Goal: Task Accomplishment & Management: Complete application form

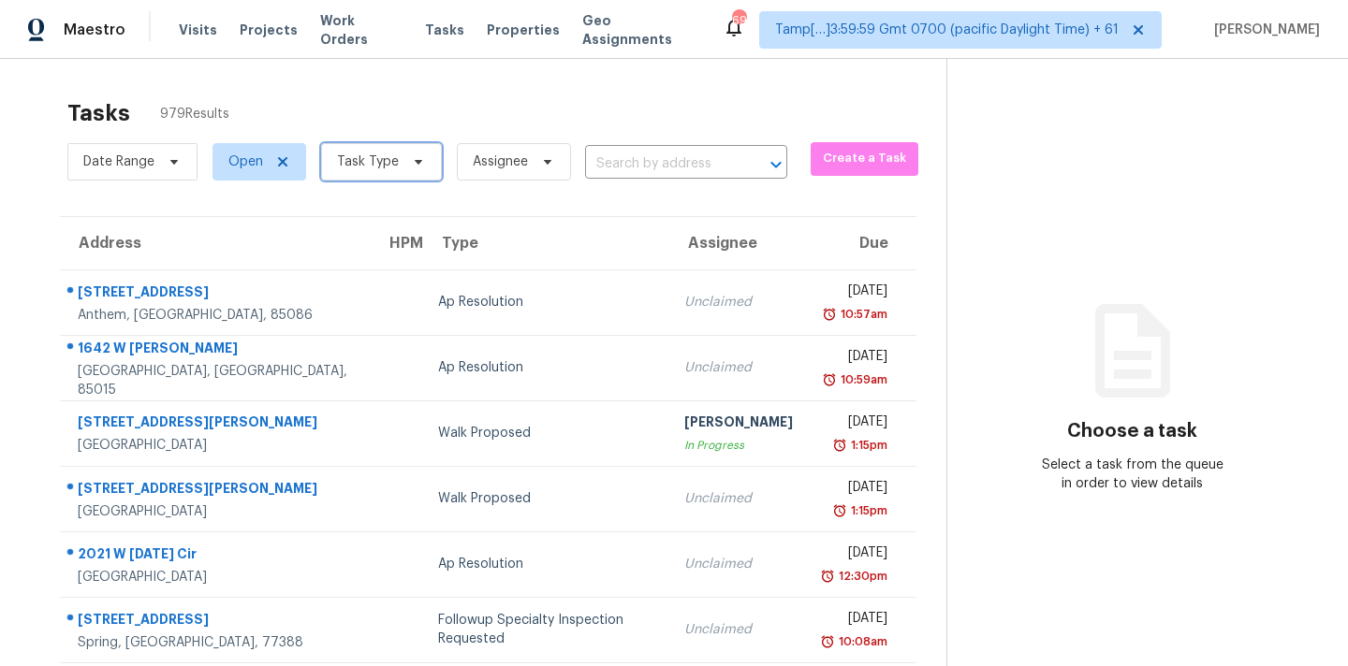
click at [411, 166] on icon at bounding box center [418, 161] width 15 height 15
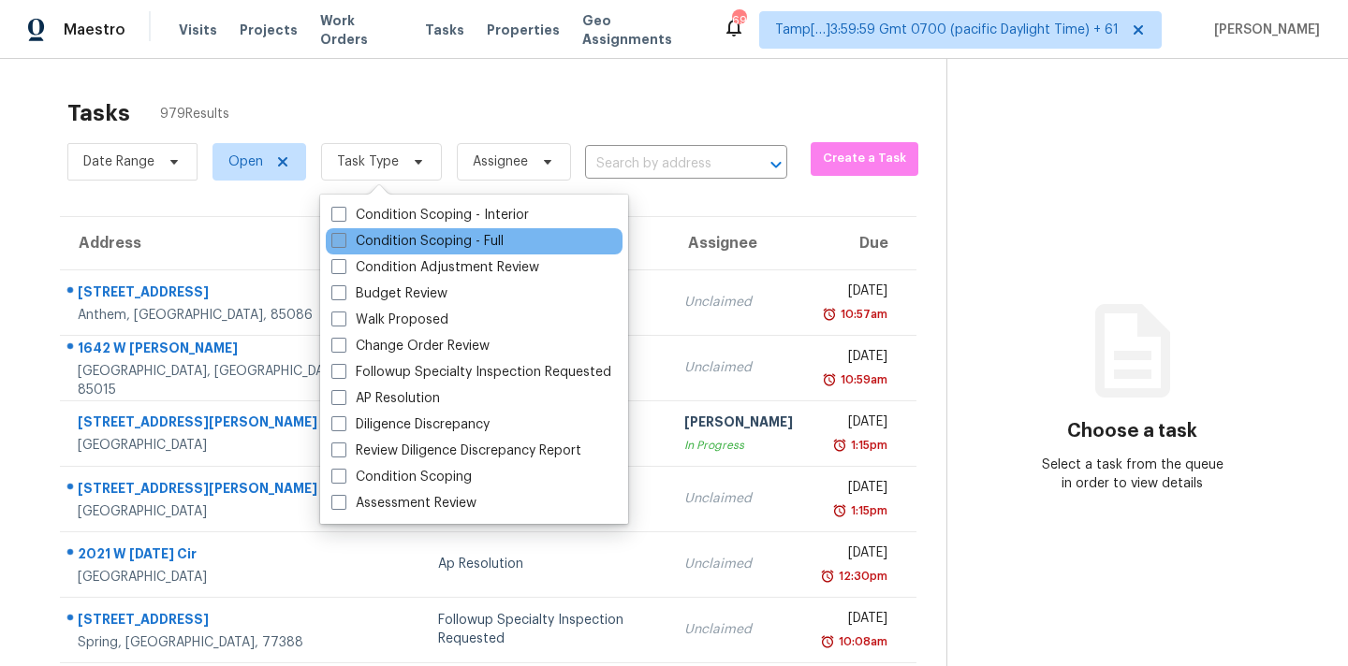
click at [446, 240] on label "Condition Scoping - Full" at bounding box center [417, 241] width 172 height 19
click at [343, 240] on input "Condition Scoping - Full" at bounding box center [337, 238] width 12 height 12
checkbox input "true"
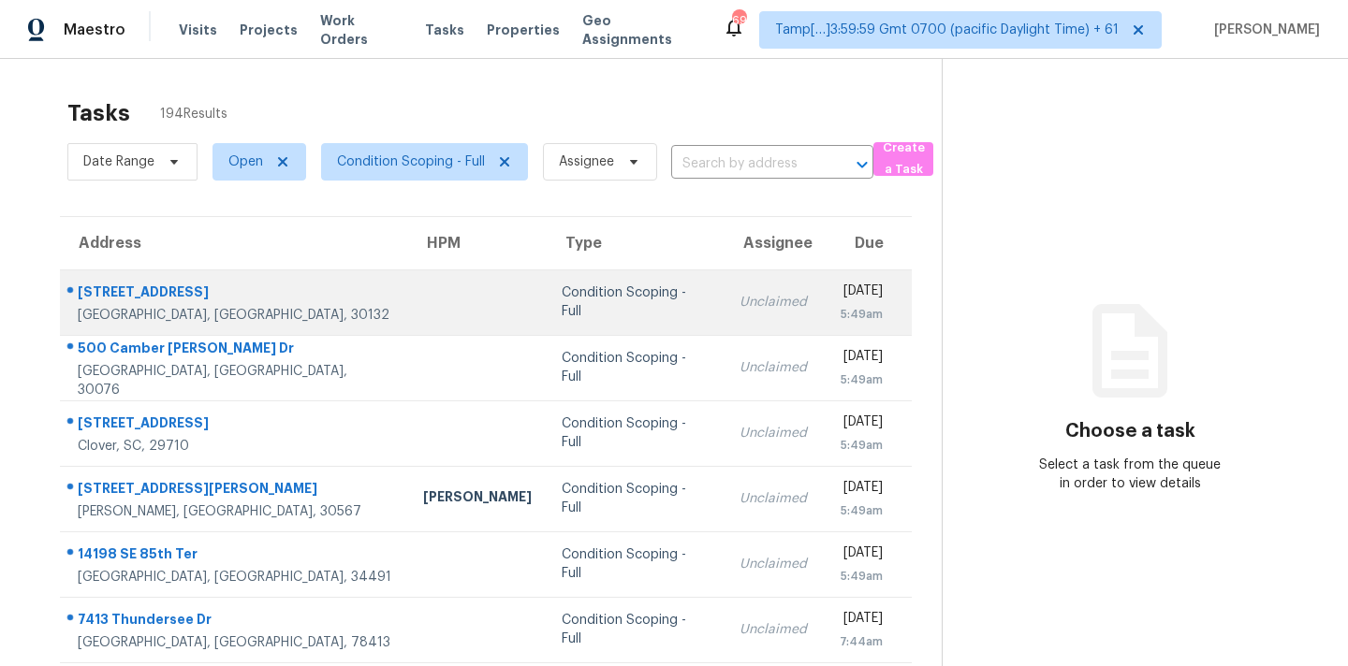
click at [724, 318] on td "Unclaimed" at bounding box center [772, 303] width 97 height 66
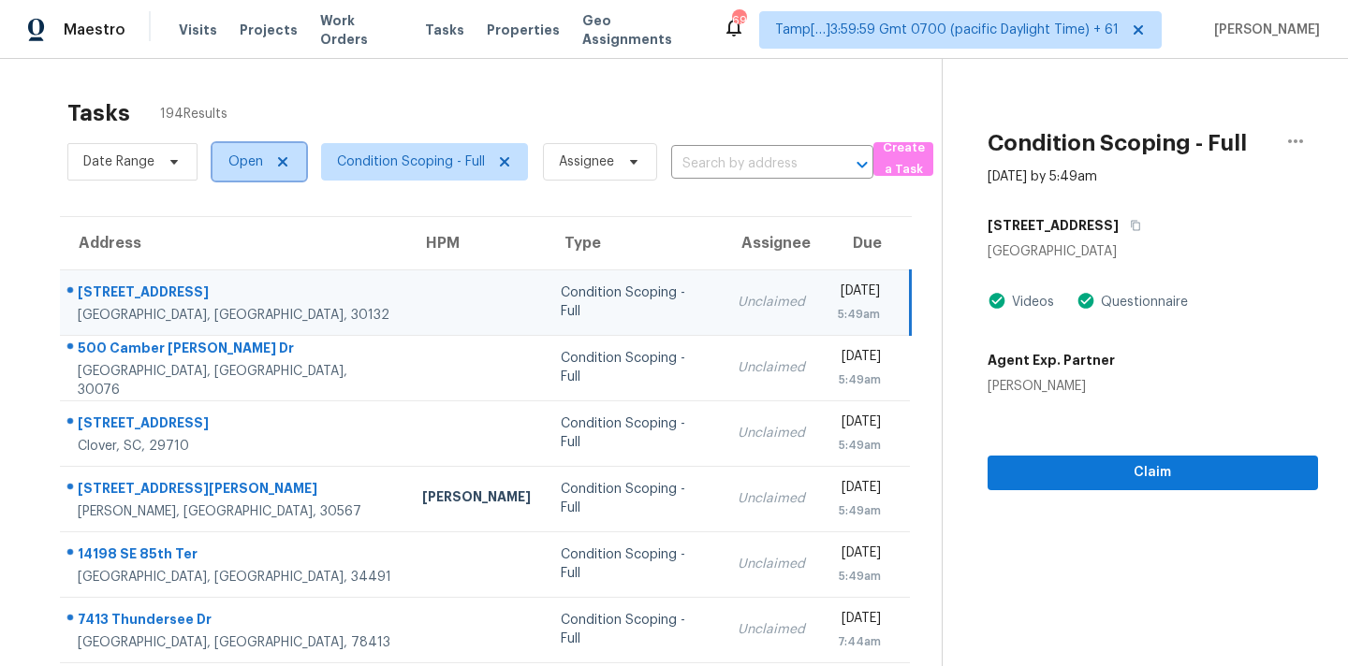
click at [270, 170] on span "Open" at bounding box center [259, 161] width 94 height 37
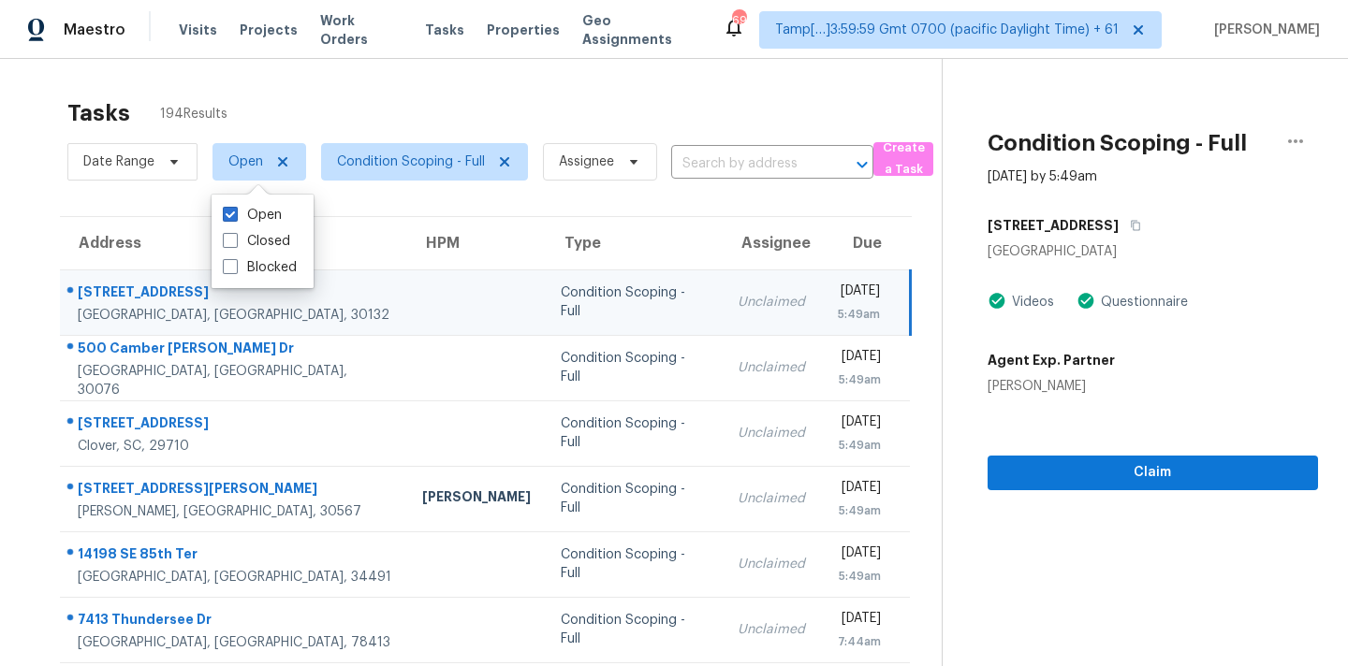
click at [546, 321] on td "Condition Scoping - Full" at bounding box center [634, 303] width 177 height 66
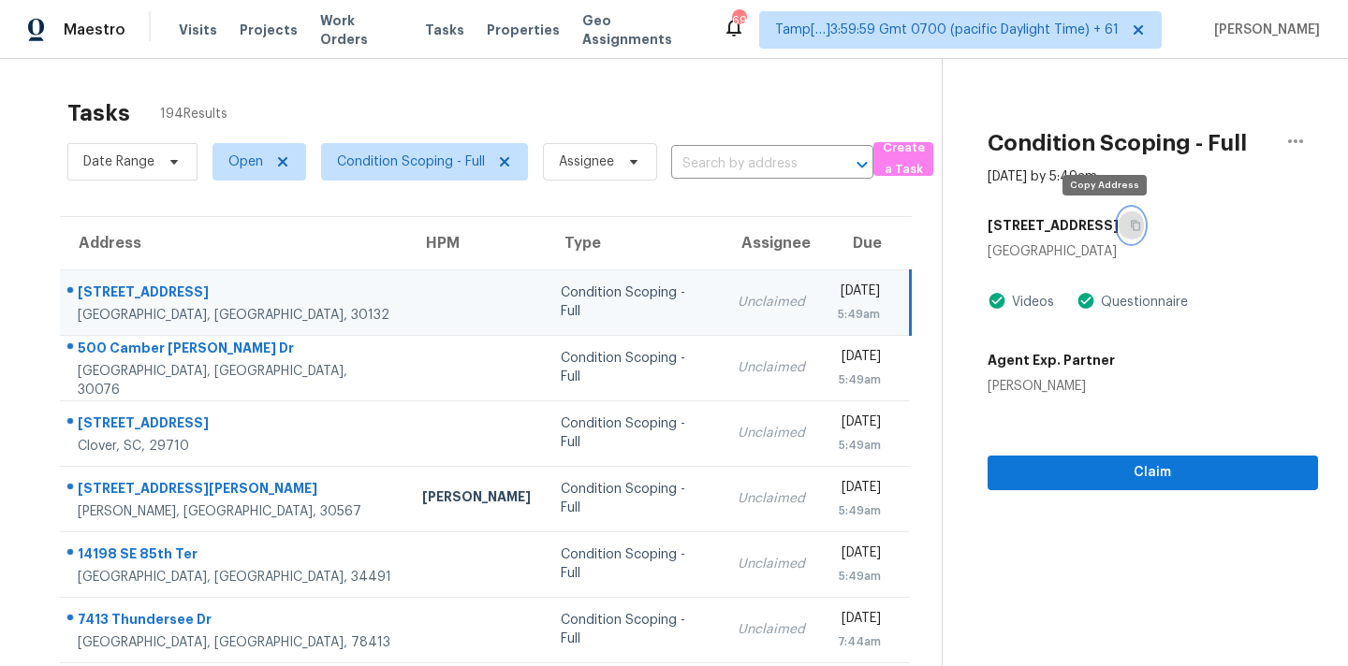
click at [1118, 228] on button "button" at bounding box center [1130, 226] width 25 height 34
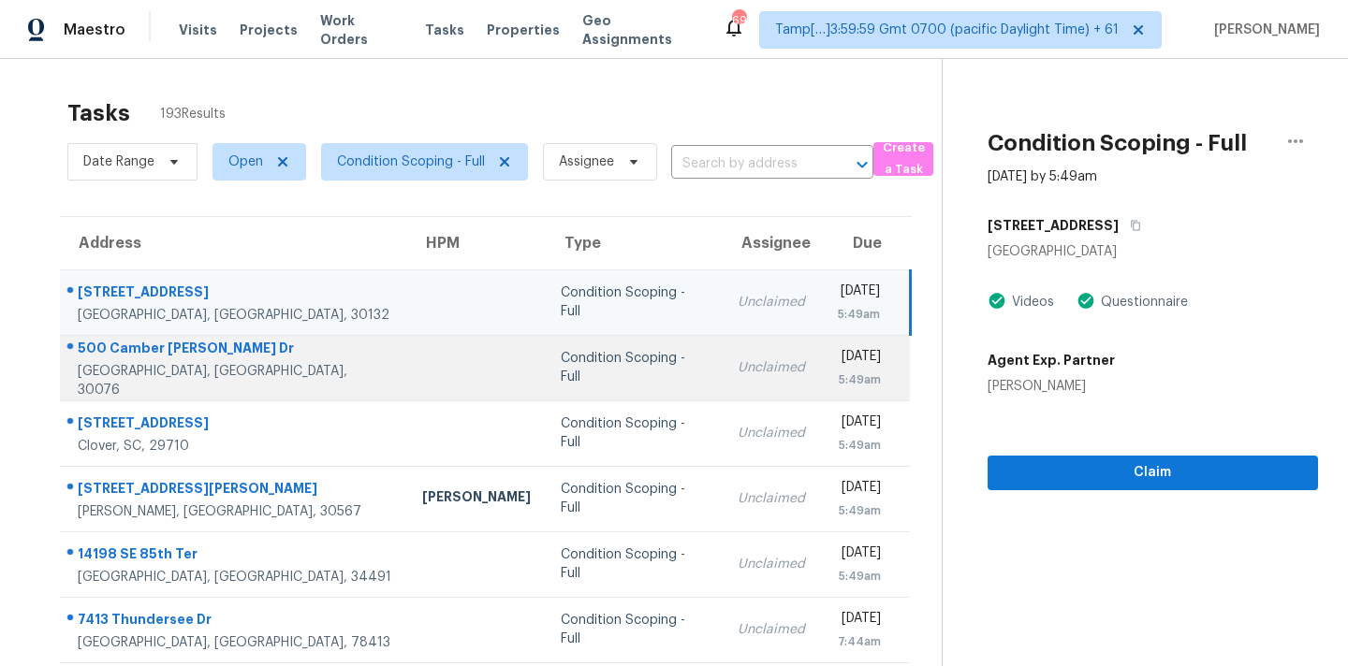
click at [737, 372] on div "Unclaimed" at bounding box center [770, 367] width 67 height 19
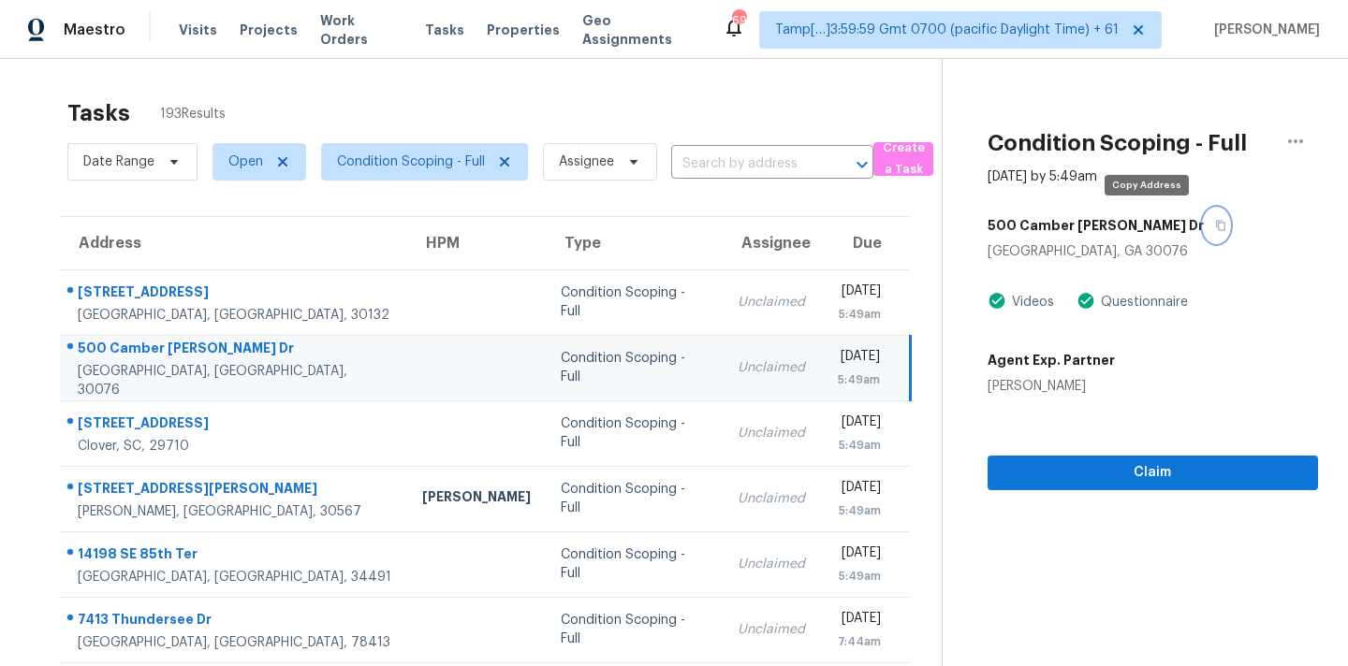
click at [1215, 229] on icon "button" at bounding box center [1220, 225] width 11 height 11
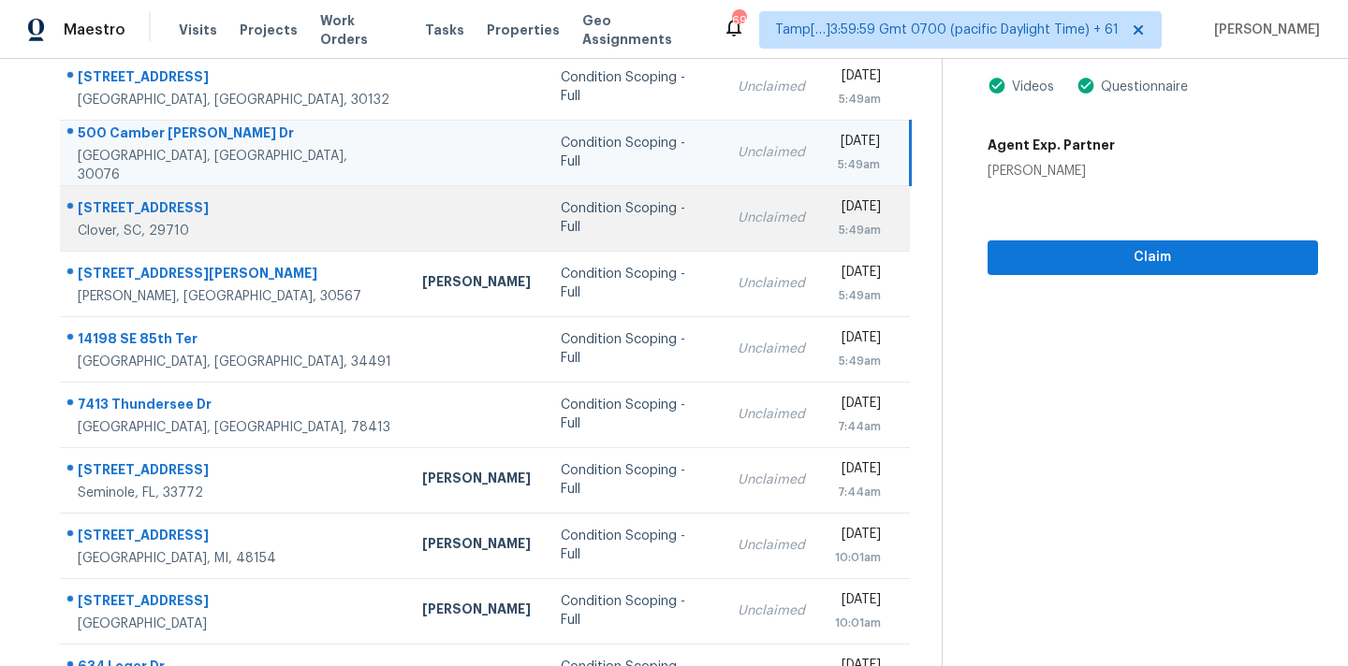
scroll to position [283, 0]
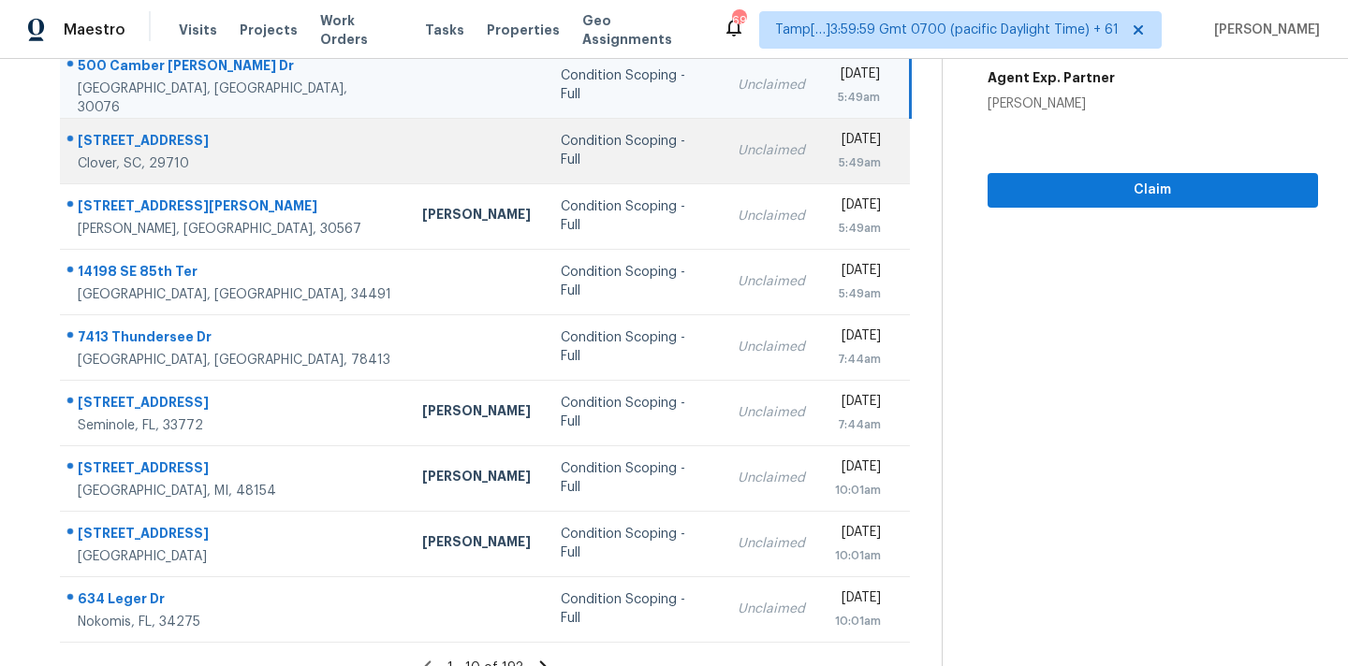
click at [722, 165] on td "Unclaimed" at bounding box center [770, 151] width 97 height 66
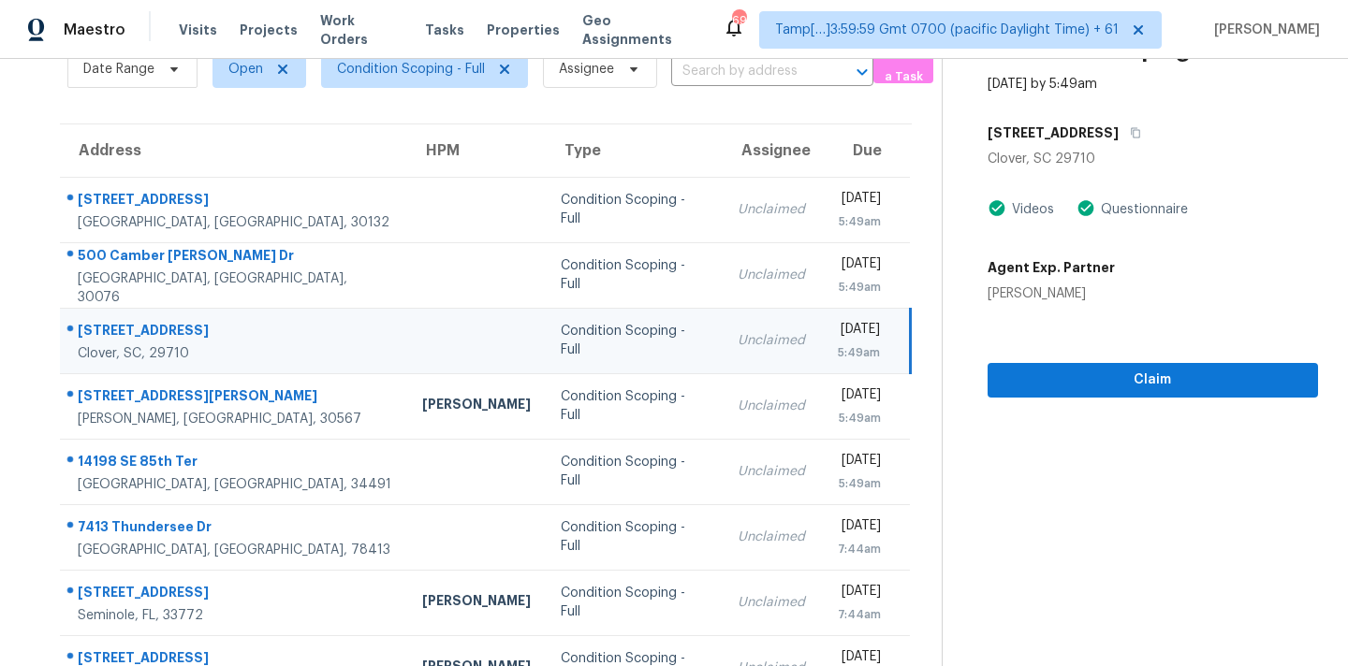
scroll to position [47, 0]
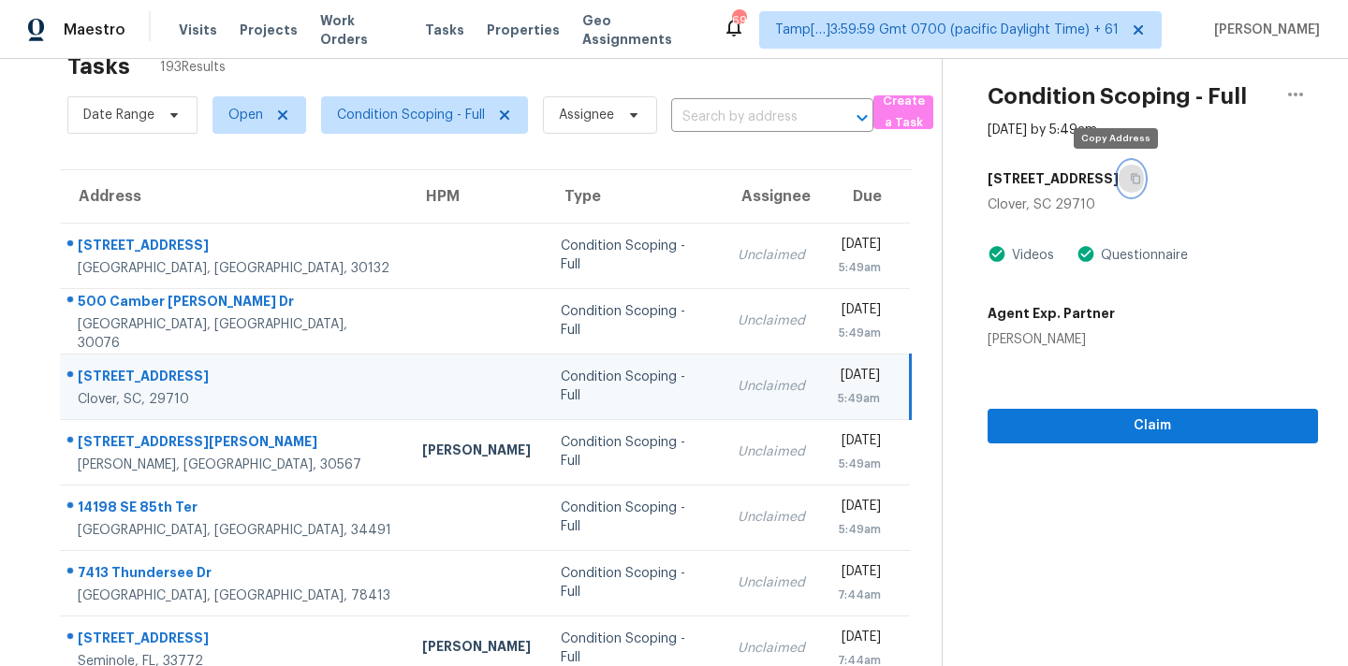
click at [1129, 182] on icon "button" at bounding box center [1134, 178] width 11 height 11
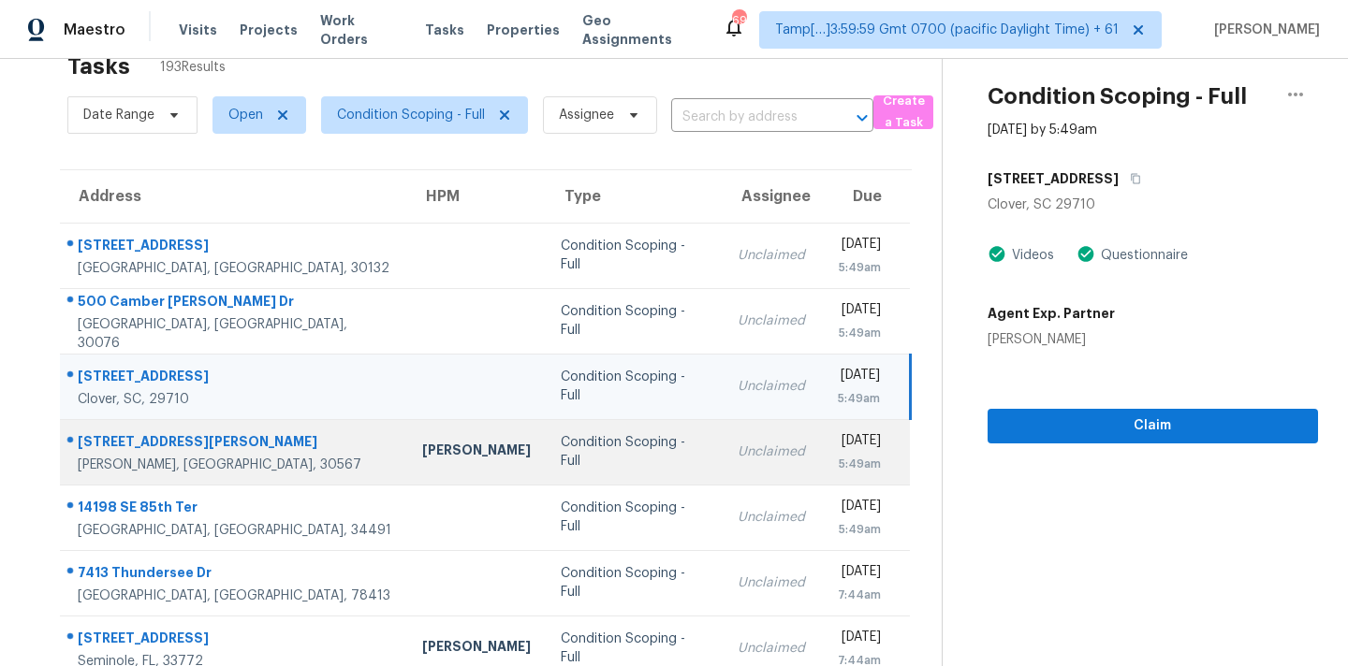
click at [722, 459] on td "Unclaimed" at bounding box center [770, 452] width 97 height 66
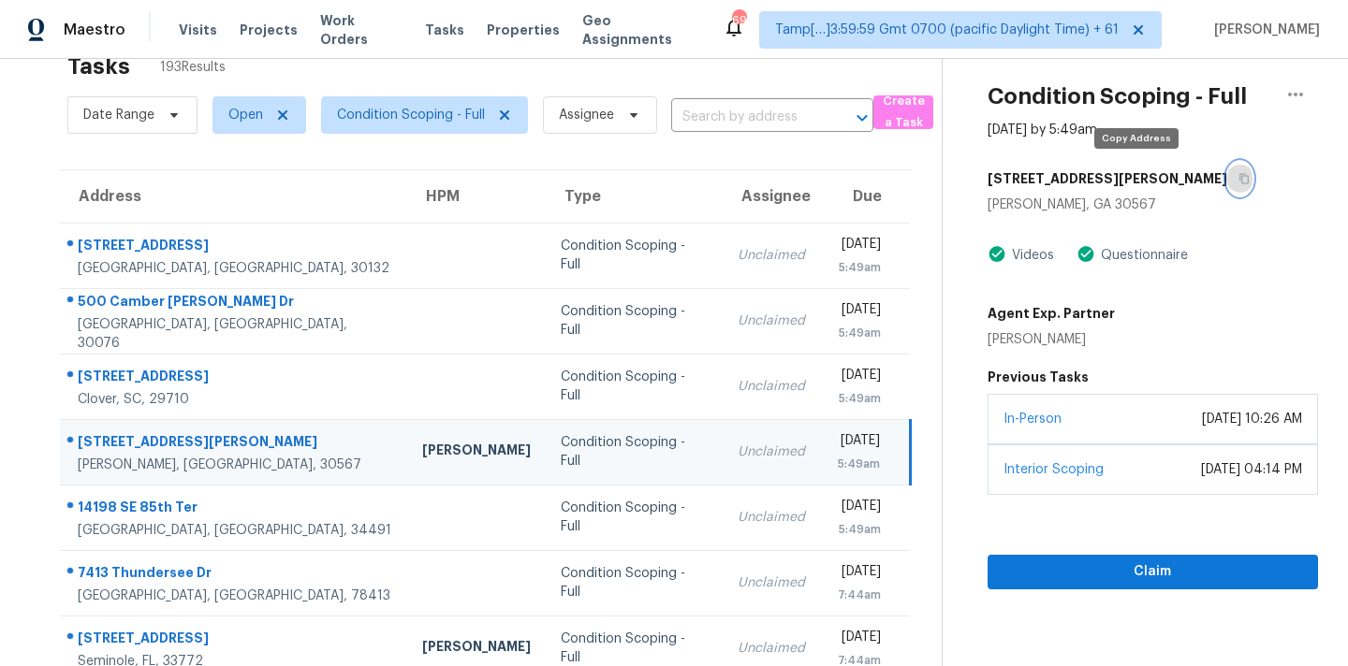
click at [1239, 182] on icon "button" at bounding box center [1243, 179] width 9 height 10
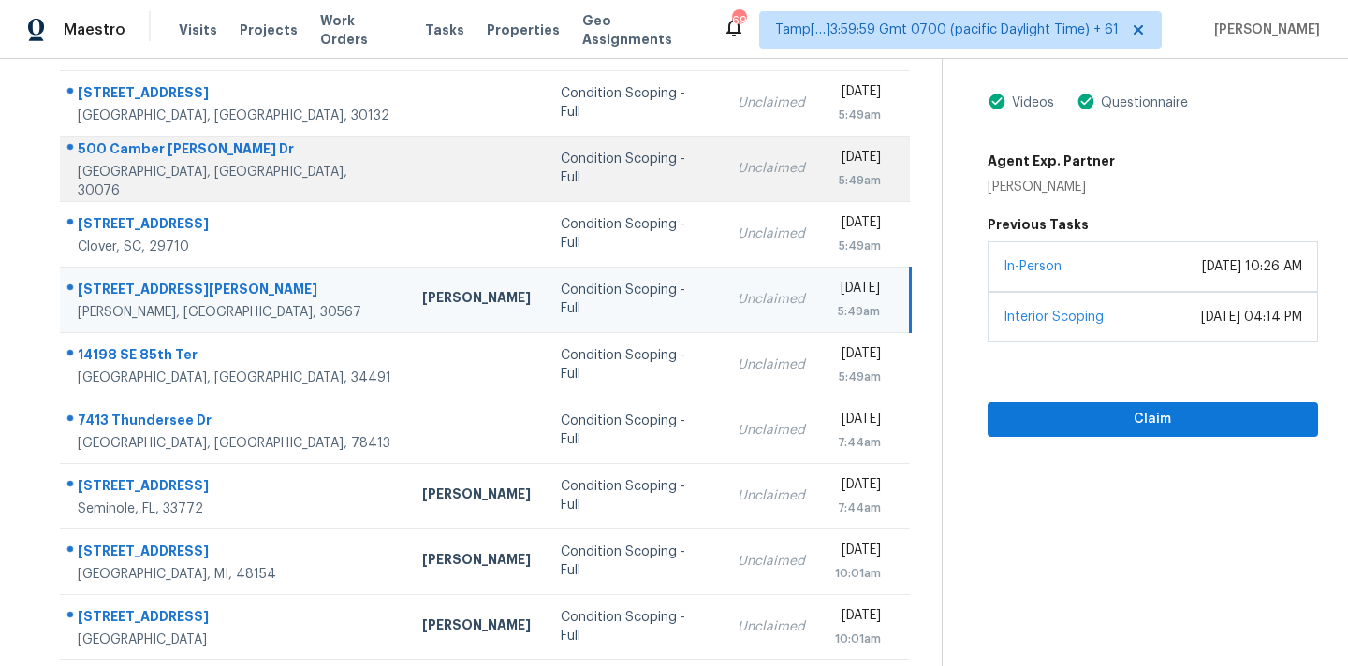
scroll to position [214, 0]
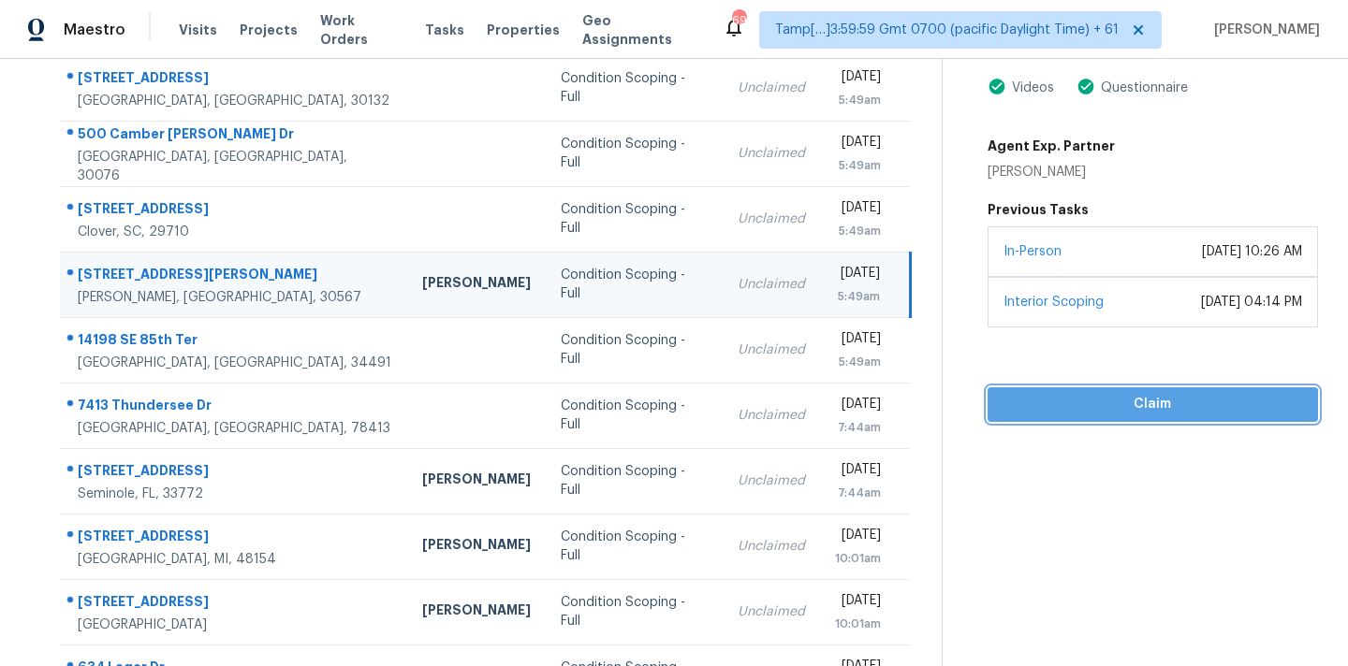
click at [1176, 415] on span "Claim" at bounding box center [1152, 404] width 300 height 23
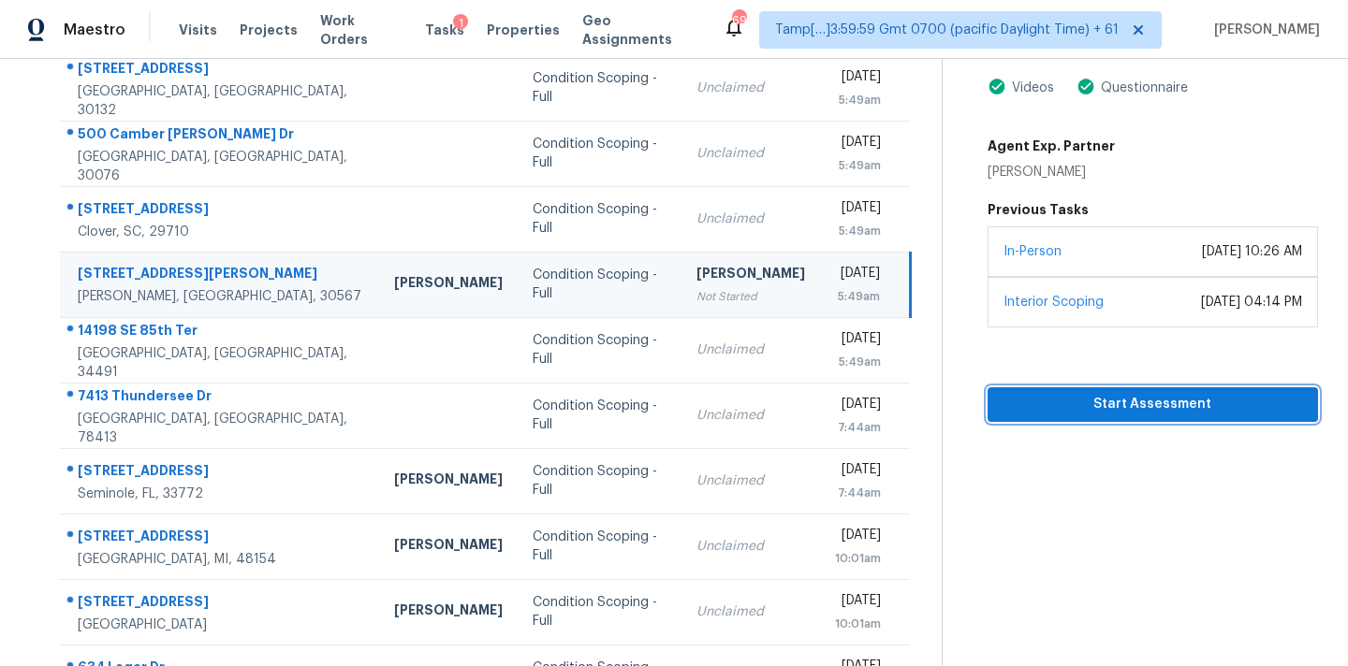
click at [1176, 415] on span "Start Assessment" at bounding box center [1152, 404] width 300 height 23
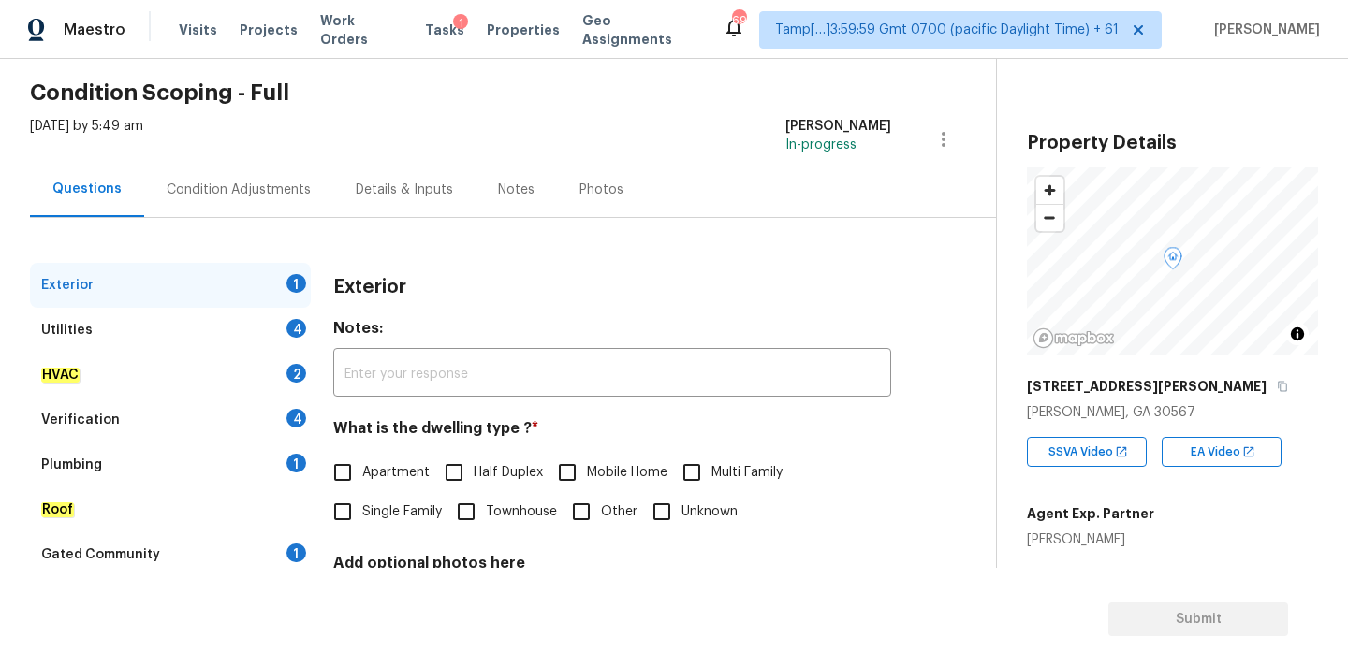
scroll to position [235, 0]
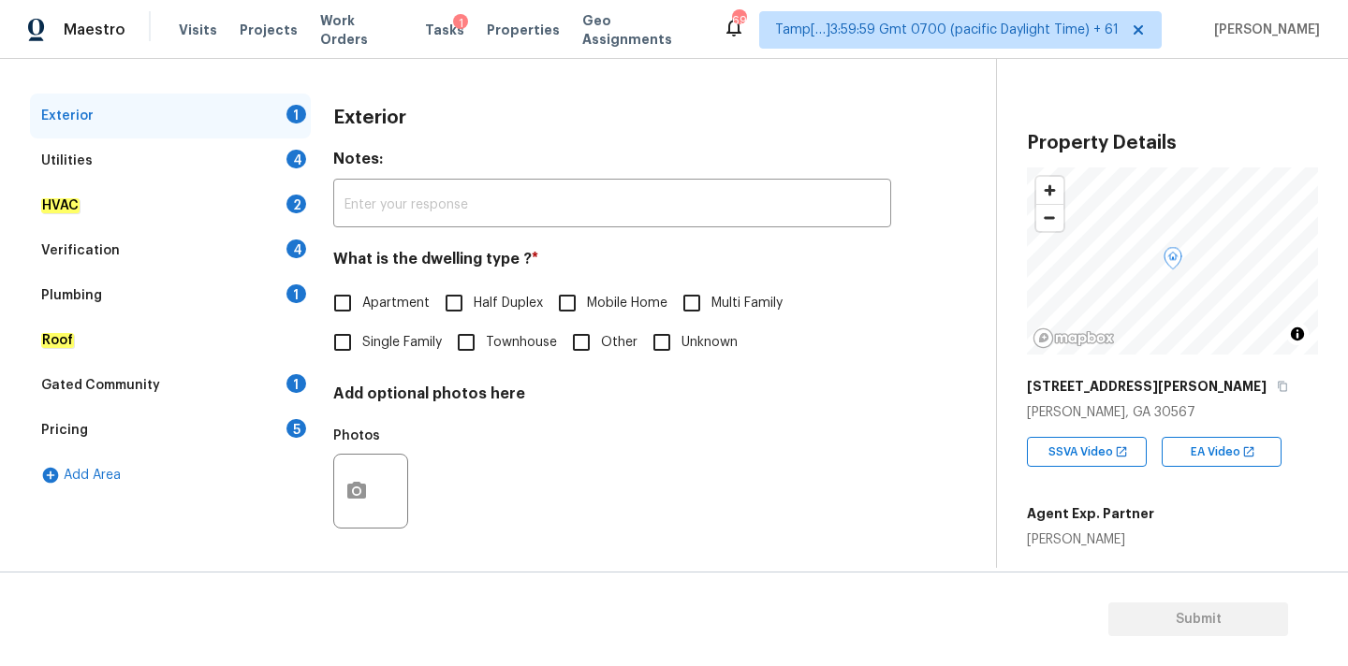
click at [411, 334] on span "Single Family" at bounding box center [402, 343] width 80 height 20
click at [362, 334] on input "Single Family" at bounding box center [342, 342] width 39 height 39
checkbox input "true"
click at [155, 164] on div "Utilities 4" at bounding box center [170, 160] width 281 height 45
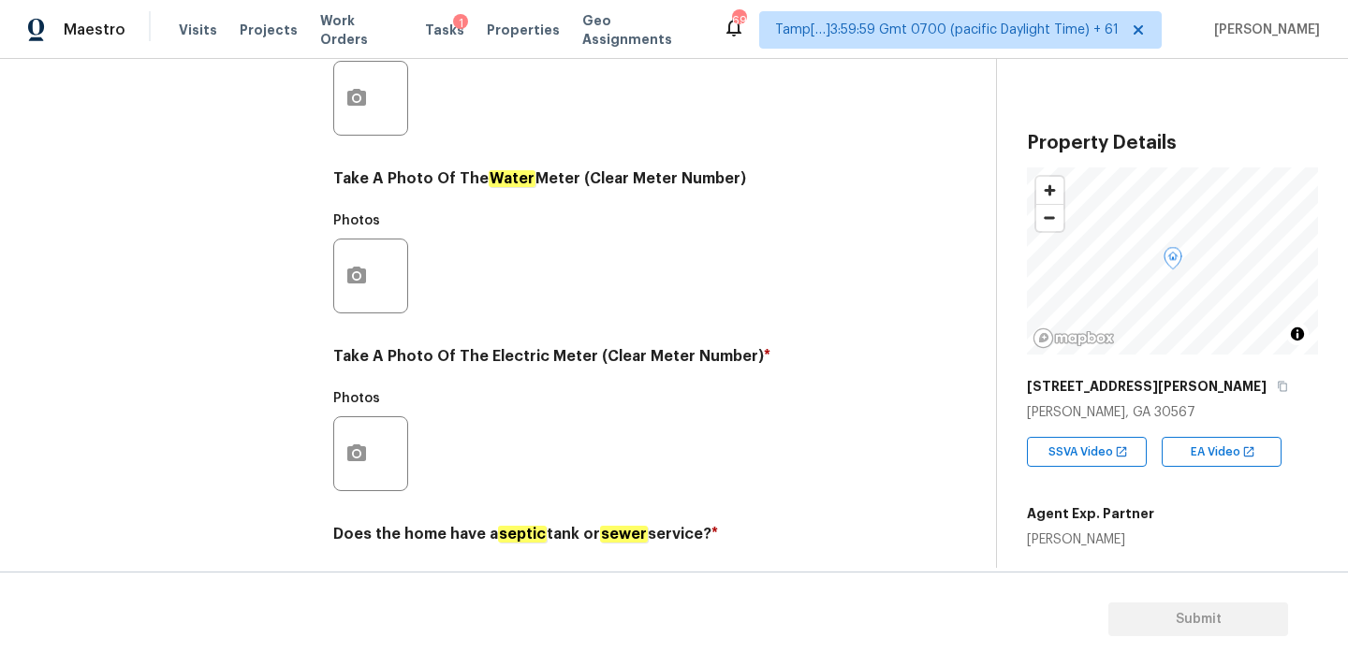
scroll to position [706, 0]
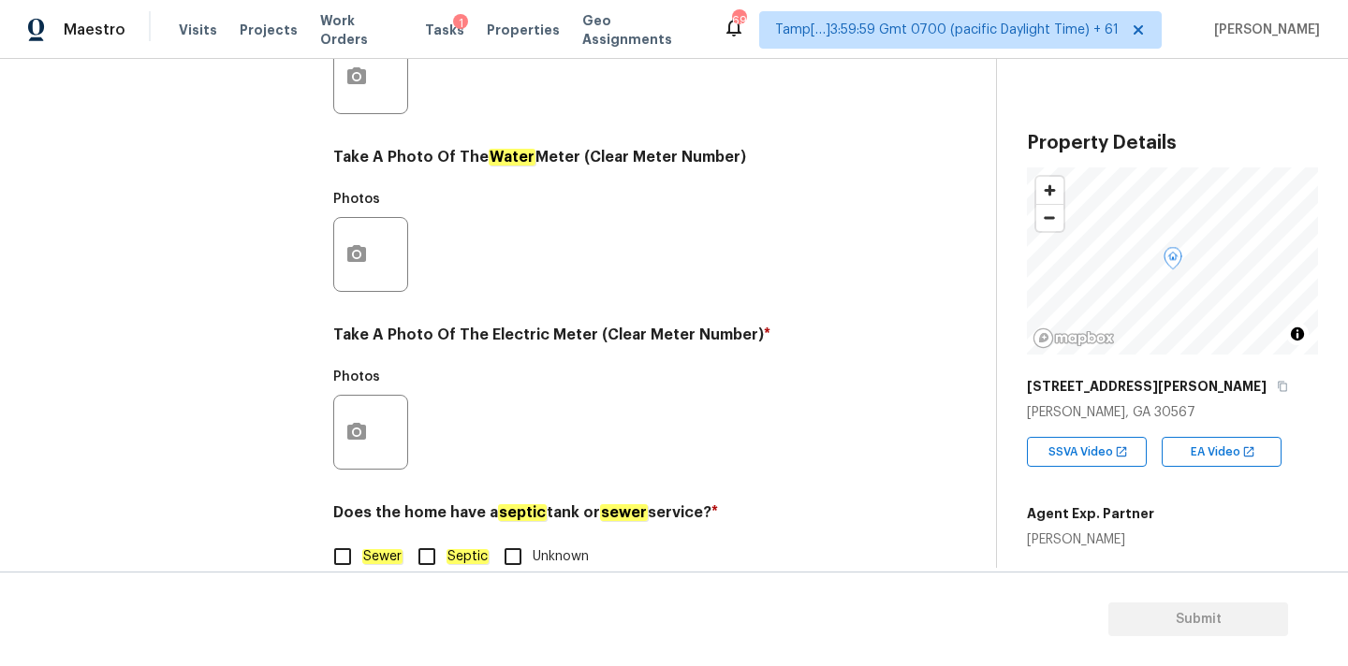
click at [414, 556] on input "Septic" at bounding box center [426, 556] width 39 height 39
checkbox input "true"
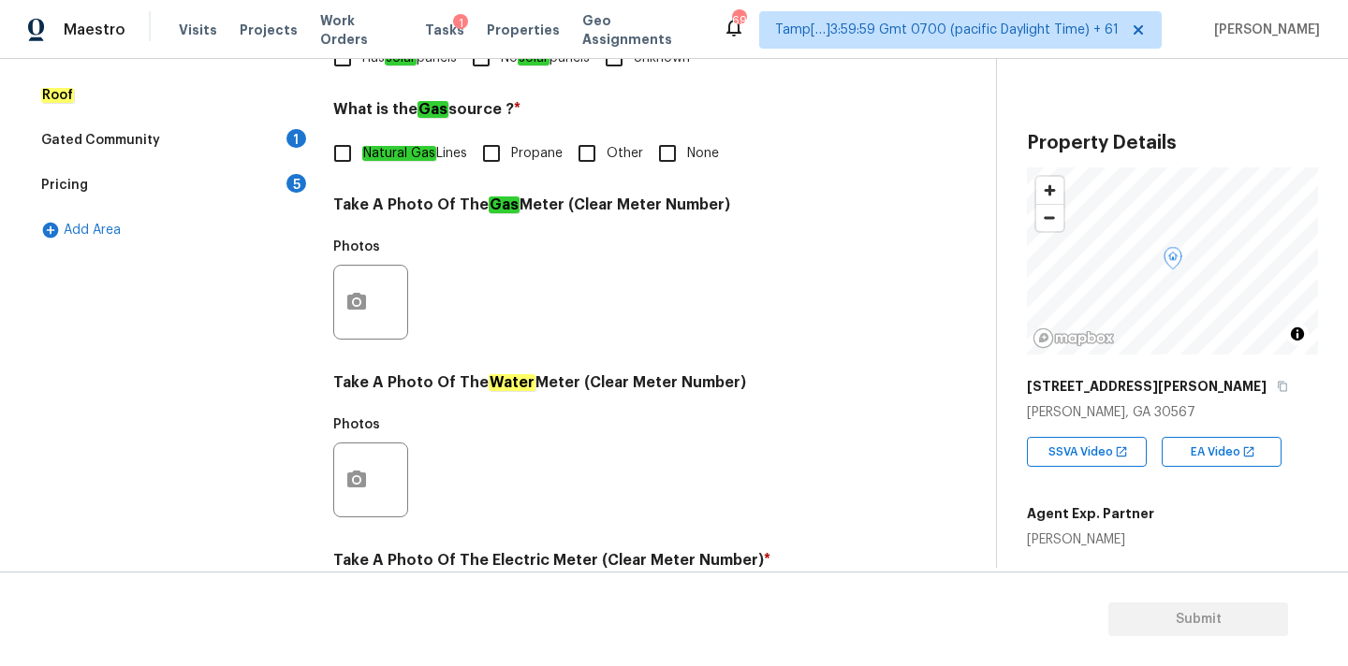
scroll to position [344, 0]
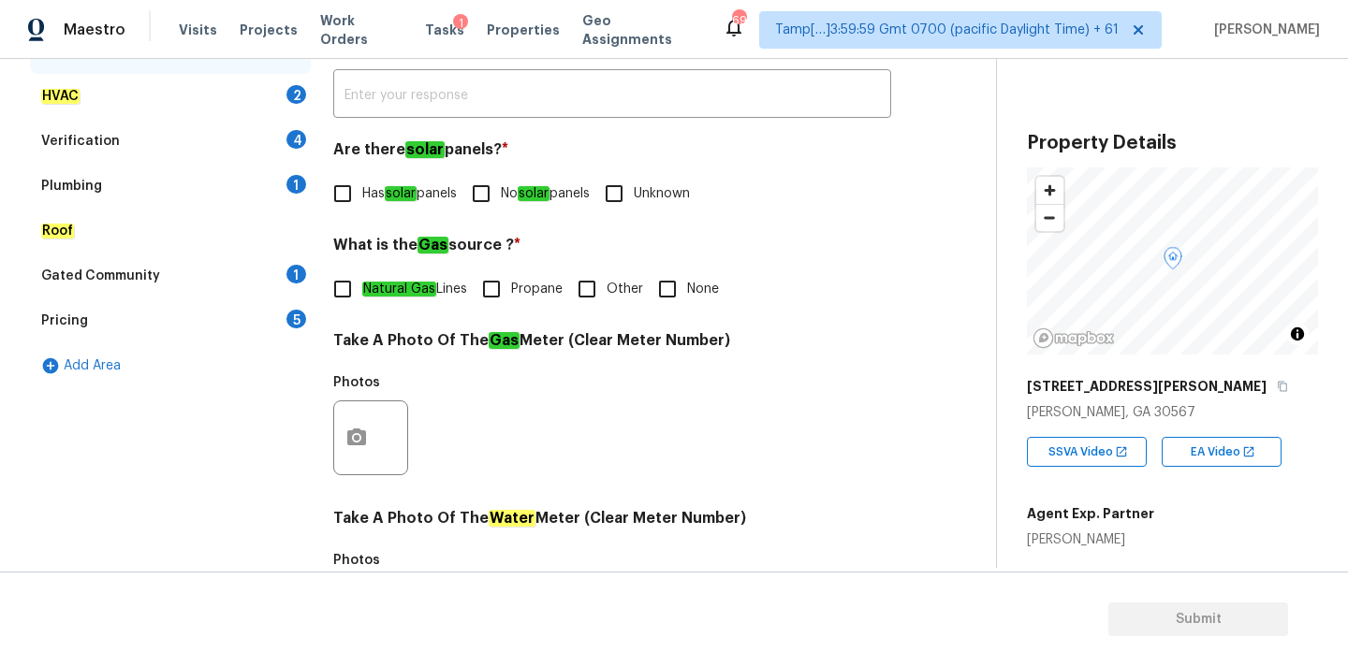
click at [116, 181] on div "Plumbing 1" at bounding box center [170, 186] width 281 height 45
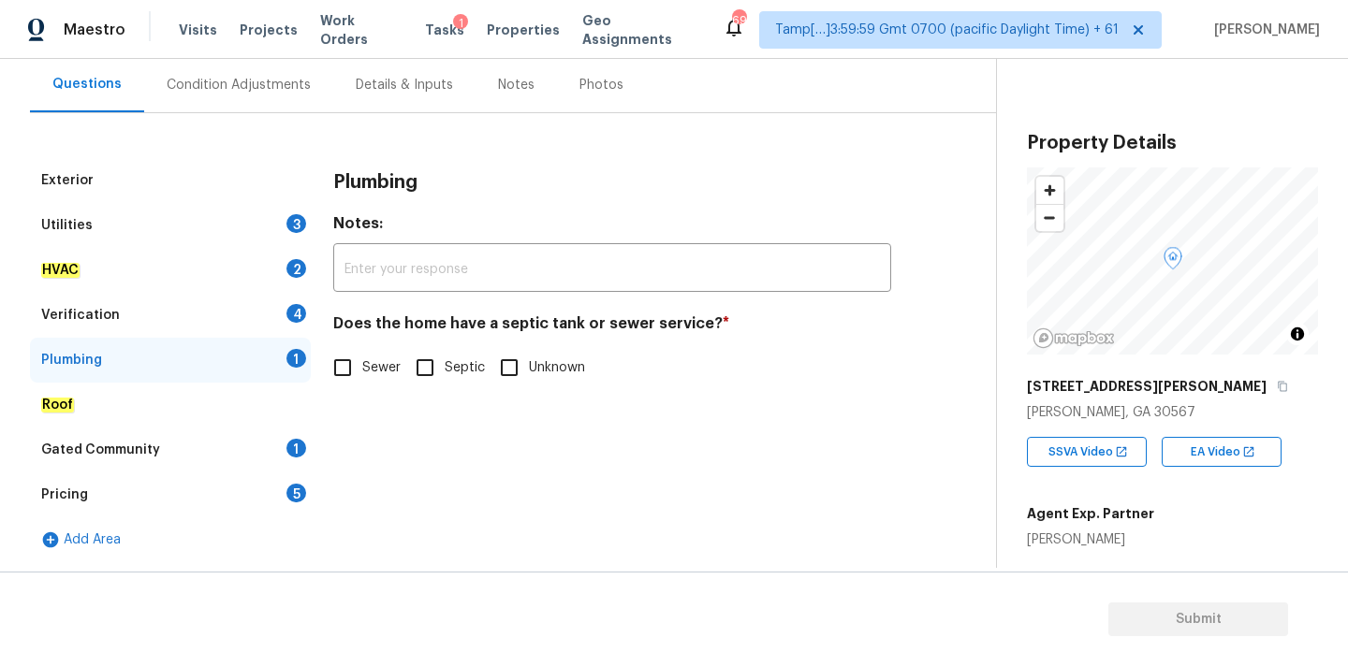
scroll to position [170, 0]
click at [430, 382] on input "Septic" at bounding box center [426, 367] width 39 height 39
checkbox input "true"
click at [221, 447] on div "Gated Community 1" at bounding box center [170, 450] width 281 height 45
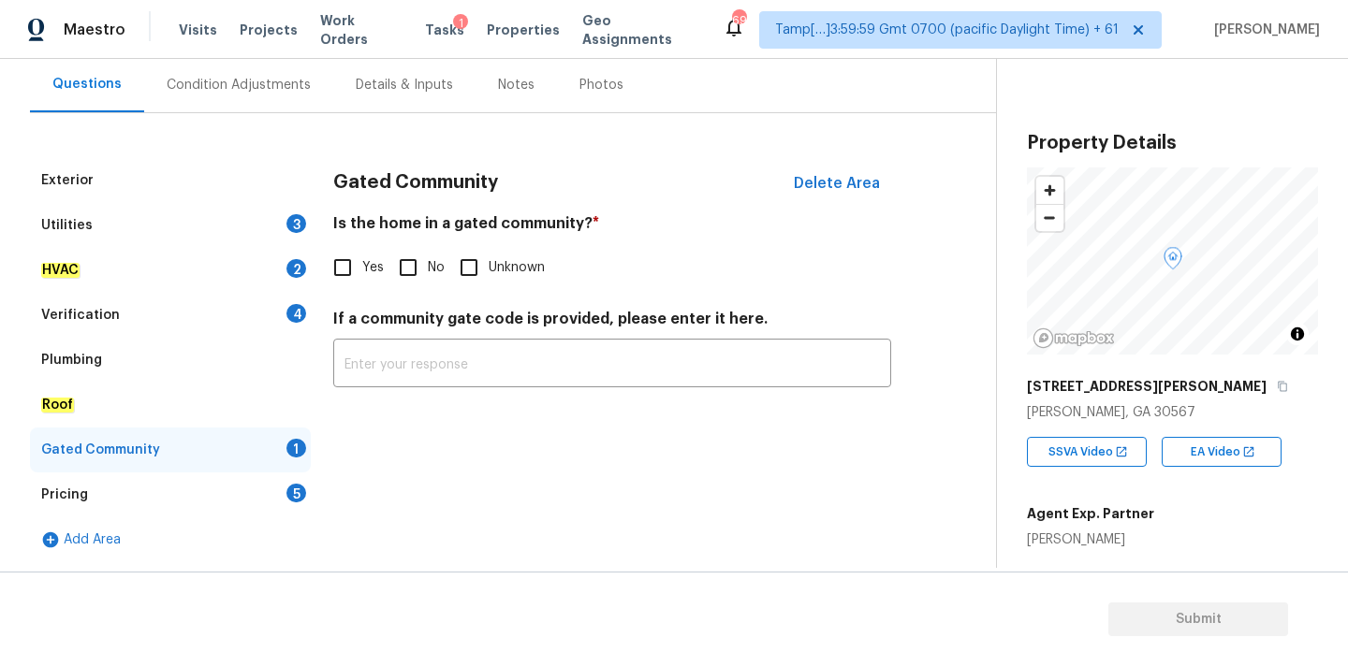
click at [415, 270] on input "No" at bounding box center [407, 267] width 39 height 39
checkbox input "true"
click at [247, 499] on div "Pricing 5" at bounding box center [170, 495] width 281 height 45
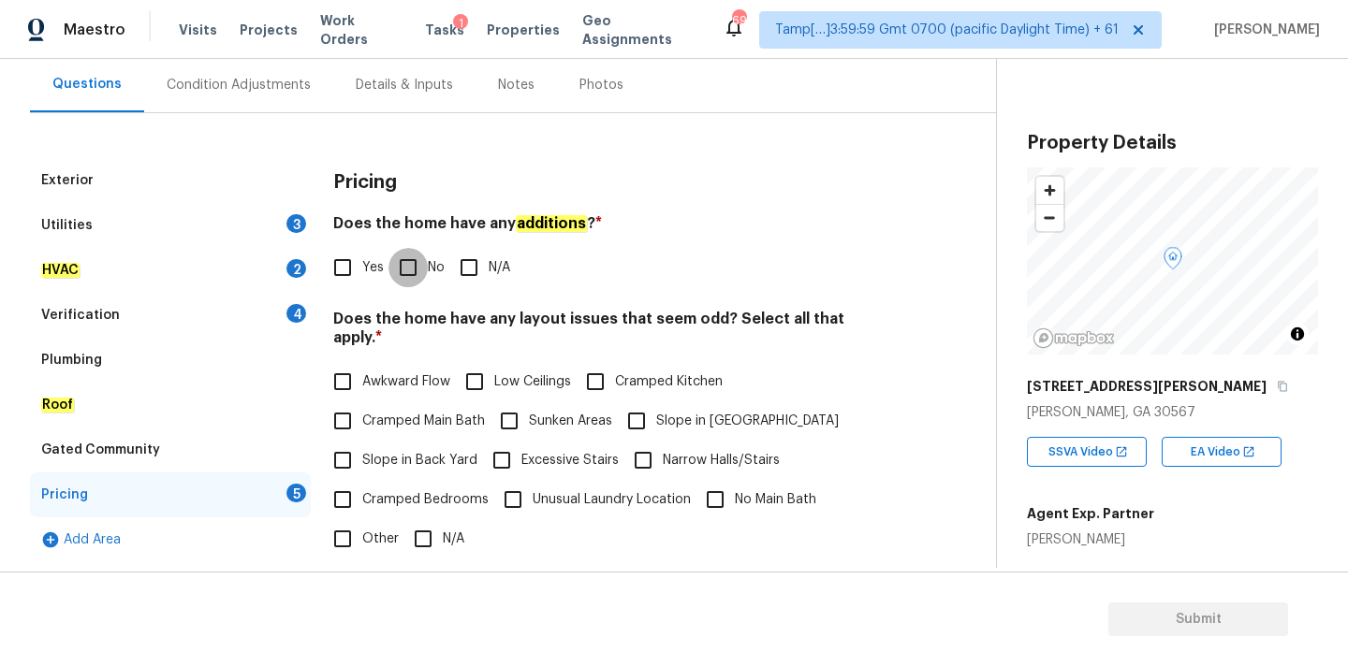
click at [407, 270] on input "No" at bounding box center [407, 267] width 39 height 39
checkbox input "true"
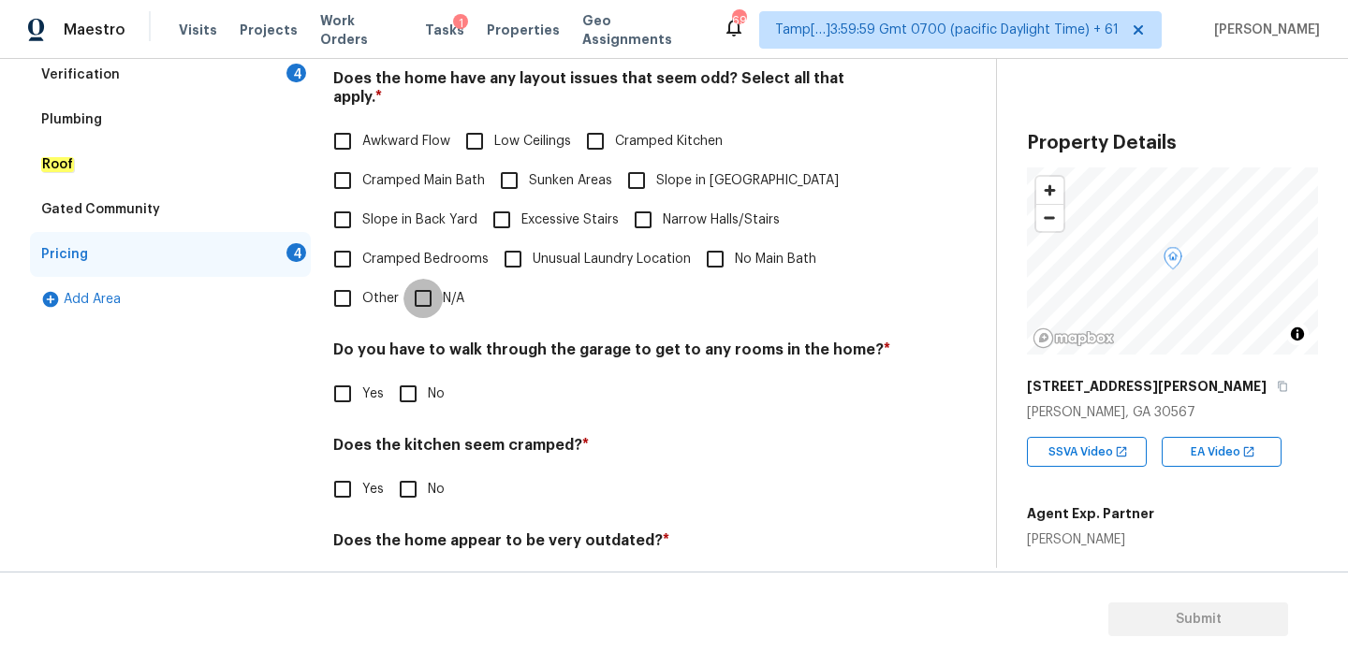
click at [423, 280] on input "N/A" at bounding box center [422, 298] width 39 height 39
checkbox input "true"
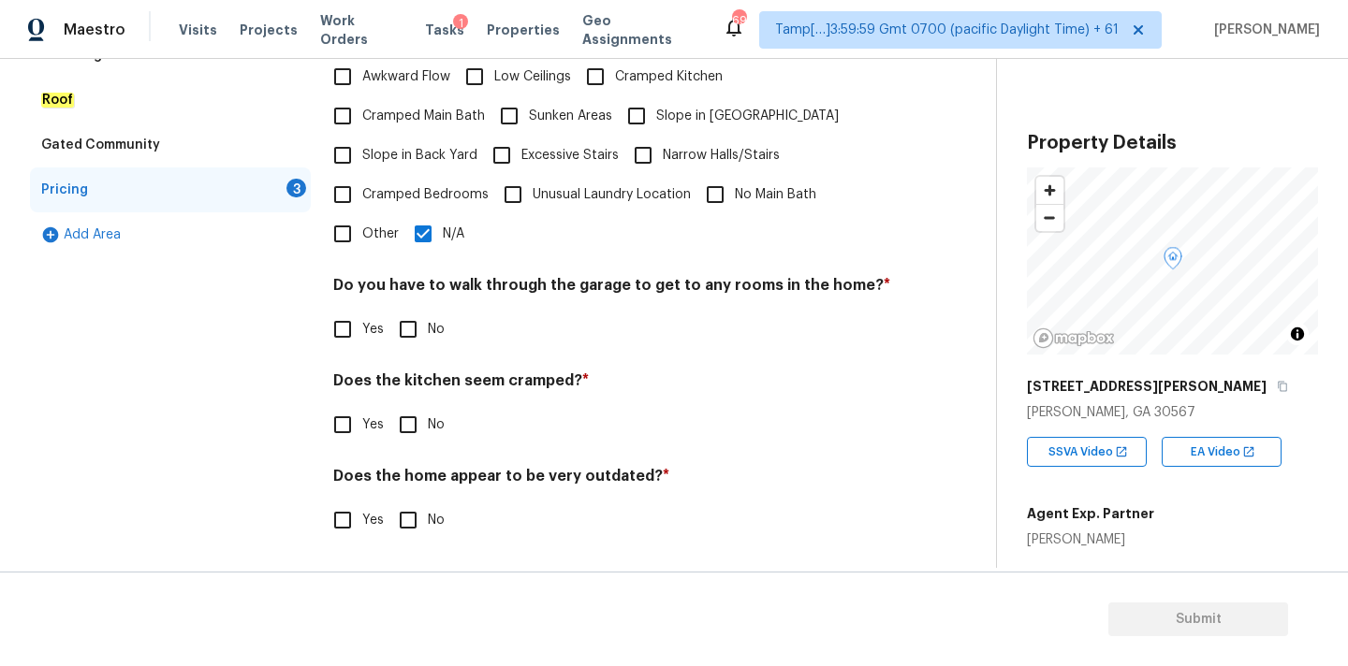
scroll to position [457, 0]
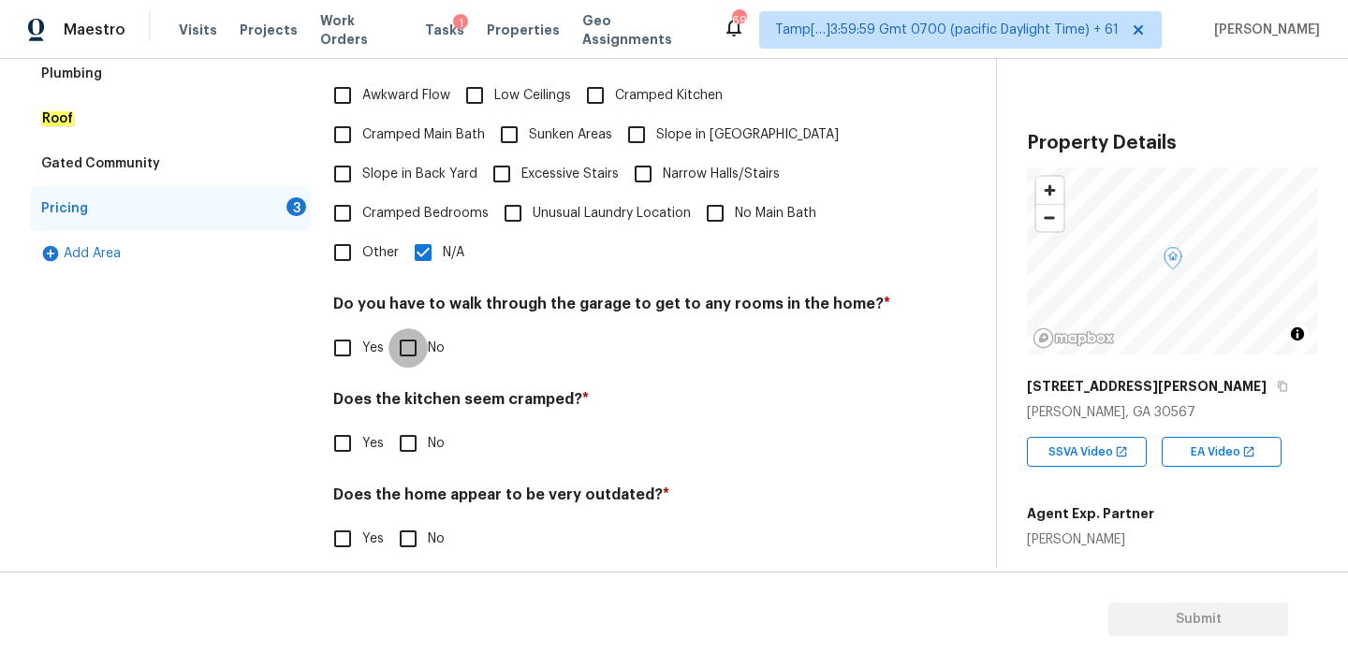
click at [408, 328] on input "No" at bounding box center [407, 347] width 39 height 39
checkbox input "true"
click at [400, 404] on div "Does the kitchen seem cramped? * Yes No" at bounding box center [612, 426] width 558 height 73
click at [416, 519] on input "No" at bounding box center [407, 538] width 39 height 39
checkbox input "true"
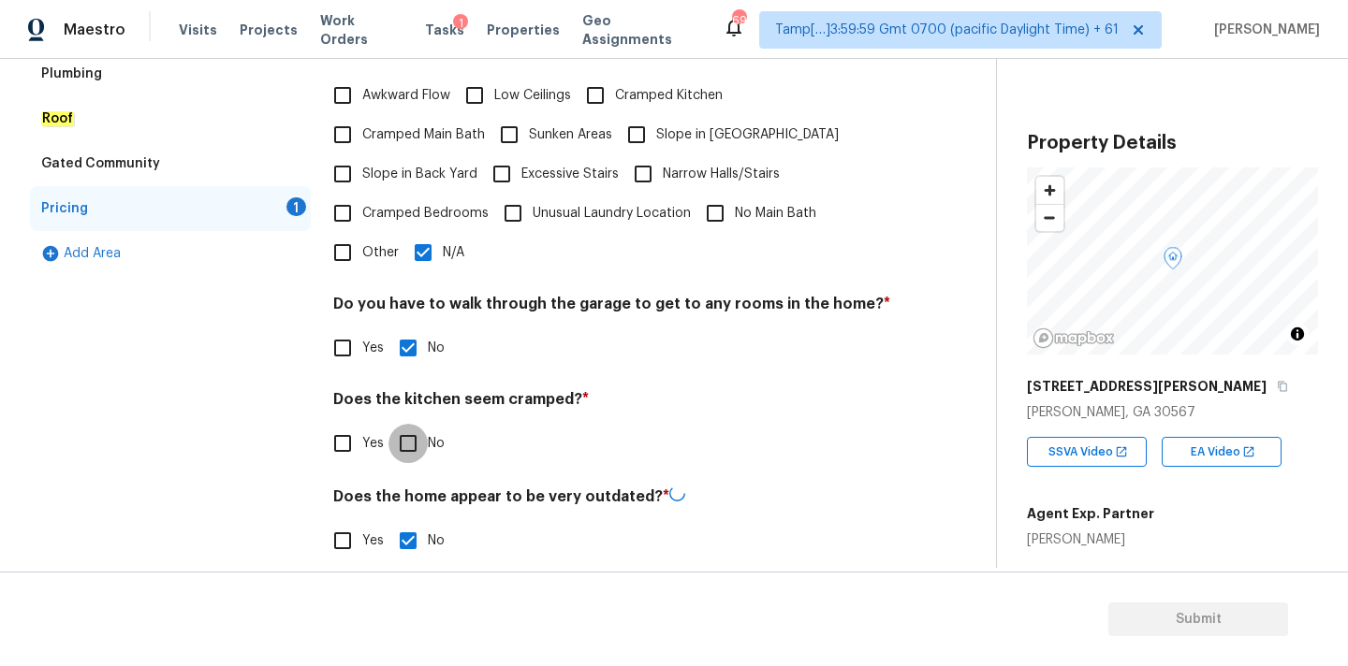
click at [416, 424] on input "No" at bounding box center [407, 443] width 39 height 39
checkbox input "true"
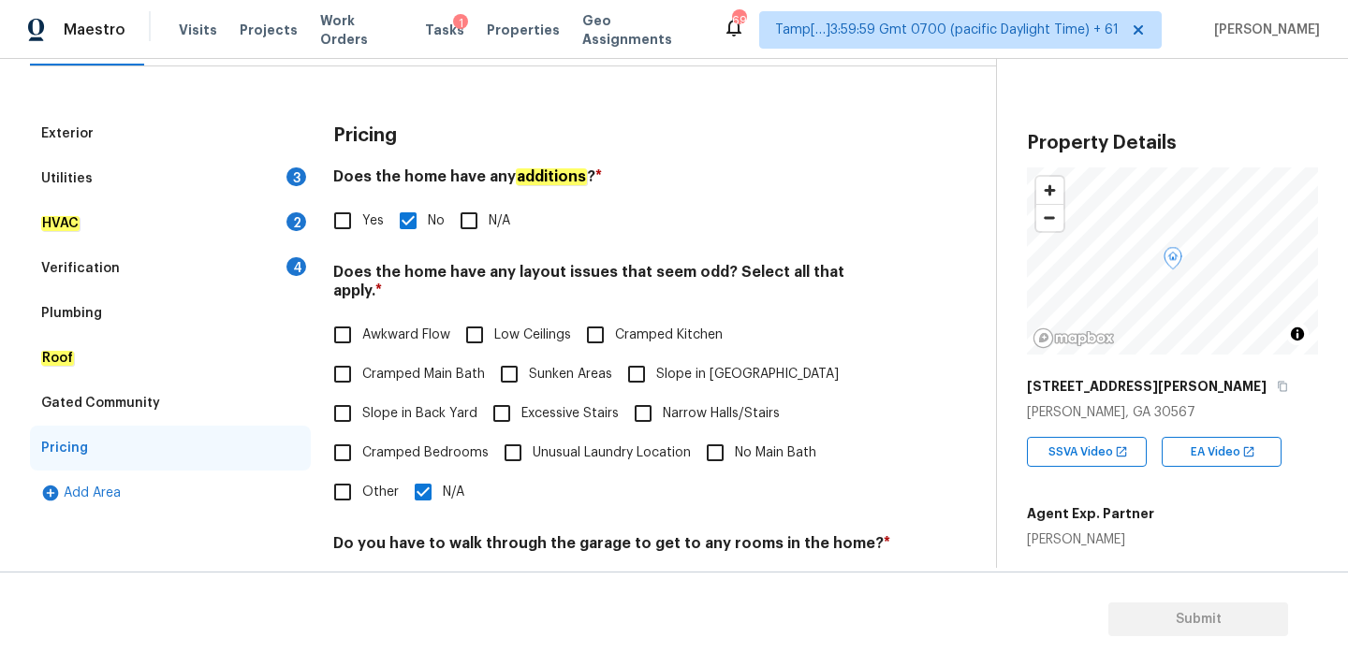
scroll to position [192, 0]
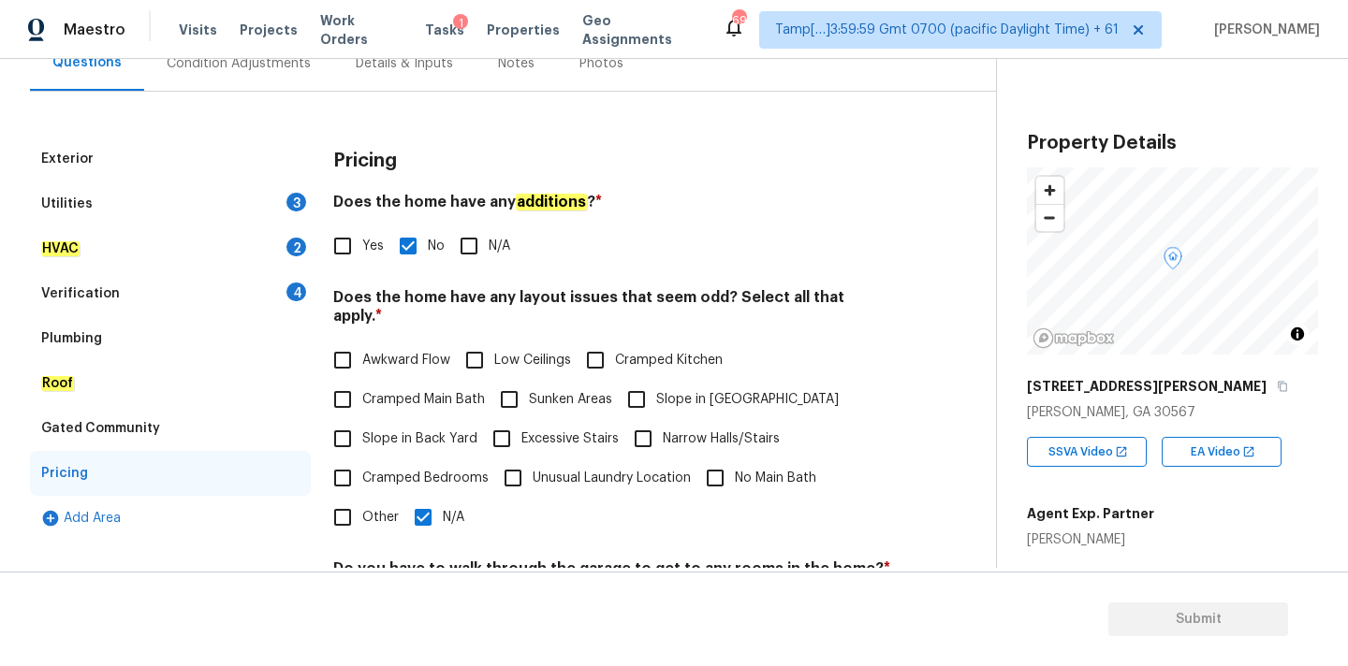
click at [165, 287] on div "Verification 4" at bounding box center [170, 293] width 281 height 45
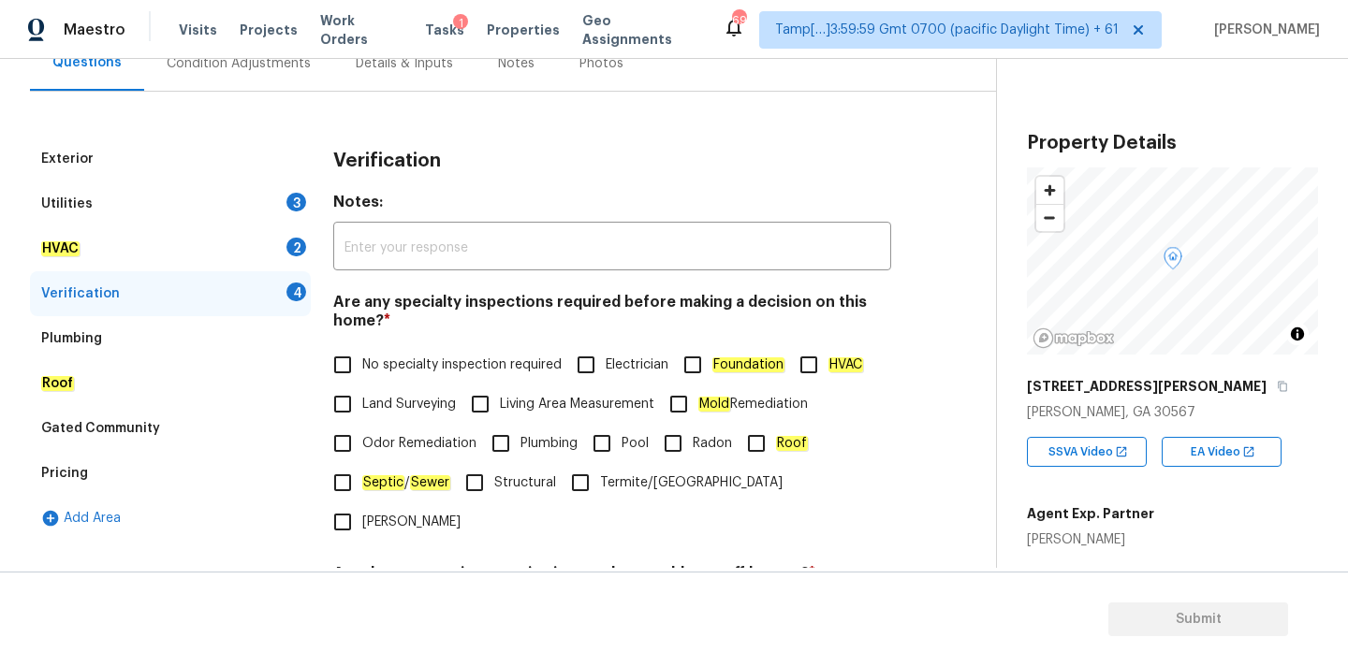
click at [406, 361] on span "No specialty inspection required" at bounding box center [461, 366] width 199 height 20
click at [362, 361] on input "No specialty inspection required" at bounding box center [342, 364] width 39 height 39
checkbox input "true"
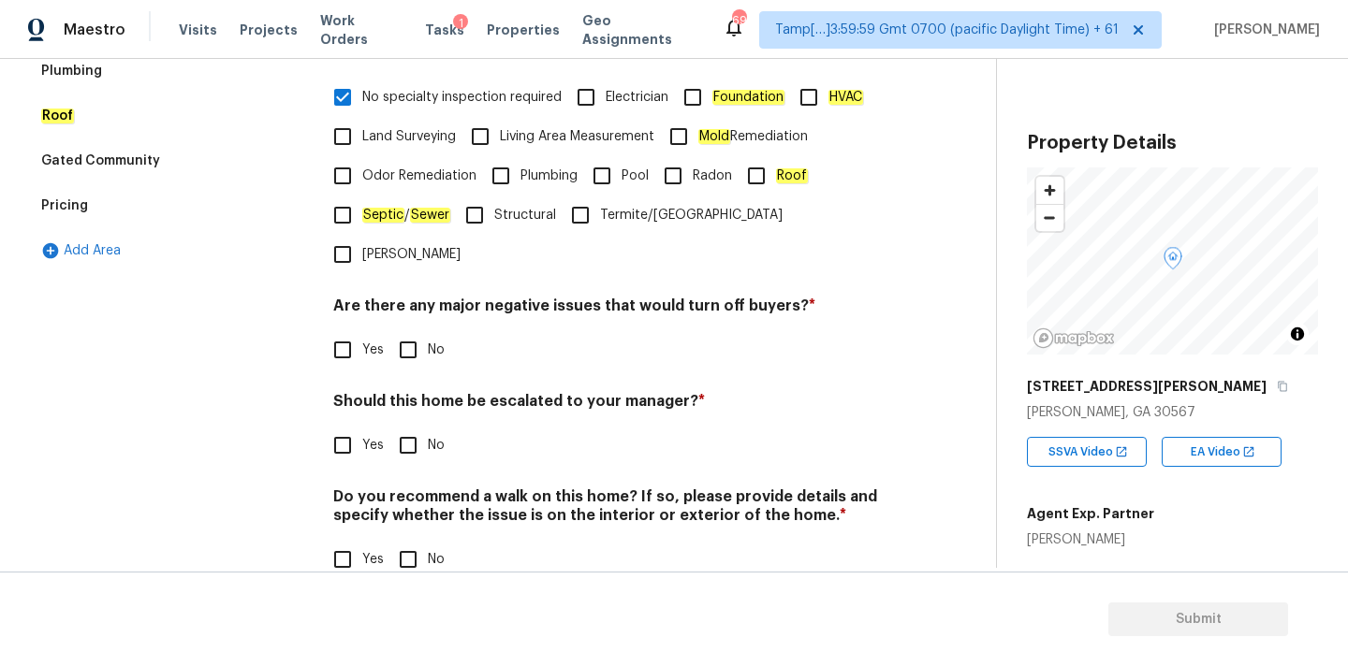
click at [418, 330] on input "No" at bounding box center [407, 349] width 39 height 39
checkbox input "true"
click at [417, 428] on input "No" at bounding box center [407, 447] width 39 height 39
checkbox input "true"
click at [416, 540] on input "No" at bounding box center [407, 559] width 39 height 39
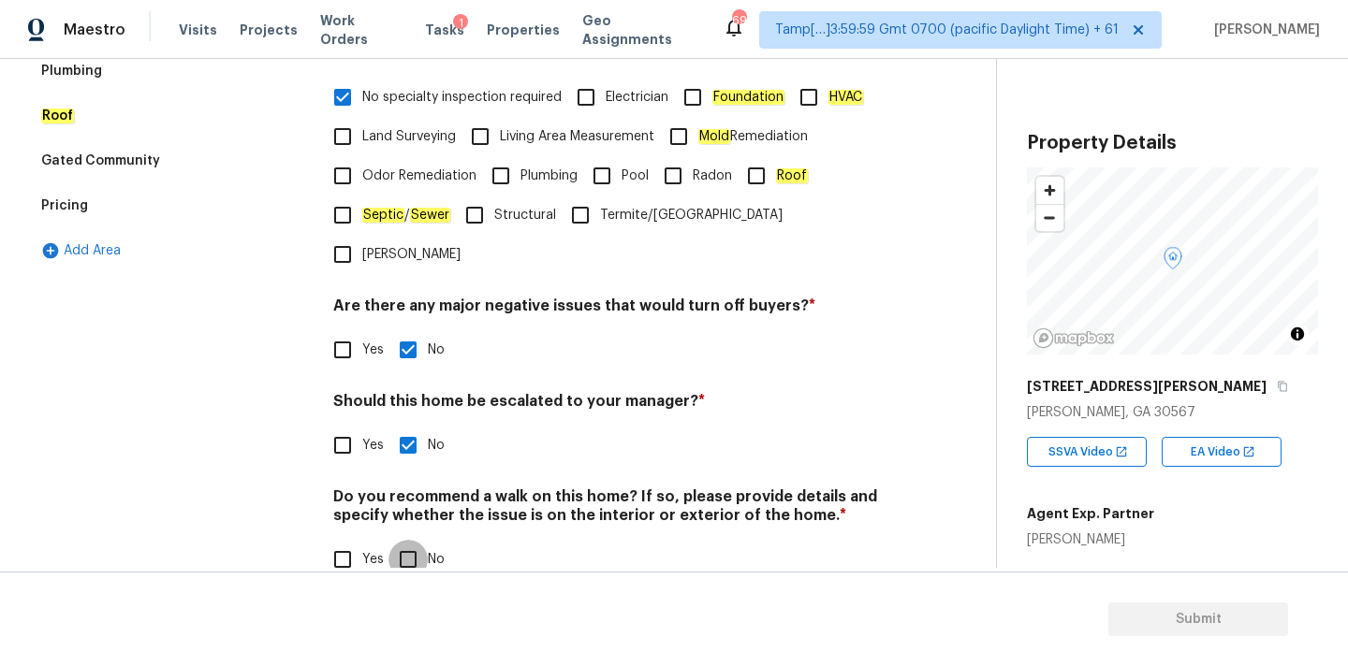
checkbox input "true"
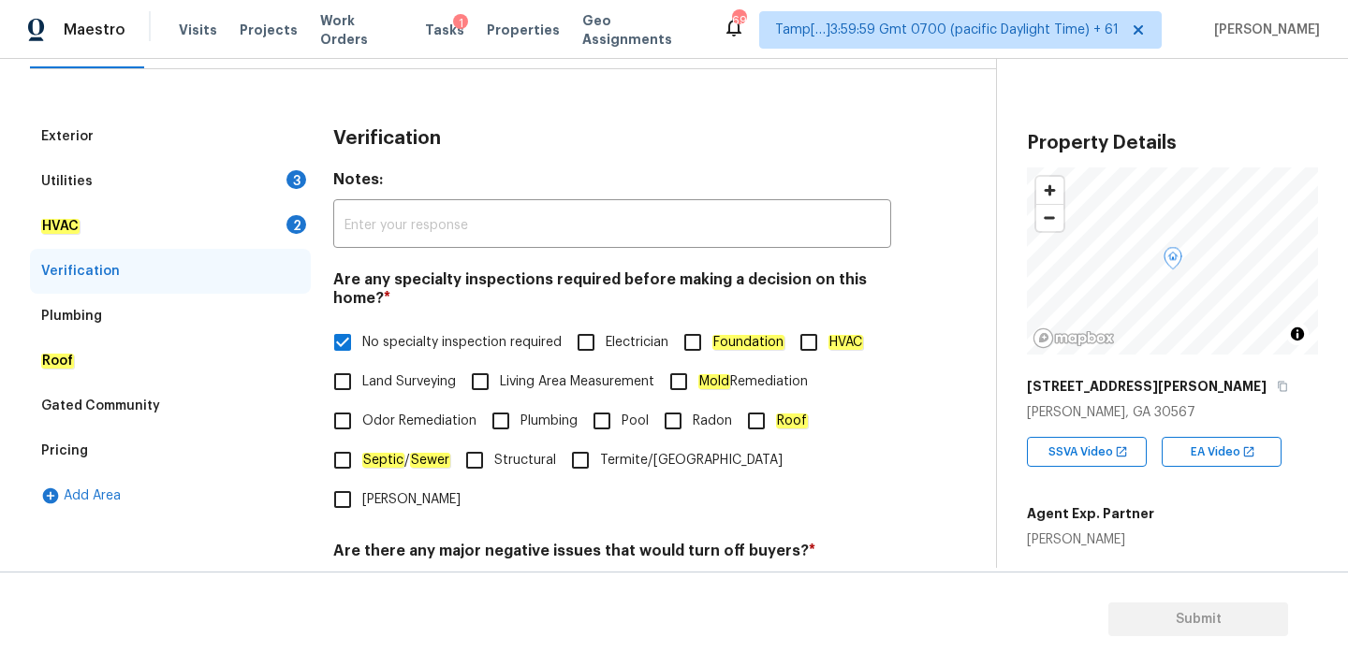
scroll to position [32, 0]
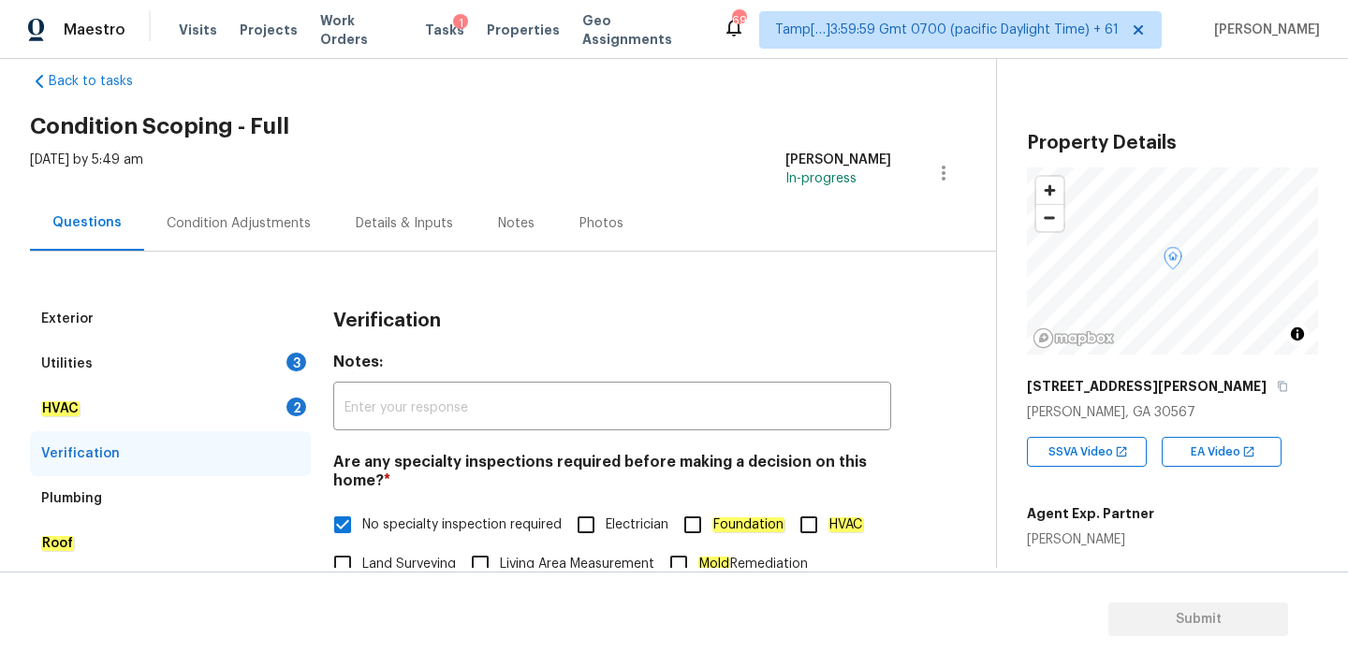
click at [214, 392] on div "HVAC 2" at bounding box center [170, 408] width 281 height 45
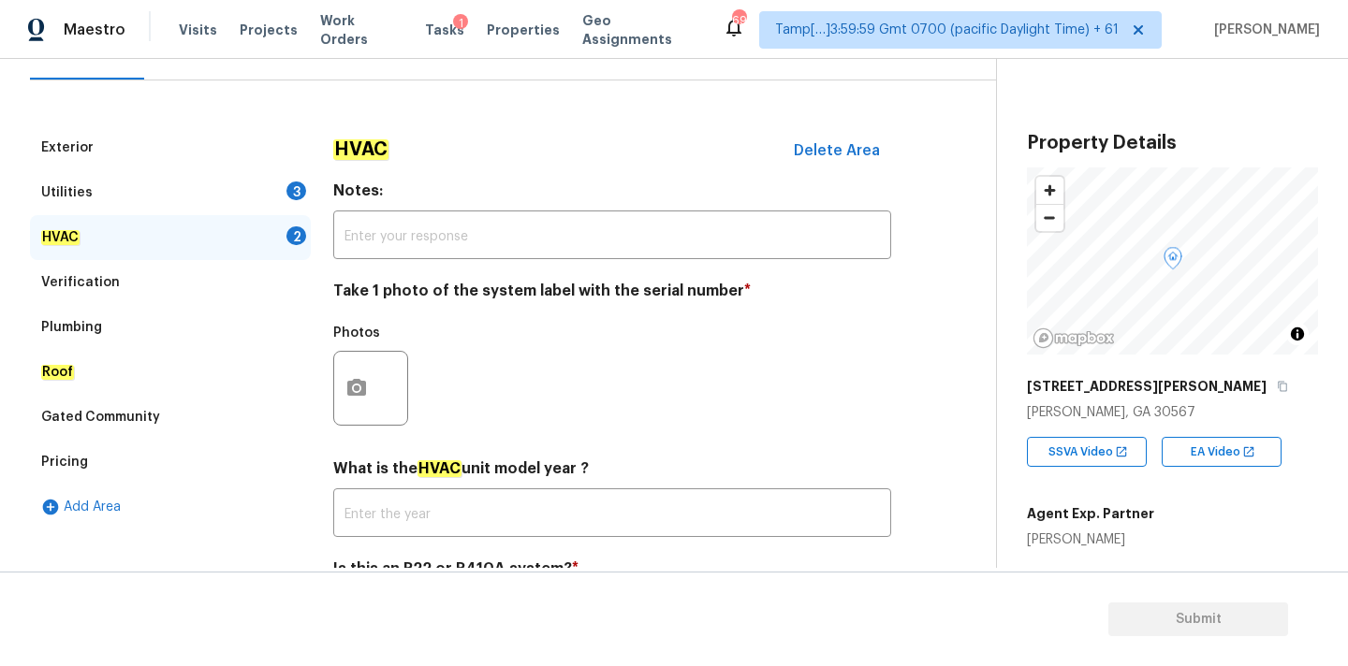
scroll to position [283, 0]
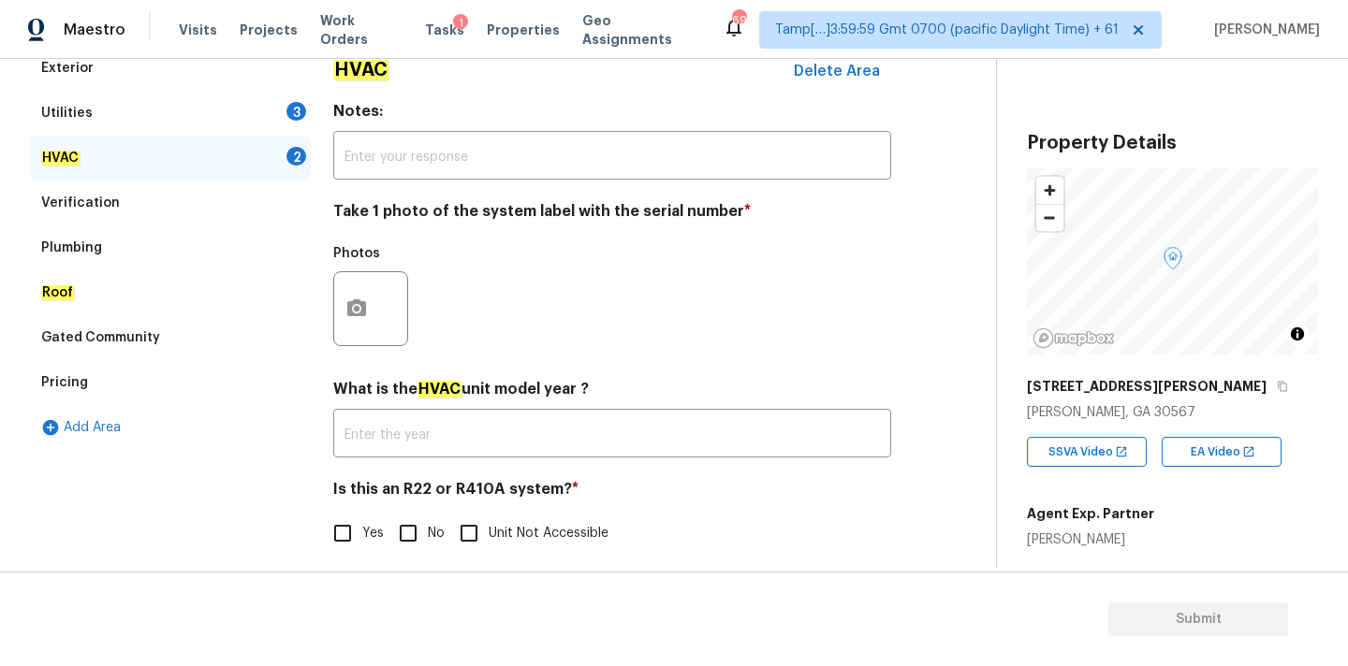
click at [409, 551] on input "No" at bounding box center [407, 533] width 39 height 39
checkbox input "true"
click at [371, 293] on button "button" at bounding box center [356, 308] width 45 height 73
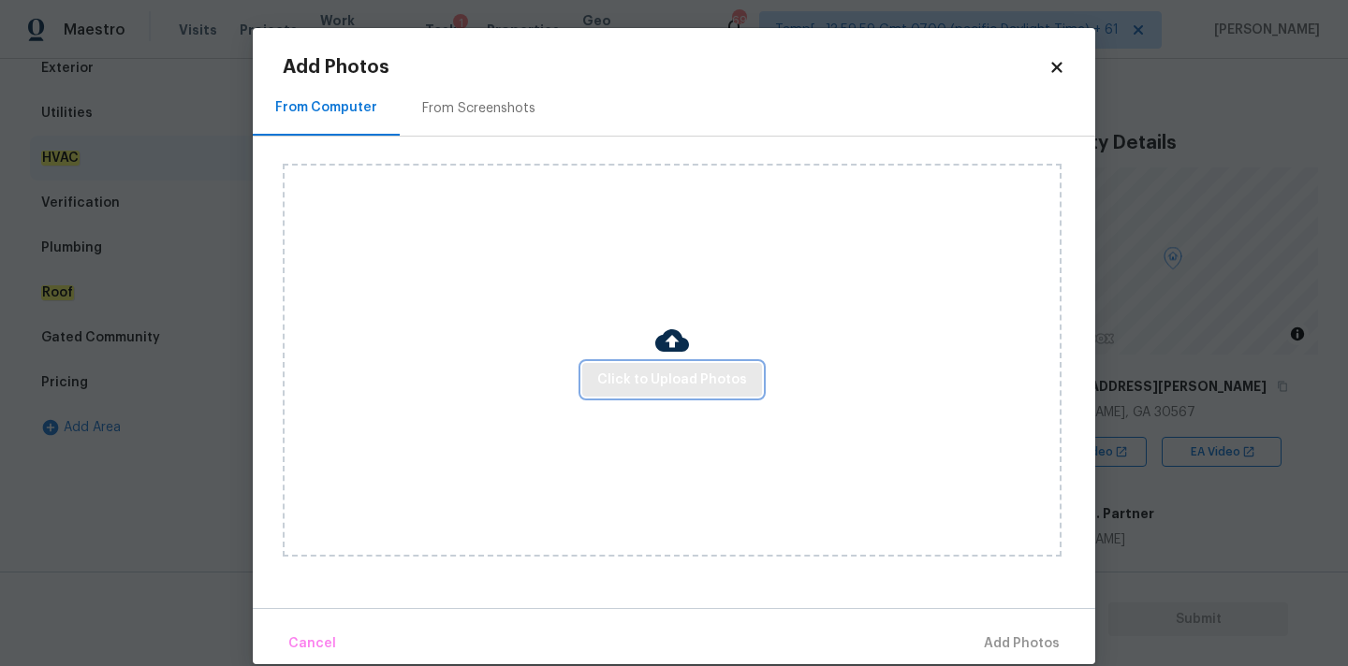
click at [642, 385] on span "Click to Upload Photos" at bounding box center [672, 380] width 150 height 23
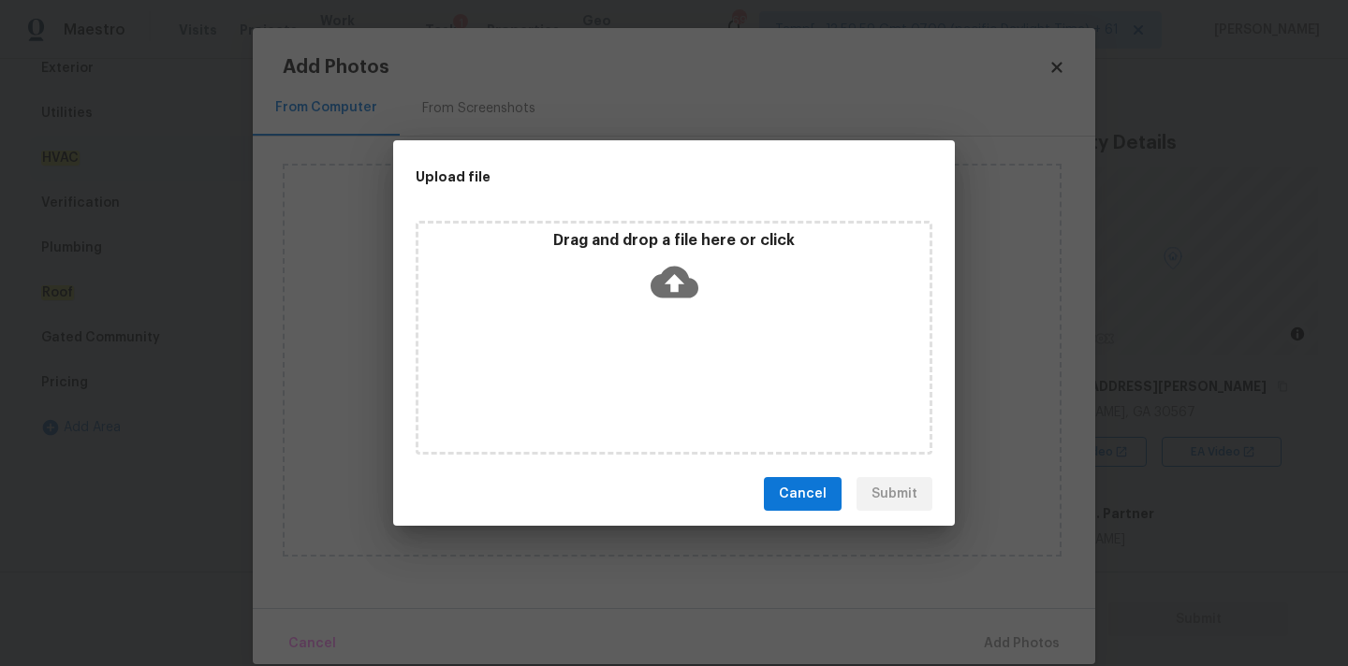
click at [642, 276] on div "Drag and drop a file here or click" at bounding box center [673, 271] width 511 height 80
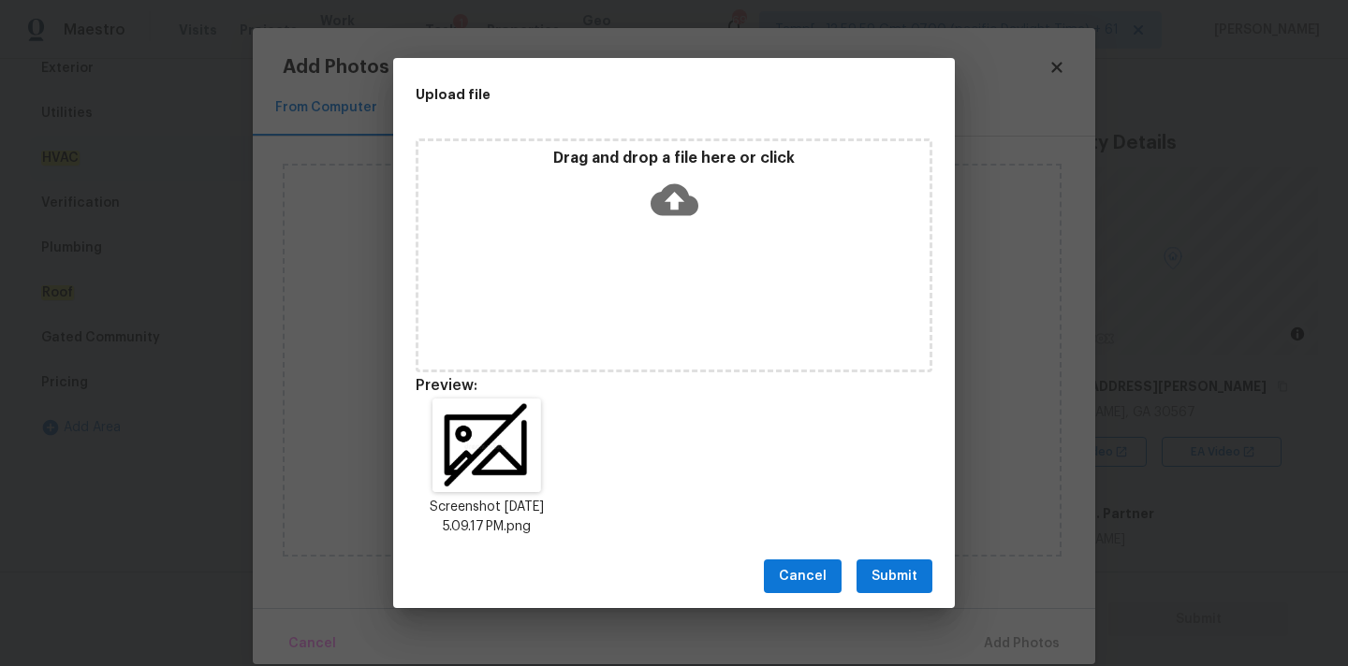
click at [894, 562] on button "Submit" at bounding box center [894, 577] width 76 height 35
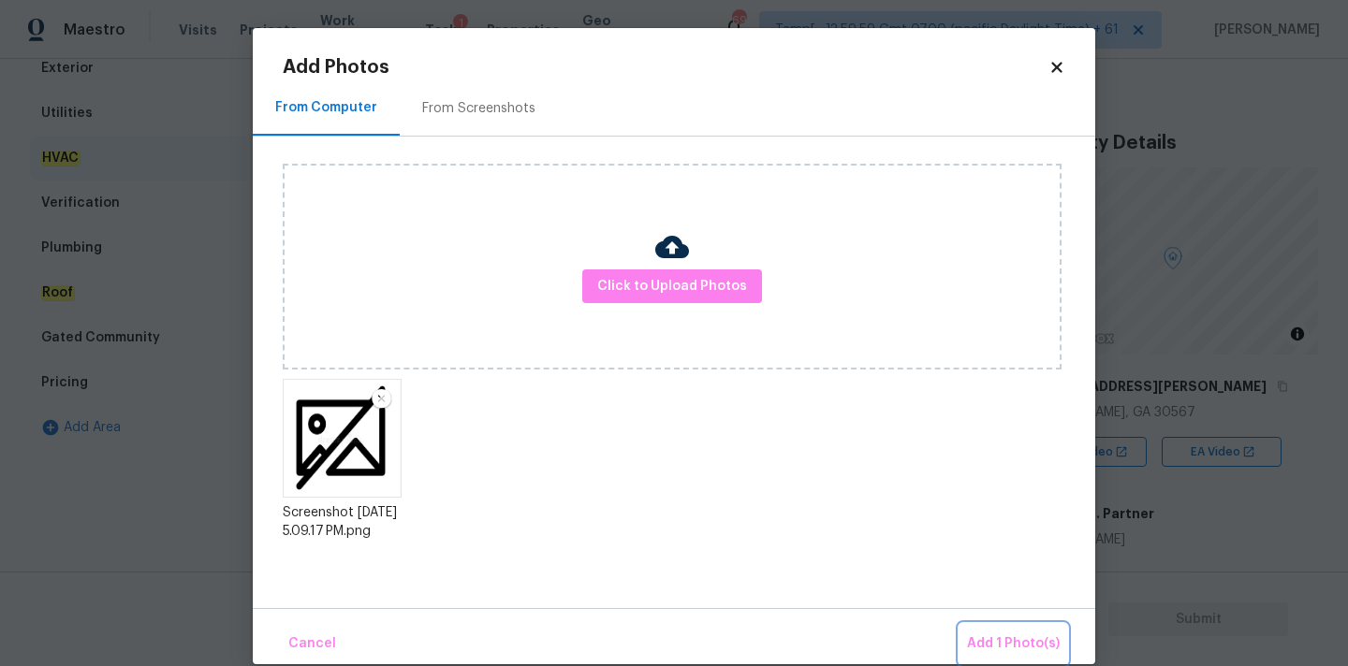
click at [990, 635] on span "Add 1 Photo(s)" at bounding box center [1013, 644] width 93 height 23
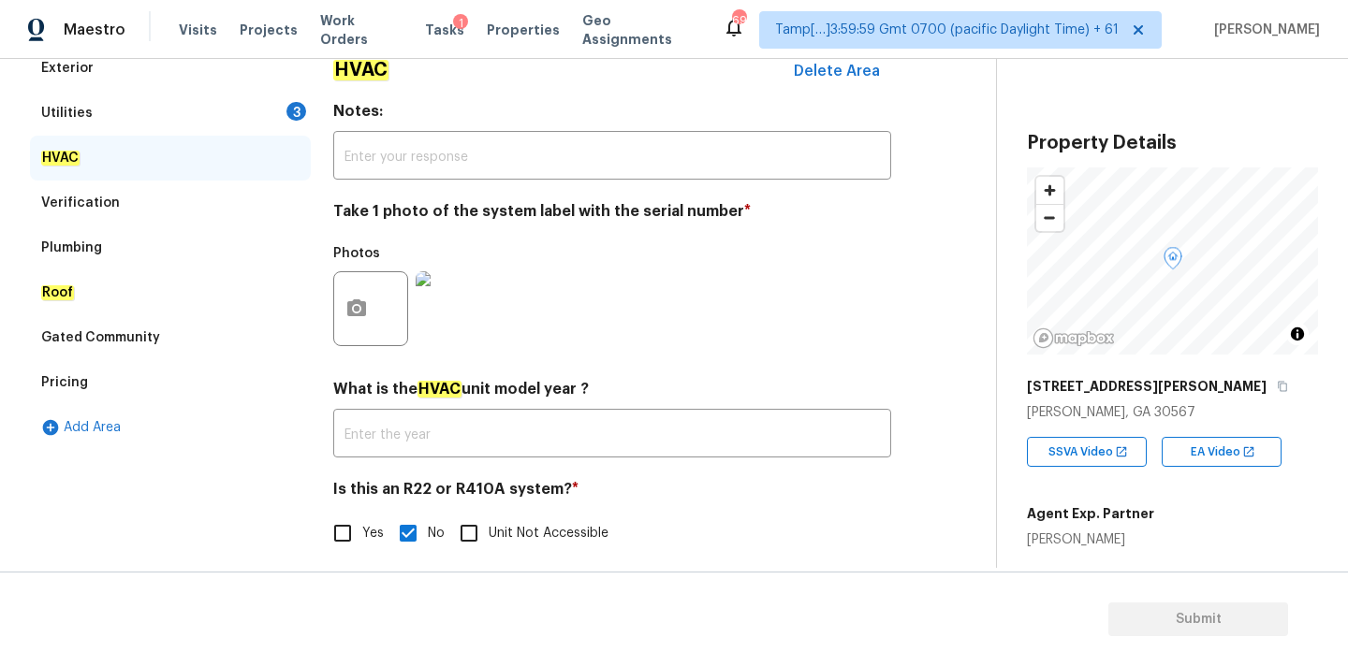
click at [275, 101] on div "Utilities 3" at bounding box center [170, 113] width 281 height 45
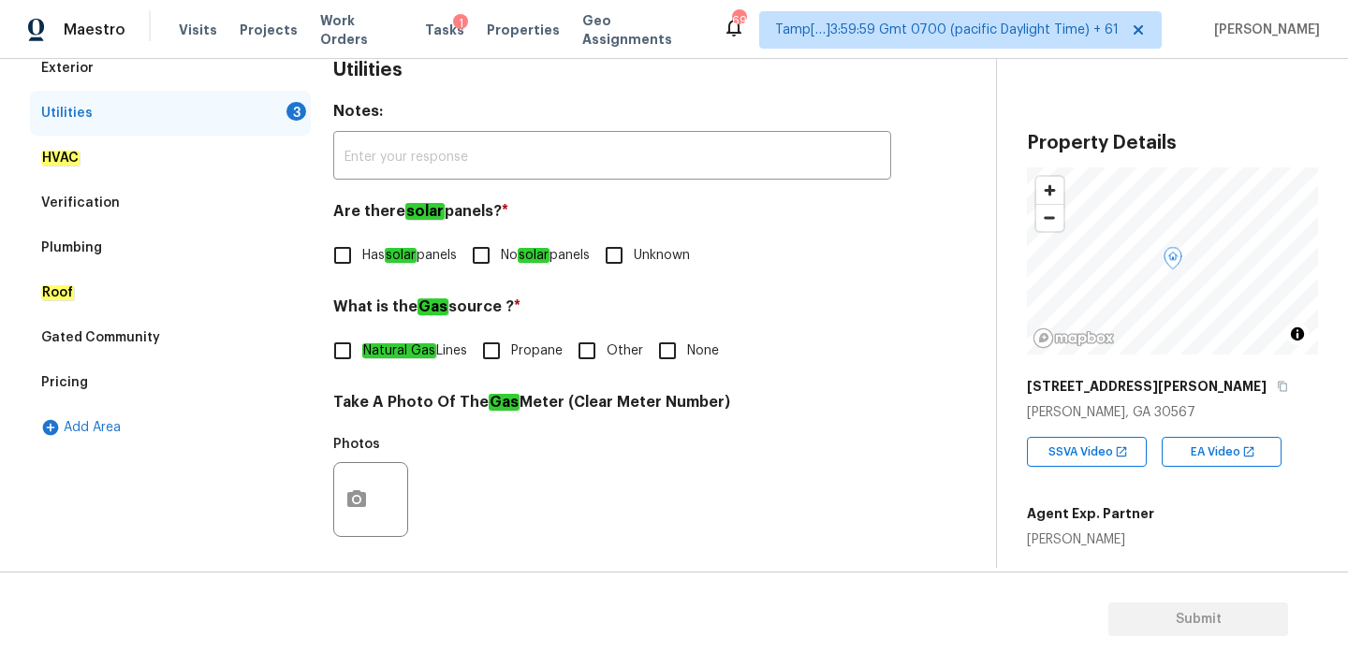
click at [492, 255] on input "No solar panels" at bounding box center [480, 255] width 39 height 39
checkbox input "true"
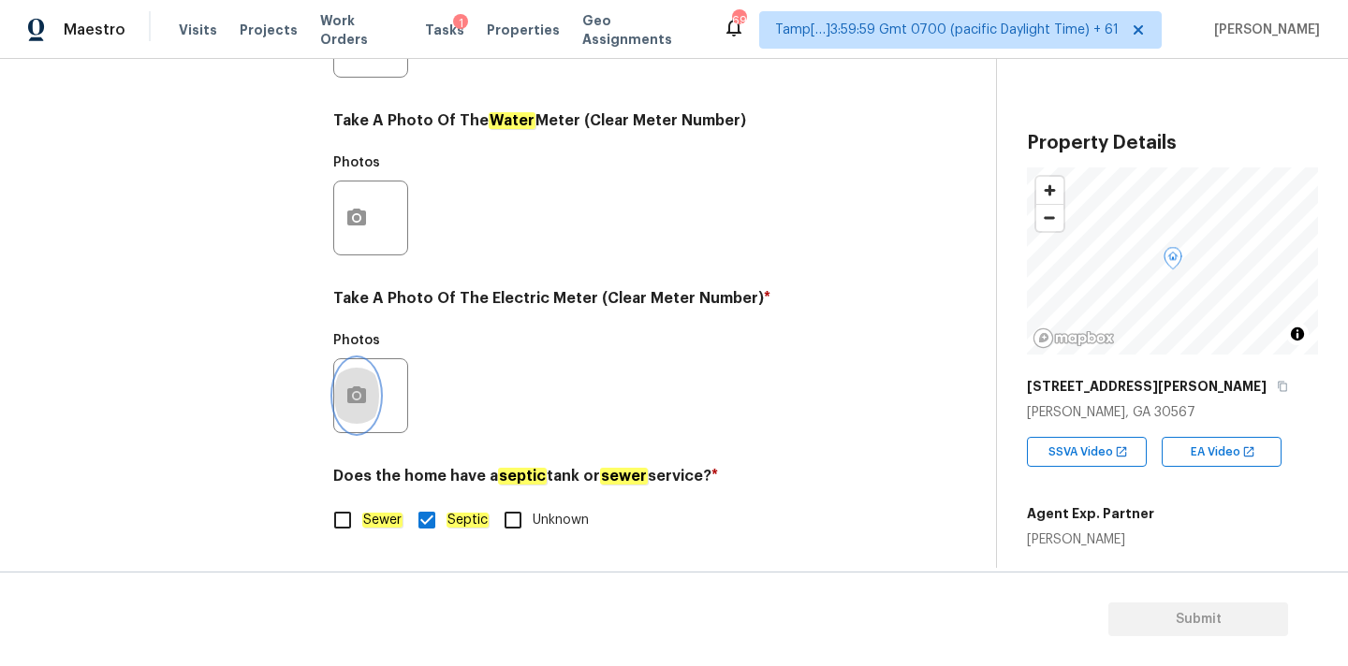
click at [355, 398] on circle "button" at bounding box center [357, 396] width 6 height 6
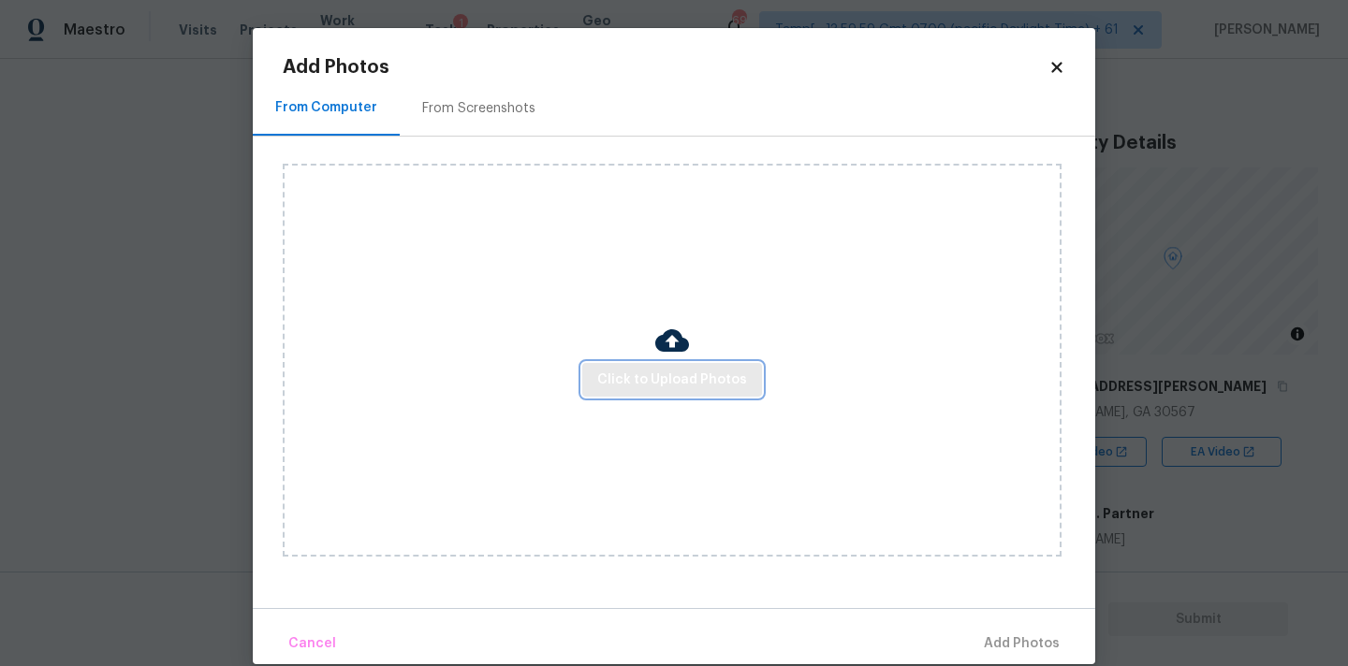
click at [632, 386] on span "Click to Upload Photos" at bounding box center [672, 380] width 150 height 23
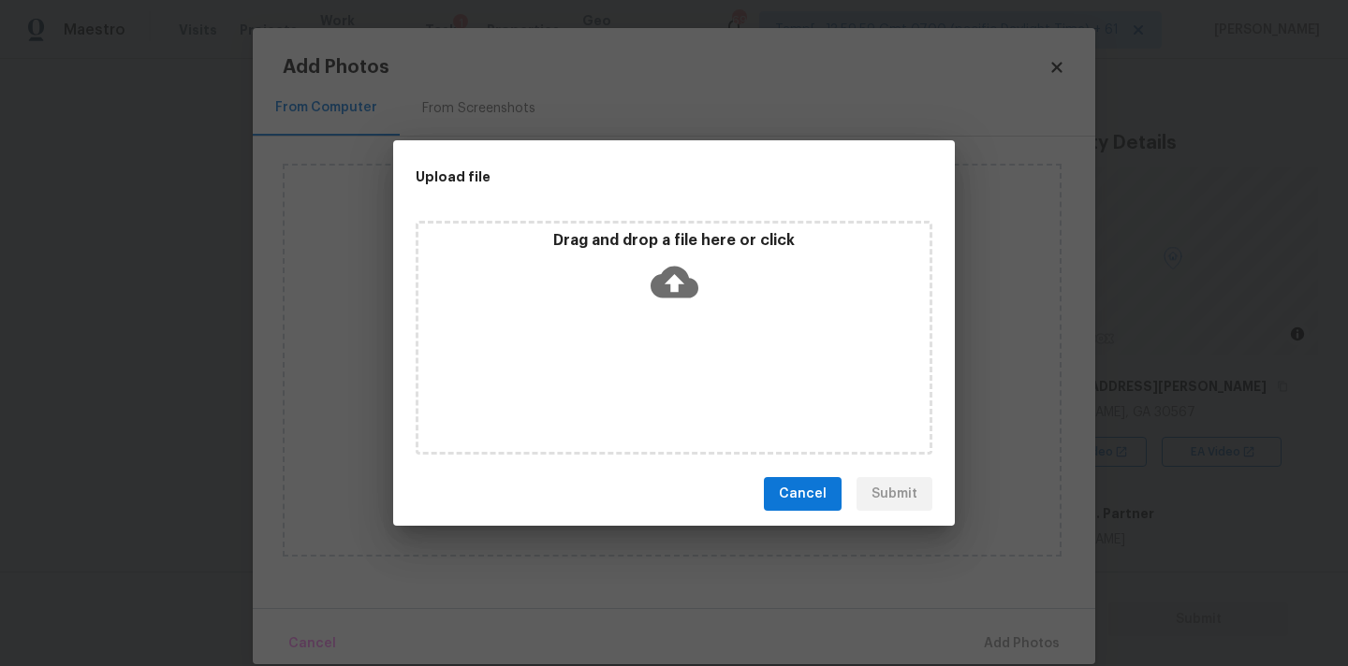
click at [679, 275] on icon at bounding box center [674, 283] width 48 height 32
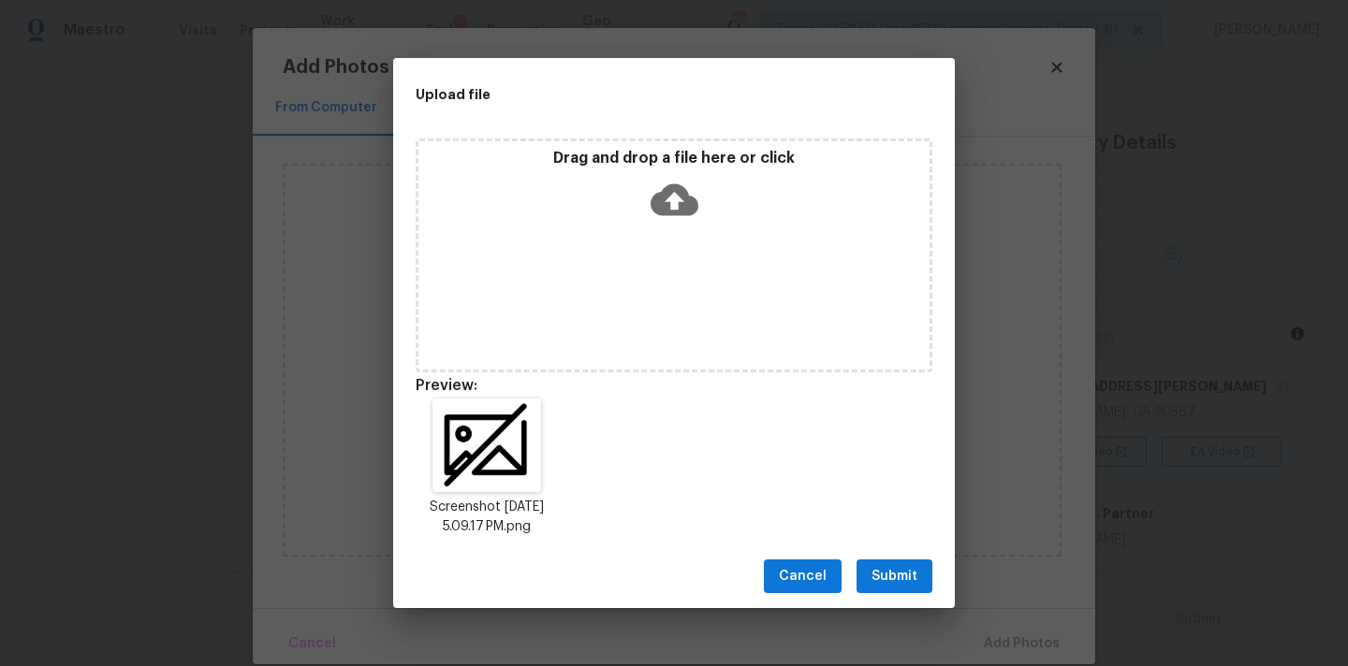
click at [906, 589] on button "Submit" at bounding box center [894, 577] width 76 height 35
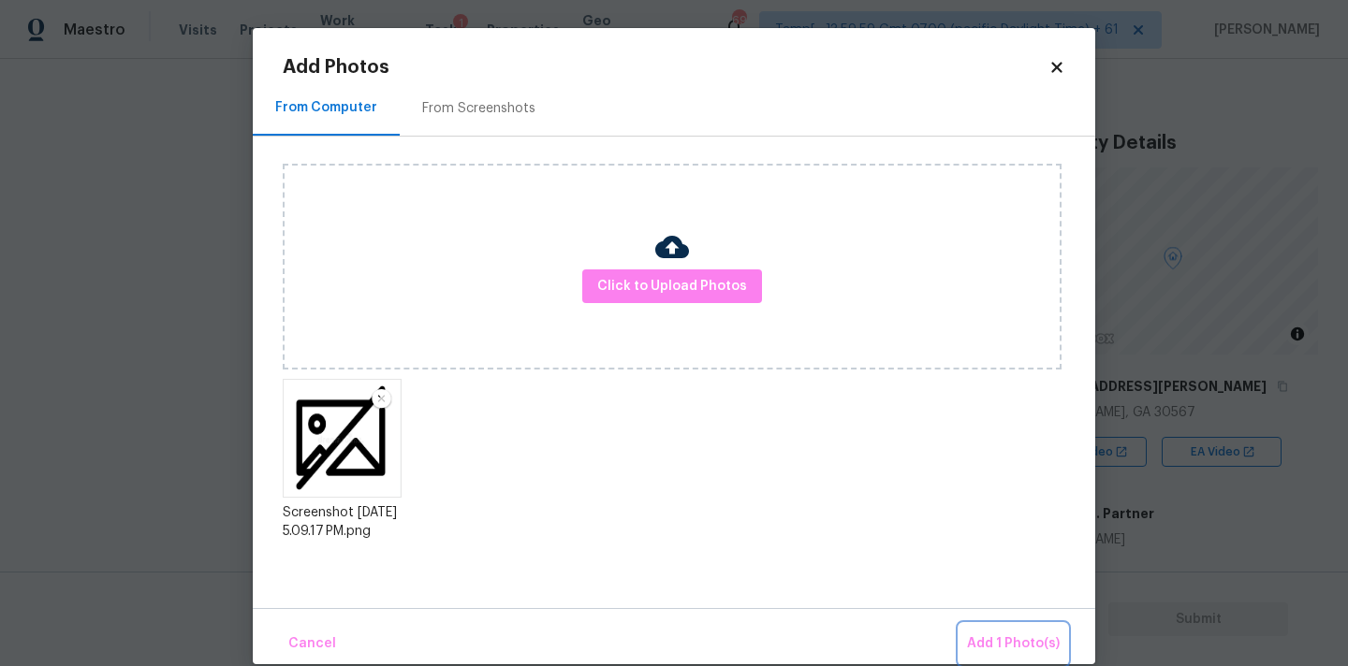
click at [1004, 645] on span "Add 1 Photo(s)" at bounding box center [1013, 644] width 93 height 23
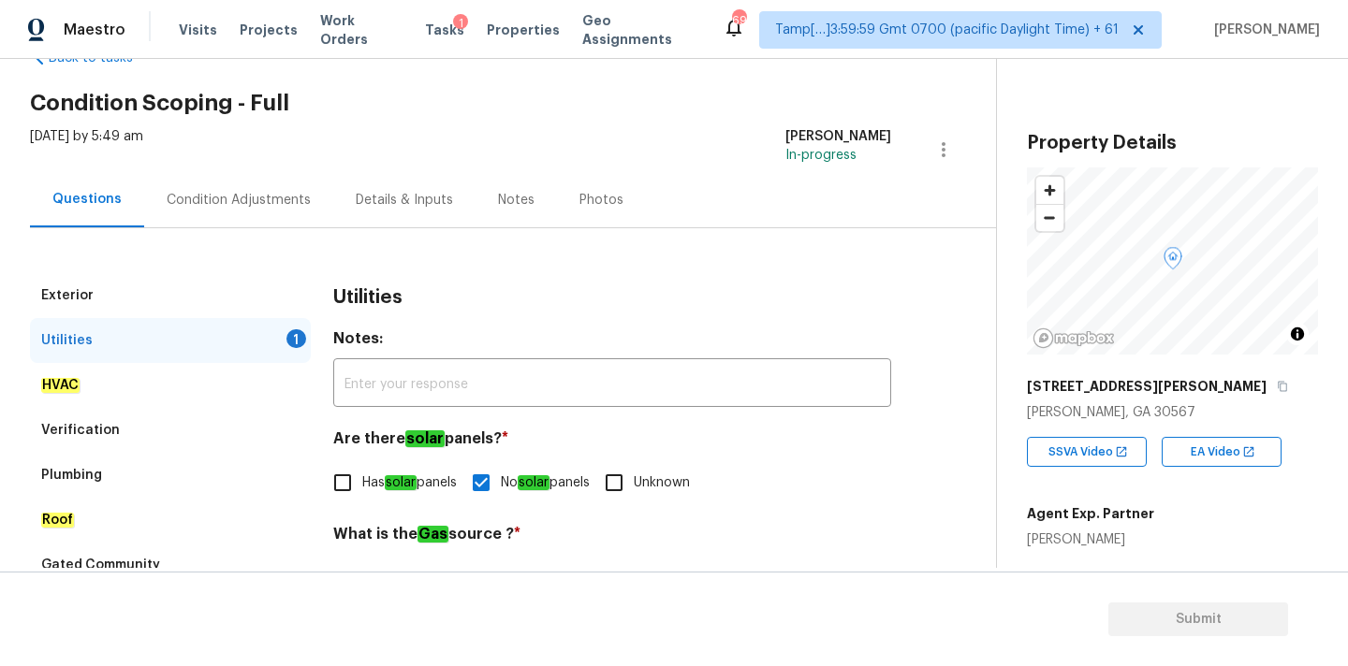
scroll to position [250, 0]
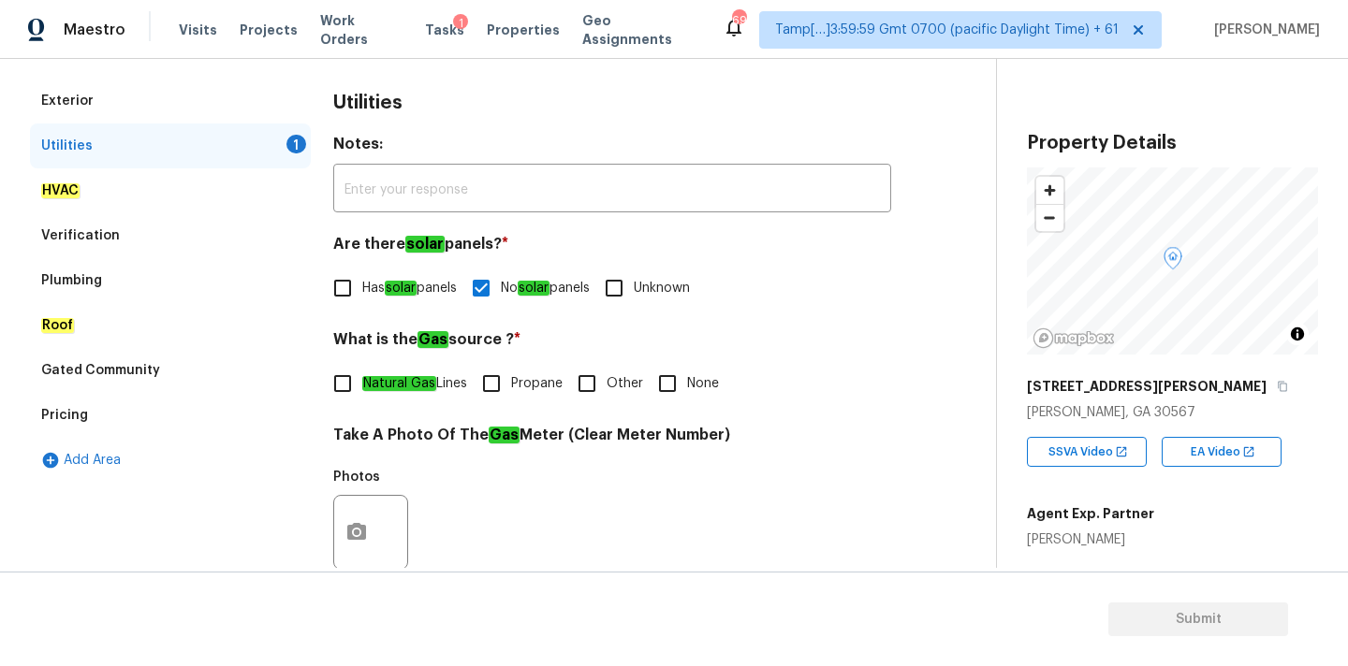
click at [112, 406] on div "Pricing" at bounding box center [170, 415] width 281 height 45
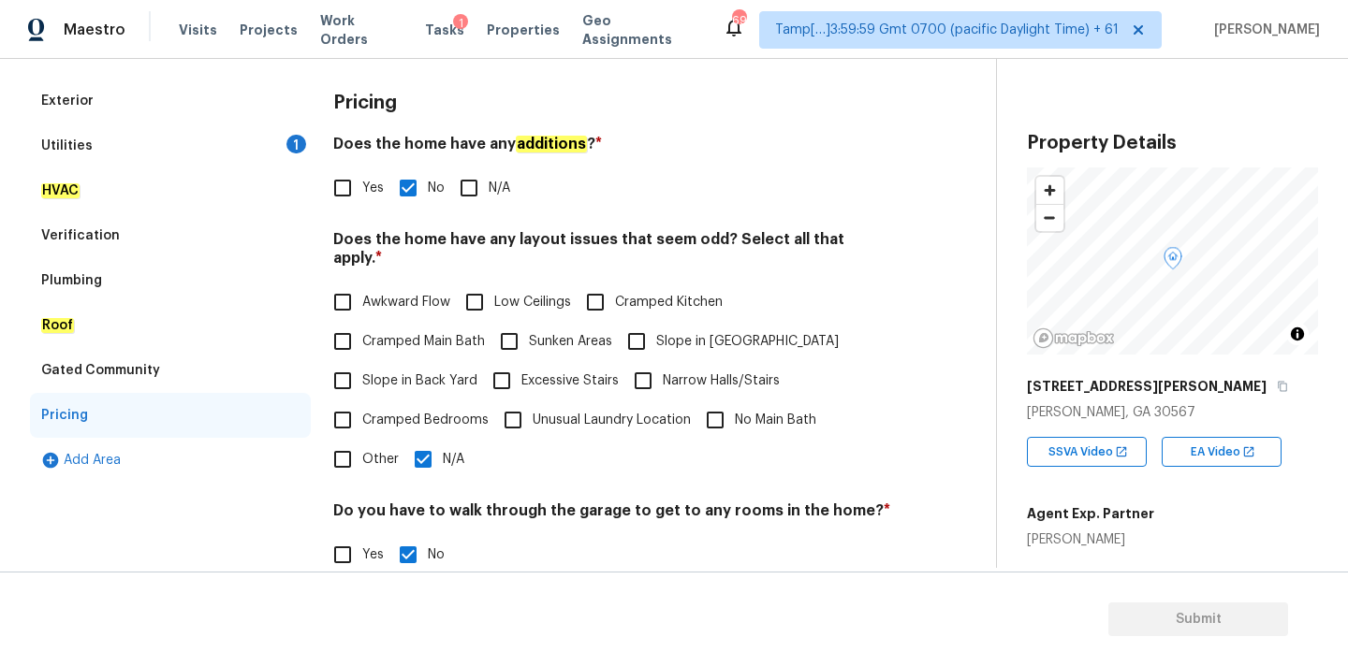
click at [679, 332] on span "Slope in [GEOGRAPHIC_DATA]" at bounding box center [747, 342] width 182 height 20
click at [656, 322] on input "Slope in [GEOGRAPHIC_DATA]" at bounding box center [636, 341] width 39 height 39
checkbox input "true"
click at [422, 440] on input "N/A" at bounding box center [422, 459] width 39 height 39
checkbox input "false"
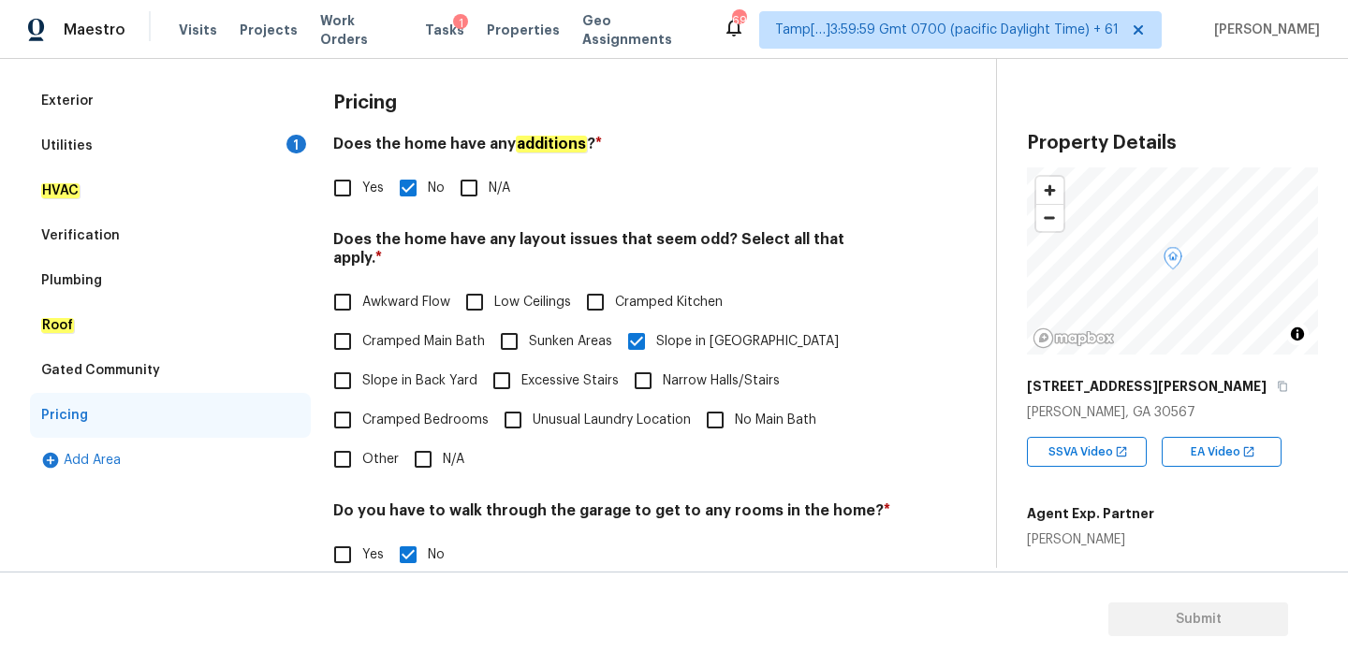
click at [232, 144] on div "Utilities 1" at bounding box center [170, 146] width 281 height 45
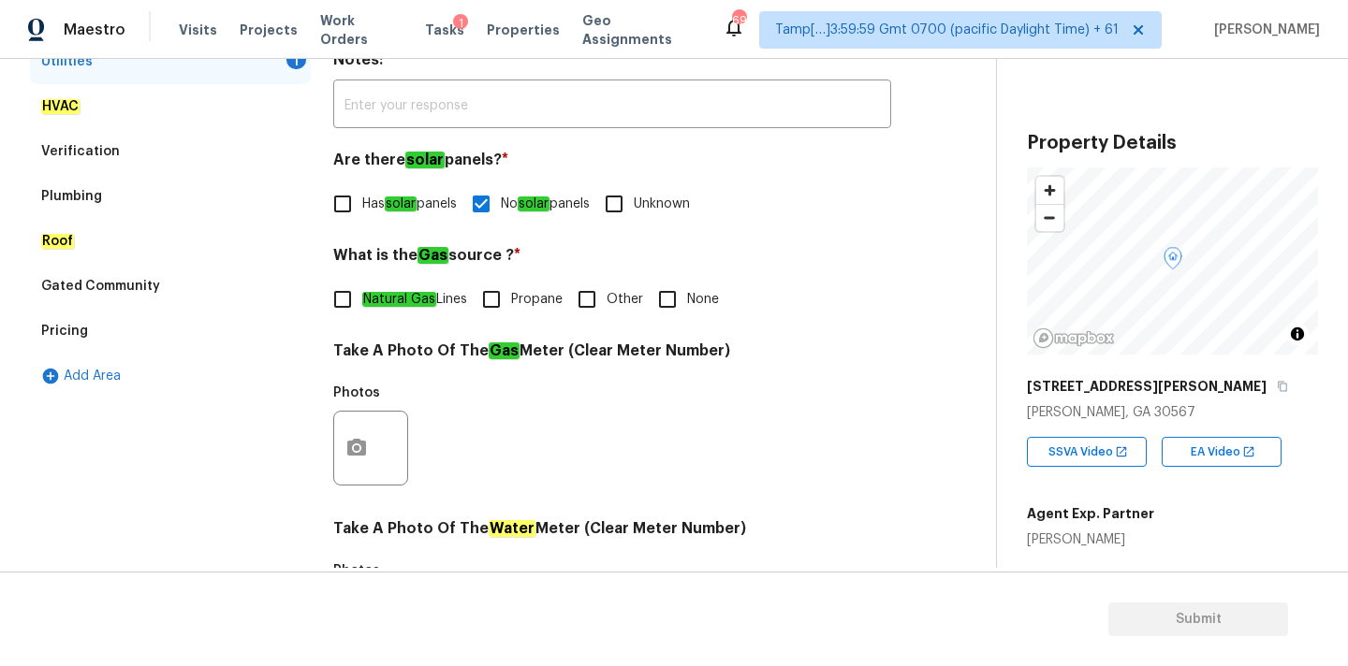
scroll to position [498, 0]
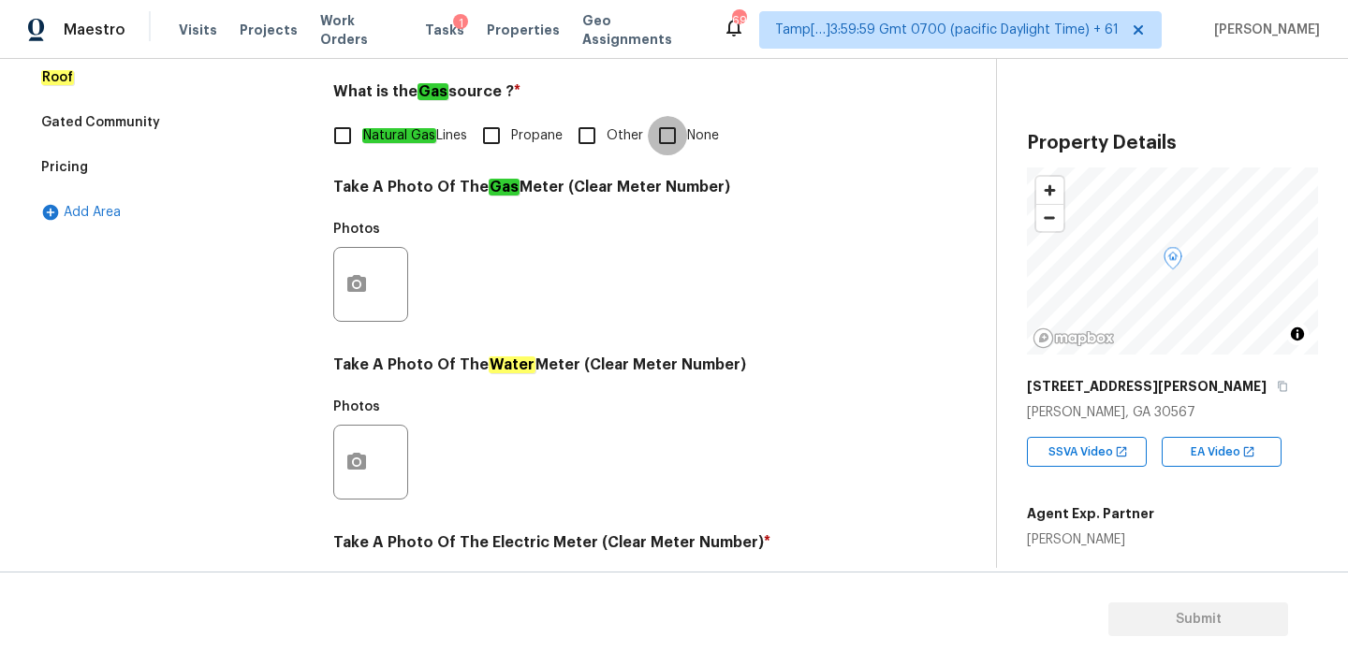
click at [670, 145] on input "None" at bounding box center [667, 135] width 39 height 39
checkbox input "true"
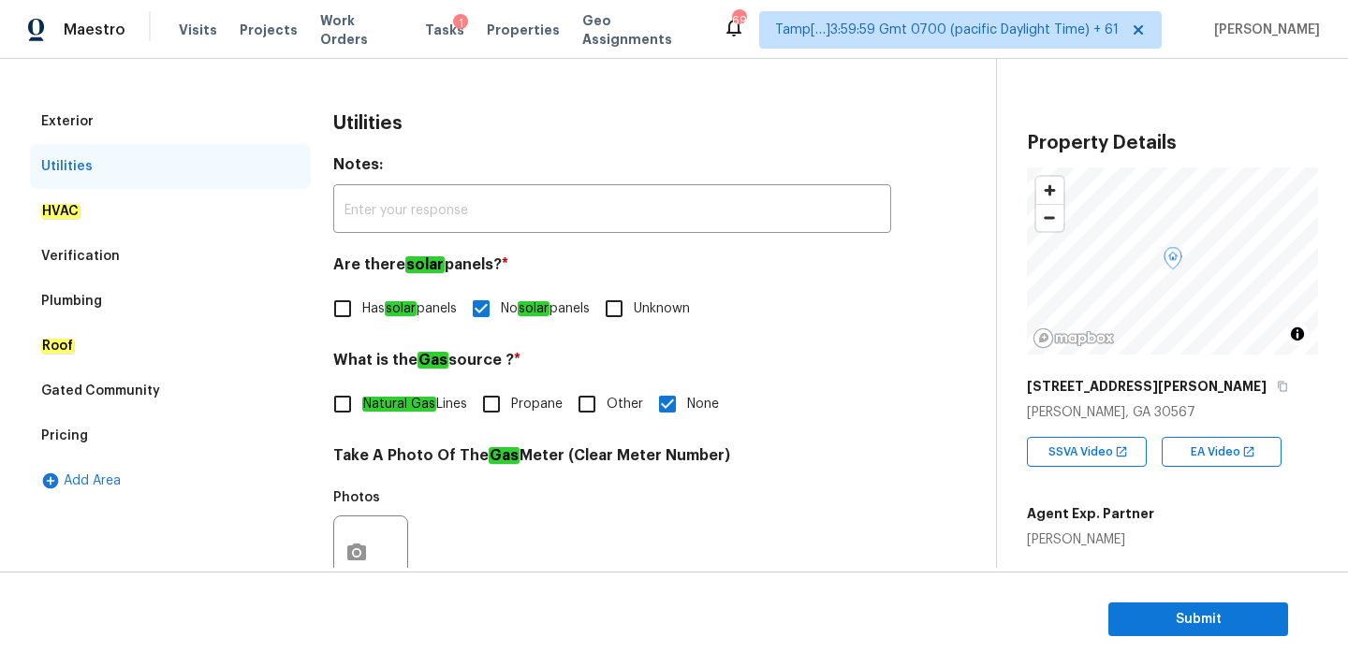
scroll to position [114, 0]
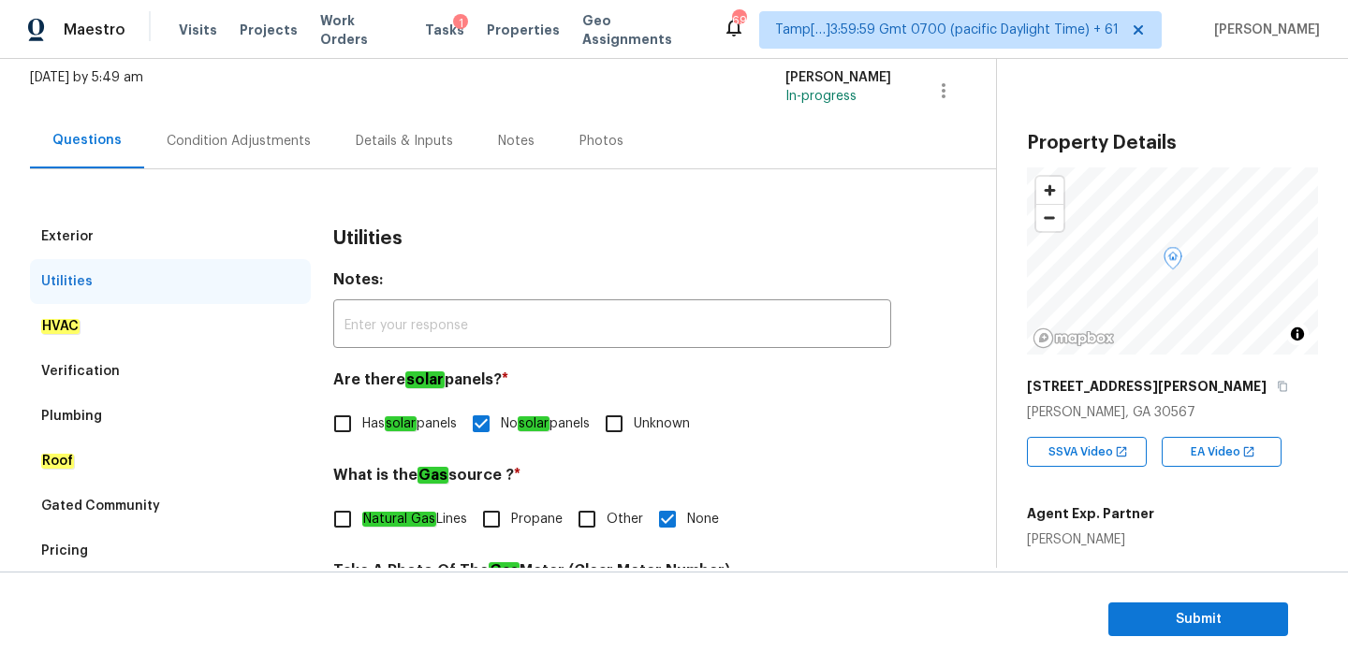
click at [274, 154] on div "Condition Adjustments" at bounding box center [238, 140] width 189 height 55
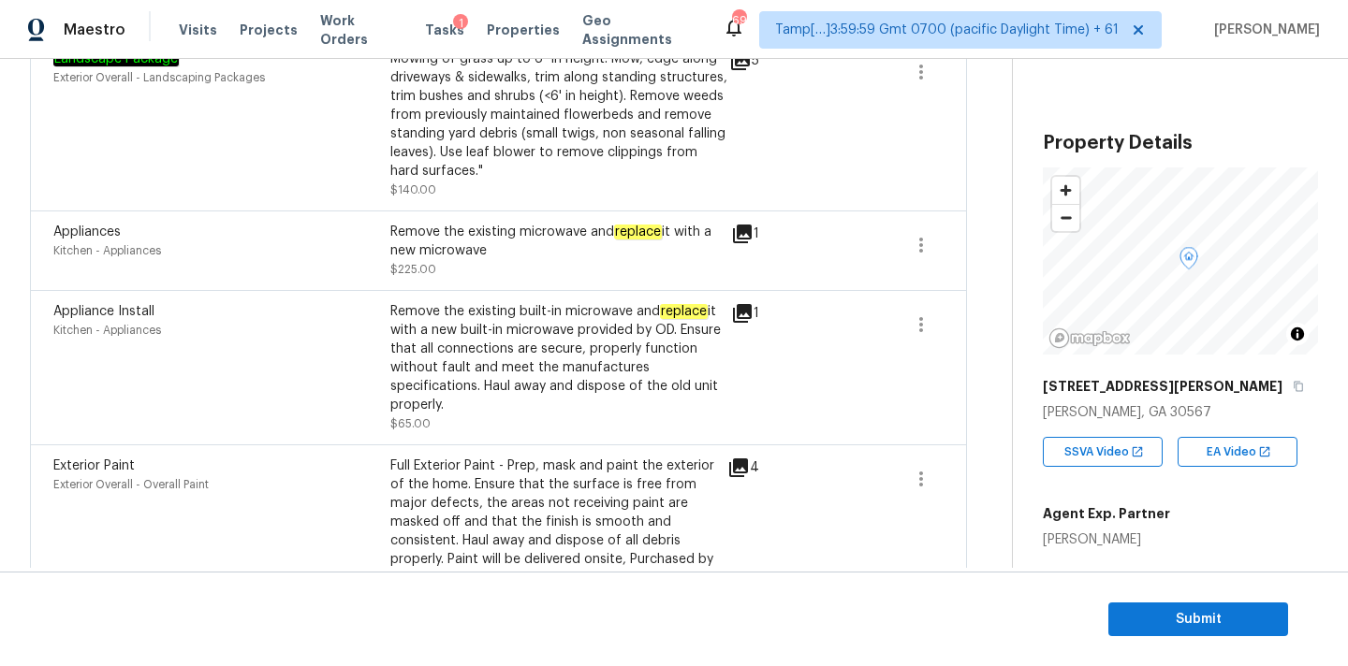
scroll to position [872, 0]
click at [741, 320] on icon at bounding box center [742, 314] width 19 height 19
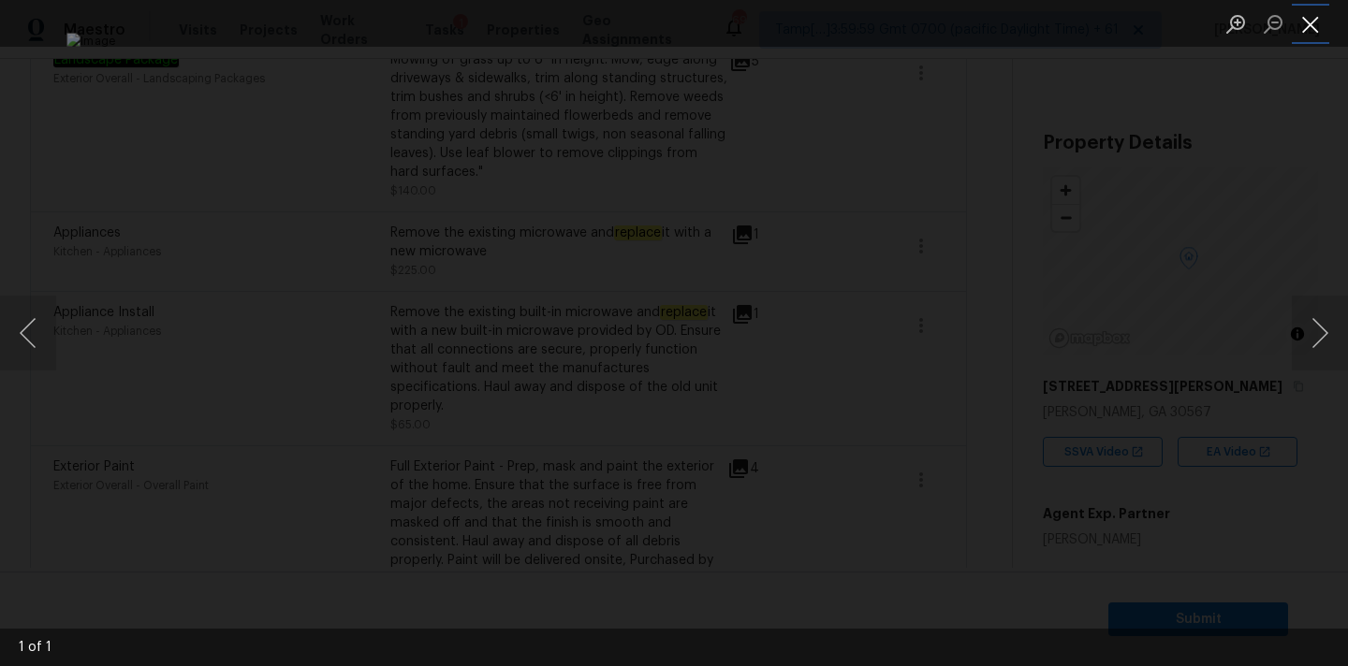
click at [1311, 24] on button "Close lightbox" at bounding box center [1309, 23] width 37 height 33
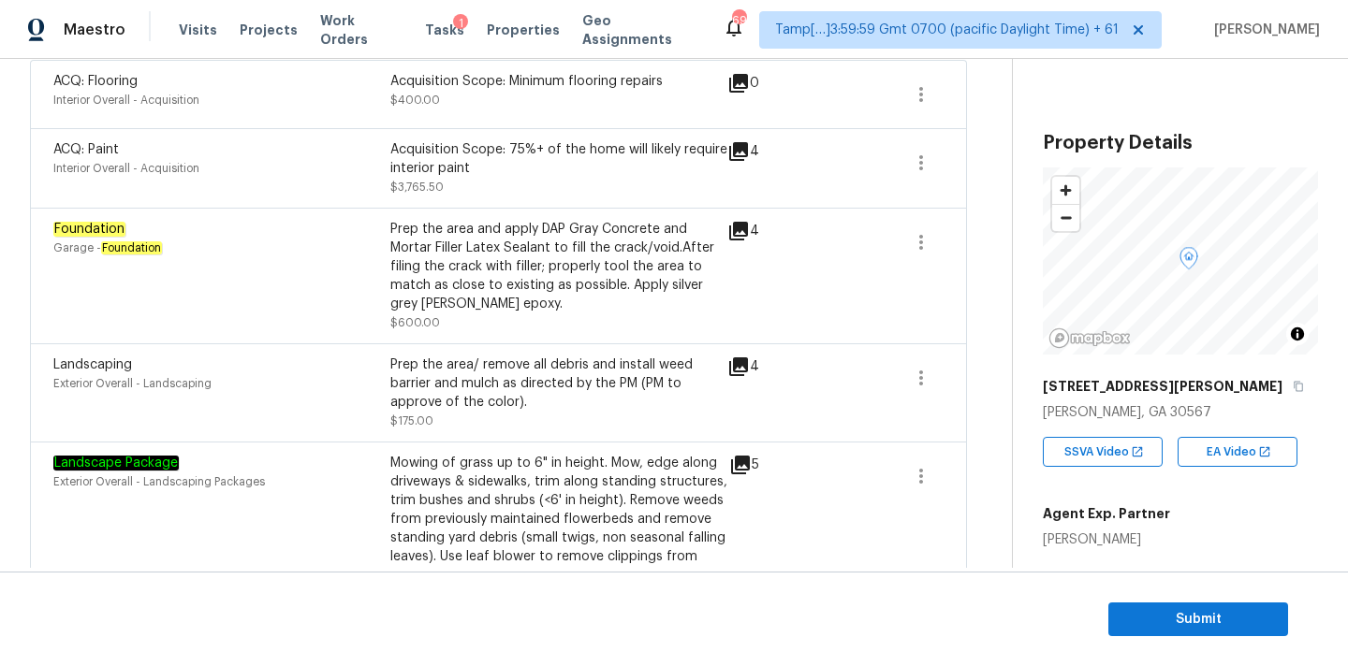
scroll to position [467, 0]
click at [743, 232] on icon at bounding box center [738, 233] width 19 height 19
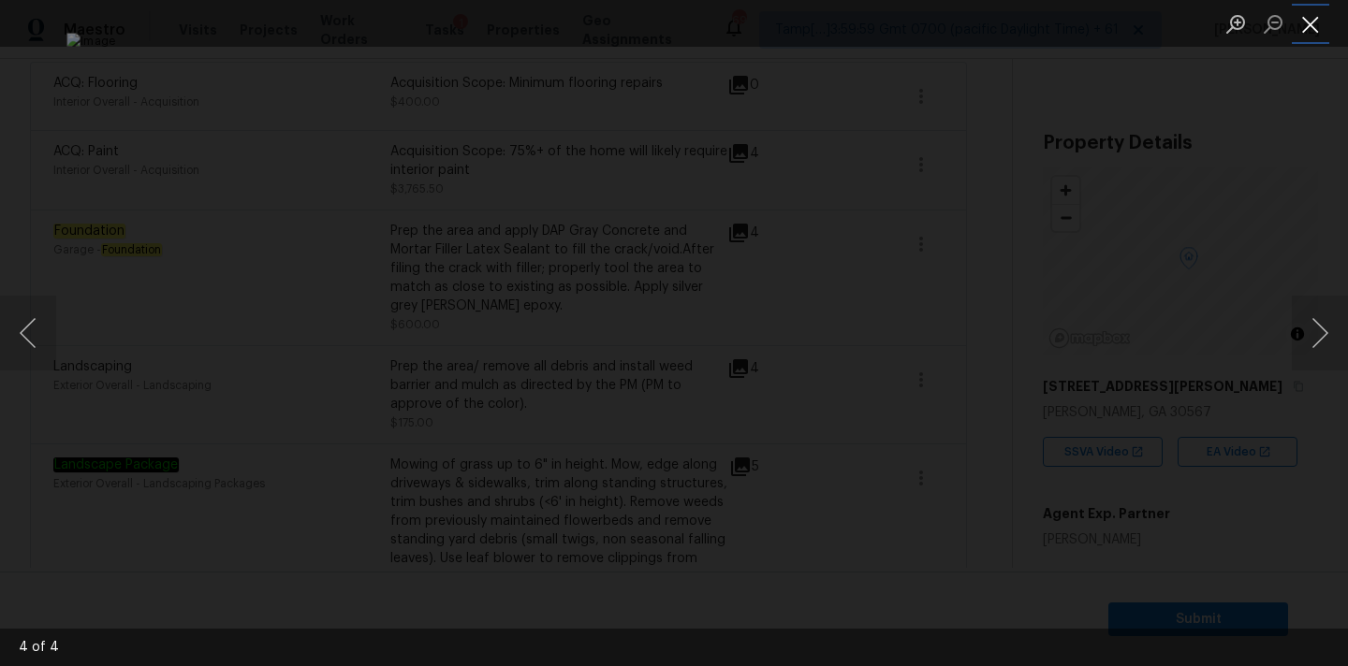
click at [1307, 24] on button "Close lightbox" at bounding box center [1309, 23] width 37 height 33
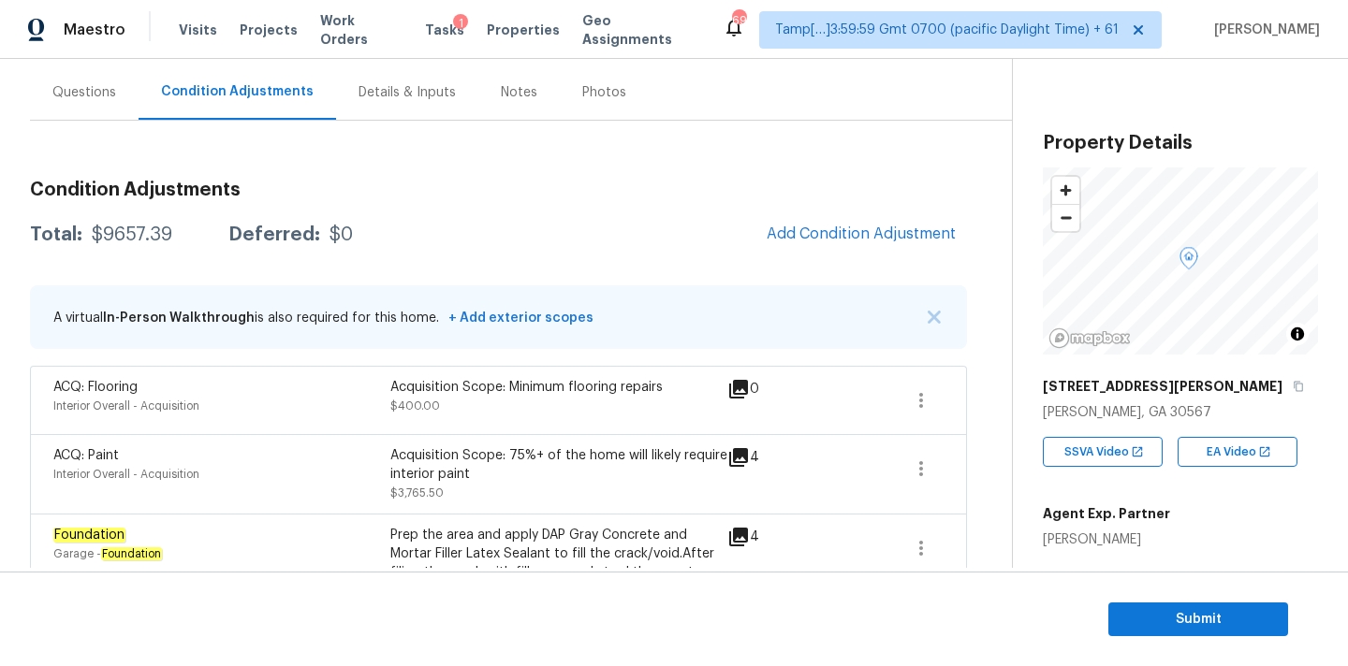
scroll to position [140, 0]
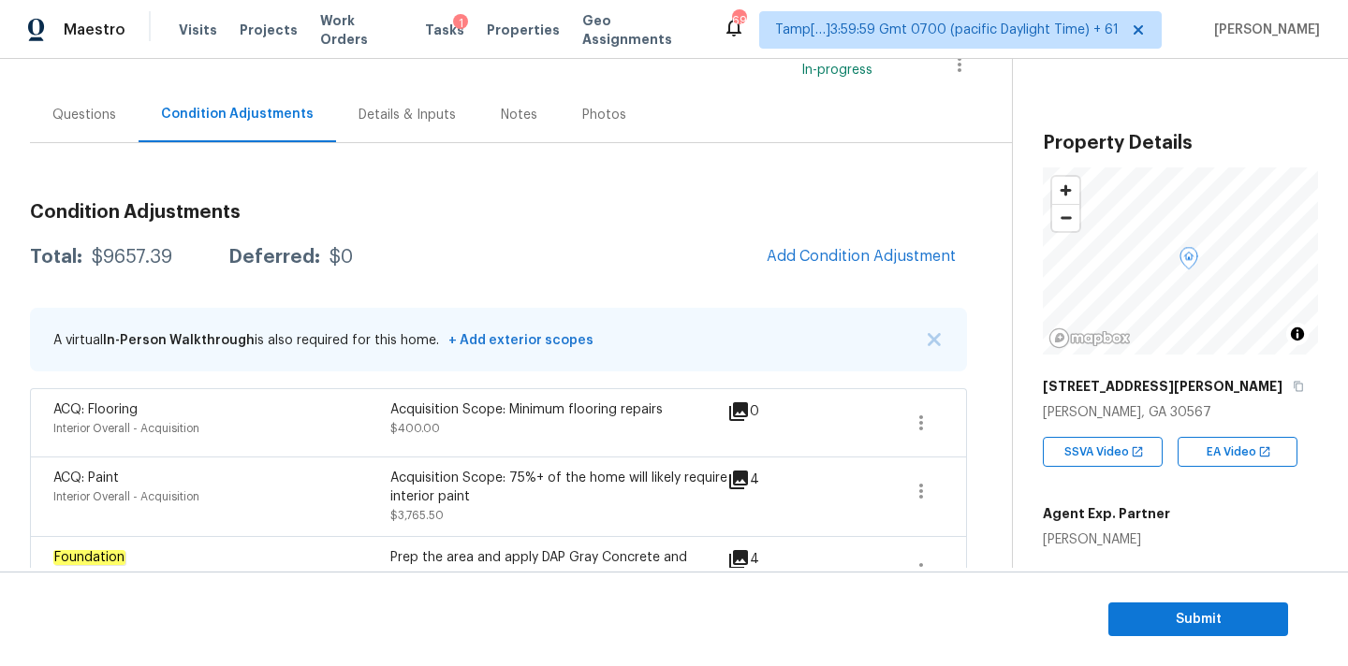
click at [95, 119] on div "Questions" at bounding box center [84, 115] width 64 height 19
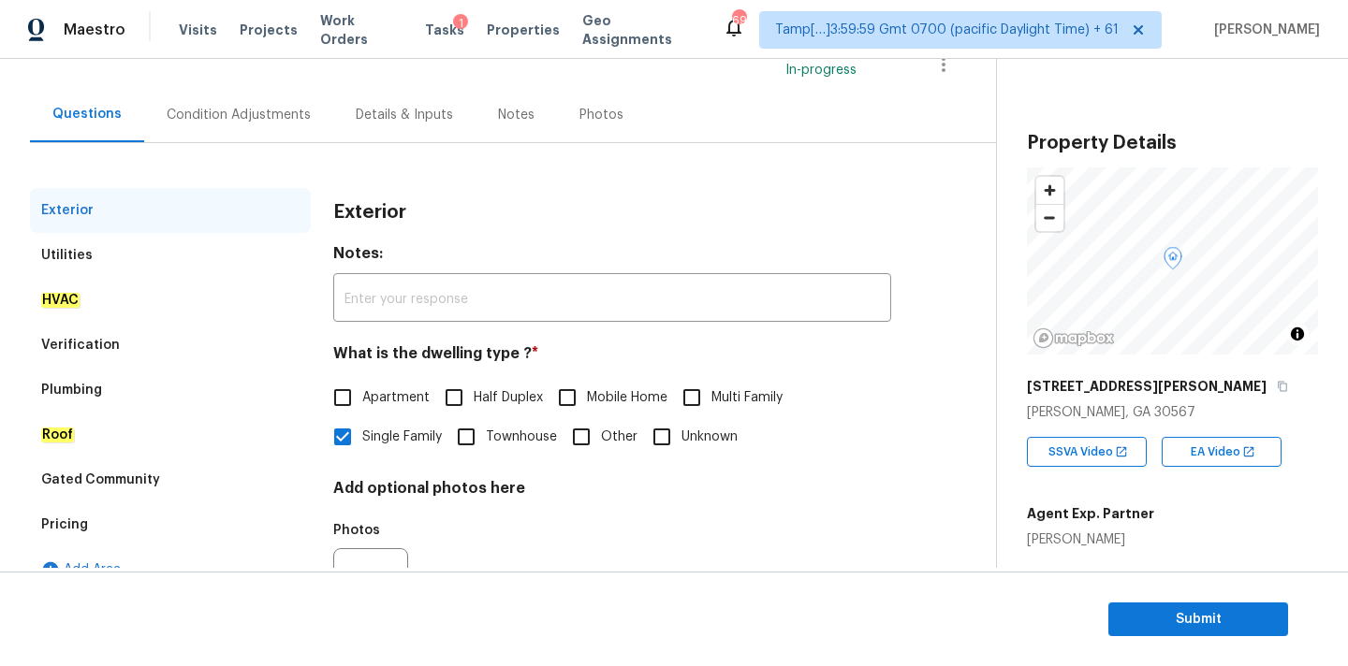
click at [129, 340] on div "Verification" at bounding box center [170, 345] width 281 height 45
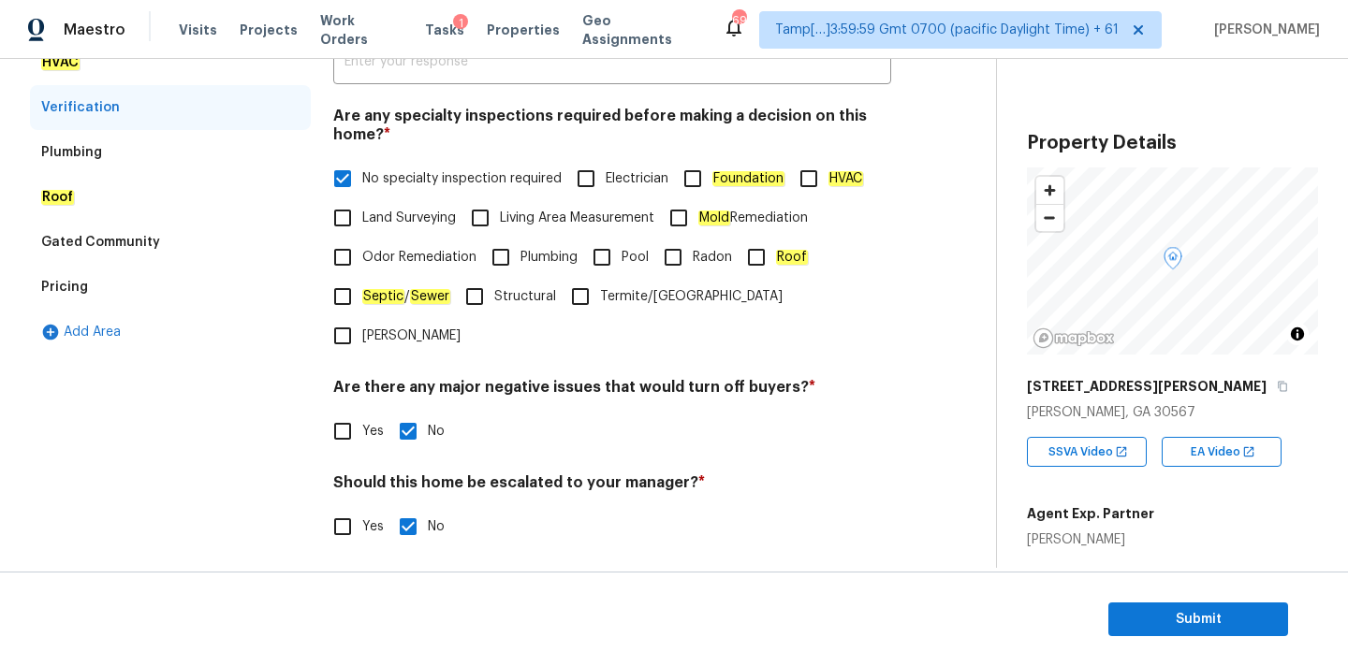
scroll to position [459, 0]
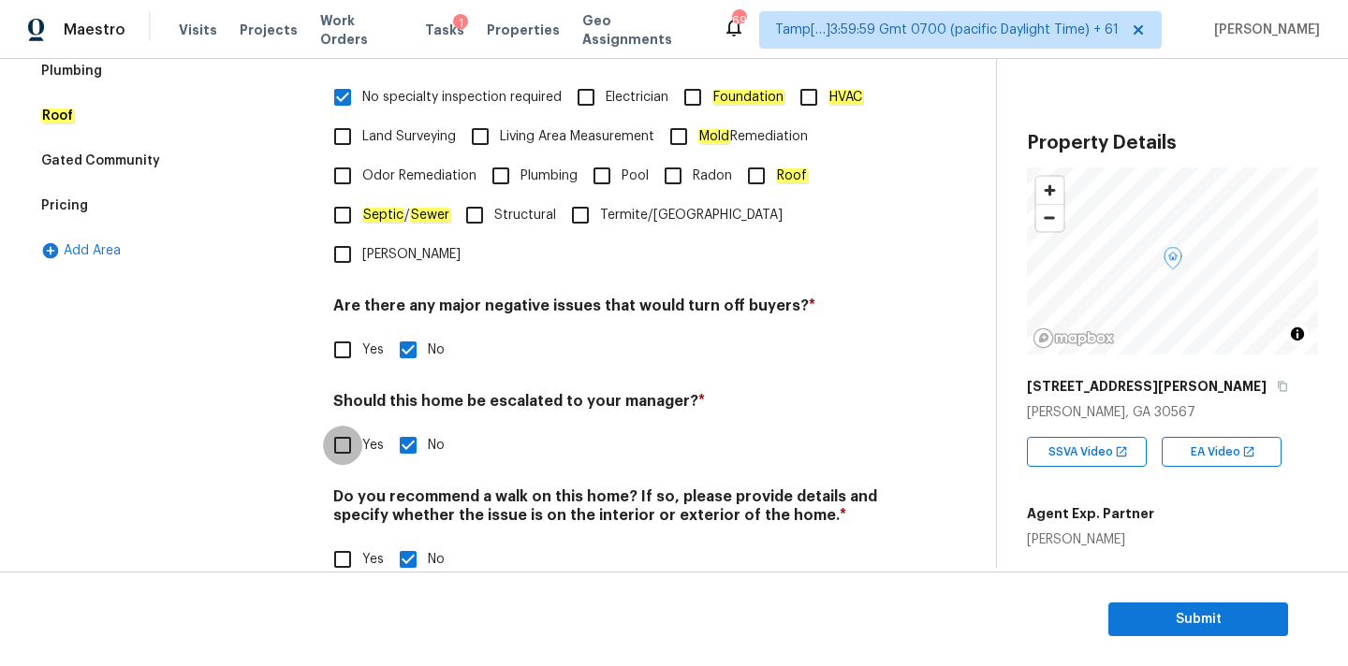
click at [348, 426] on input "Yes" at bounding box center [342, 445] width 39 height 39
checkbox input "true"
checkbox input "false"
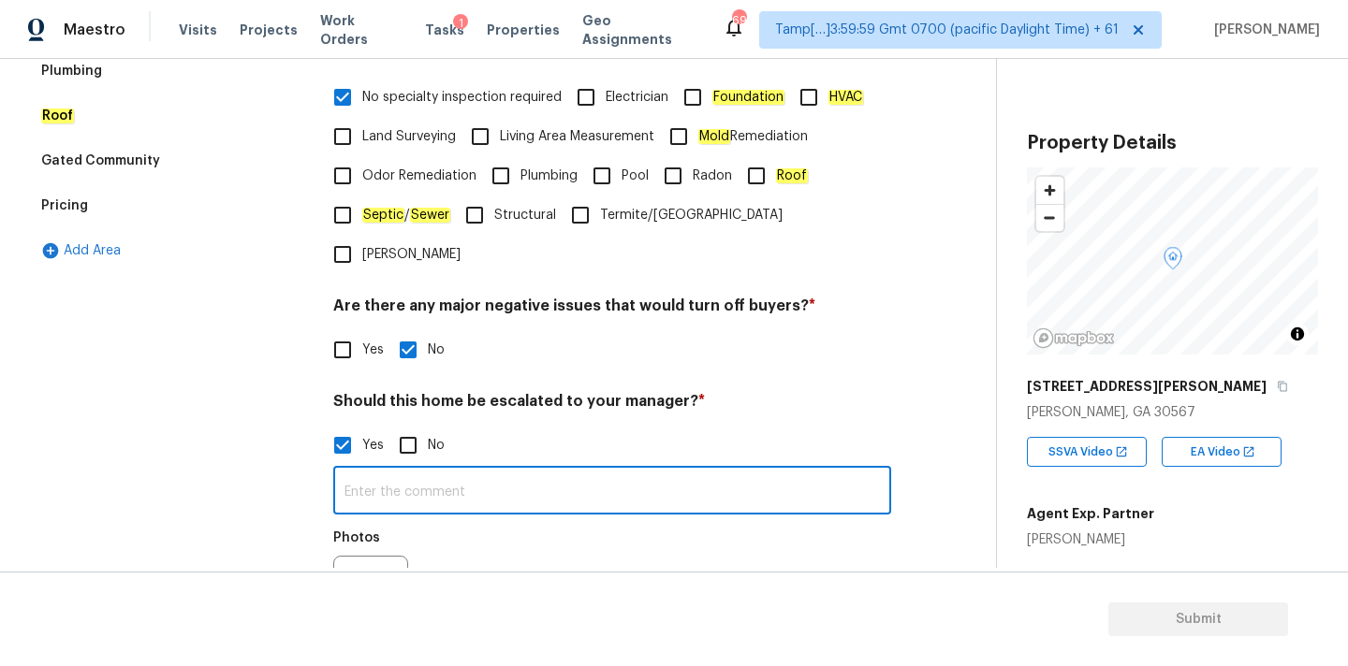
click at [418, 471] on input "text" at bounding box center [612, 493] width 558 height 44
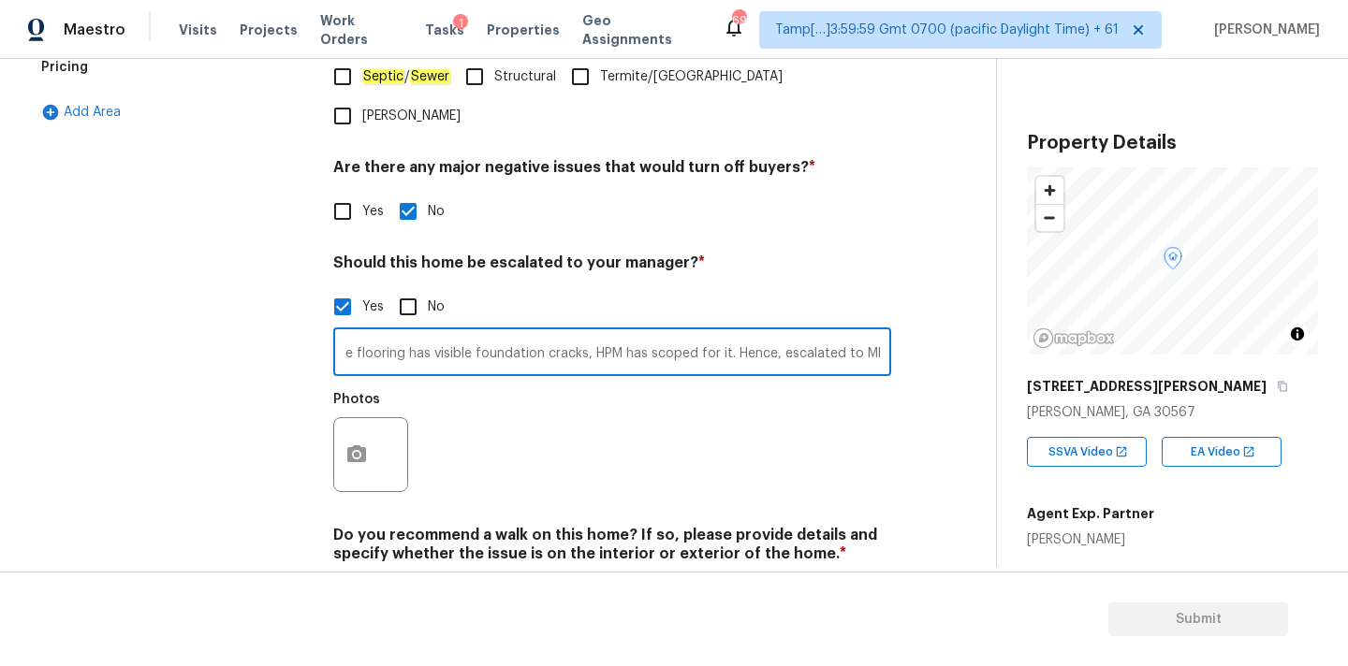
scroll to position [637, 0]
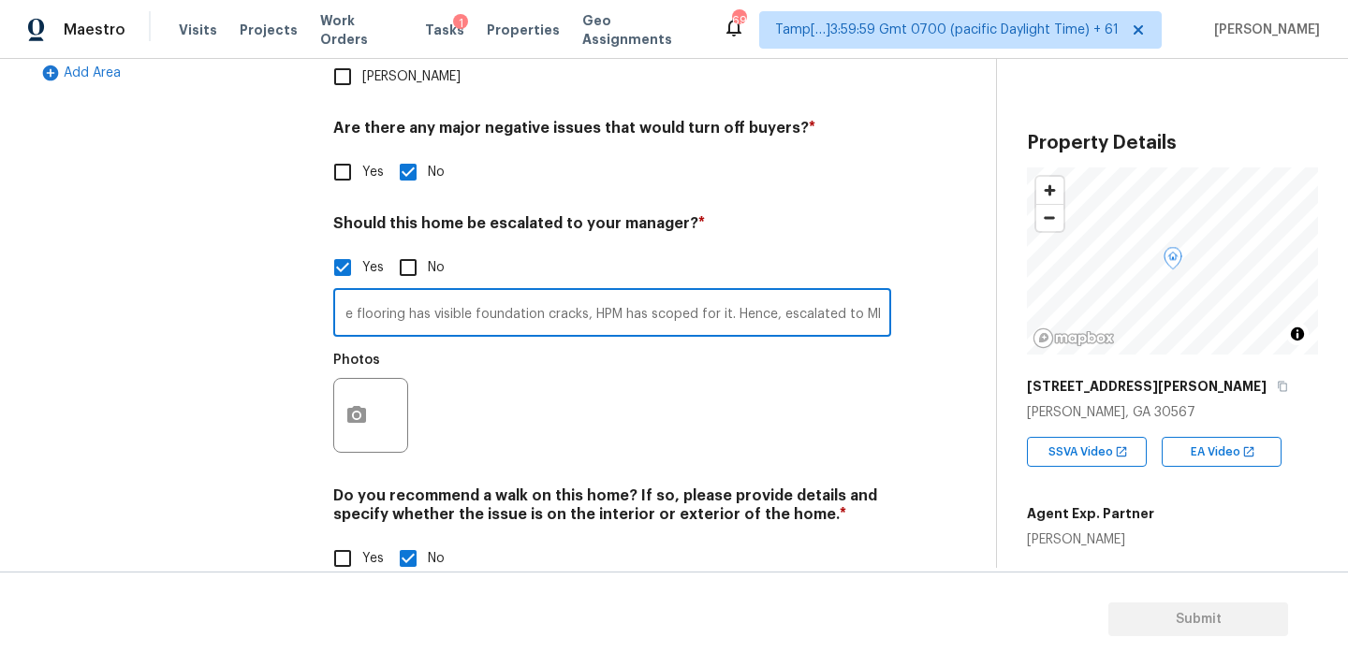
type input "Garage flooring has visible foundation cracks, HPM has scoped for it. Hence, es…"
click at [343, 379] on button "button" at bounding box center [356, 415] width 45 height 73
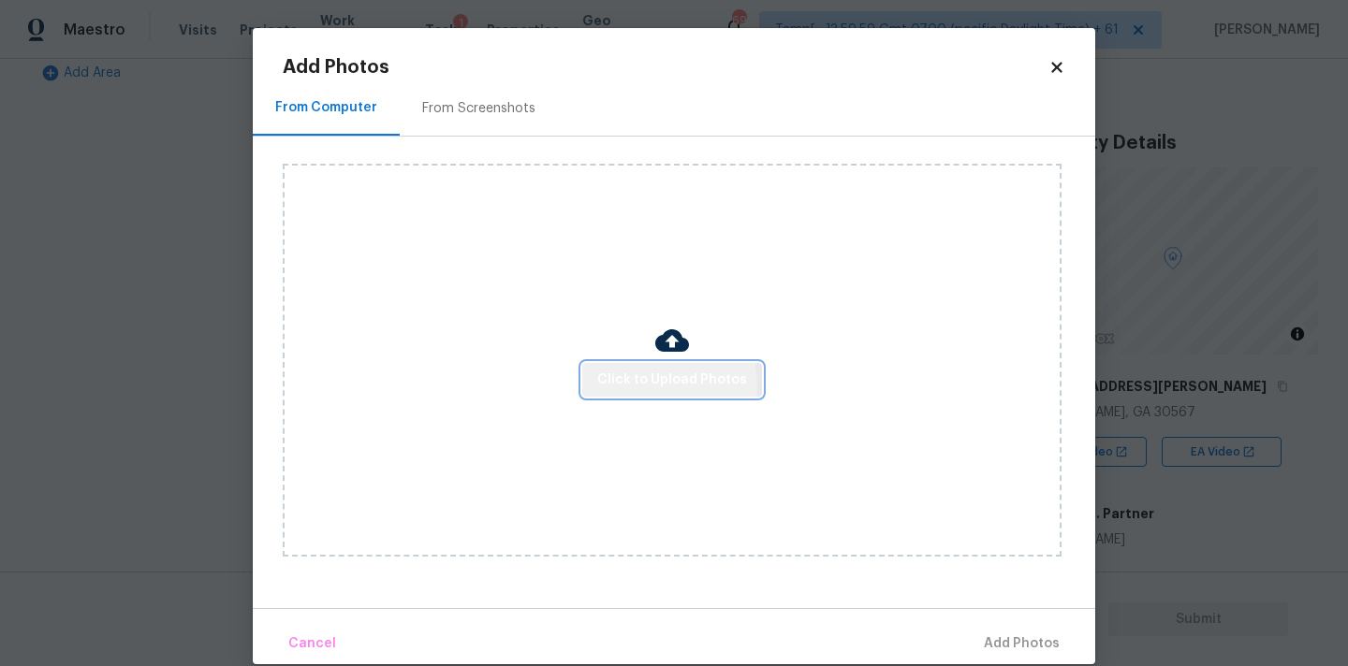
click at [620, 388] on span "Click to Upload Photos" at bounding box center [672, 380] width 150 height 23
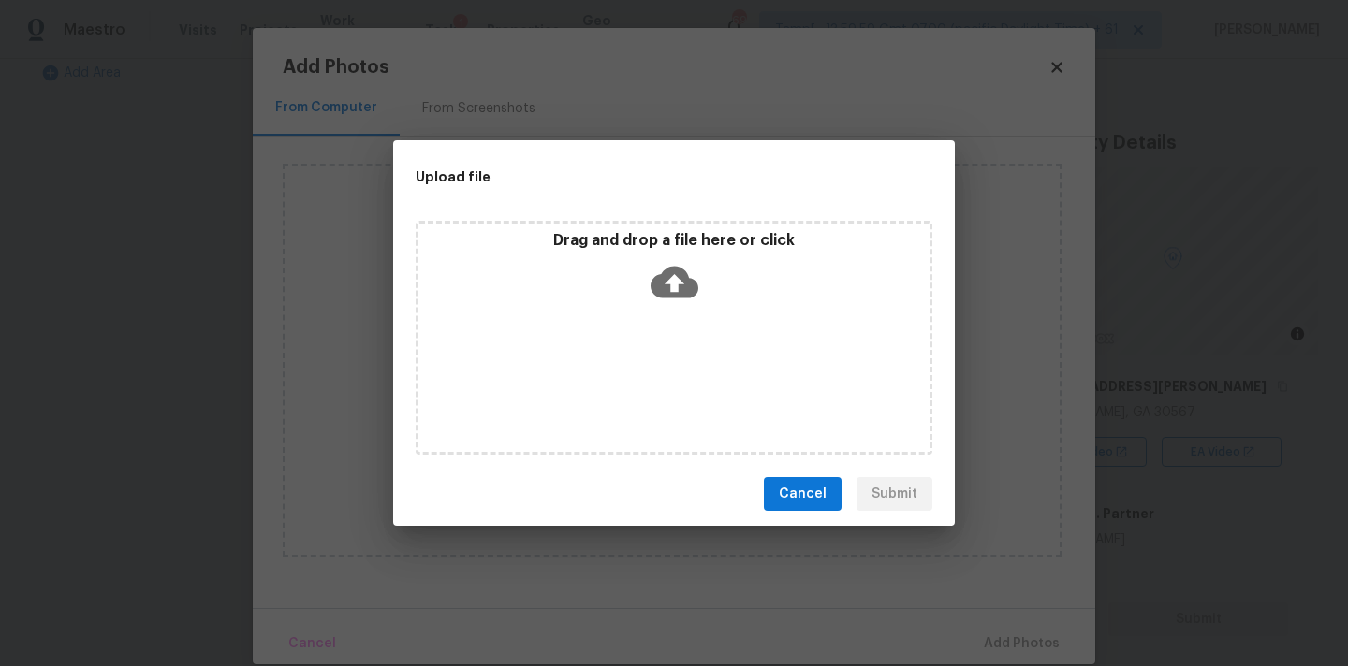
click at [667, 255] on div "Drag and drop a file here or click" at bounding box center [673, 271] width 511 height 80
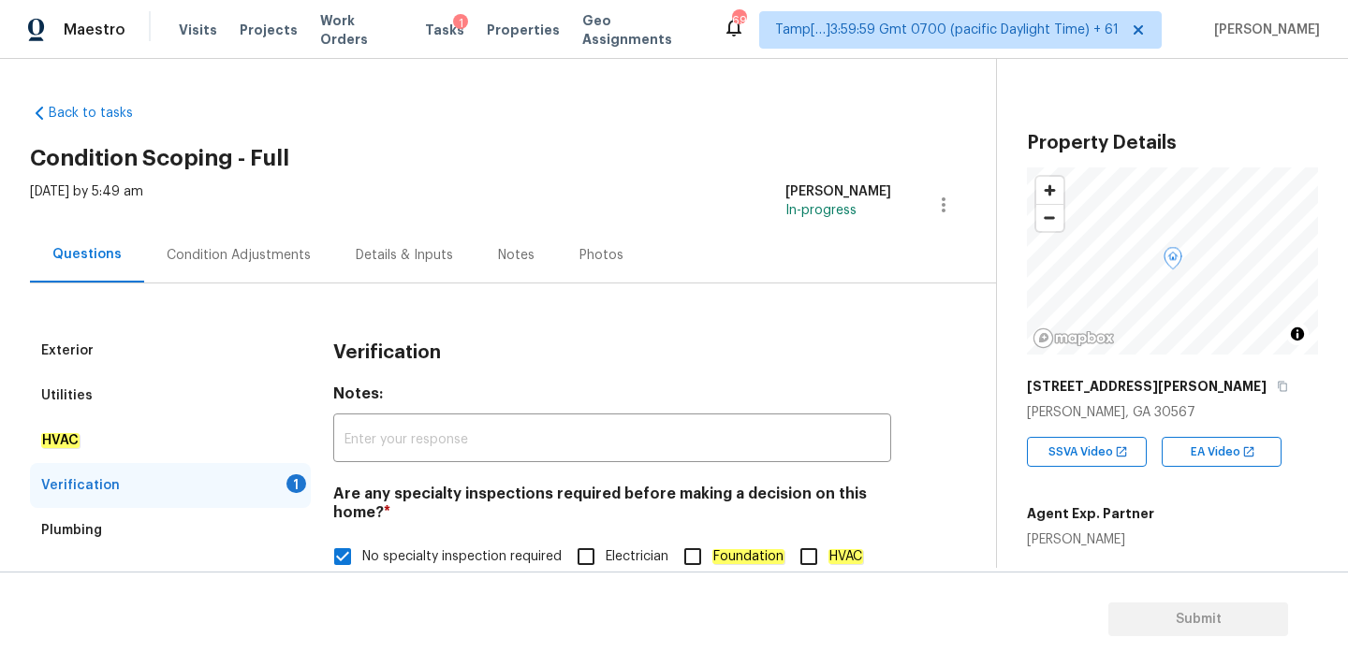
scroll to position [637, 0]
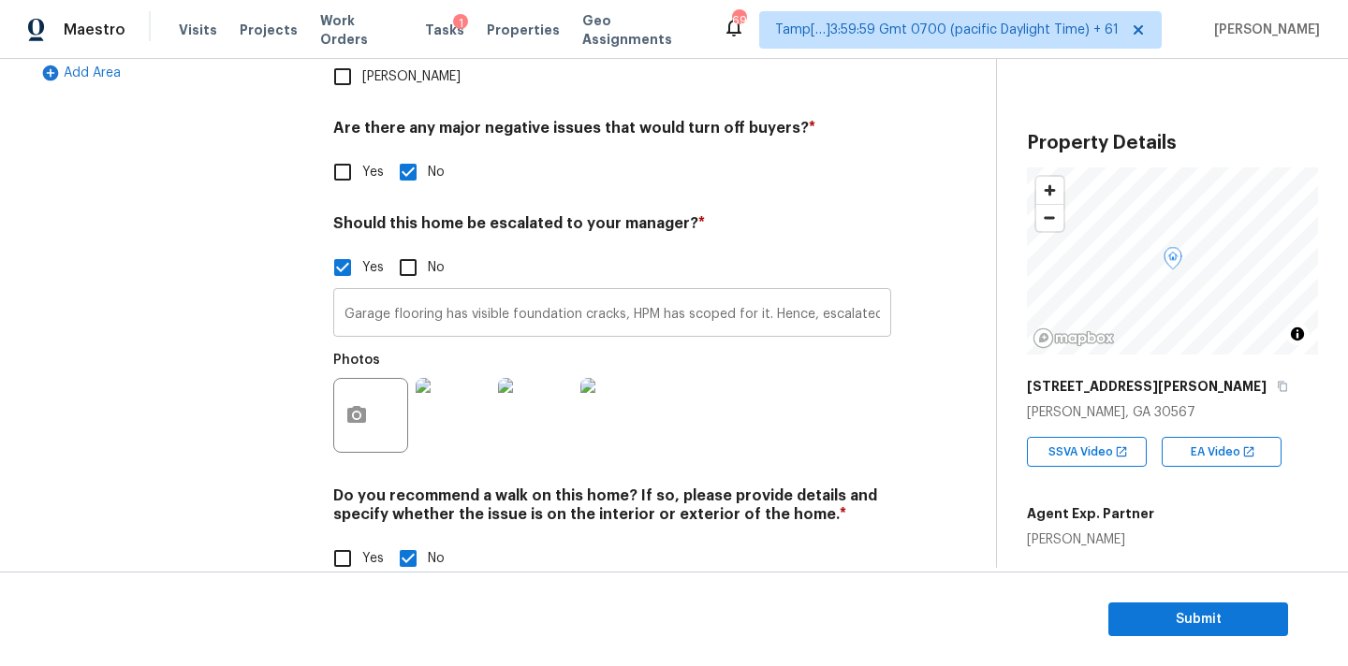
click at [700, 293] on input "Garage flooring has visible foundation cracks, HPM has scoped for it. Hence, es…" at bounding box center [612, 315] width 558 height 44
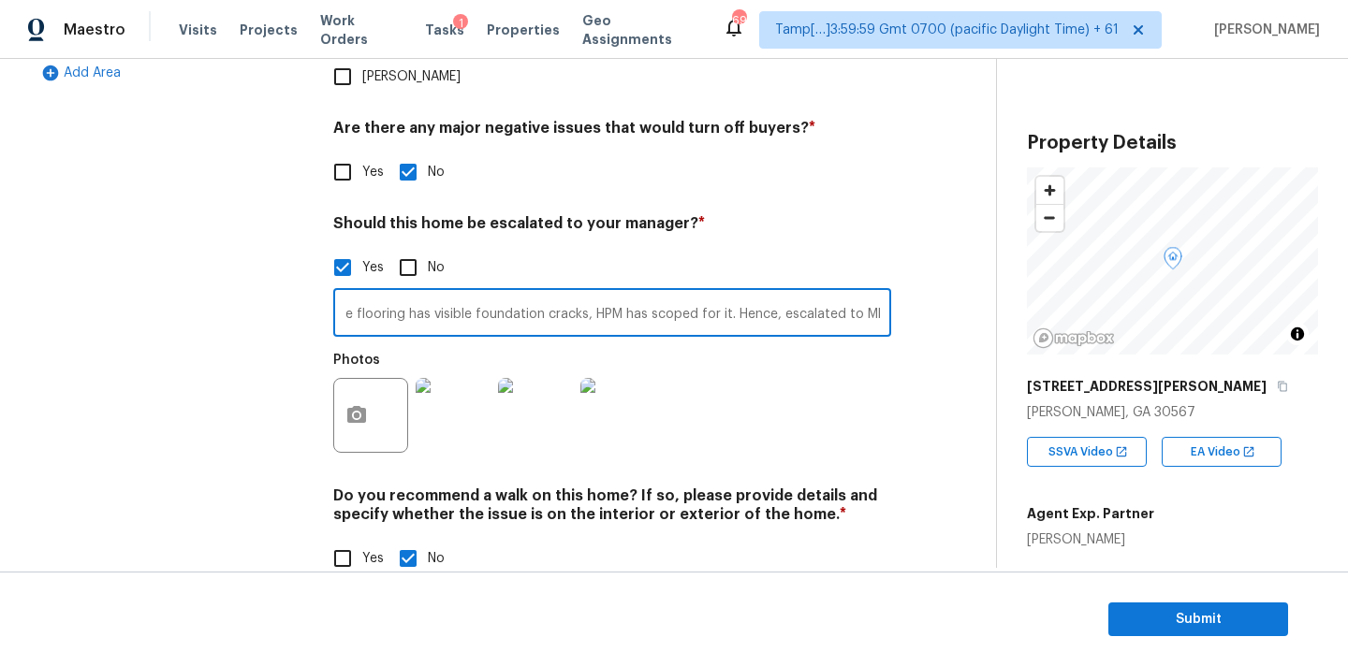
scroll to position [0, 41]
click at [576, 293] on input "Garage flooring has visible foundation cracks, HPM has scoped for it. Hence, es…" at bounding box center [612, 315] width 558 height 44
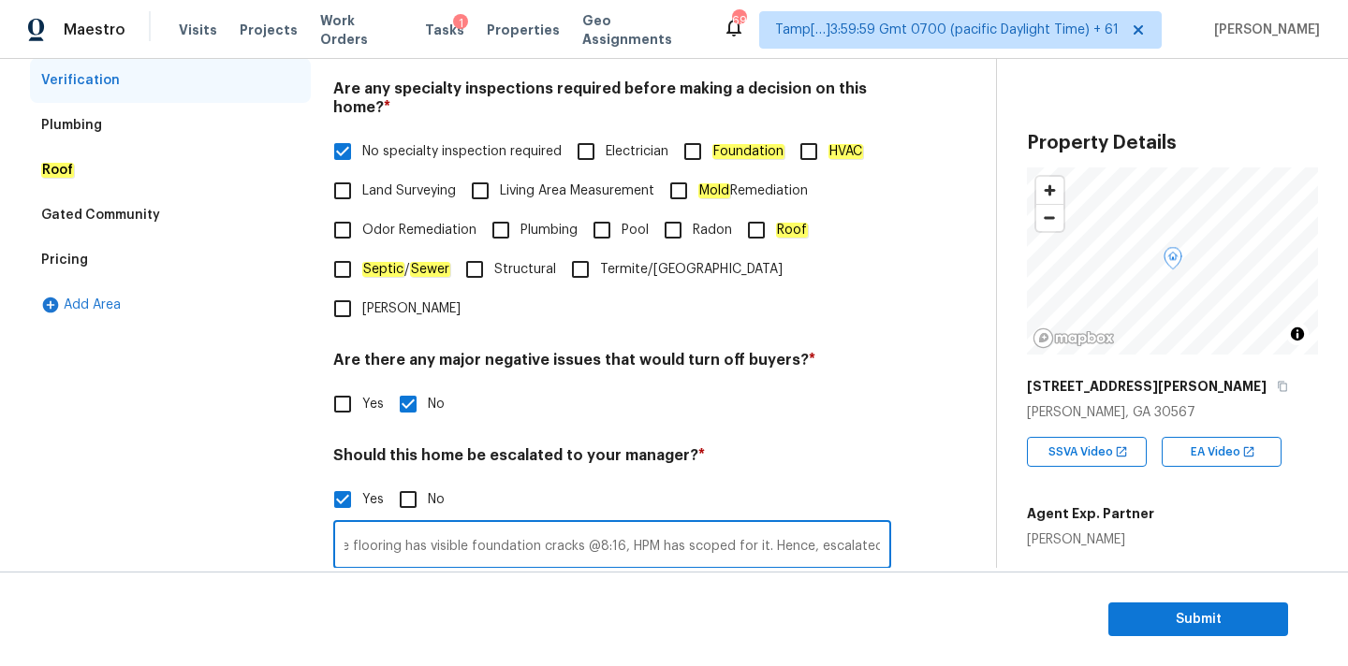
scroll to position [131, 0]
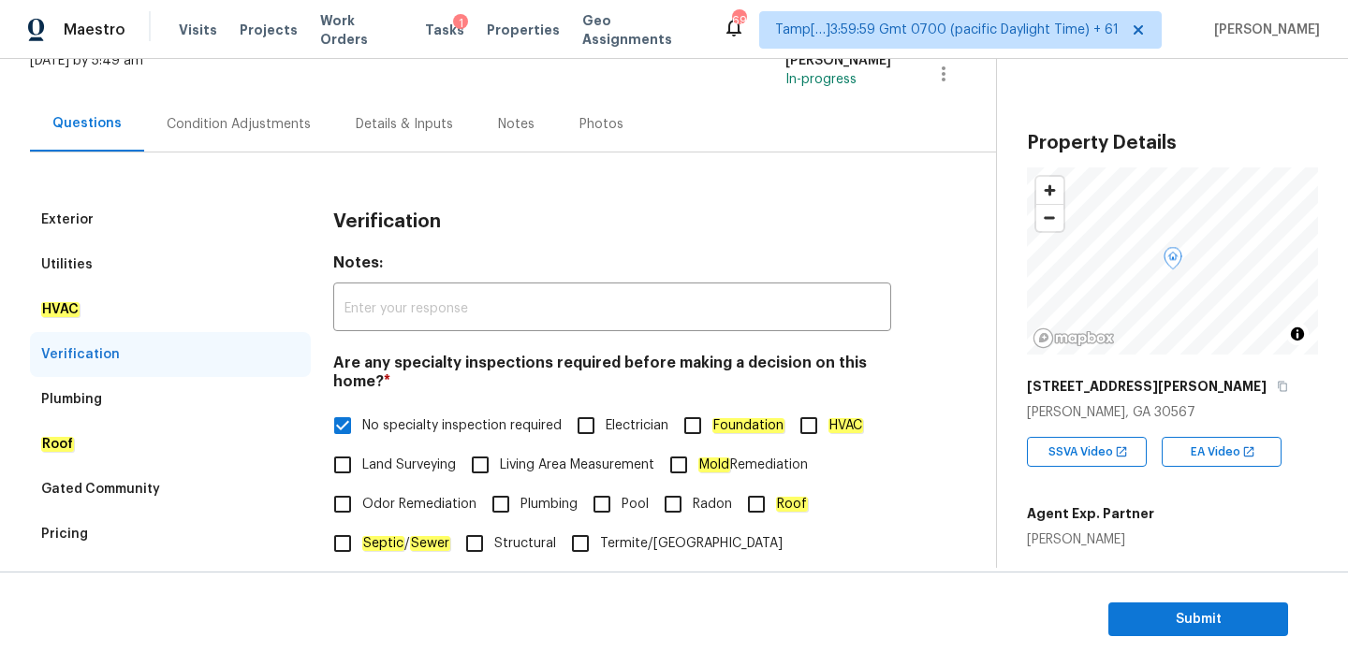
type input "Garage flooring has visible foundation cracks @8:16, HPM has scoped for it. Hen…"
click at [221, 115] on div "Condition Adjustments" at bounding box center [239, 124] width 144 height 19
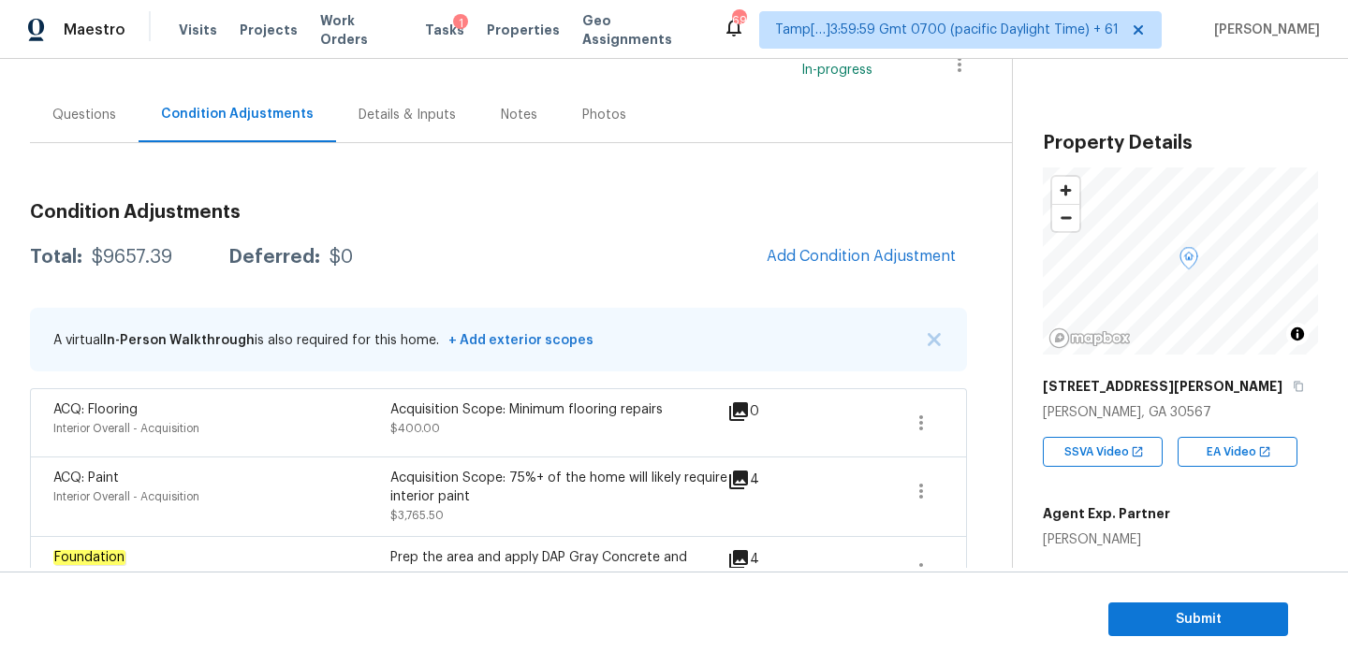
scroll to position [116, 0]
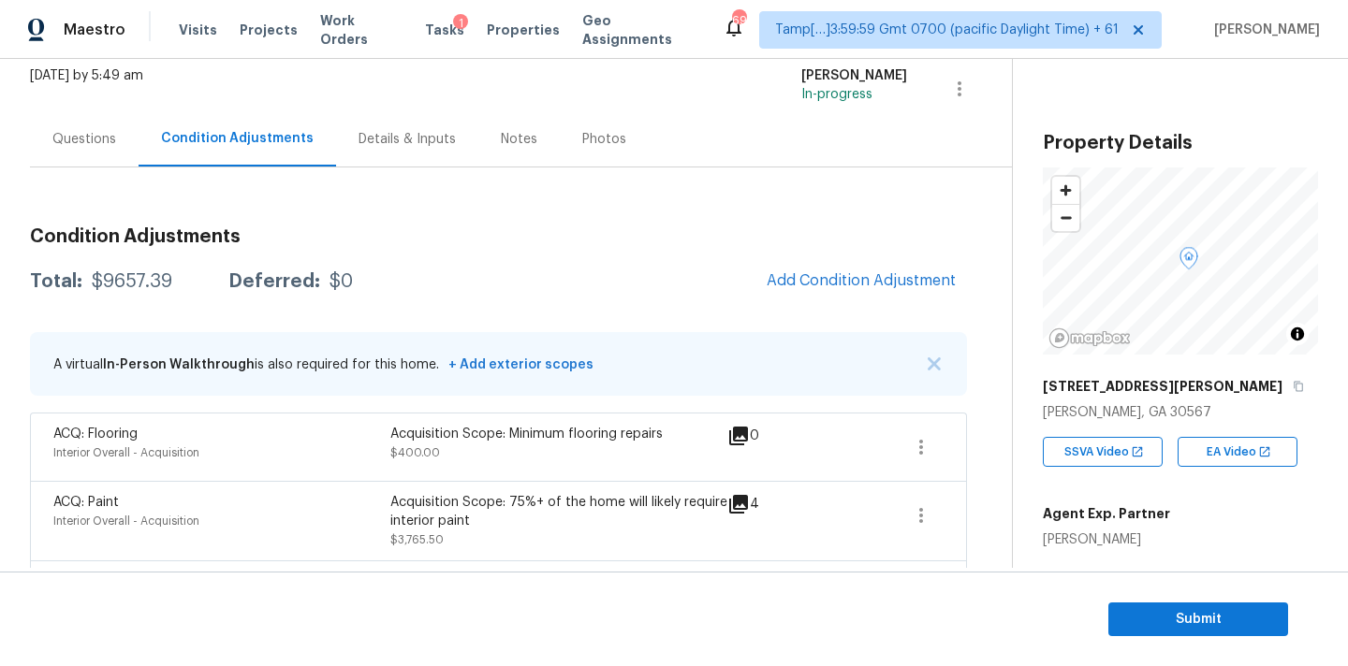
click at [65, 149] on div "Questions" at bounding box center [84, 138] width 109 height 55
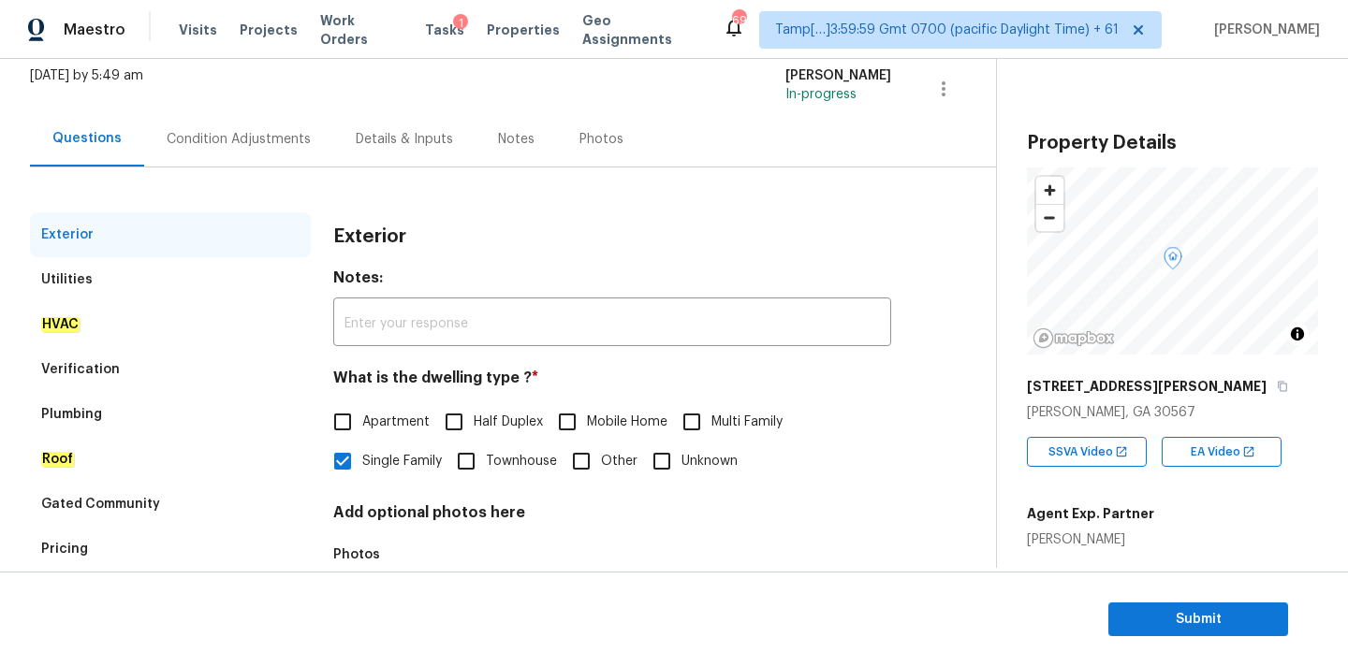
click at [216, 135] on div "Condition Adjustments" at bounding box center [239, 139] width 144 height 19
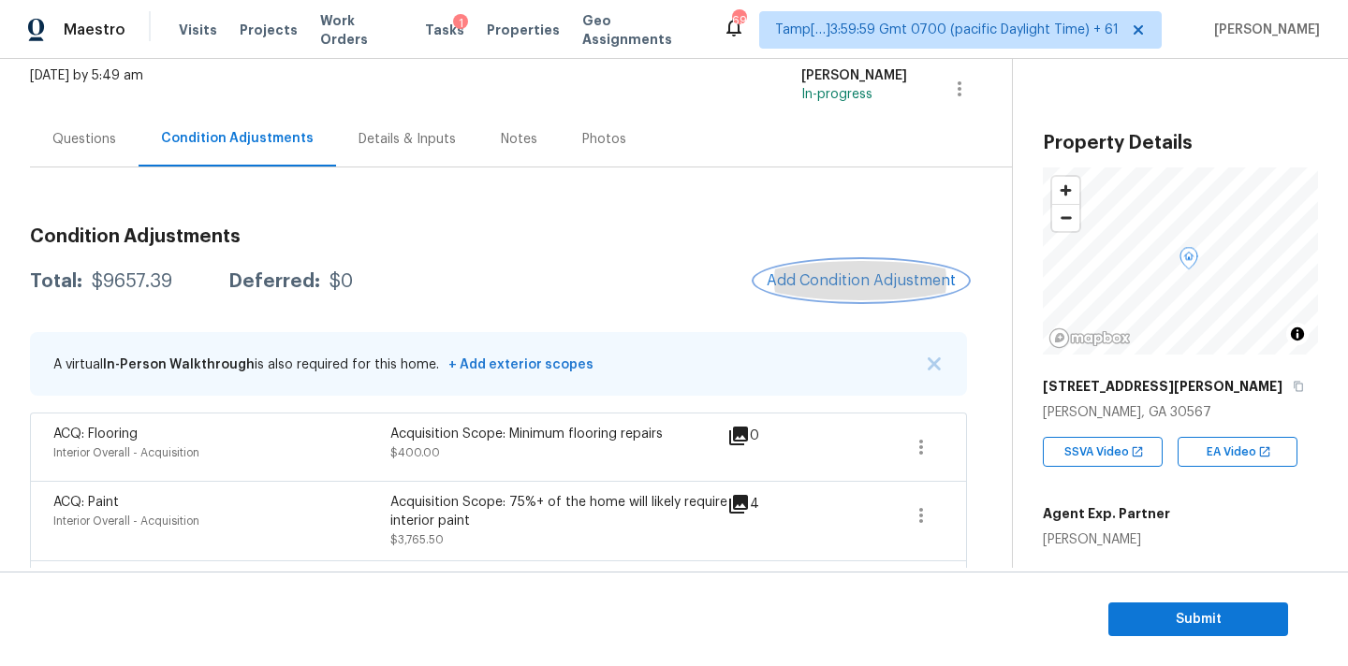
click at [858, 281] on span "Add Condition Adjustment" at bounding box center [860, 280] width 189 height 17
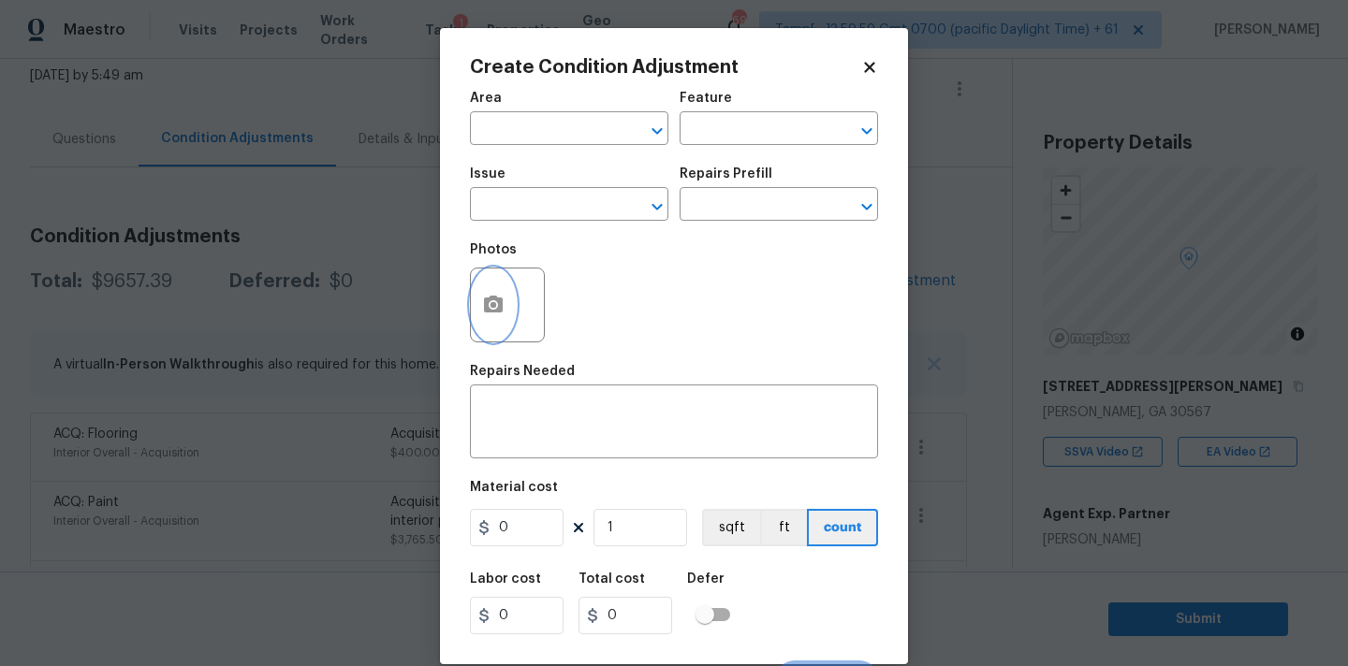
click at [510, 315] on button "button" at bounding box center [493, 305] width 45 height 73
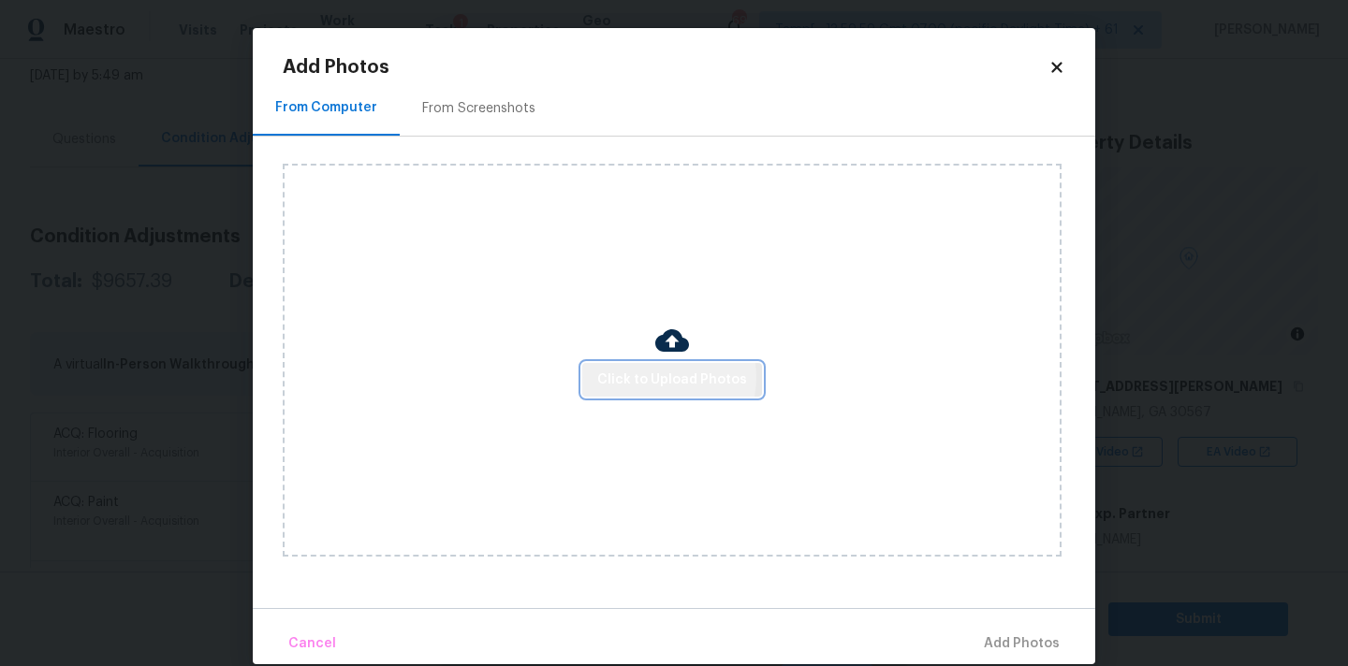
click at [663, 377] on span "Click to Upload Photos" at bounding box center [672, 380] width 150 height 23
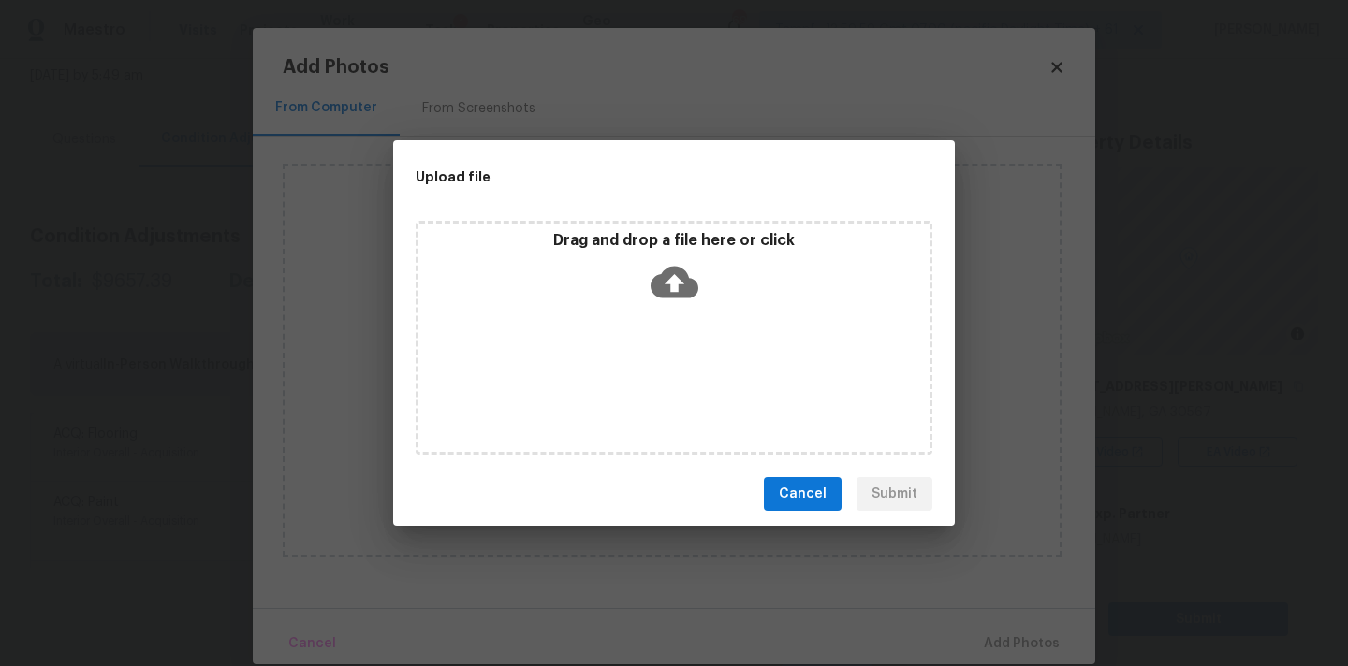
click at [678, 271] on icon at bounding box center [674, 283] width 48 height 32
click at [809, 489] on span "Cancel" at bounding box center [803, 494] width 48 height 23
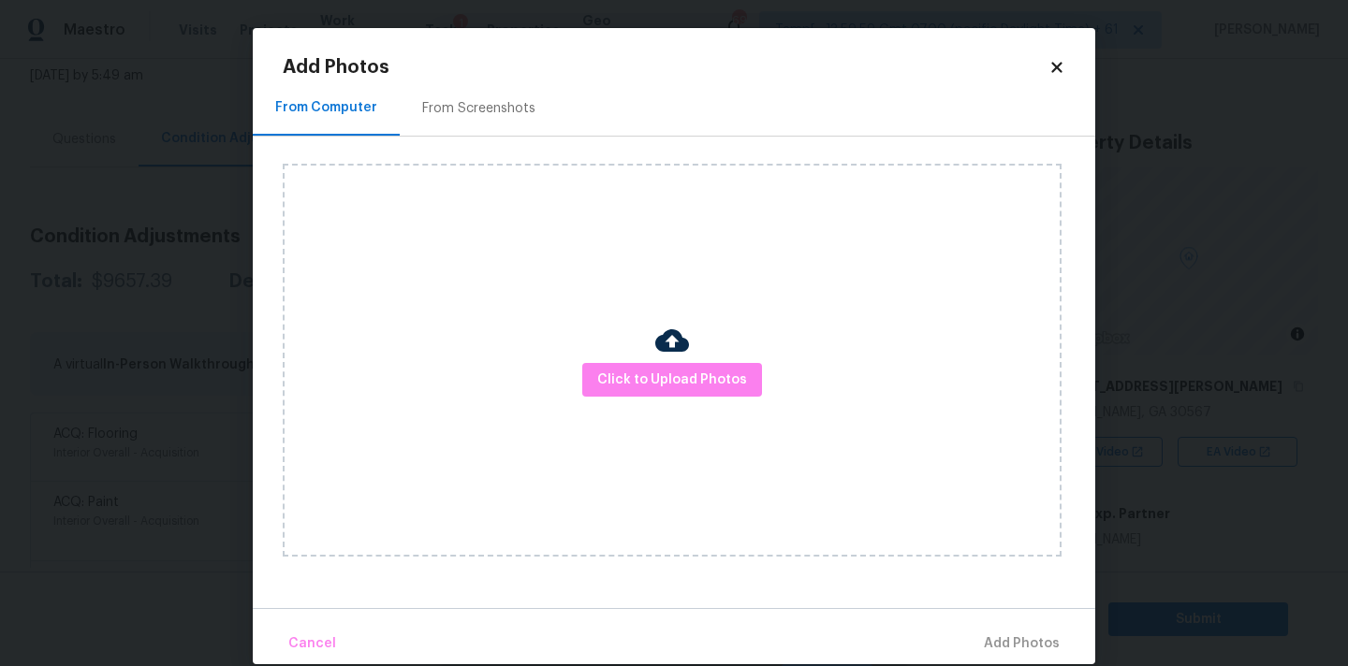
click at [1053, 61] on icon at bounding box center [1056, 67] width 17 height 17
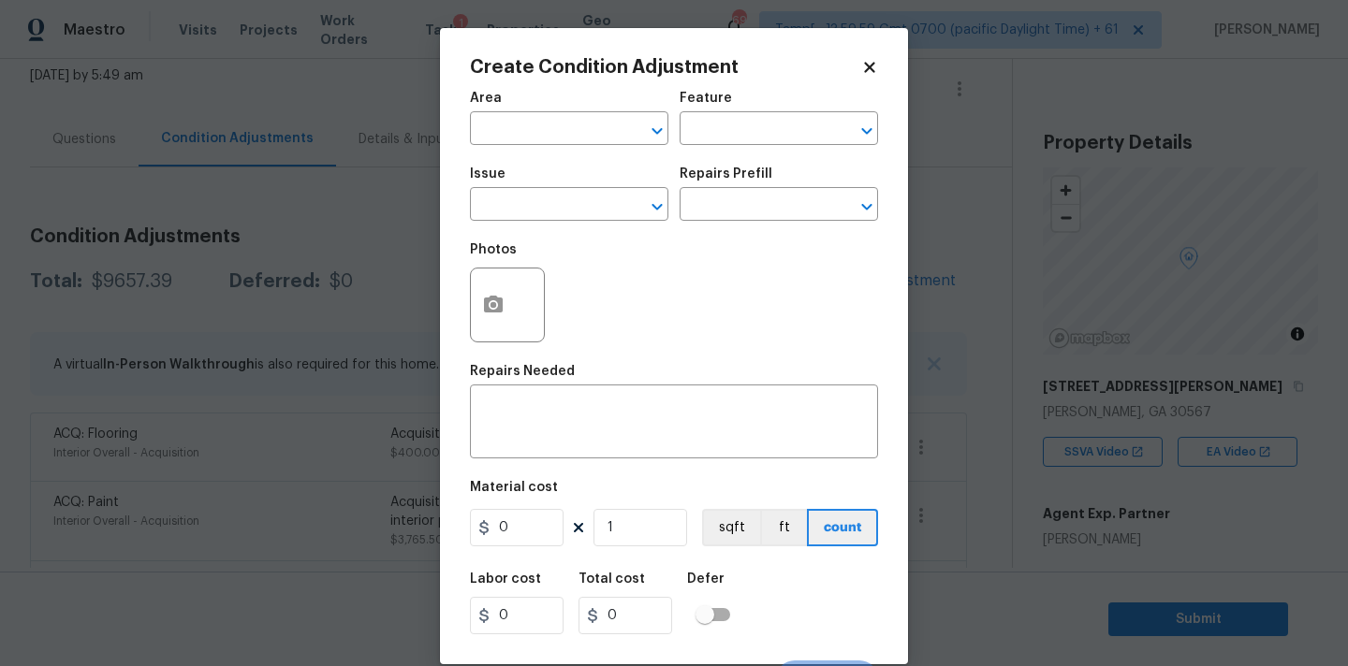
click at [870, 58] on div "Create Condition Adjustment" at bounding box center [674, 67] width 408 height 19
click at [873, 68] on icon at bounding box center [869, 67] width 17 height 17
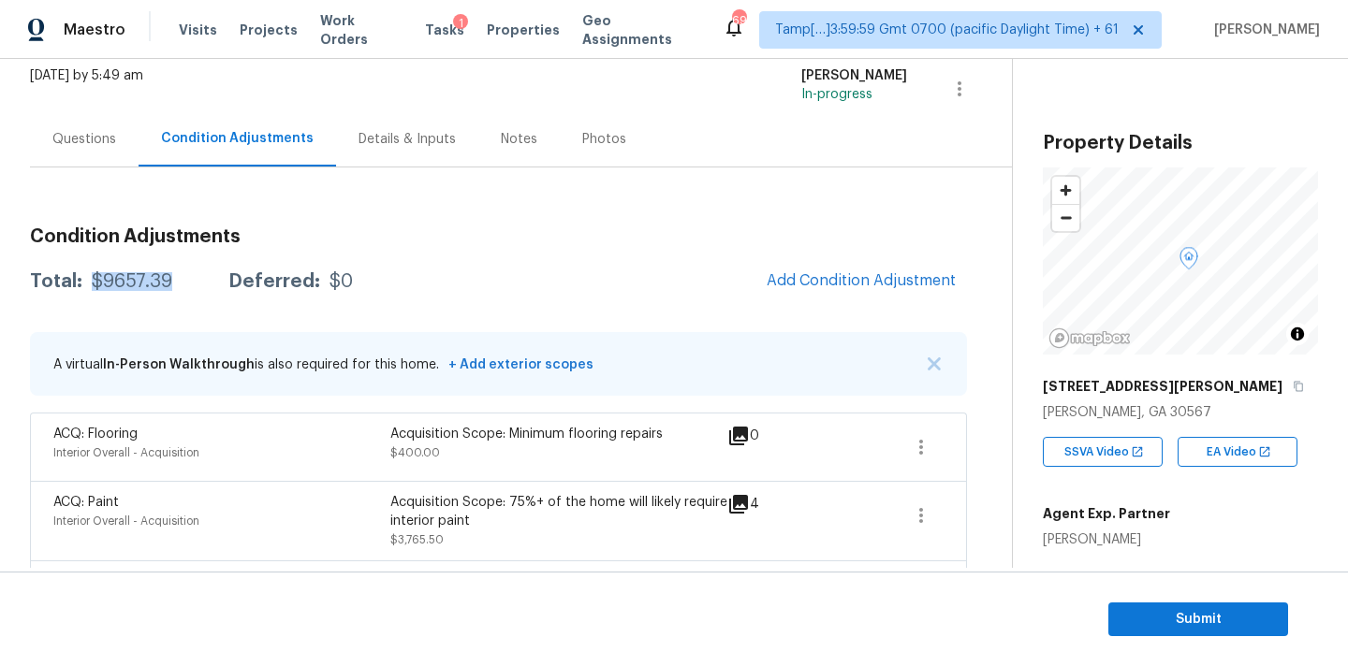
copy div "$9657.39"
drag, startPoint x: 91, startPoint y: 282, endPoint x: 185, endPoint y: 282, distance: 94.5
click at [185, 282] on div "Total: $9657.39 Deferred: $0" at bounding box center [191, 281] width 323 height 19
click at [61, 144] on div "Questions" at bounding box center [84, 139] width 64 height 19
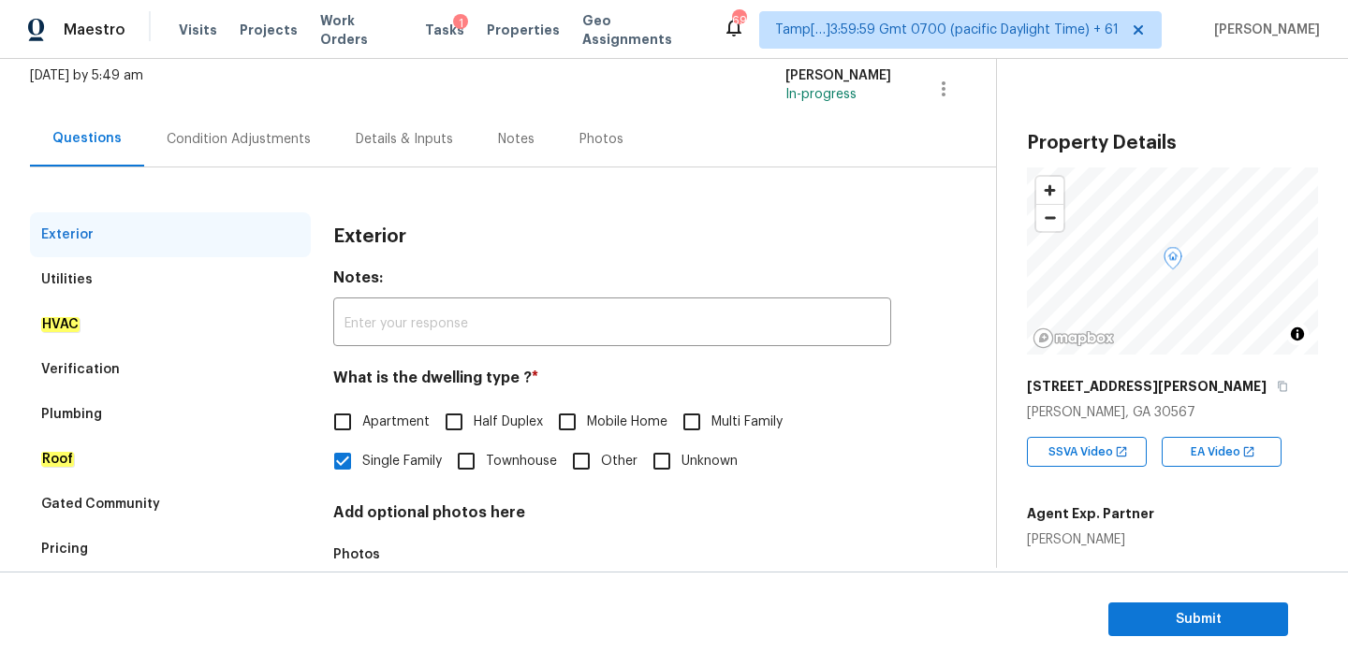
click at [117, 362] on div "Verification" at bounding box center [170, 369] width 281 height 45
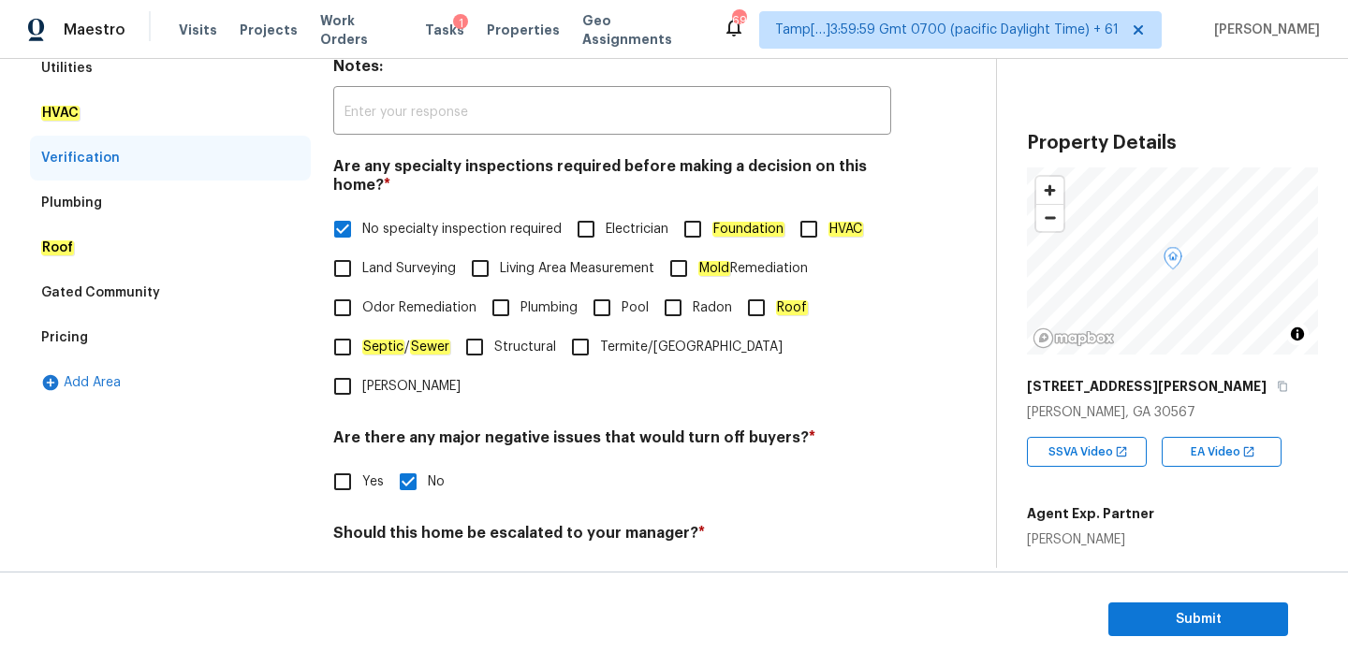
scroll to position [474, 0]
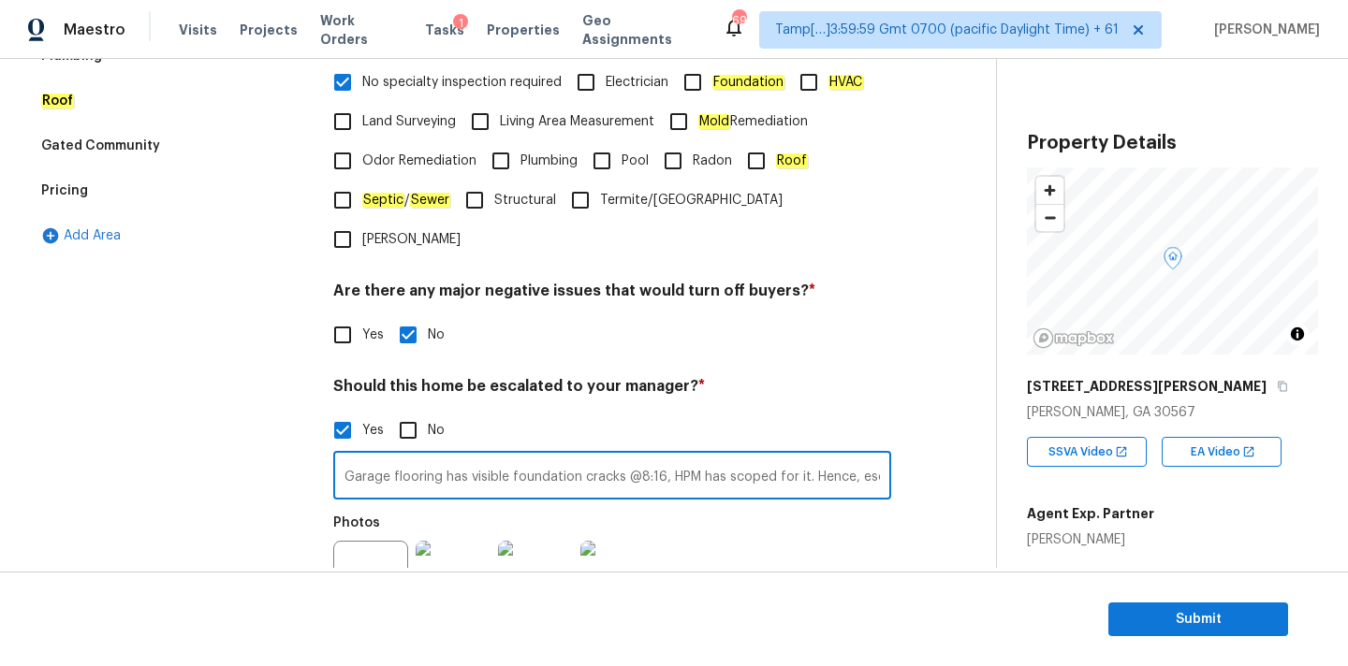
click at [607, 456] on input "Garage flooring has visible foundation cracks @8:16, HPM has scoped for it. Hen…" at bounding box center [612, 478] width 558 height 44
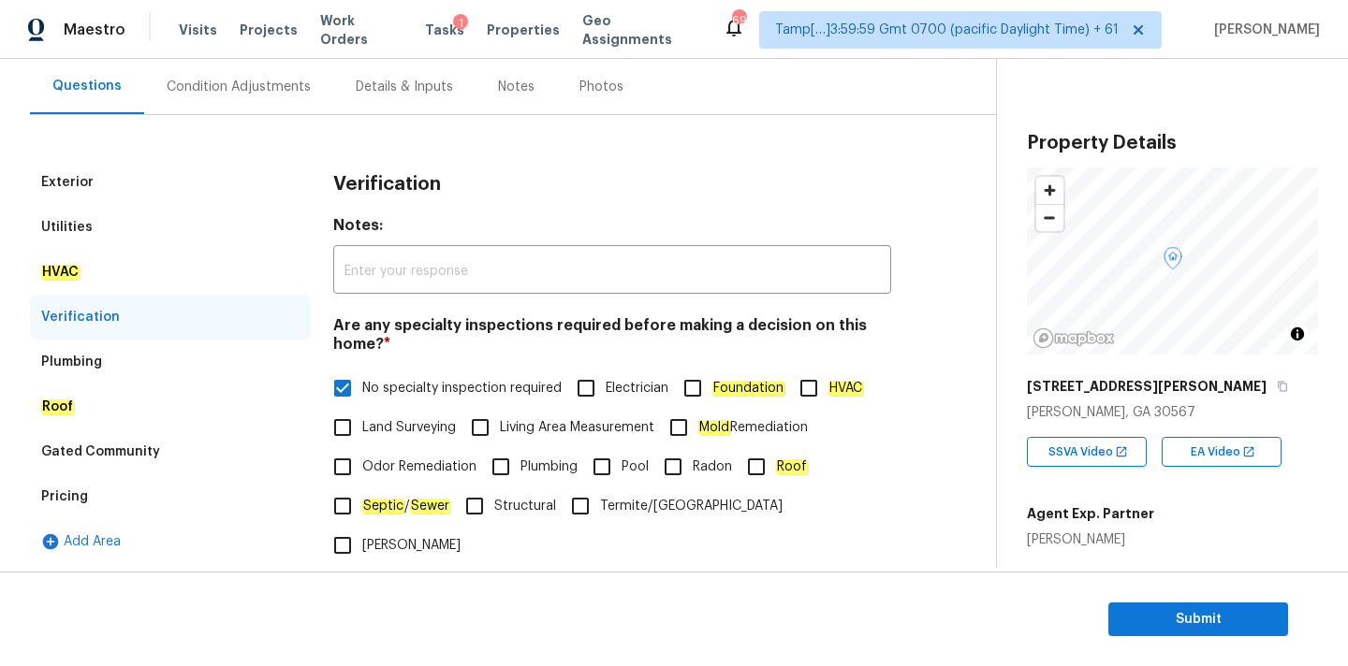
scroll to position [106, 0]
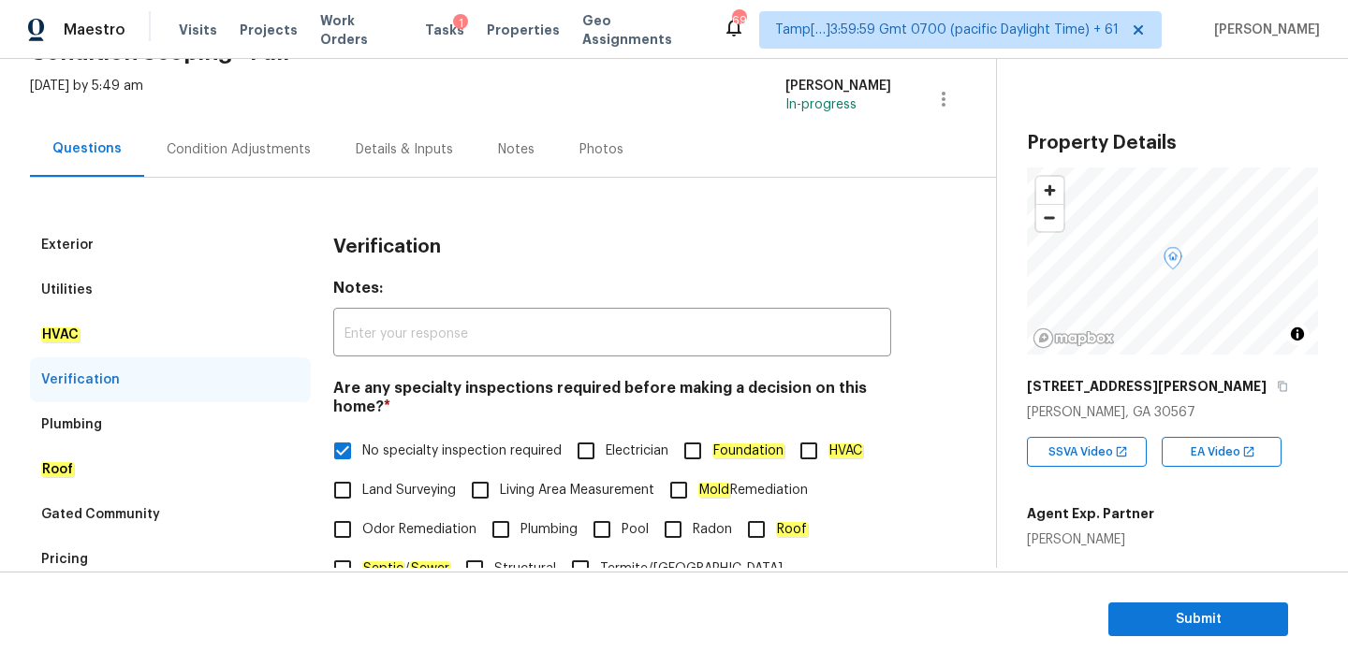
click at [250, 153] on div "Condition Adjustments" at bounding box center [239, 149] width 144 height 19
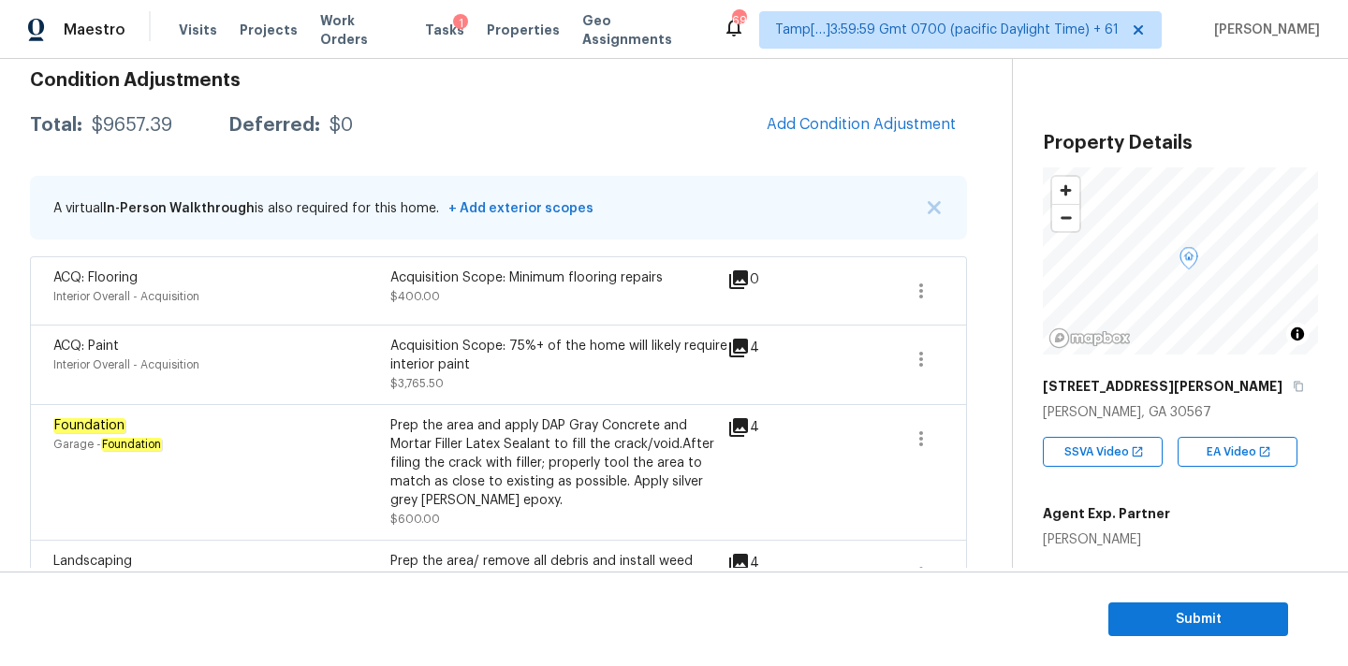
scroll to position [352, 0]
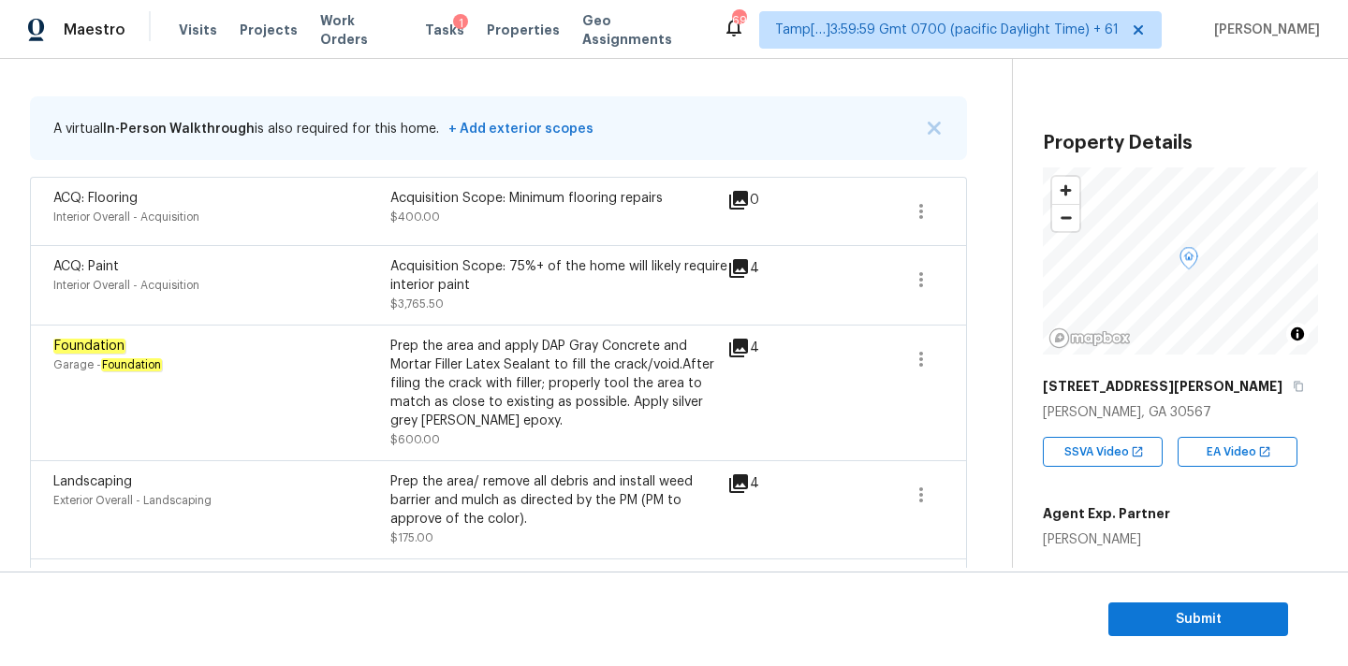
click at [739, 346] on icon at bounding box center [738, 348] width 19 height 19
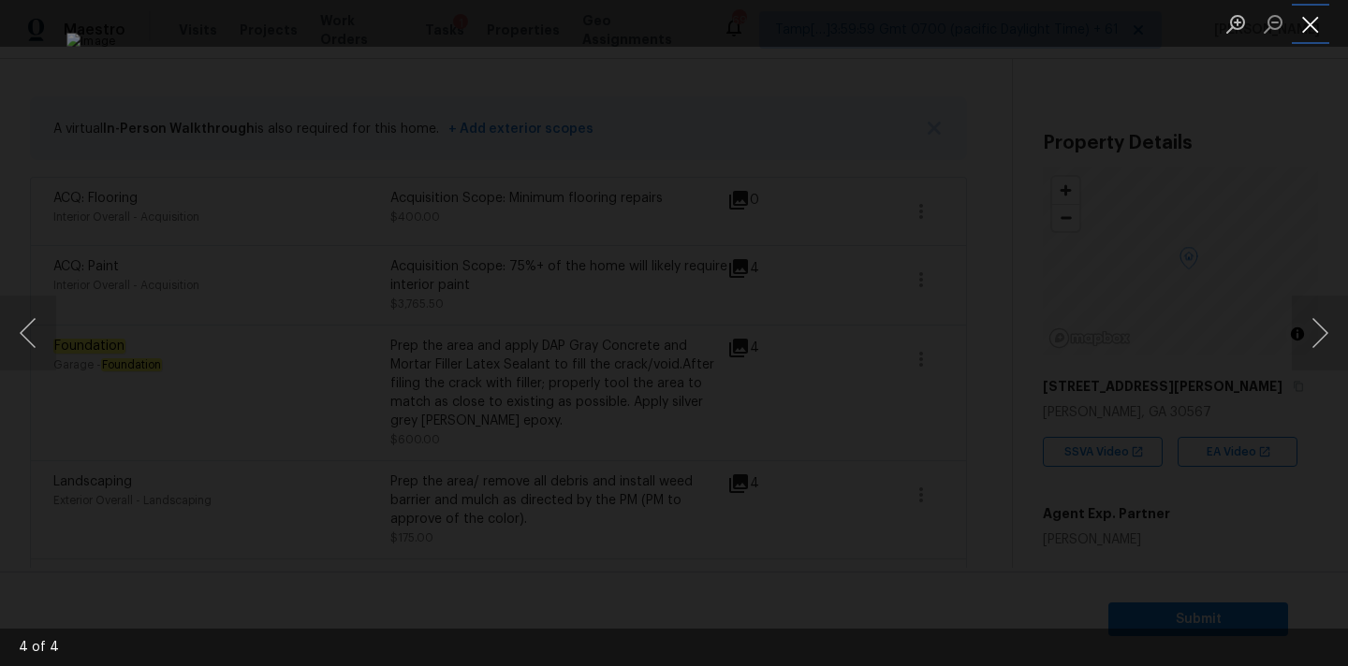
click at [1304, 17] on button "Close lightbox" at bounding box center [1309, 23] width 37 height 33
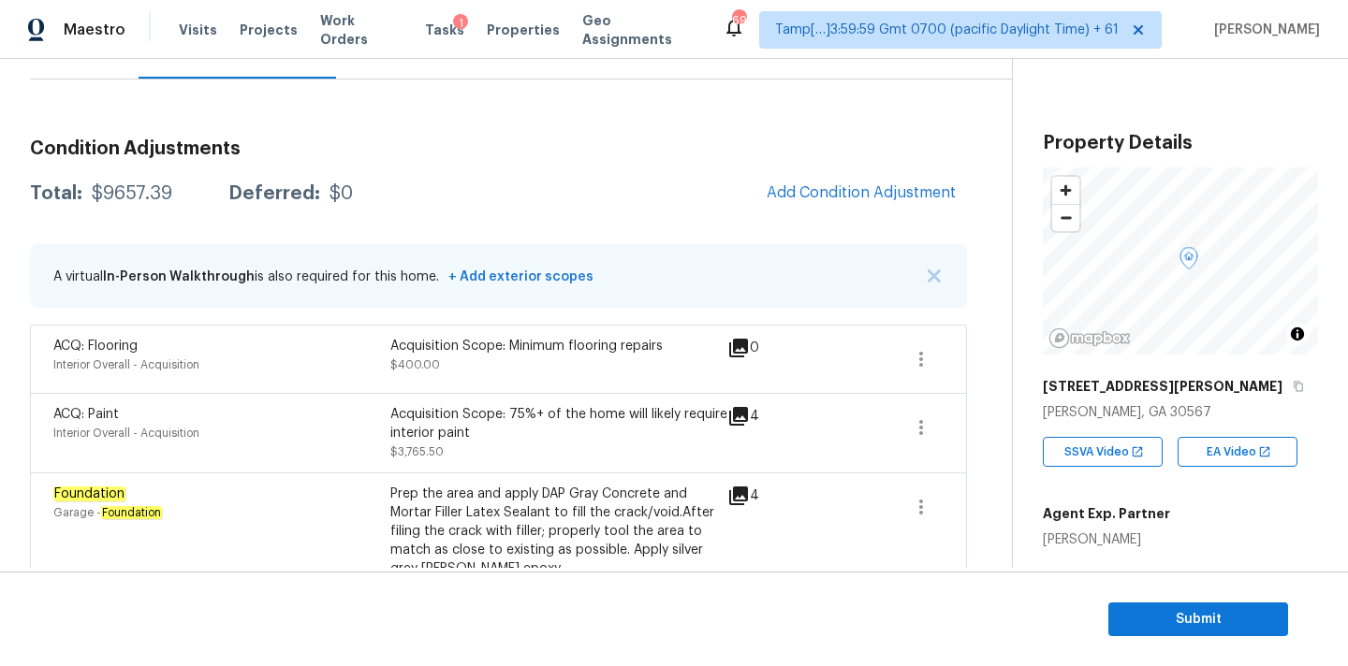
scroll to position [138, 0]
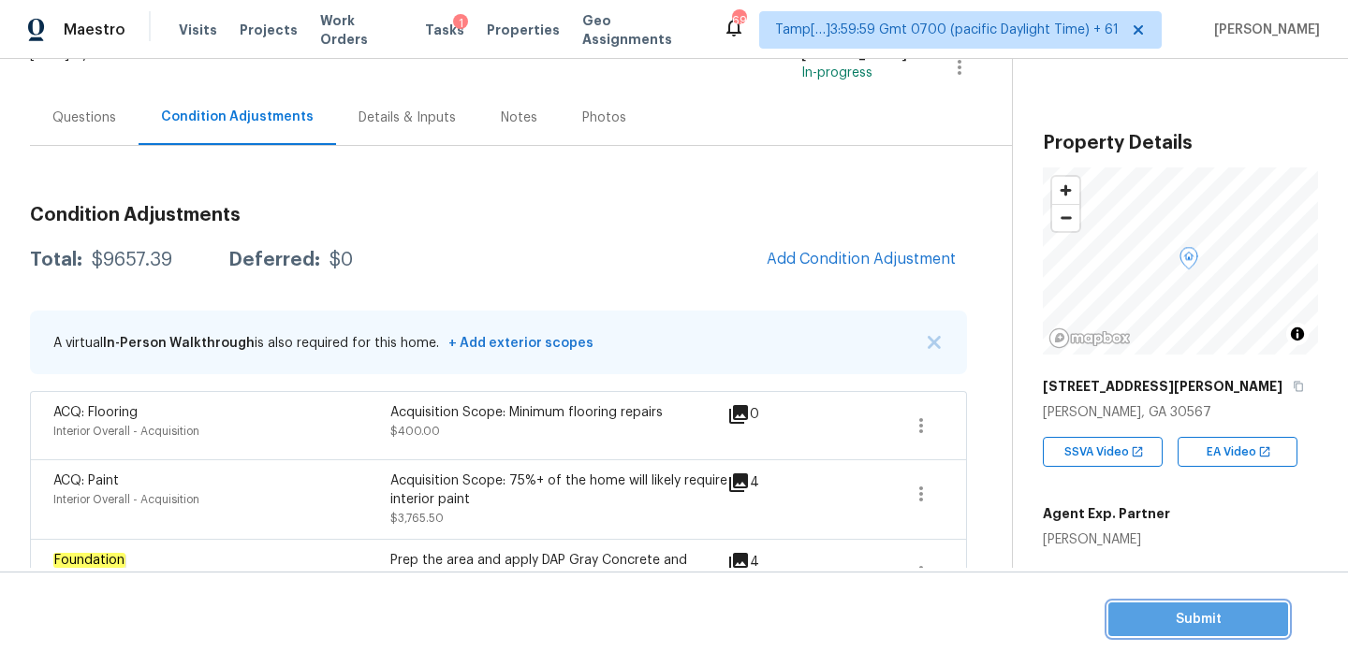
click at [1162, 625] on span "Submit" at bounding box center [1198, 619] width 150 height 23
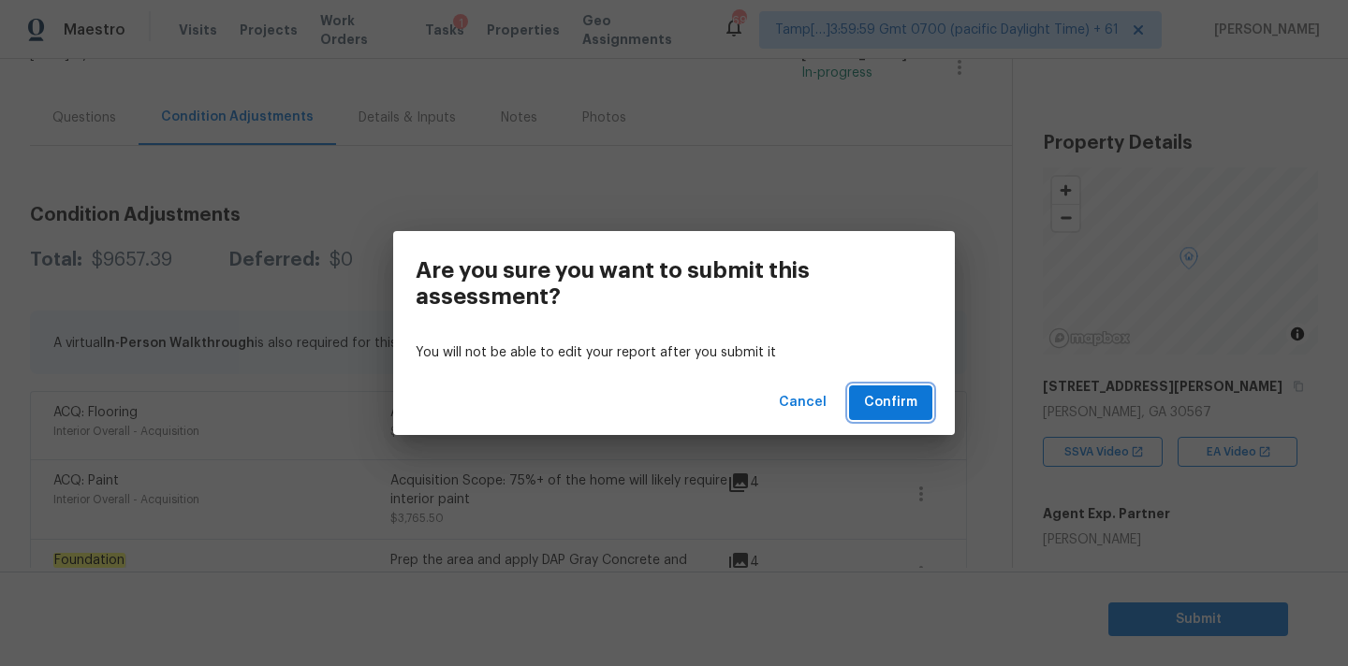
click at [891, 415] on button "Confirm" at bounding box center [890, 403] width 83 height 35
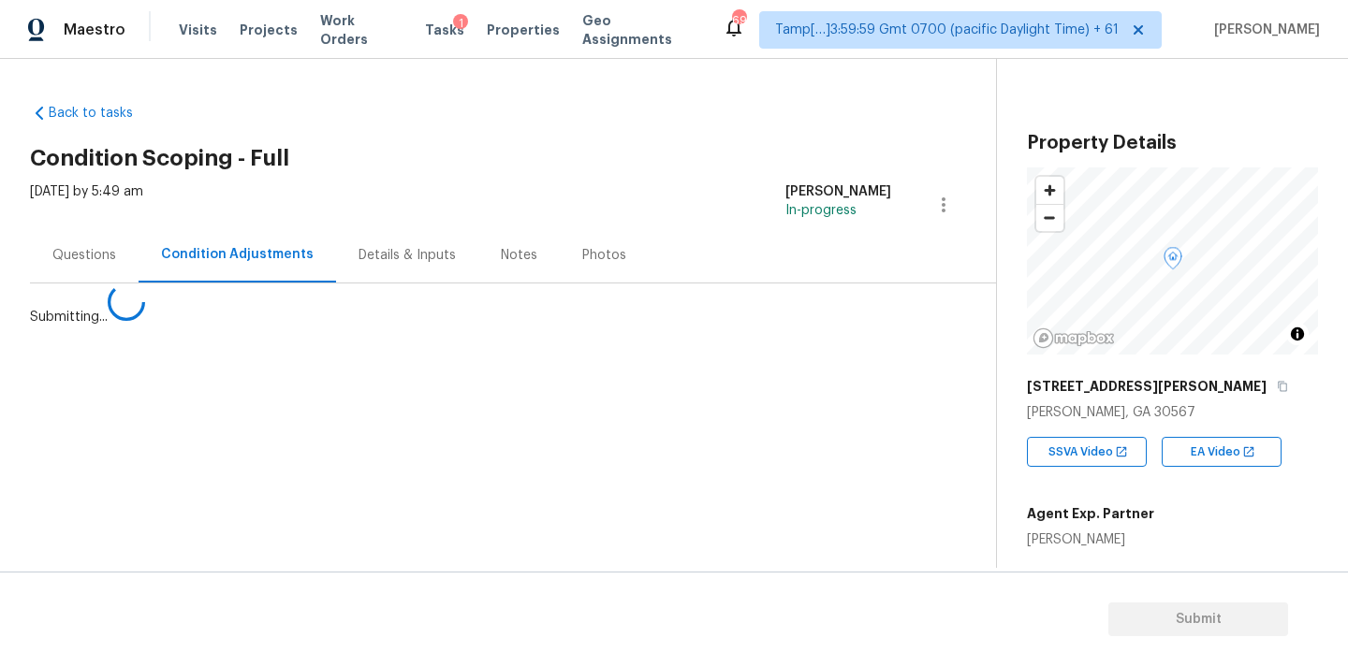
scroll to position [0, 0]
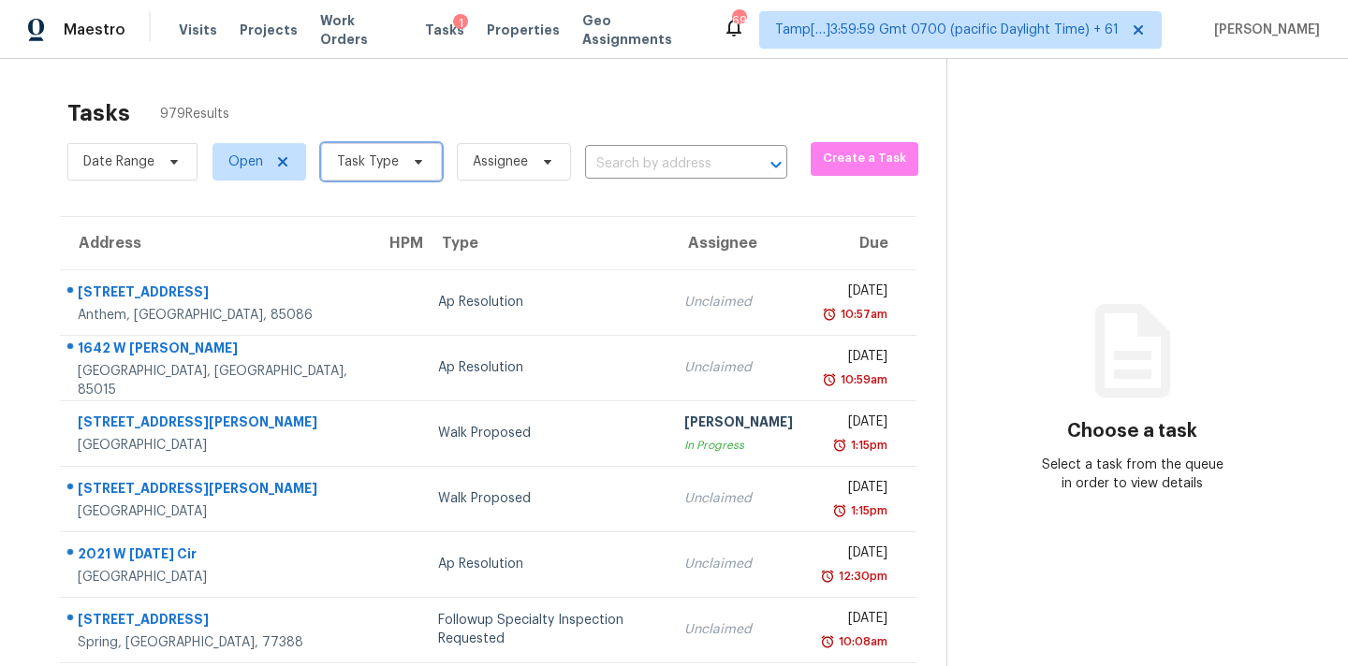
click at [371, 164] on span "Task Type" at bounding box center [368, 162] width 62 height 19
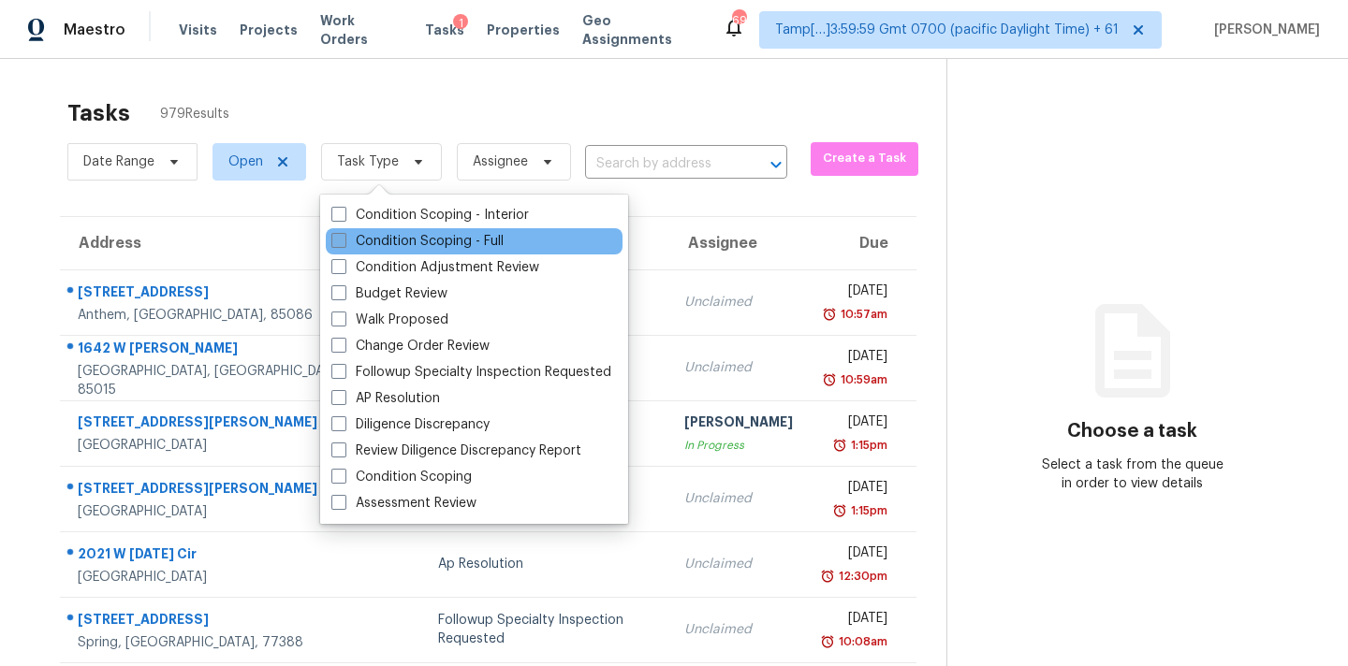
click at [415, 240] on label "Condition Scoping - Full" at bounding box center [417, 241] width 172 height 19
click at [343, 240] on input "Condition Scoping - Full" at bounding box center [337, 238] width 12 height 12
checkbox input "true"
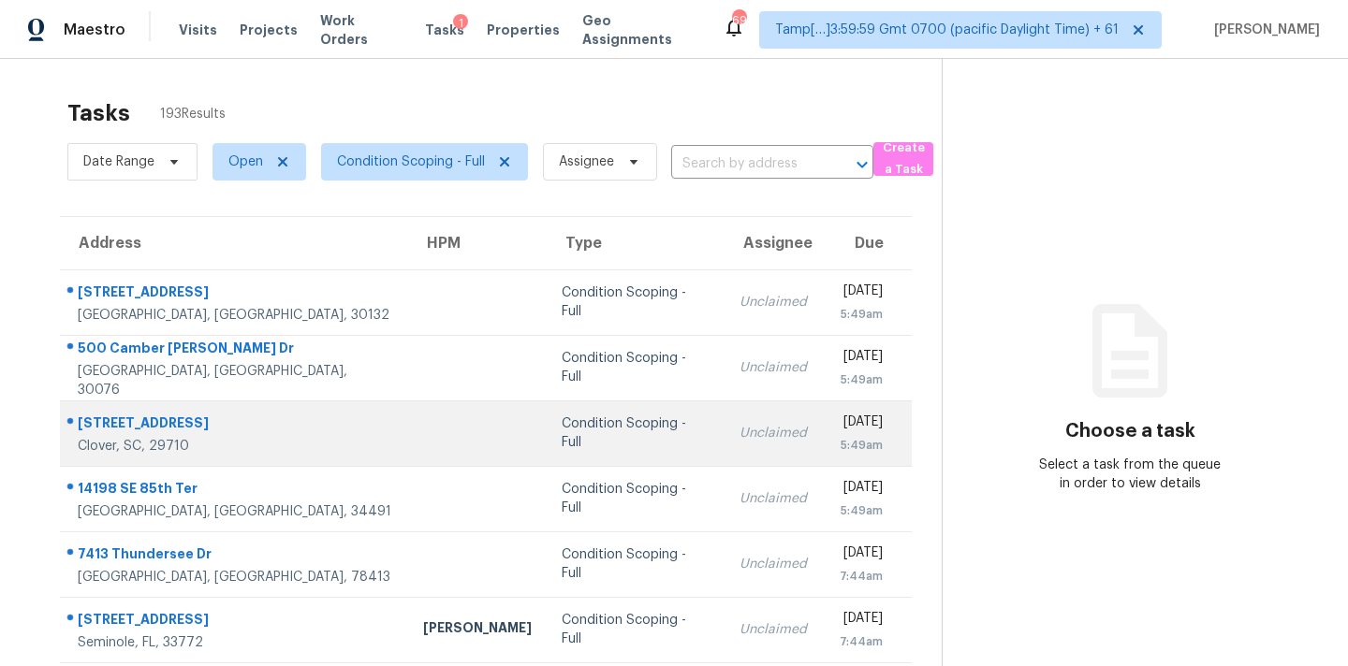
click at [724, 415] on td "Unclaimed" at bounding box center [772, 434] width 97 height 66
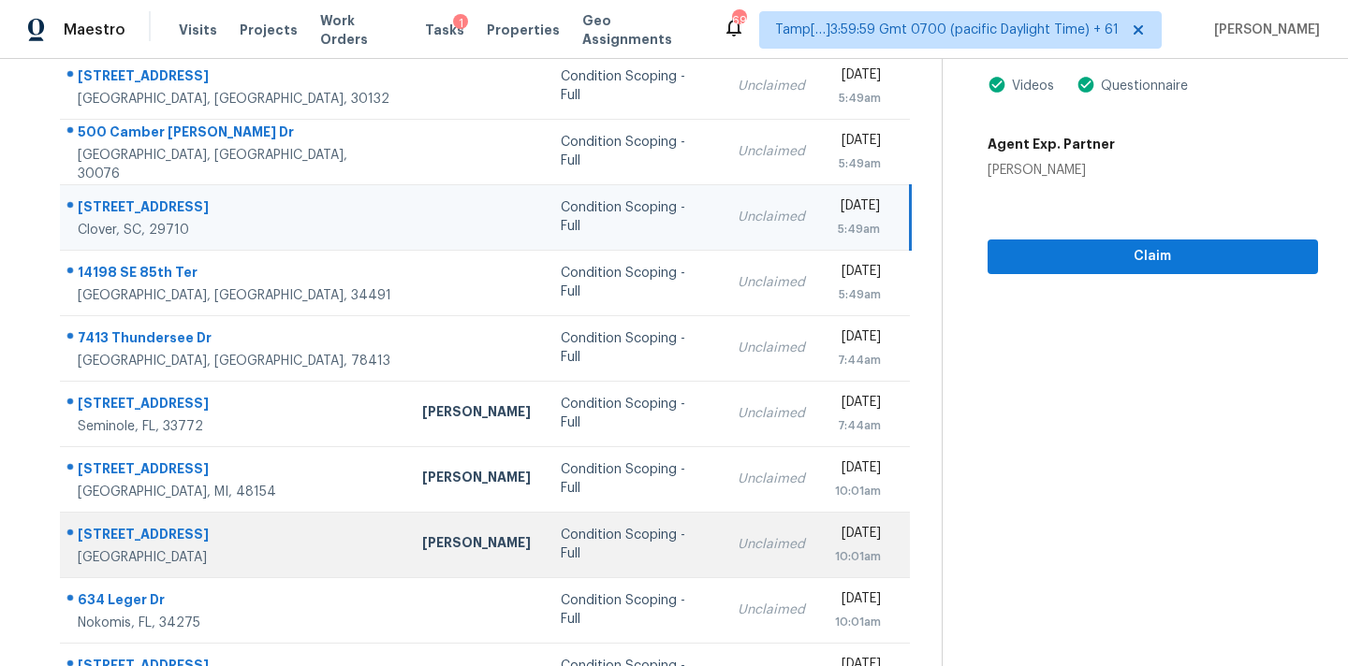
scroll to position [191, 0]
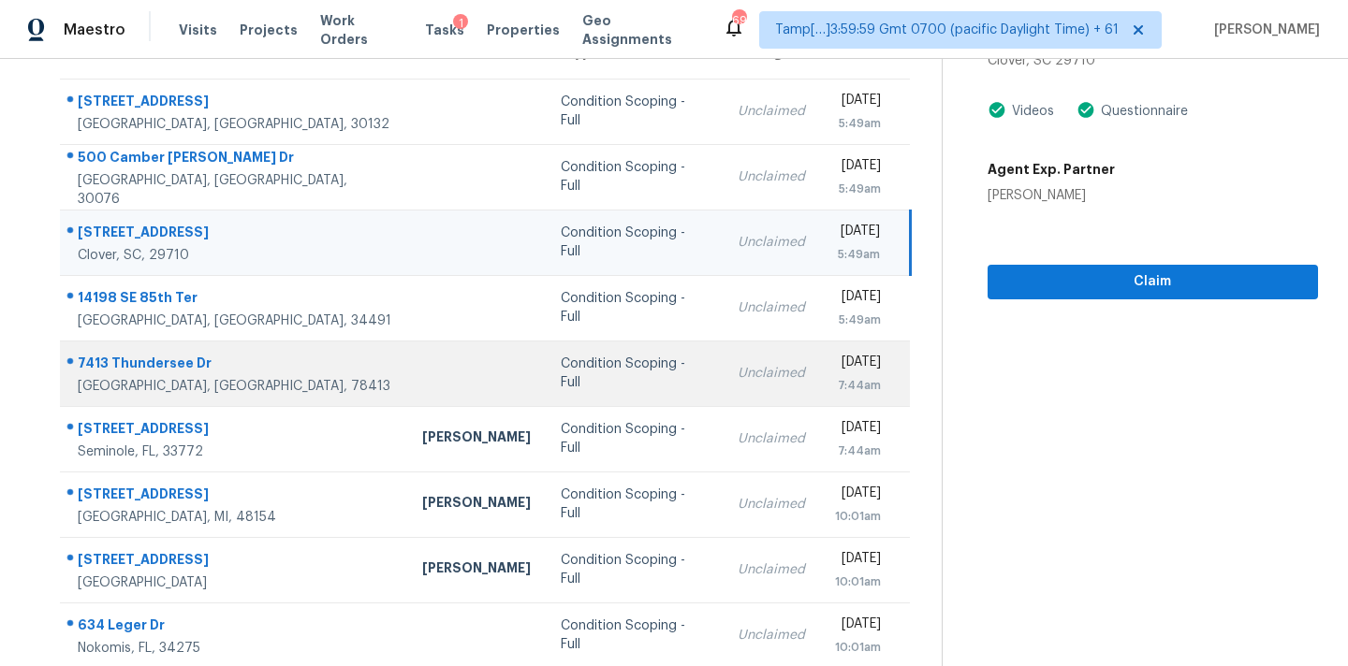
click at [620, 353] on td "Condition Scoping - Full" at bounding box center [634, 374] width 177 height 66
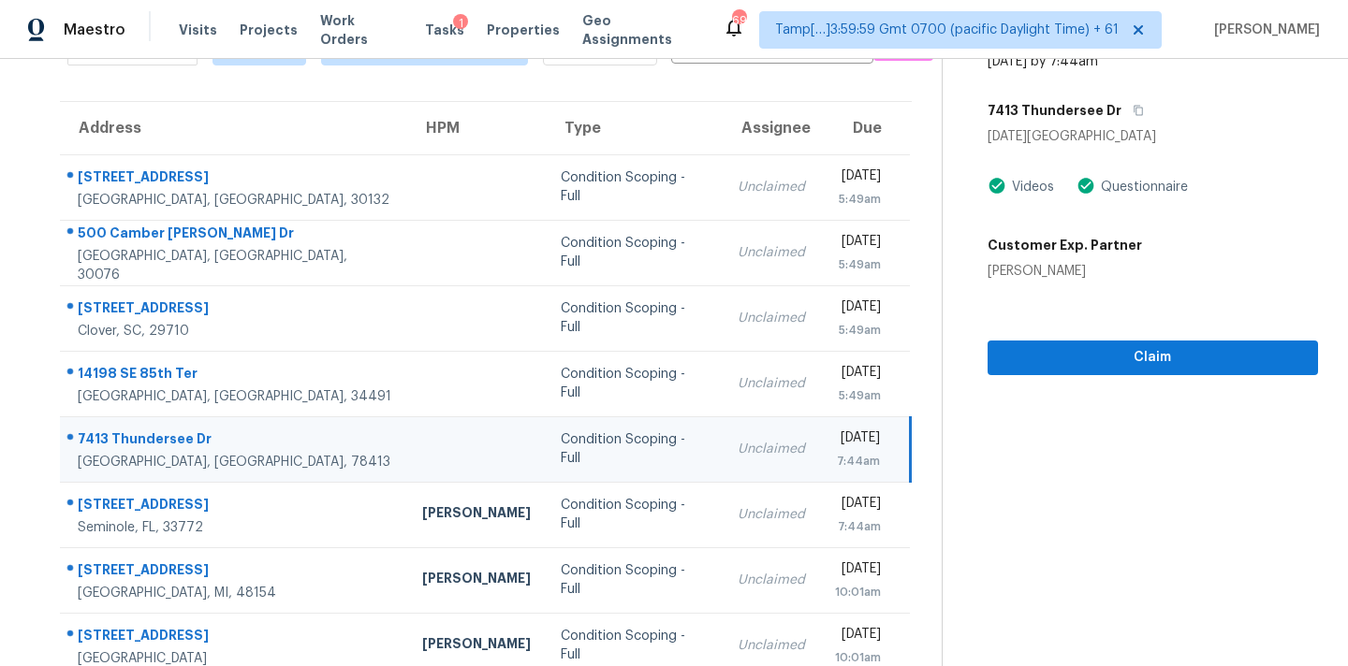
scroll to position [91, 0]
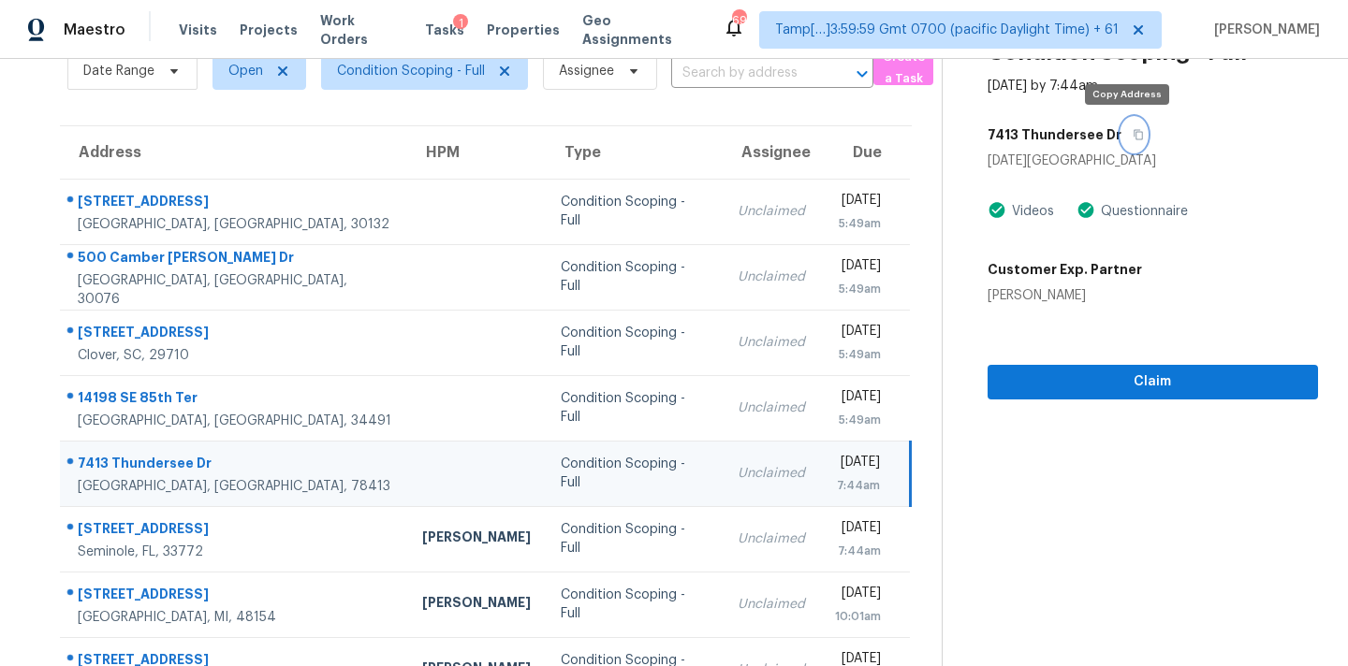
click at [1132, 136] on icon "button" at bounding box center [1137, 134] width 11 height 11
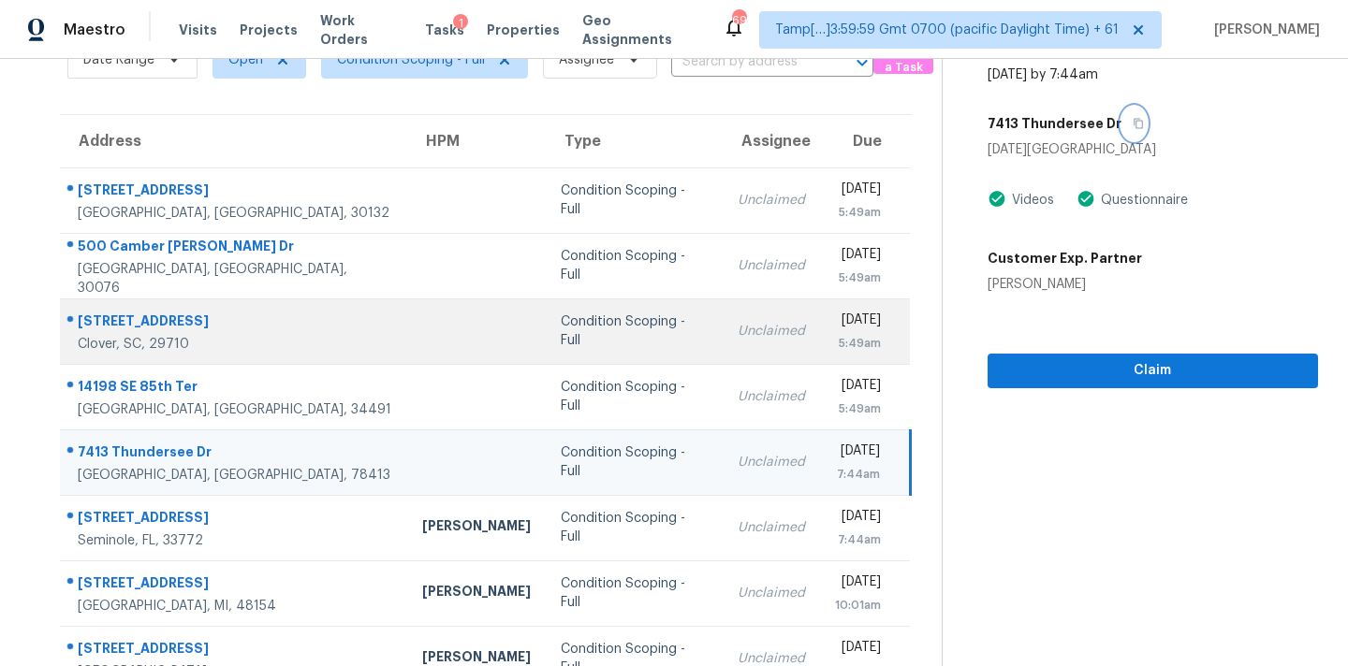
scroll to position [308, 0]
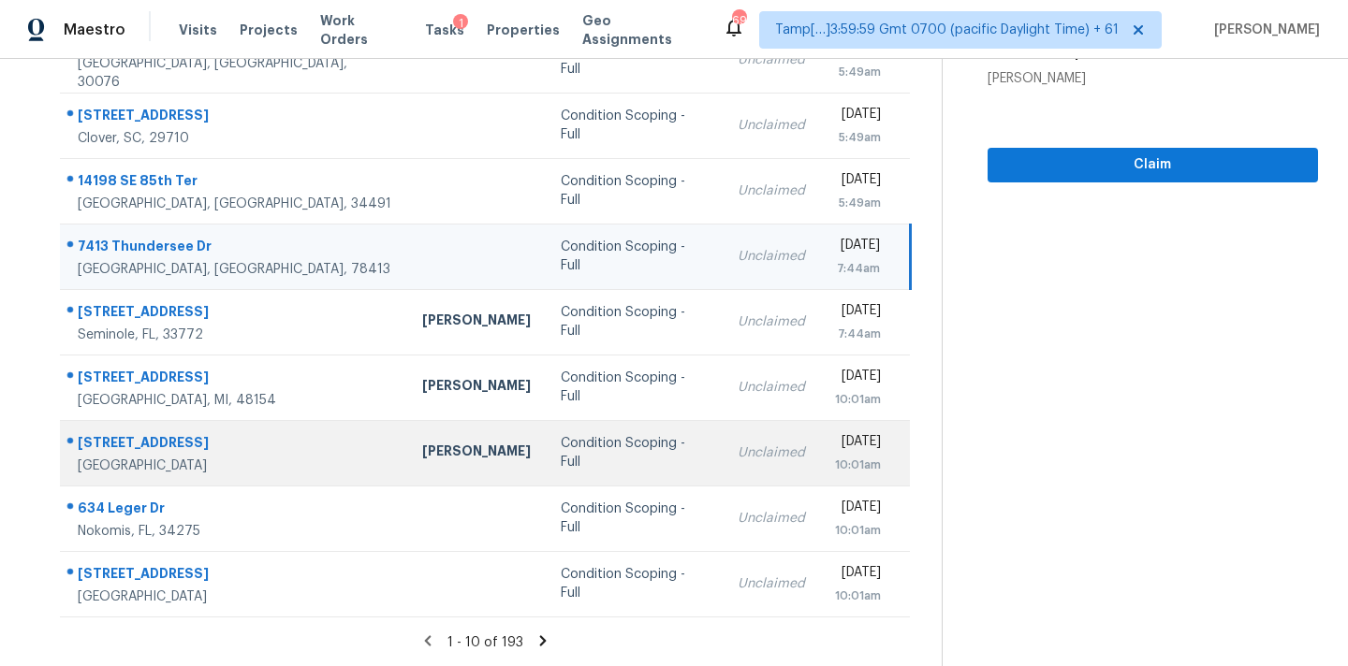
click at [611, 448] on td "Condition Scoping - Full" at bounding box center [634, 453] width 177 height 66
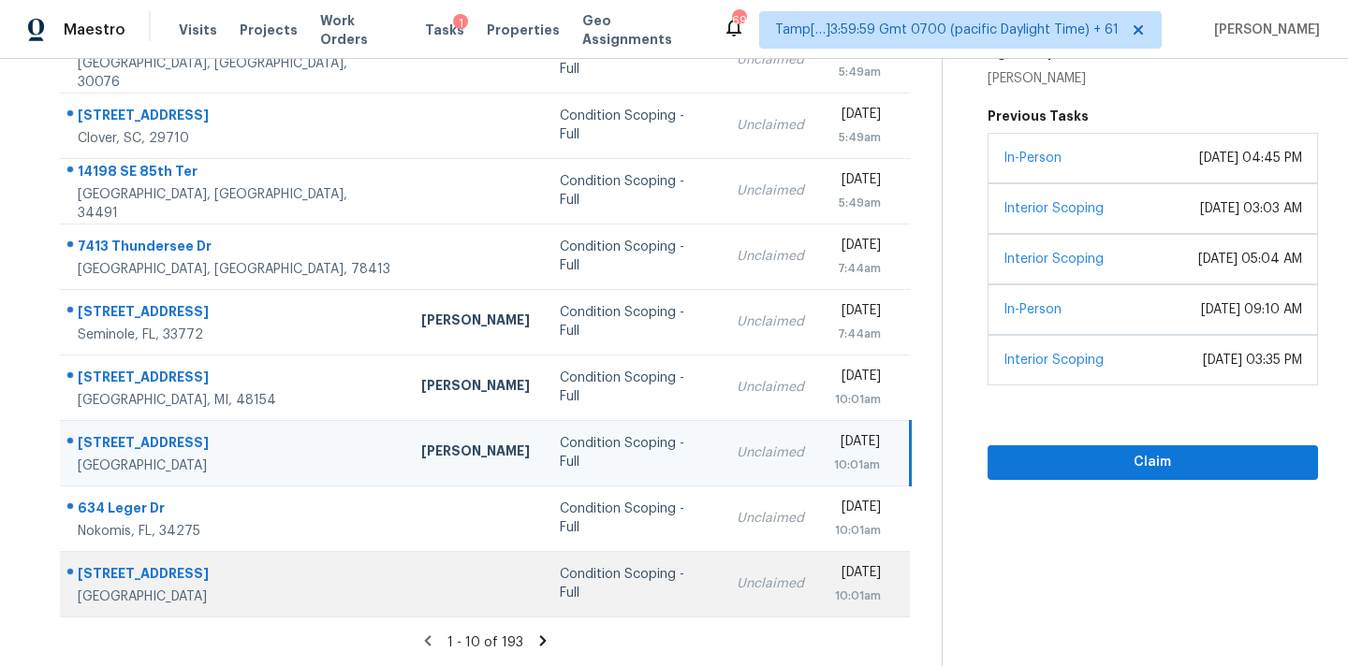
click at [560, 581] on div "Condition Scoping - Full" at bounding box center [633, 583] width 147 height 37
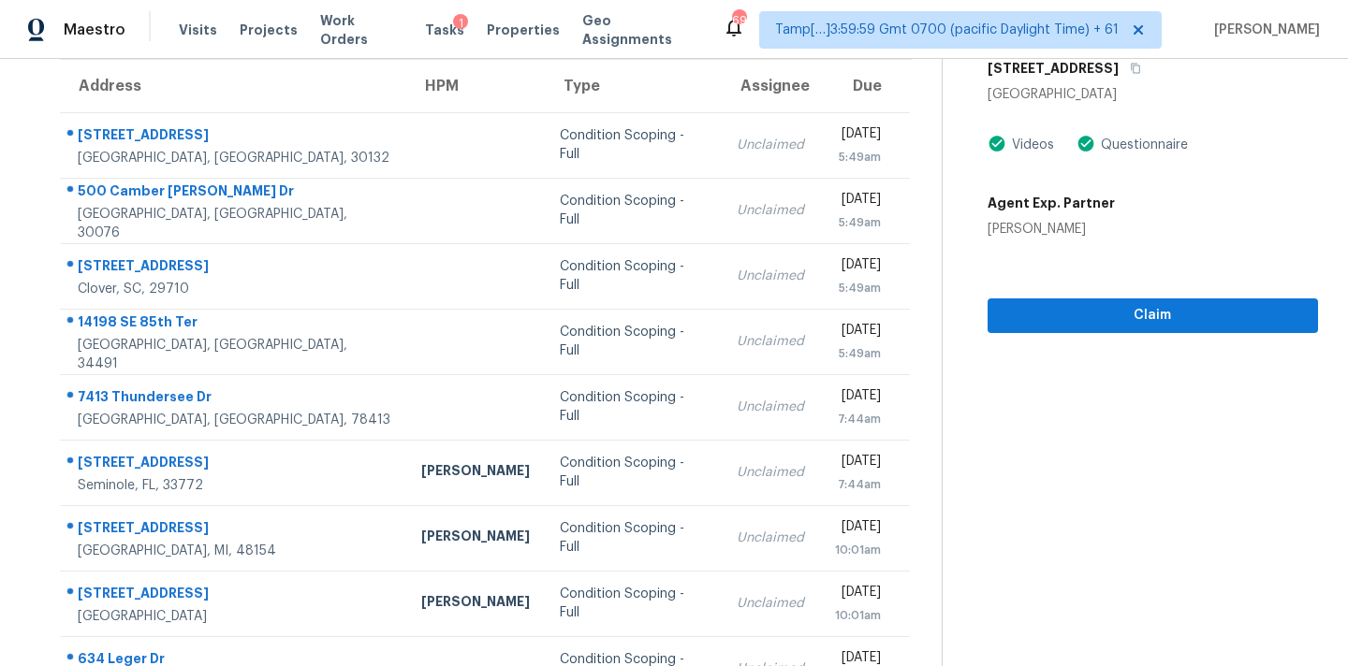
scroll to position [110, 0]
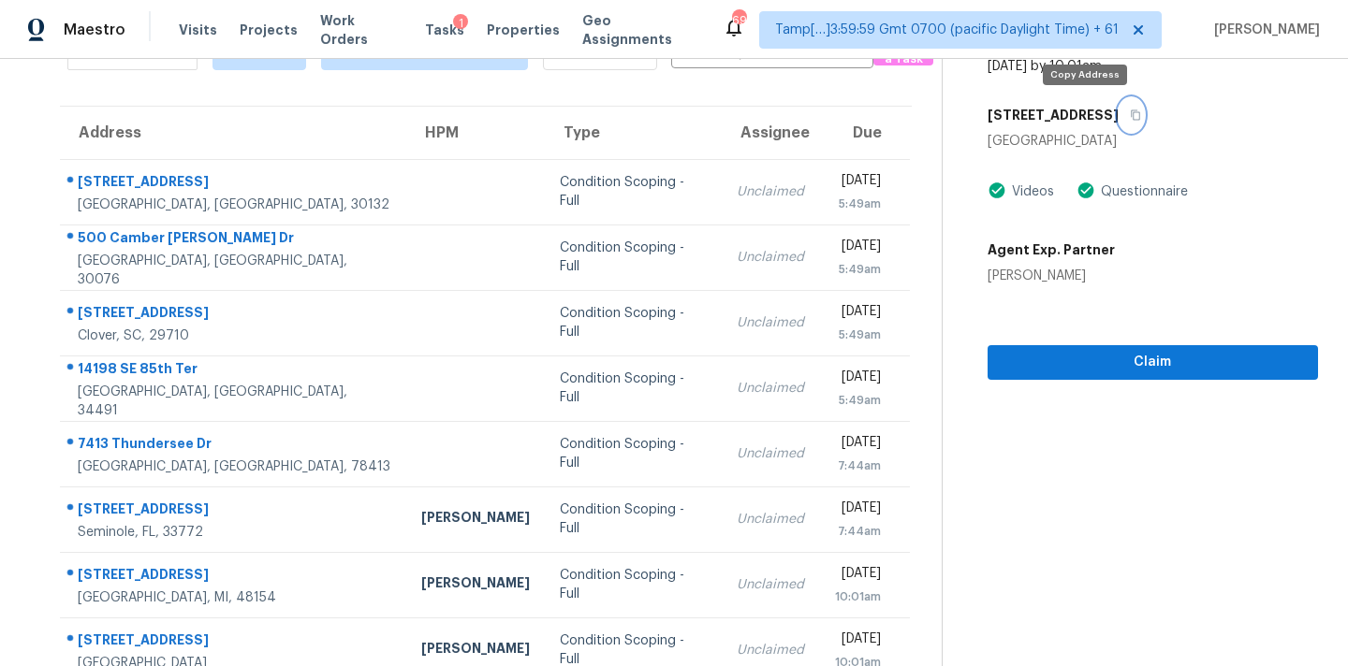
click at [1129, 119] on icon "button" at bounding box center [1134, 114] width 11 height 11
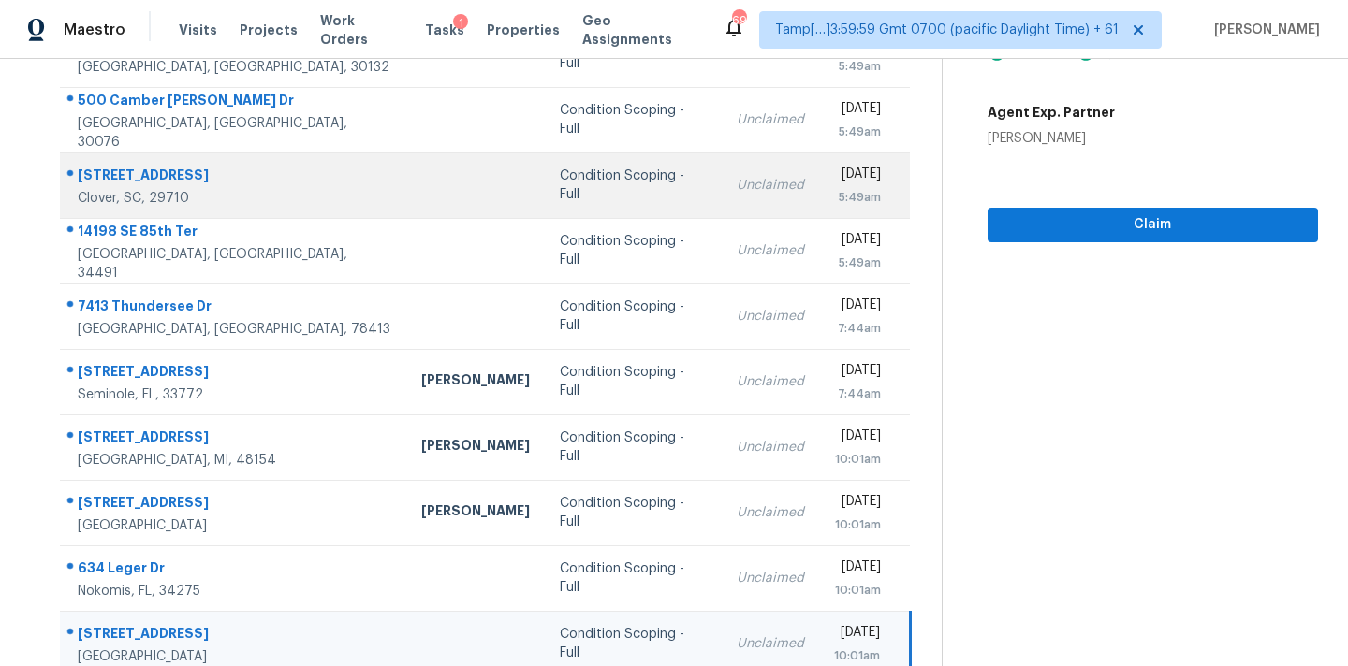
scroll to position [308, 0]
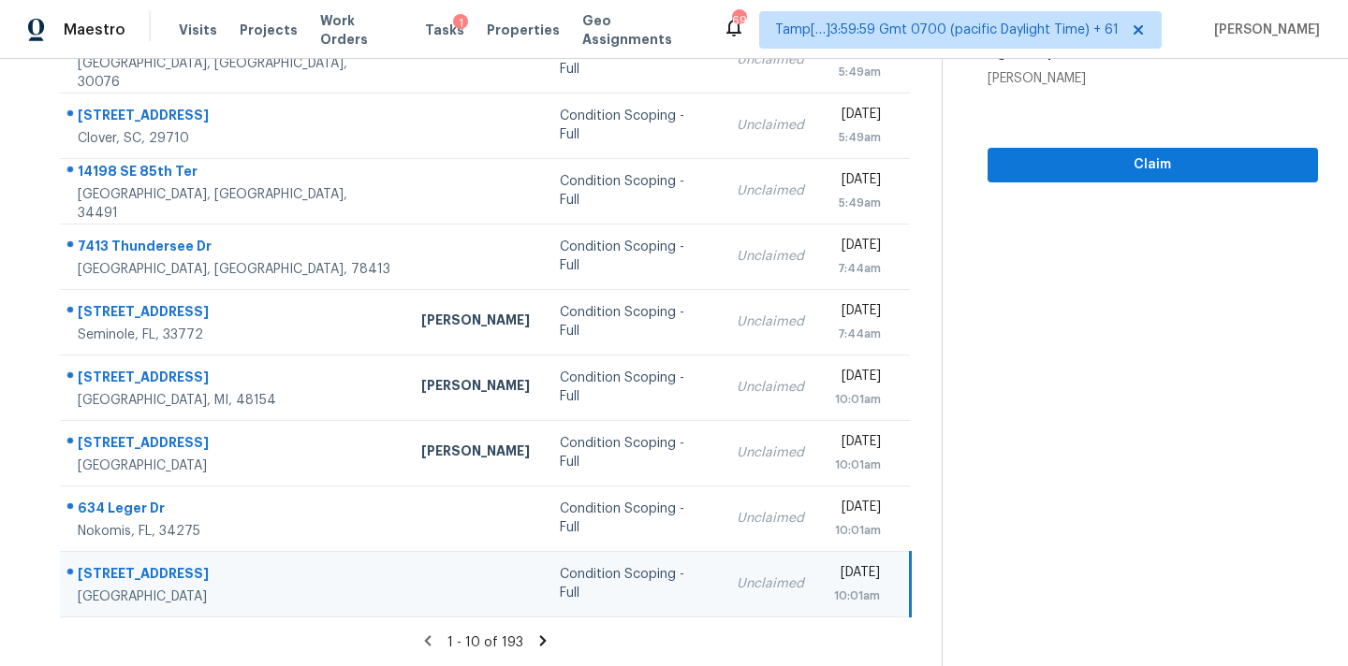
click at [540, 638] on icon at bounding box center [543, 640] width 7 height 10
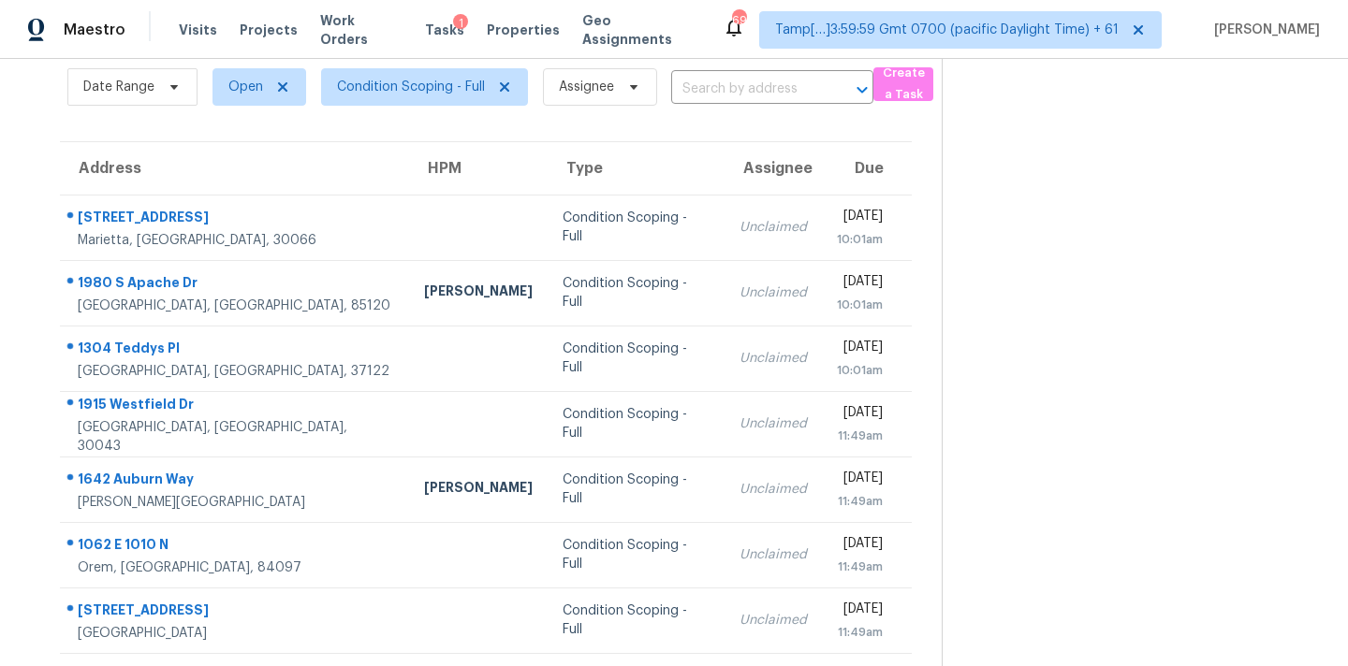
scroll to position [0, 0]
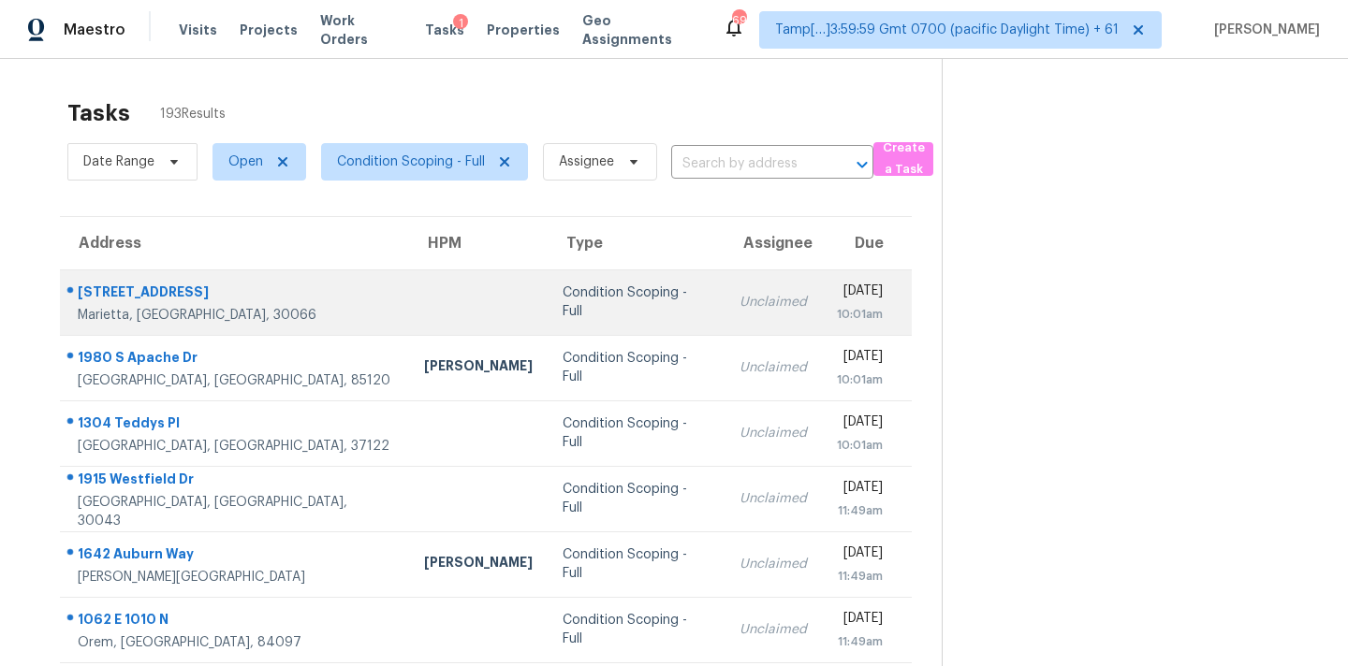
click at [724, 322] on td "Unclaimed" at bounding box center [772, 303] width 97 height 66
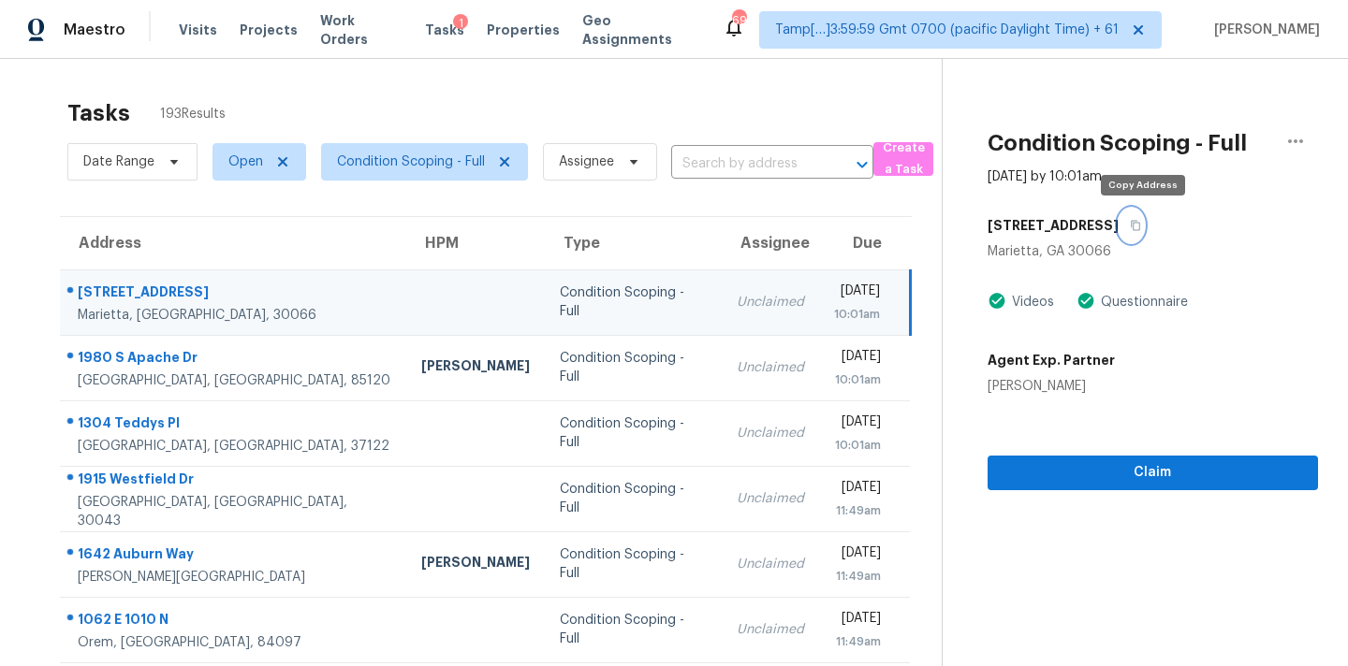
click at [1141, 227] on icon "button" at bounding box center [1134, 225] width 11 height 11
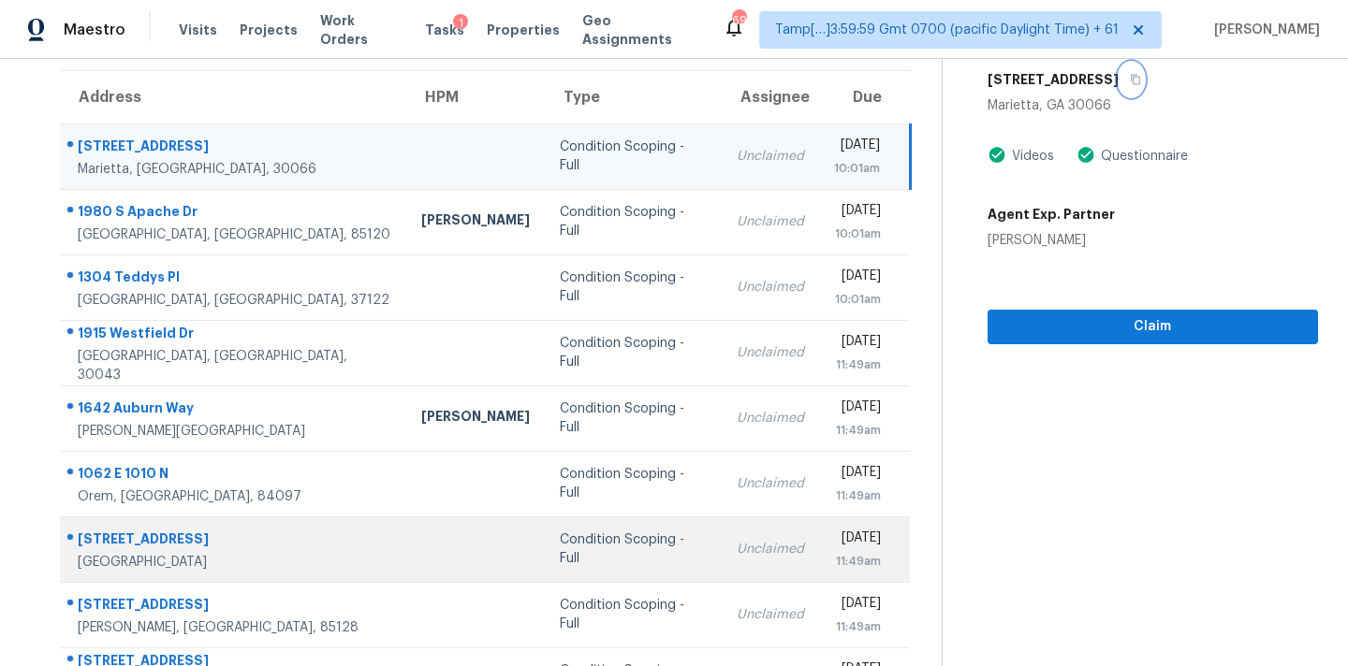
scroll to position [144, 0]
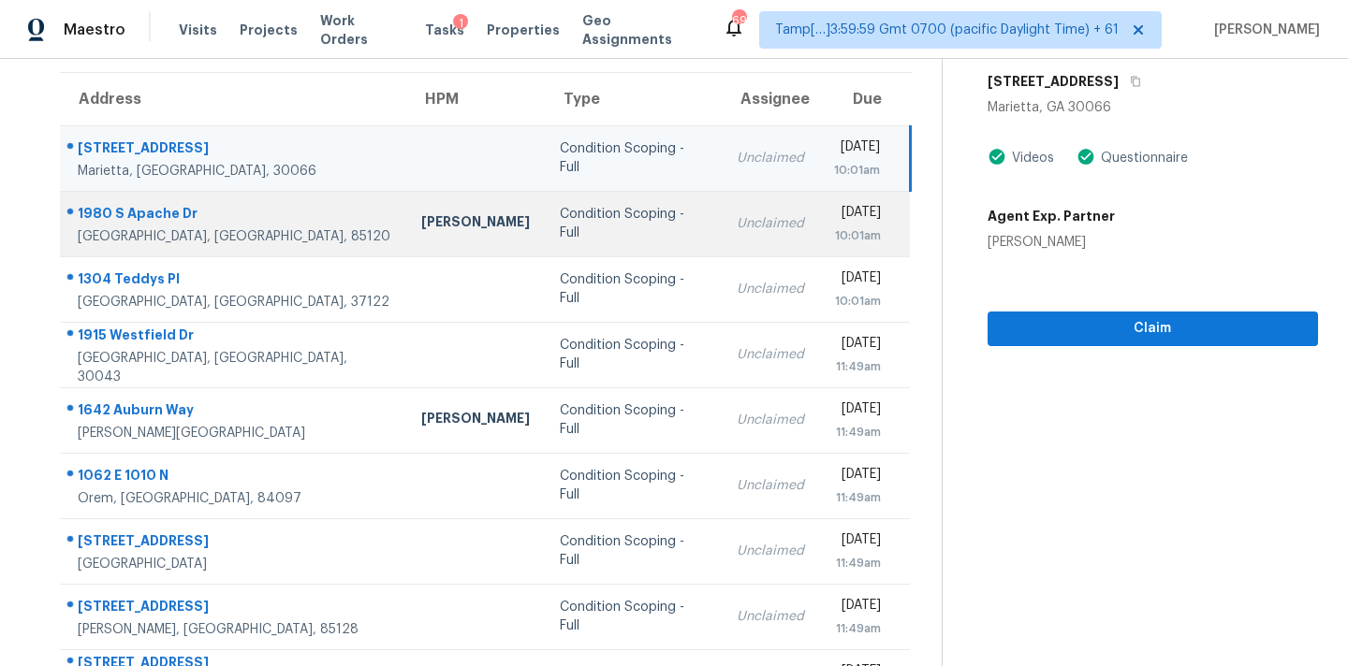
click at [611, 245] on td "Condition Scoping - Full" at bounding box center [633, 224] width 176 height 66
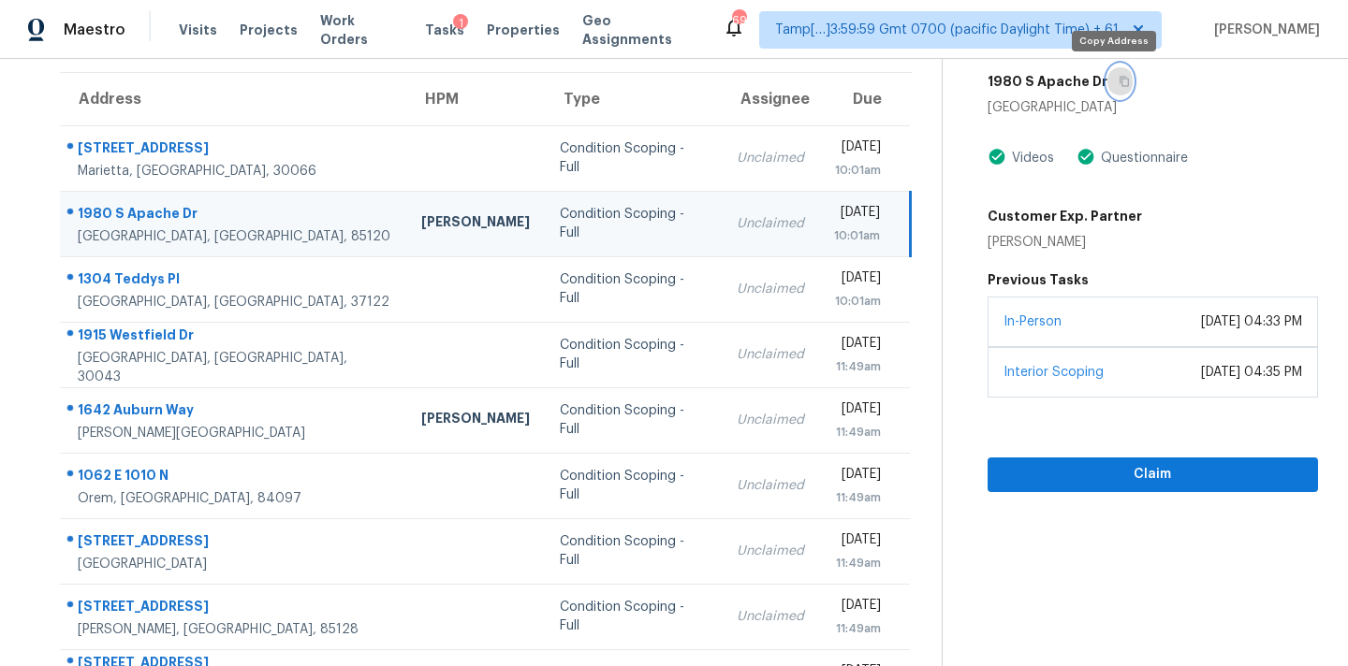
click at [1120, 85] on icon "button" at bounding box center [1123, 81] width 11 height 11
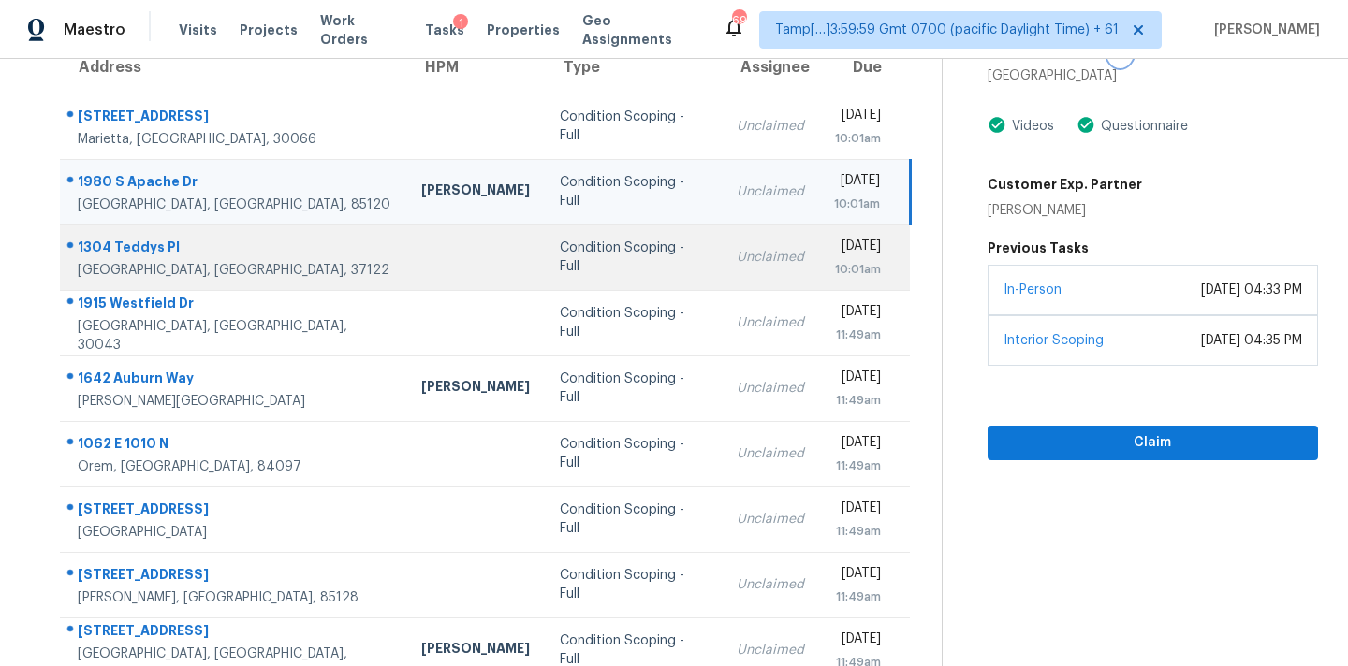
scroll to position [188, 0]
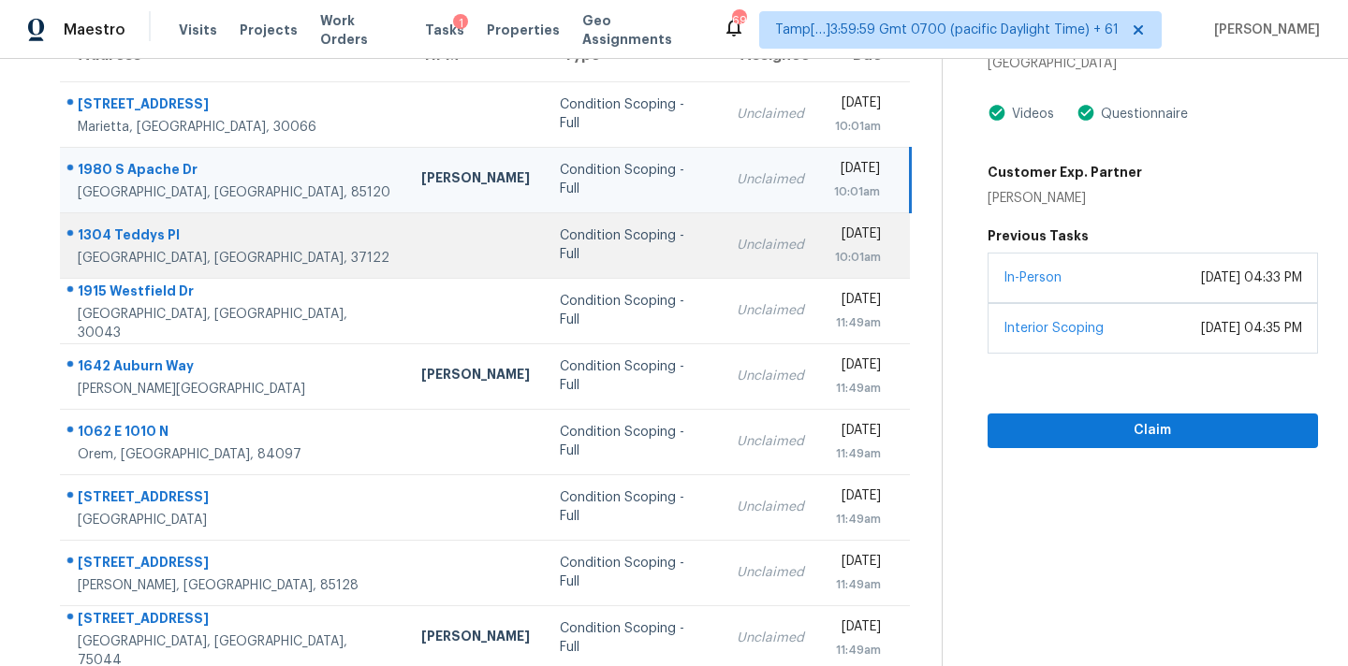
click at [642, 264] on td "Condition Scoping - Full" at bounding box center [633, 245] width 176 height 66
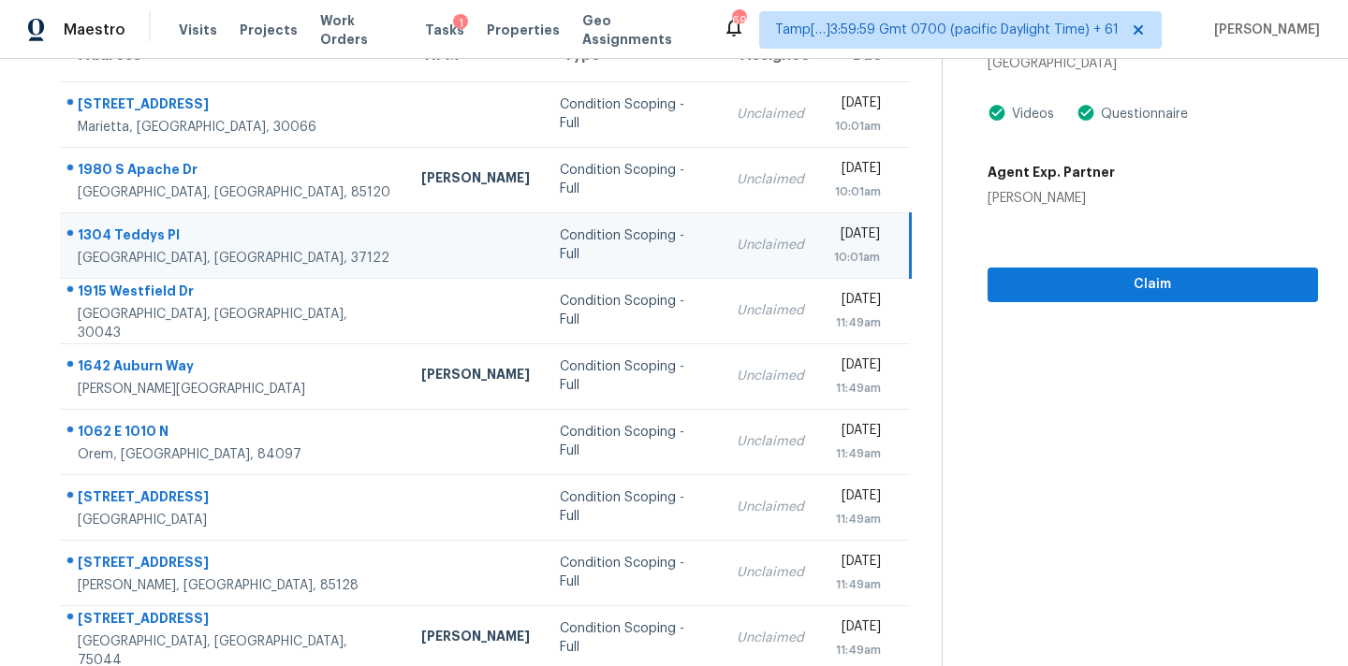
scroll to position [82, 0]
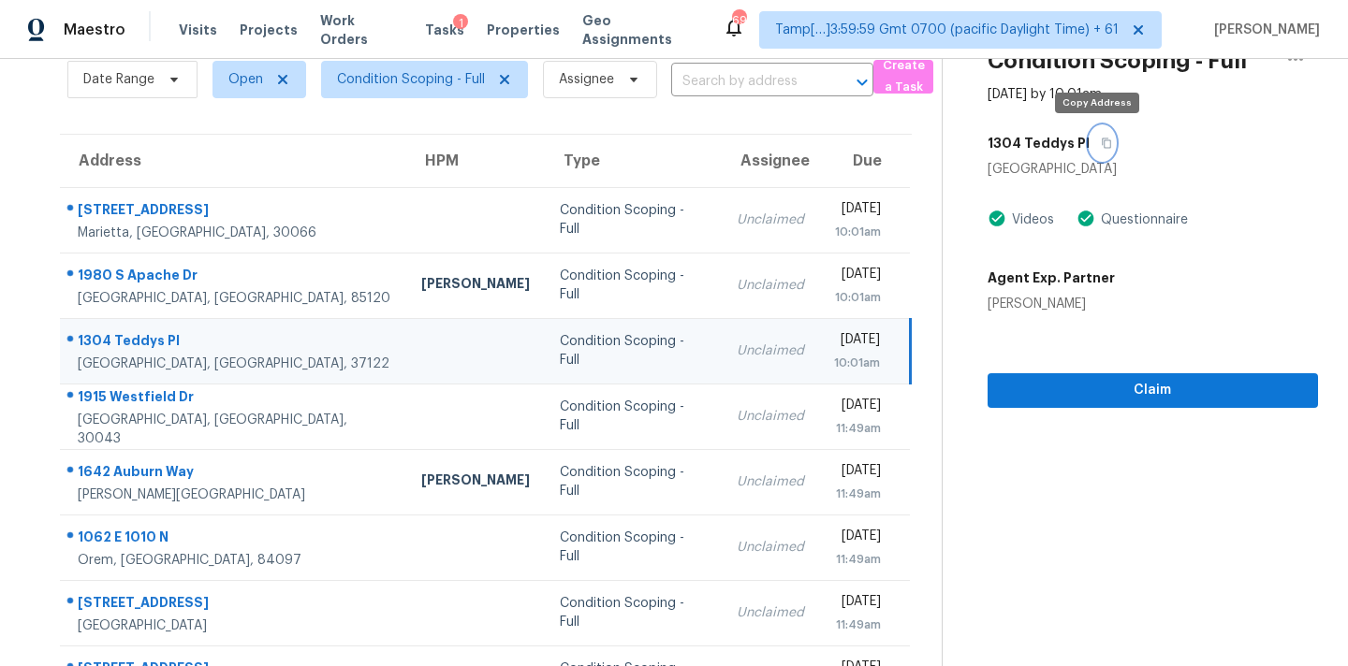
click at [1102, 148] on button "button" at bounding box center [1101, 143] width 25 height 34
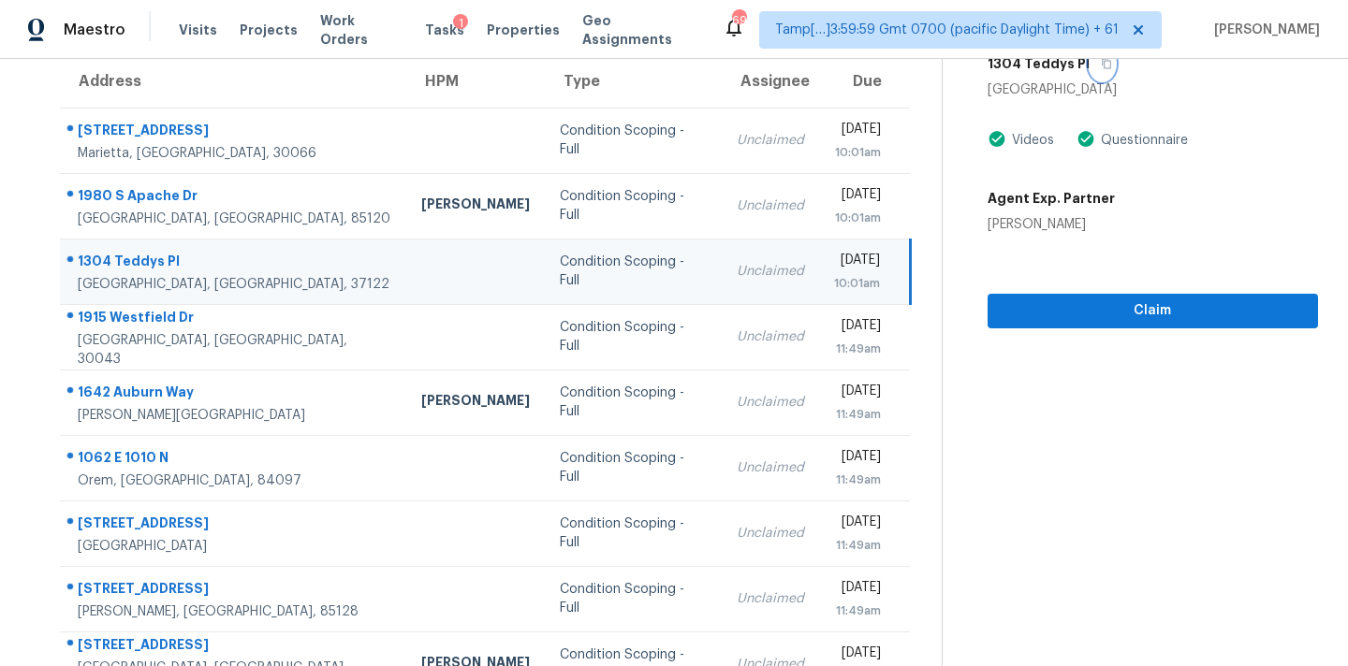
scroll to position [163, 0]
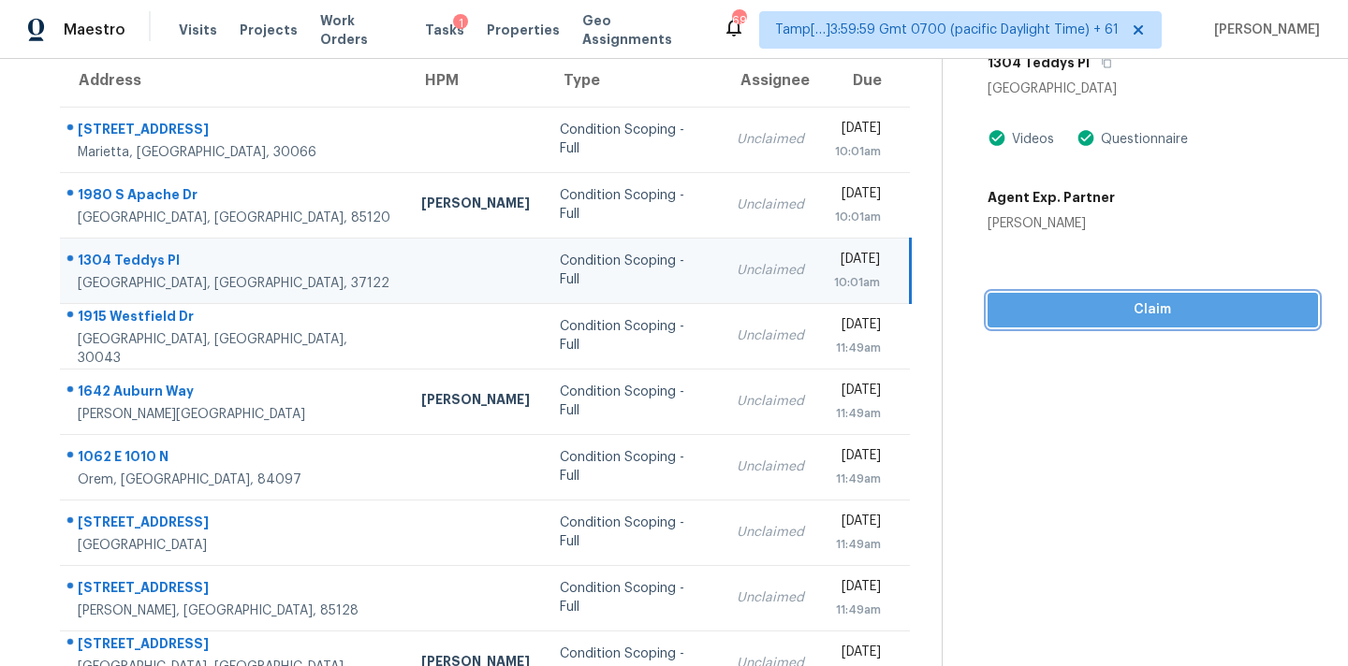
click at [1102, 311] on span "Claim" at bounding box center [1152, 310] width 300 height 23
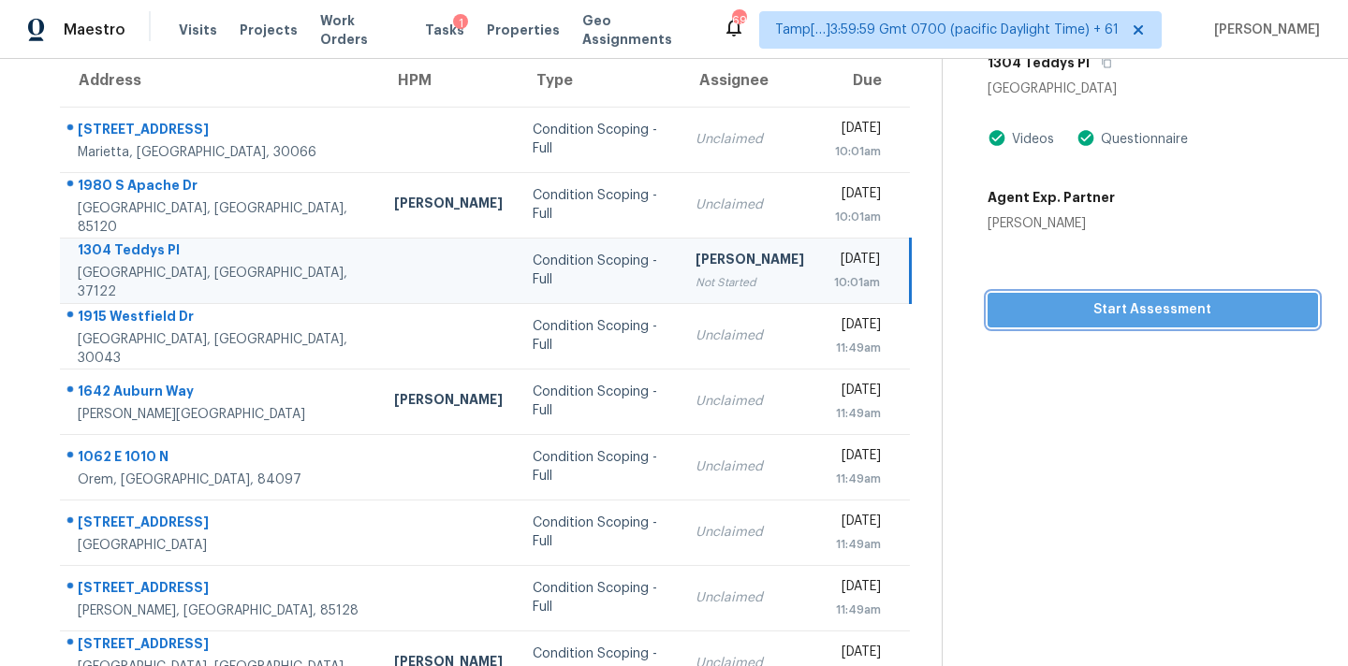
click at [1158, 302] on span "Start Assessment" at bounding box center [1152, 310] width 300 height 23
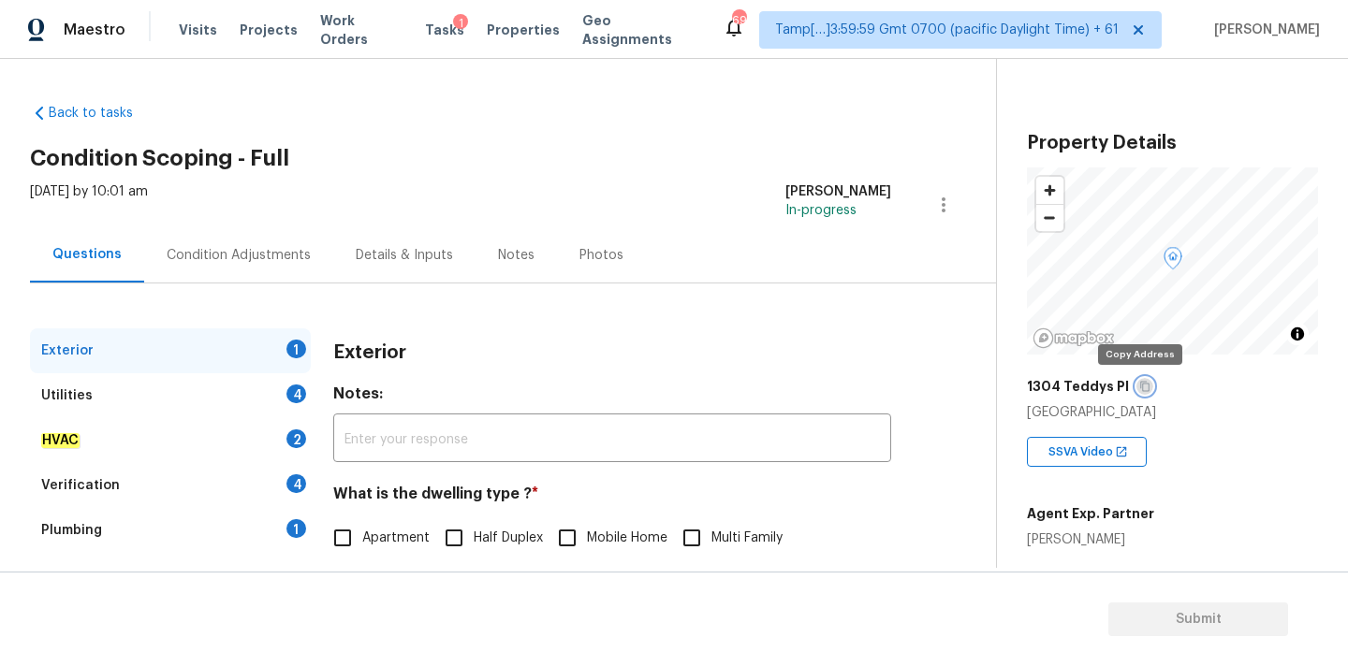
click at [1139, 388] on icon "button" at bounding box center [1144, 386] width 11 height 11
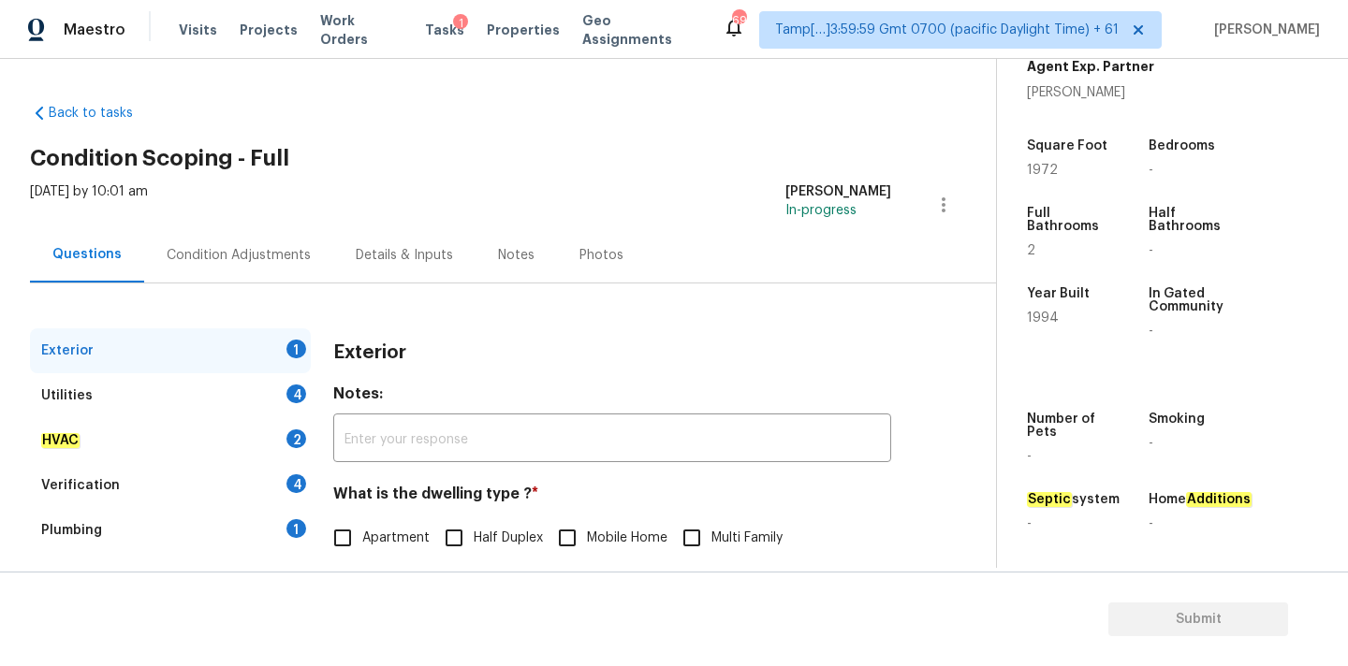
scroll to position [235, 0]
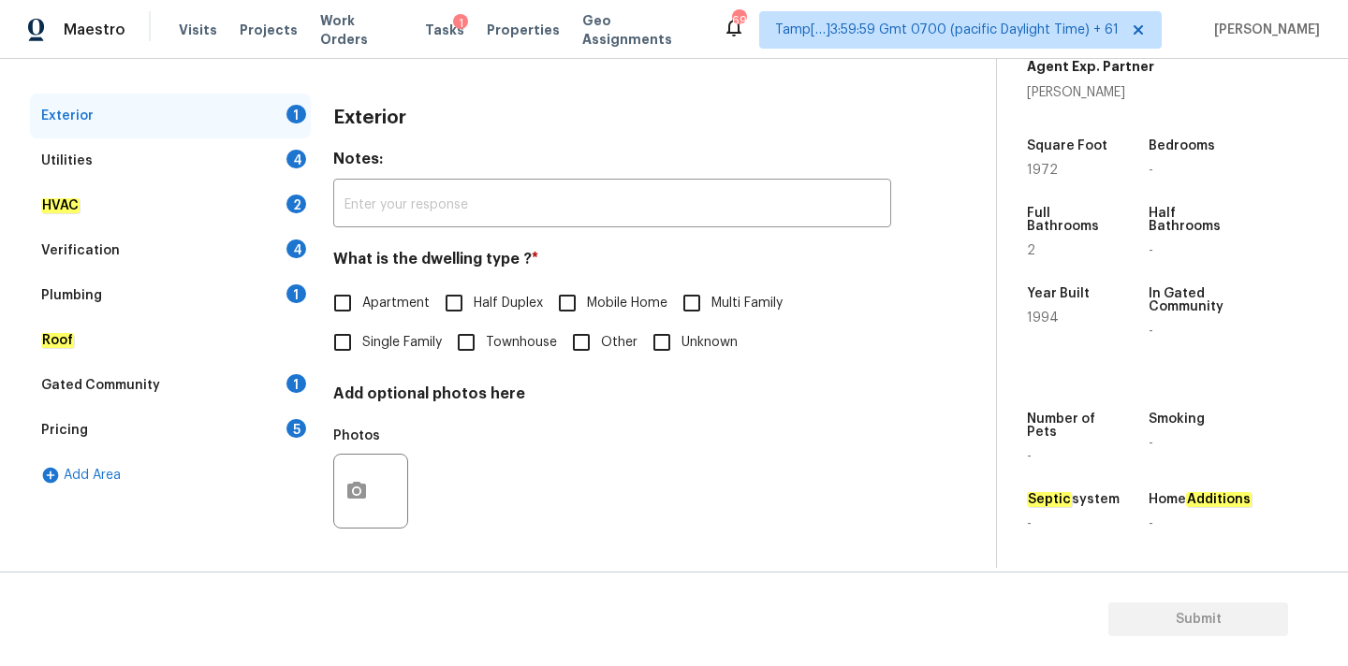
click at [401, 353] on label "Single Family" at bounding box center [382, 342] width 119 height 39
click at [362, 353] on input "Single Family" at bounding box center [342, 342] width 39 height 39
checkbox input "true"
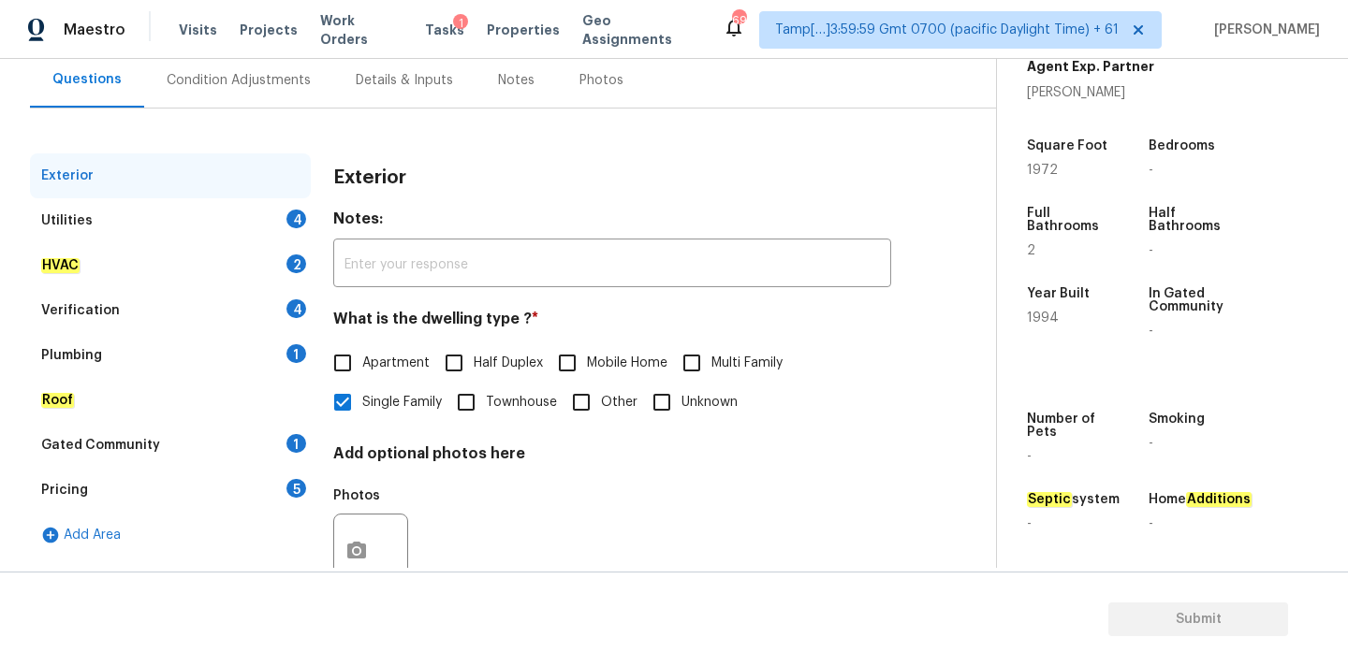
click at [226, 89] on div "Condition Adjustments" at bounding box center [238, 79] width 189 height 55
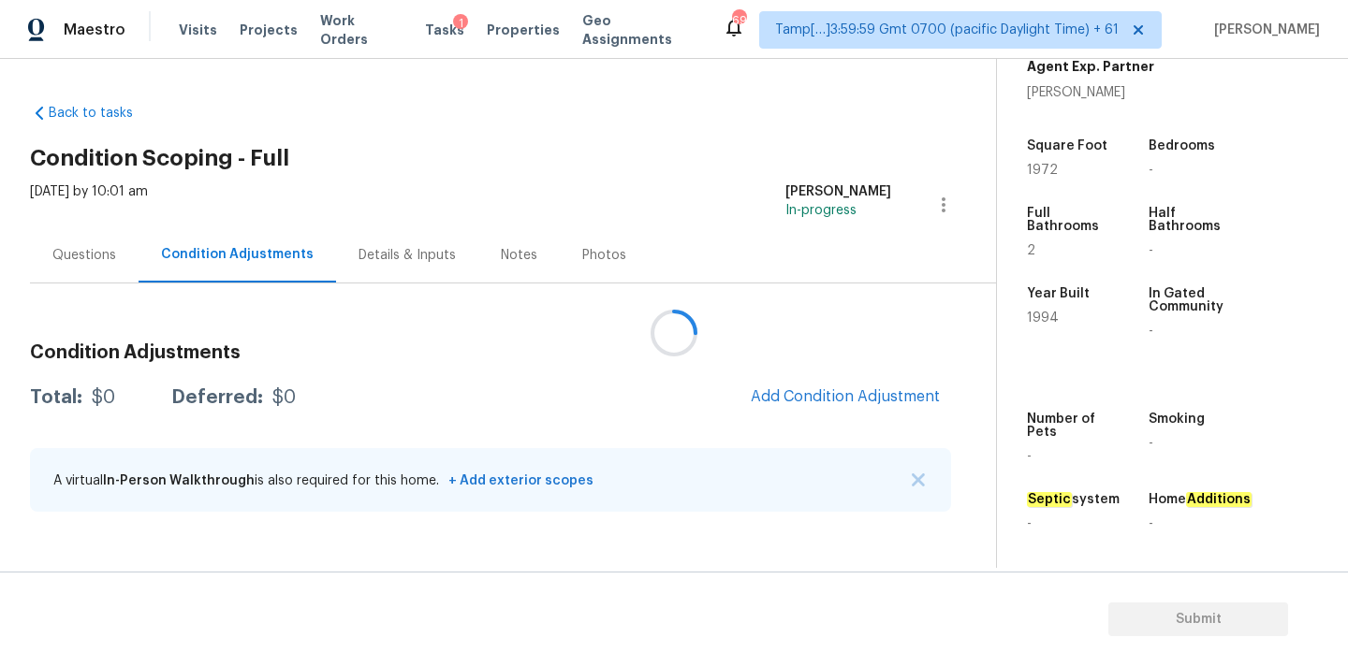
click at [799, 398] on div at bounding box center [674, 333] width 1348 height 666
click at [812, 397] on span "Add Condition Adjustment" at bounding box center [845, 396] width 189 height 17
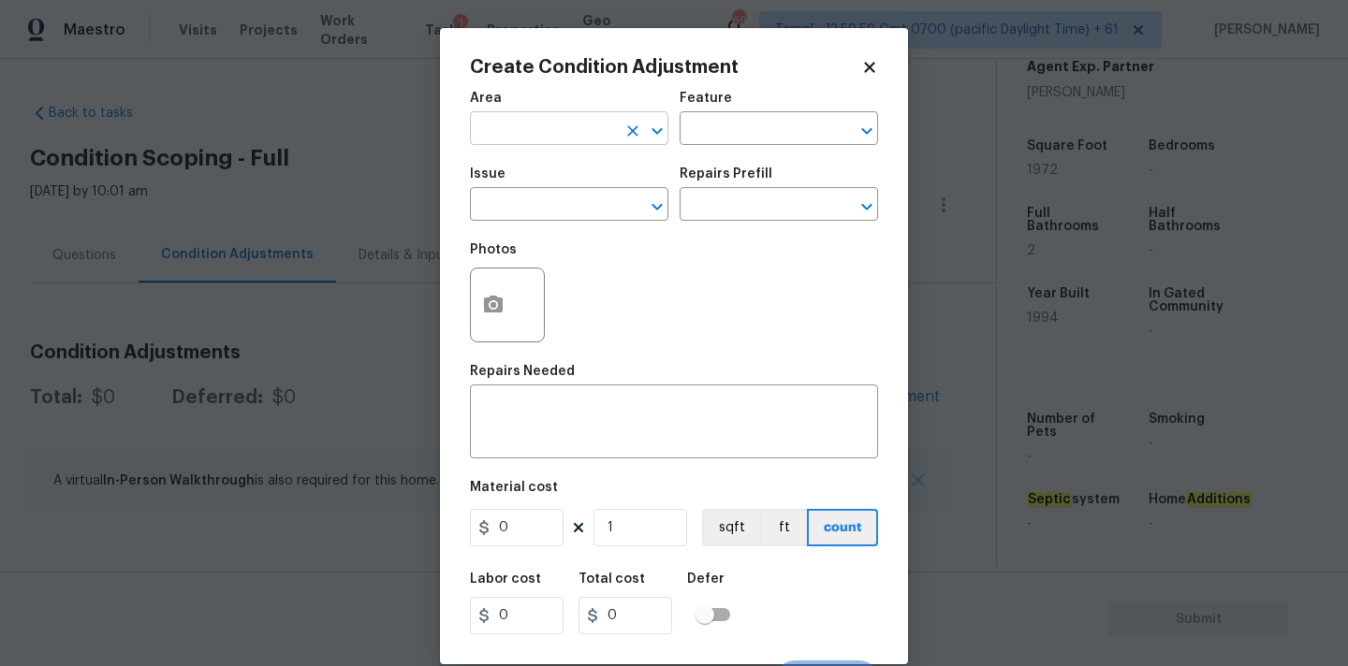
click at [556, 131] on input "text" at bounding box center [543, 130] width 146 height 29
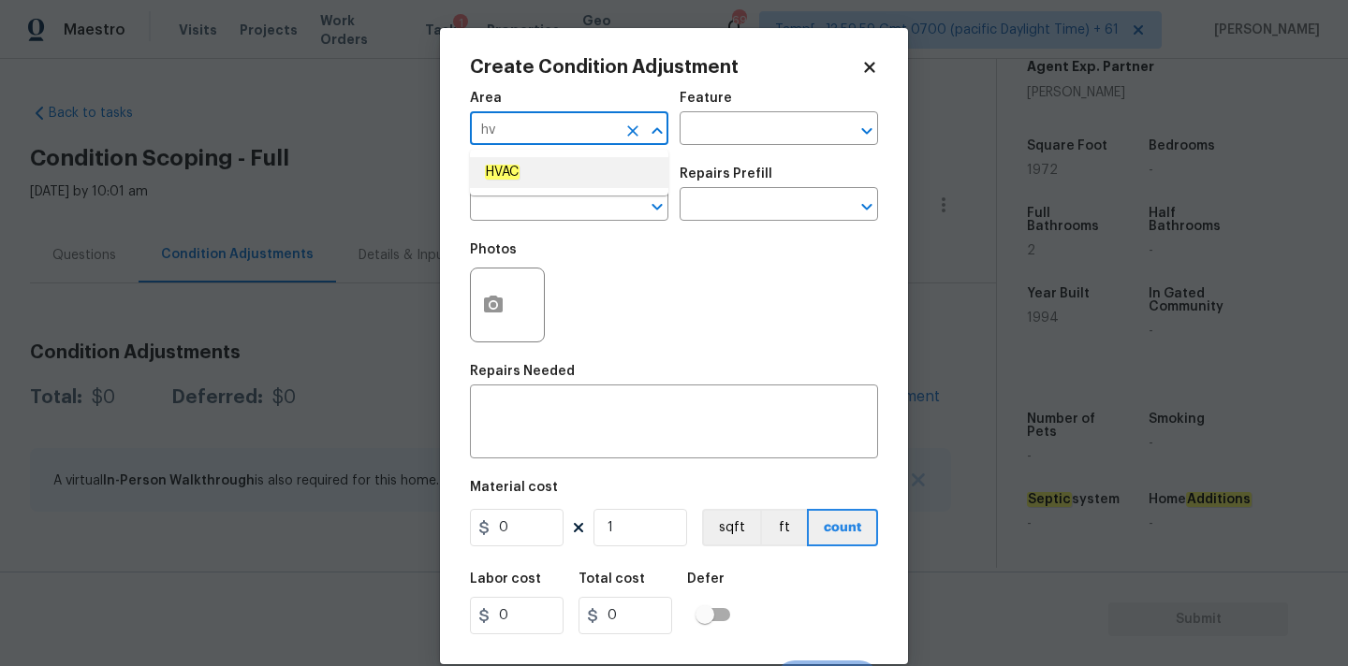
click at [560, 168] on li "HVAC" at bounding box center [569, 172] width 198 height 31
type input "HVAC"
click at [560, 206] on input "text" at bounding box center [543, 206] width 146 height 29
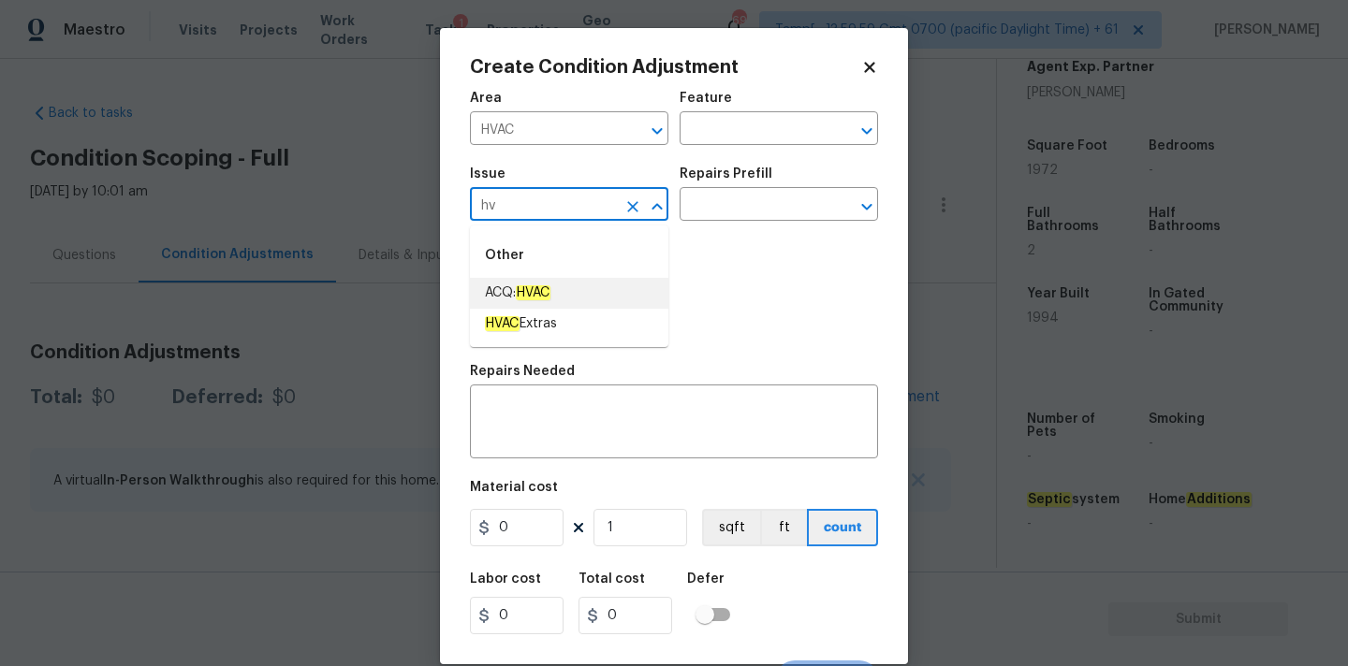
click at [564, 282] on li "ACQ: HVAC" at bounding box center [569, 293] width 198 height 31
type input "ACQ: HVAC"
click at [754, 213] on input "text" at bounding box center [752, 206] width 146 height 29
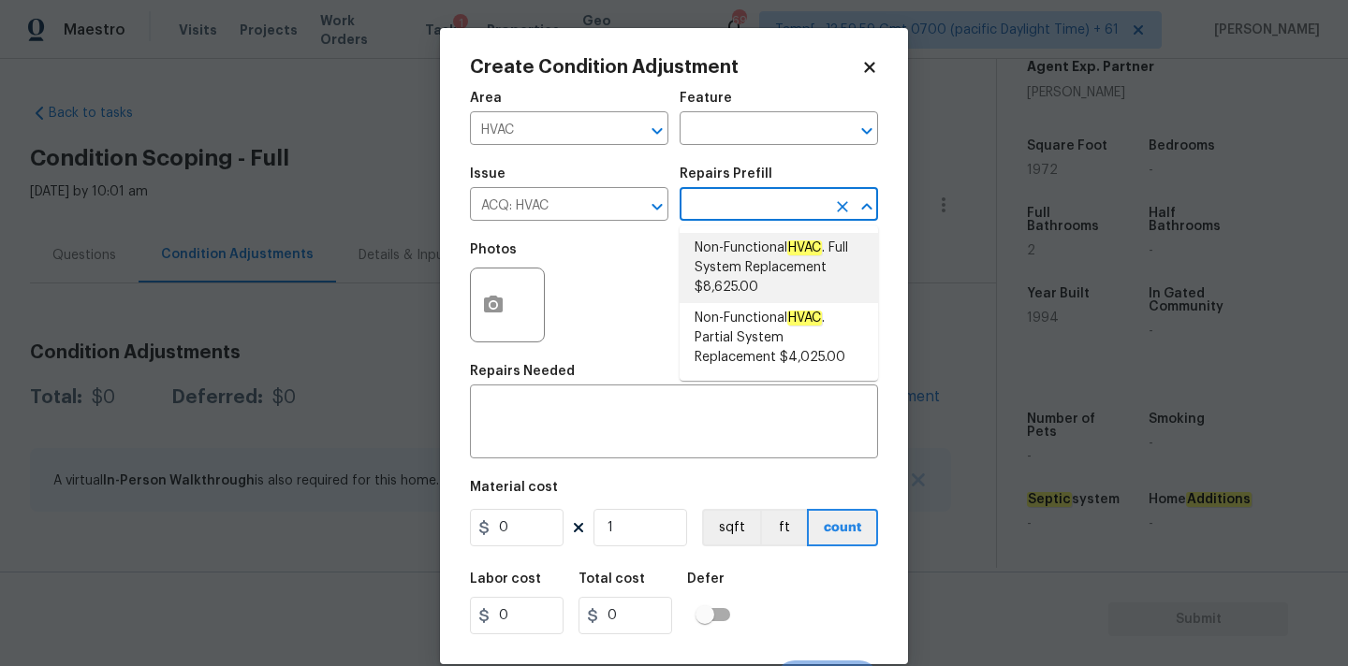
click at [745, 254] on span "Non-Functional HVAC . Full System Replacement $8,625.00" at bounding box center [778, 268] width 168 height 59
type input "Acquisition"
type textarea "Acquisition Scope: Full System Replacement"
type input "8625"
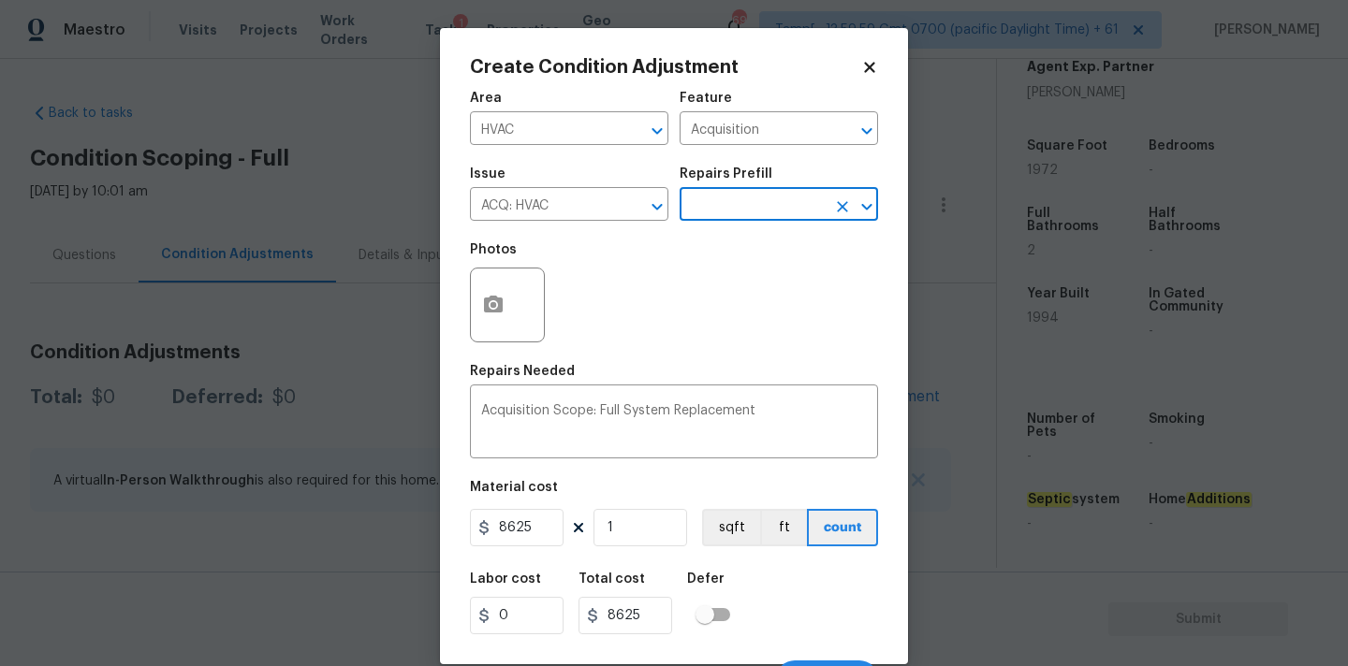
scroll to position [33, 0]
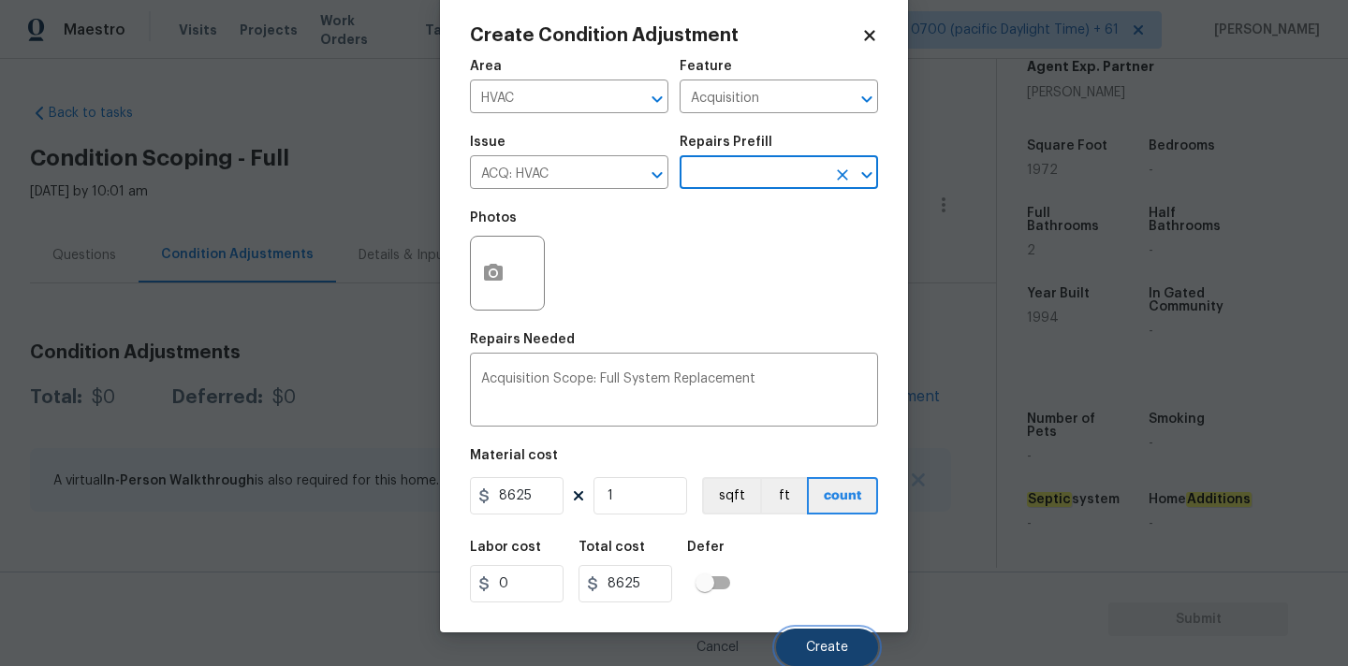
click at [807, 634] on button "Create" at bounding box center [827, 647] width 102 height 37
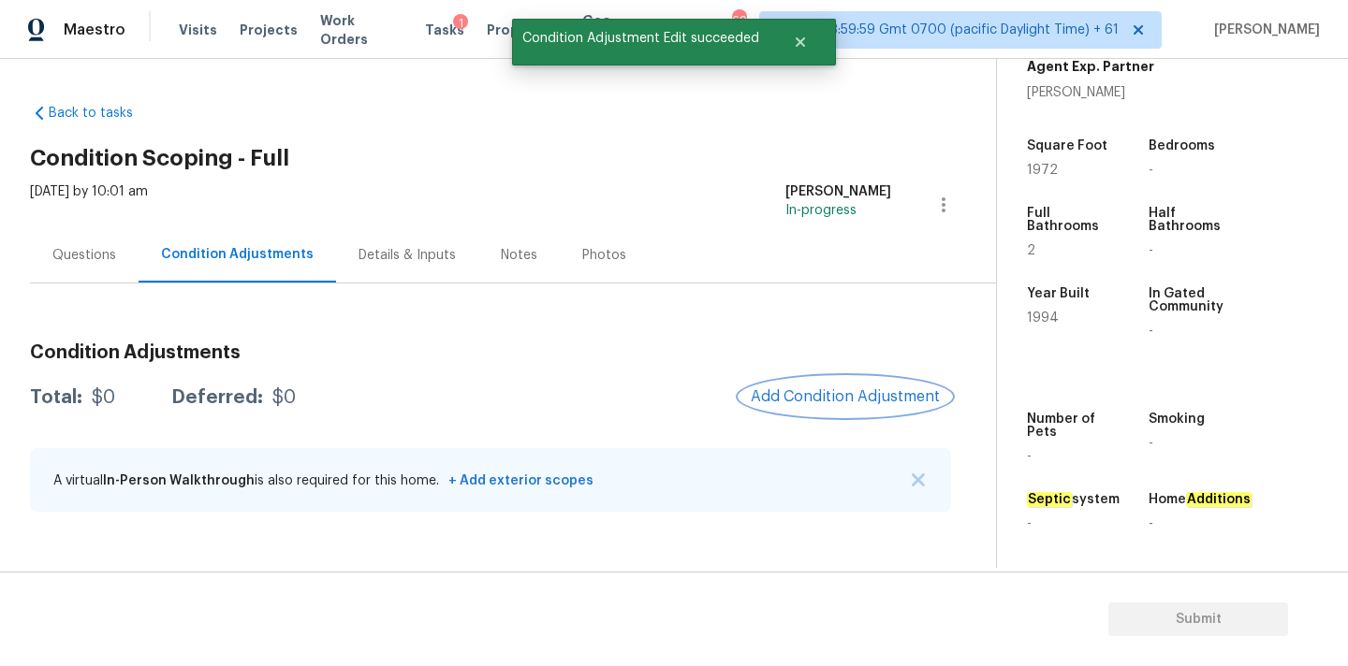
scroll to position [0, 0]
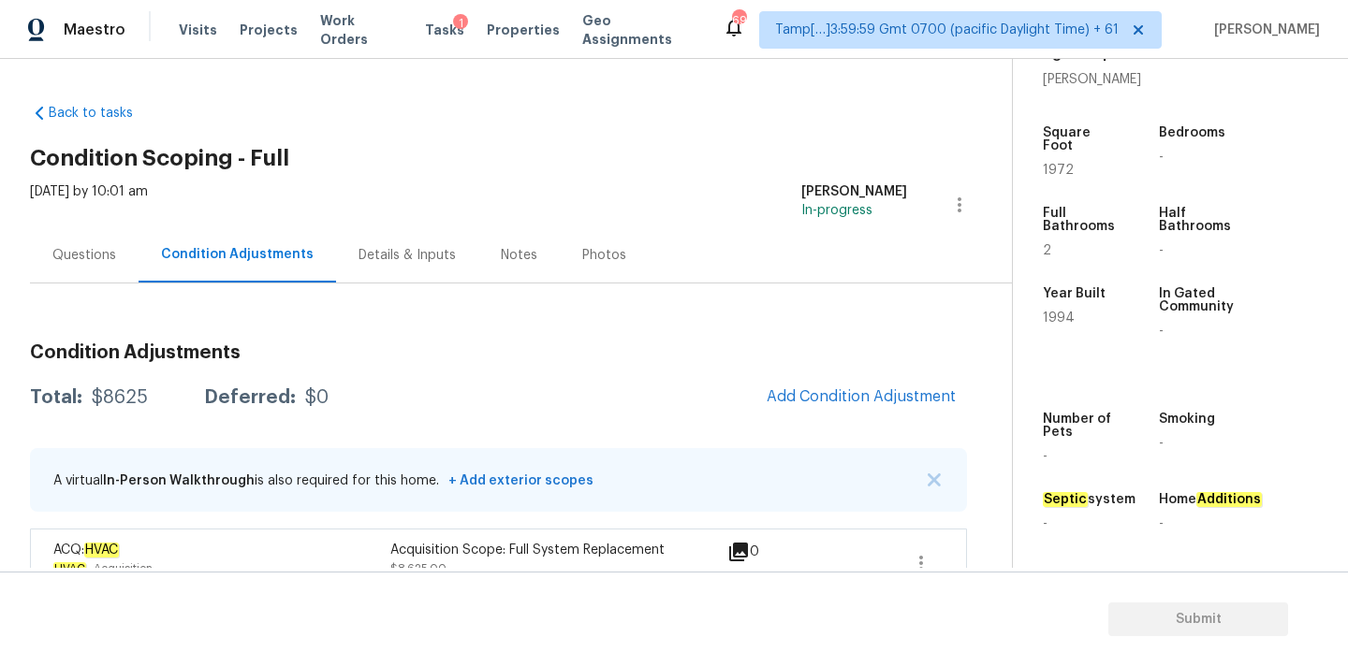
click at [99, 252] on div "Questions" at bounding box center [84, 255] width 64 height 19
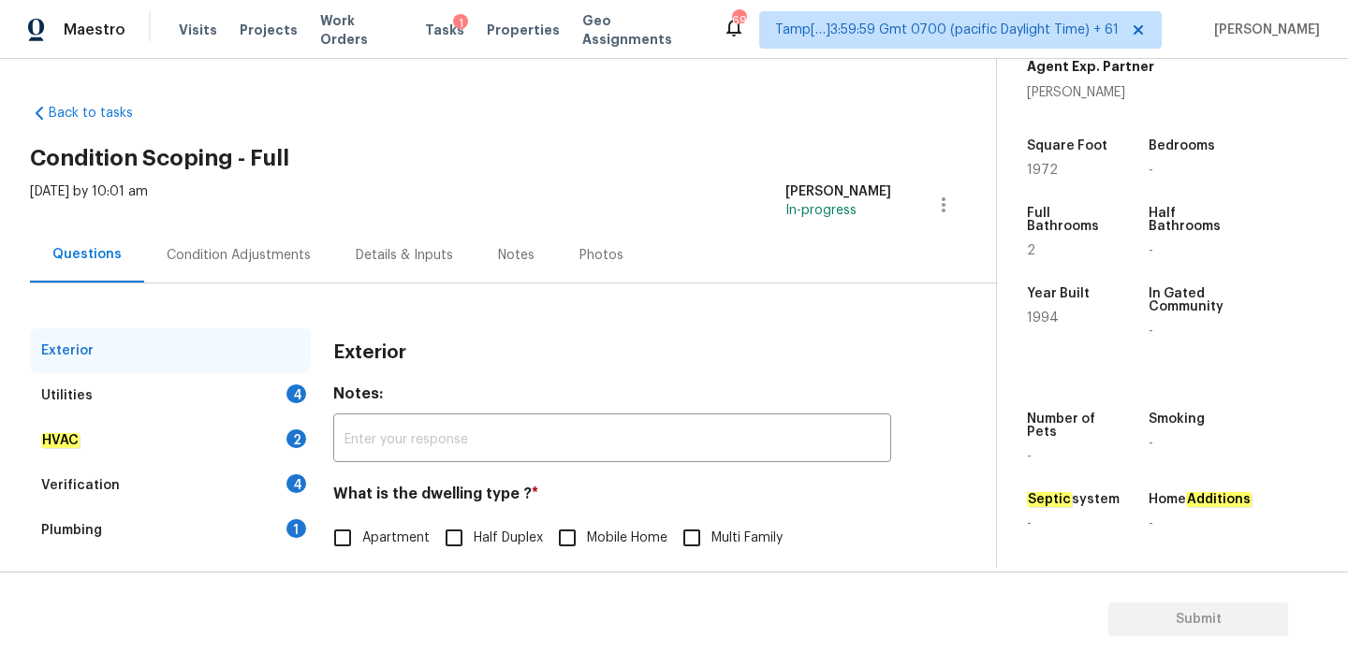
scroll to position [235, 0]
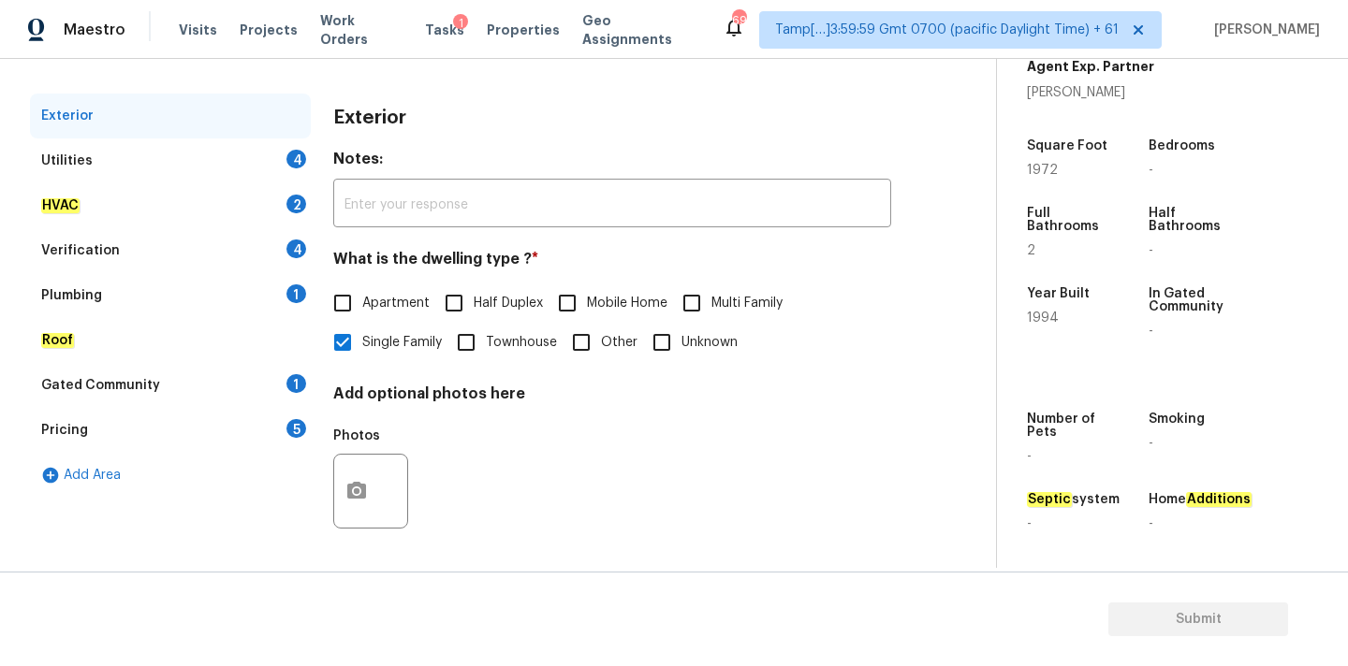
click at [132, 423] on div "Pricing 5" at bounding box center [170, 430] width 281 height 45
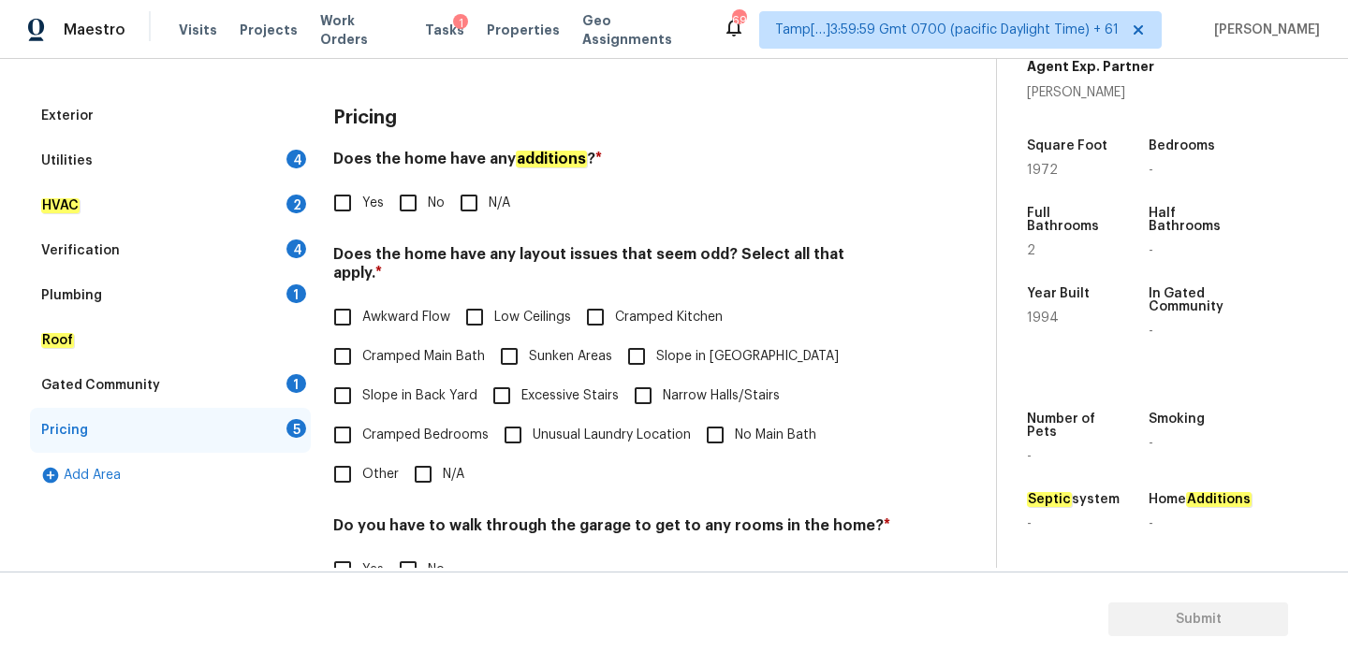
click at [668, 347] on span "Slope in [GEOGRAPHIC_DATA]" at bounding box center [747, 357] width 182 height 20
click at [656, 337] on input "Slope in [GEOGRAPHIC_DATA]" at bounding box center [636, 356] width 39 height 39
checkbox input "true"
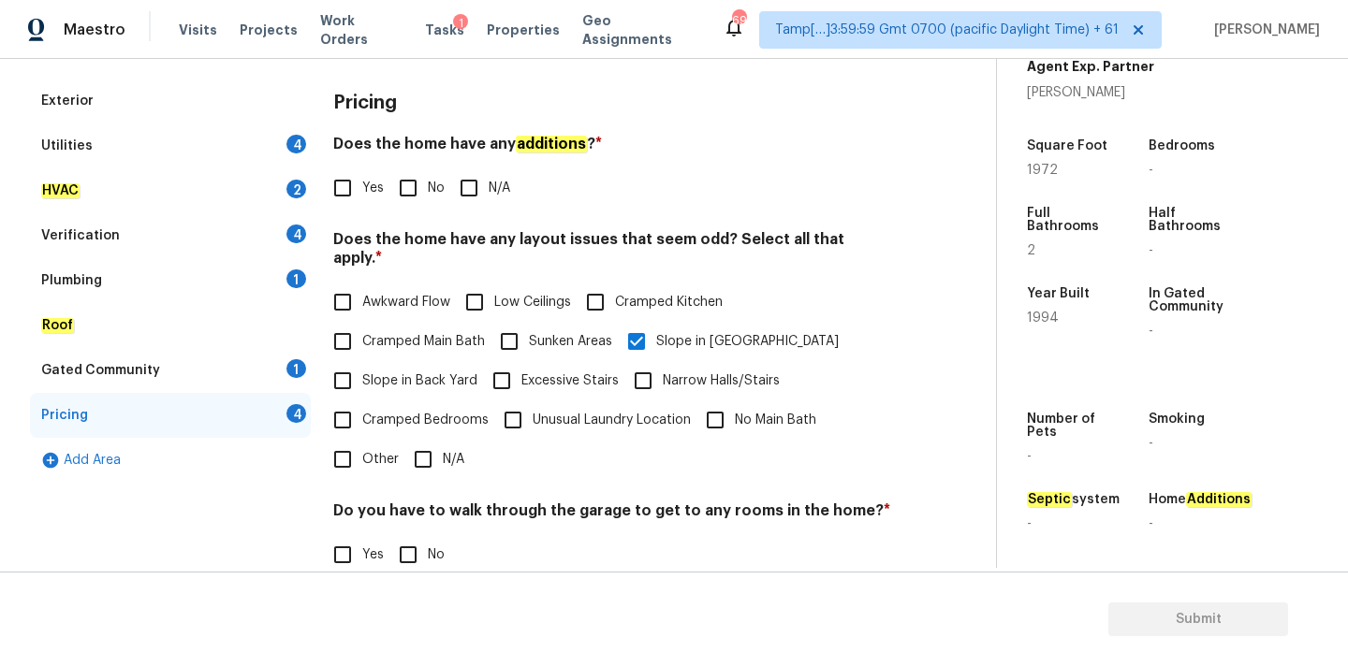
click at [144, 246] on div "Verification 4" at bounding box center [170, 235] width 281 height 45
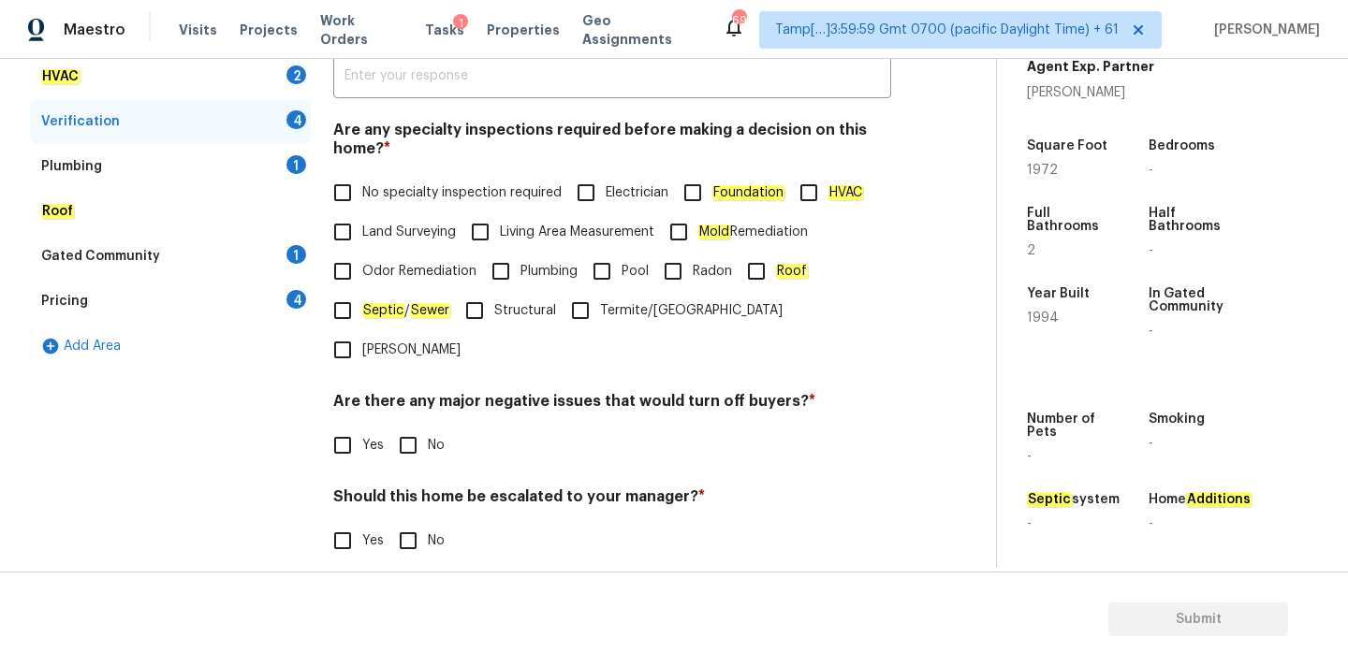
scroll to position [459, 0]
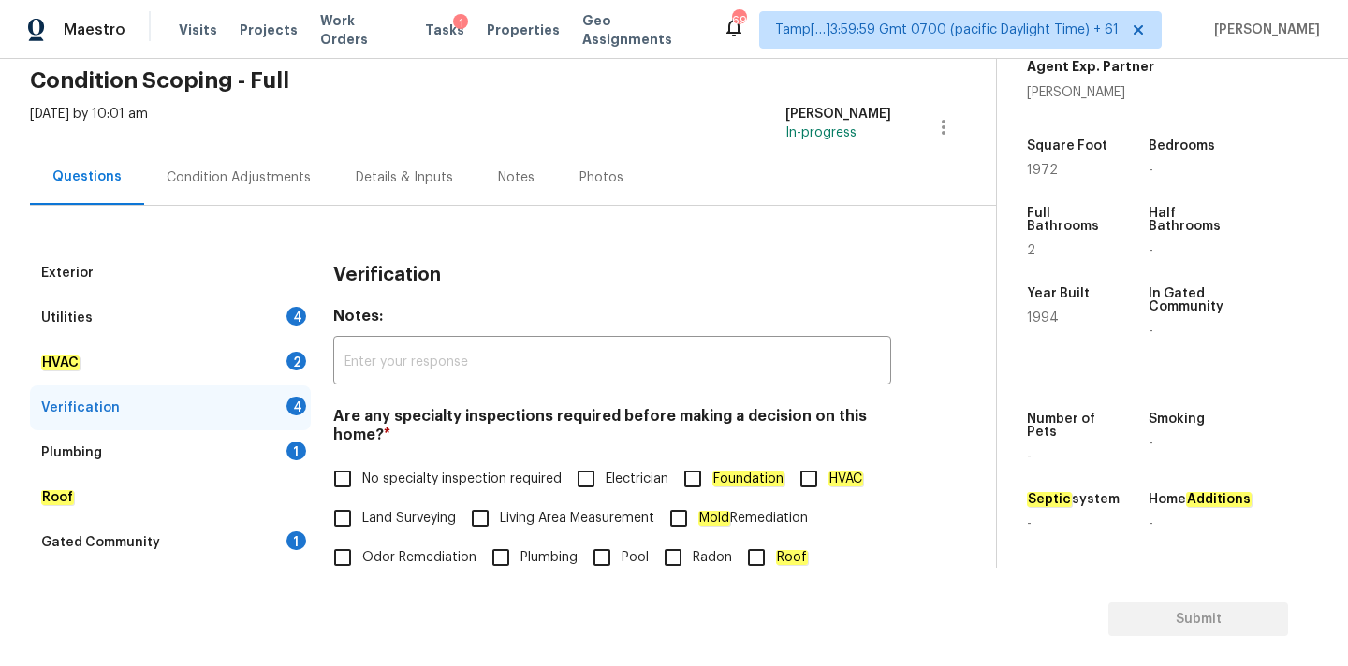
click at [261, 186] on div "Condition Adjustments" at bounding box center [238, 177] width 189 height 55
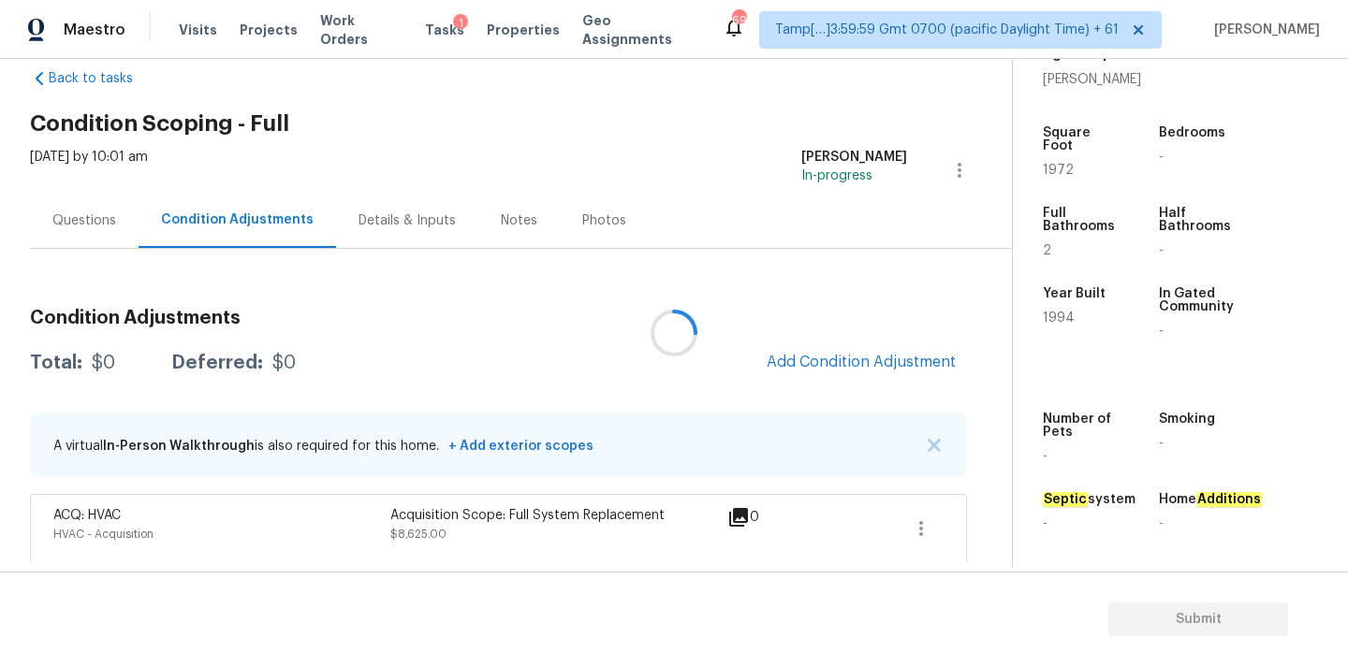
scroll to position [35, 0]
click at [802, 370] on div at bounding box center [674, 333] width 1348 height 666
click at [767, 338] on div "Condition Adjustments Total: $8625 Deferred: $0 Add Condition Adjustment A virt…" at bounding box center [498, 428] width 937 height 270
click at [776, 355] on span "Add Condition Adjustment" at bounding box center [860, 361] width 189 height 17
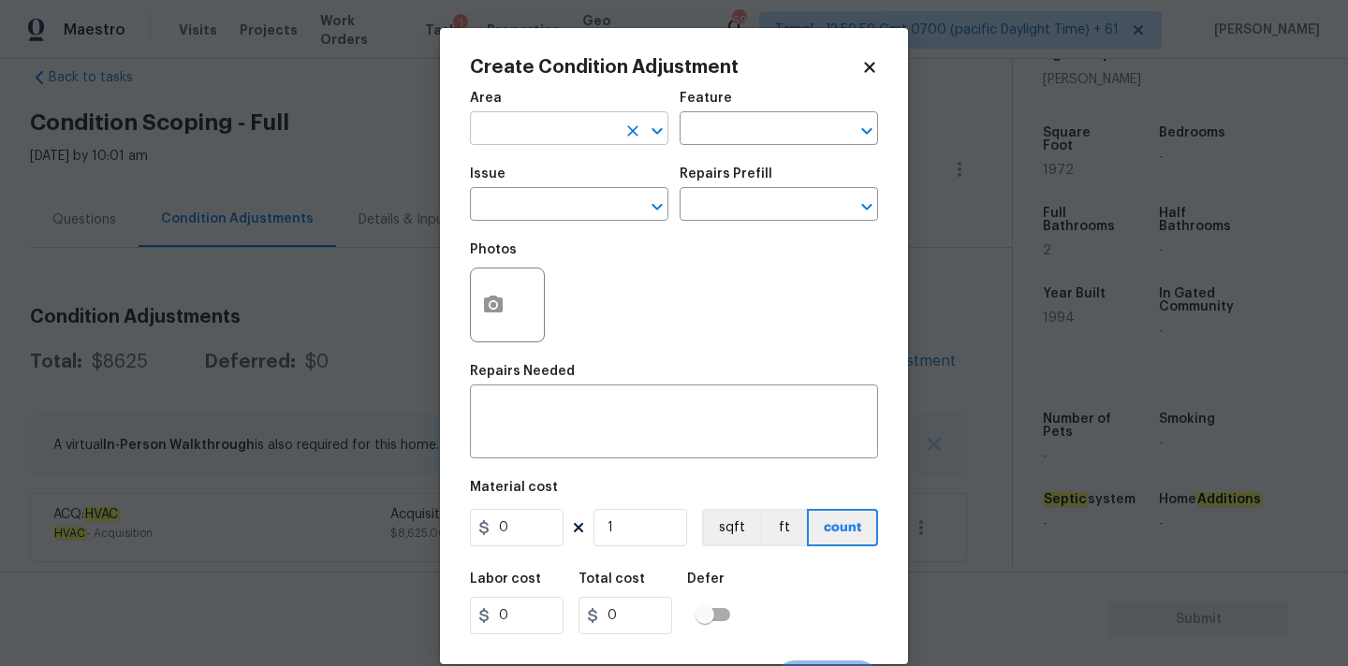
click at [517, 133] on input "text" at bounding box center [543, 130] width 146 height 29
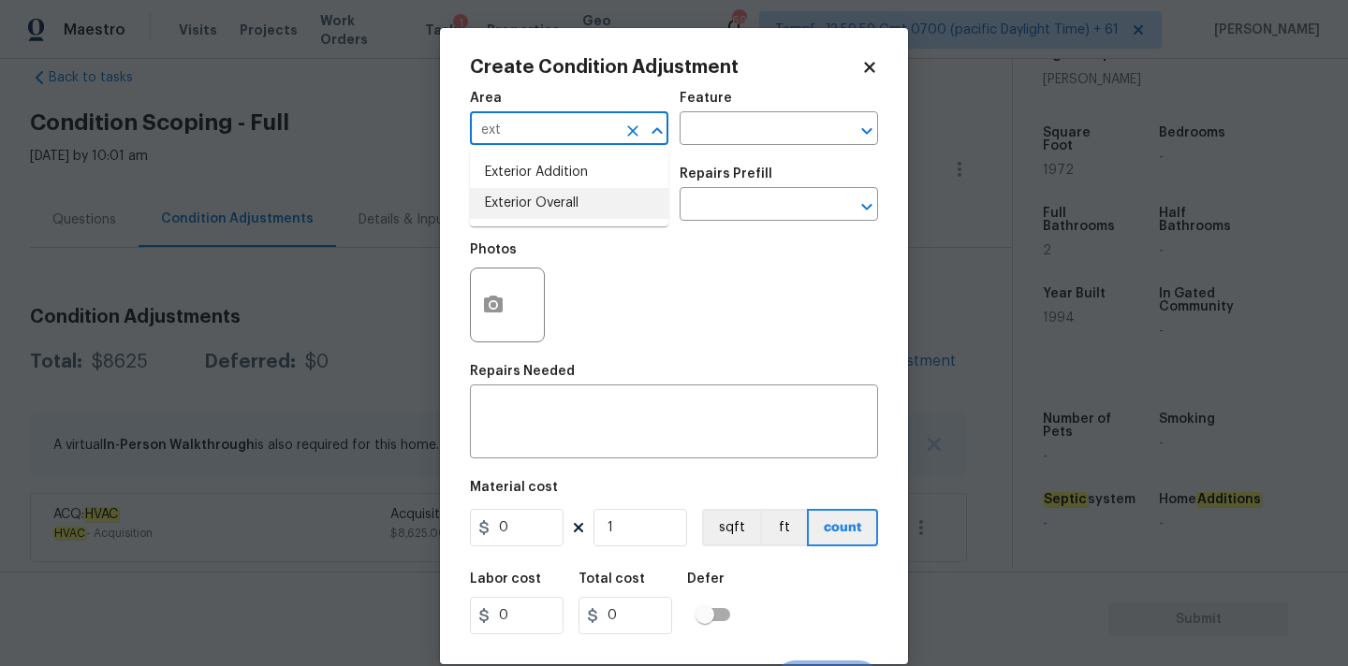
click at [525, 204] on li "Exterior Overall" at bounding box center [569, 203] width 198 height 31
type input "Exterior Overall"
click at [542, 204] on input "text" at bounding box center [543, 206] width 146 height 29
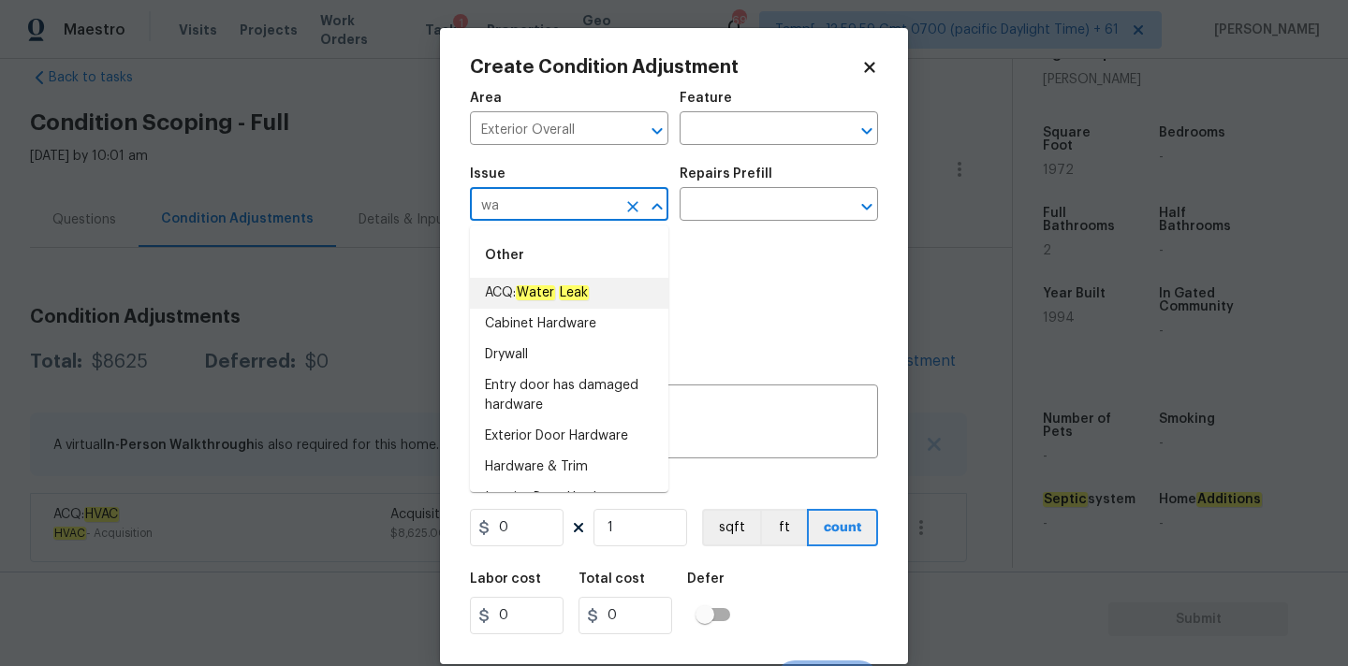
click at [554, 291] on em "Water" at bounding box center [535, 292] width 39 height 15
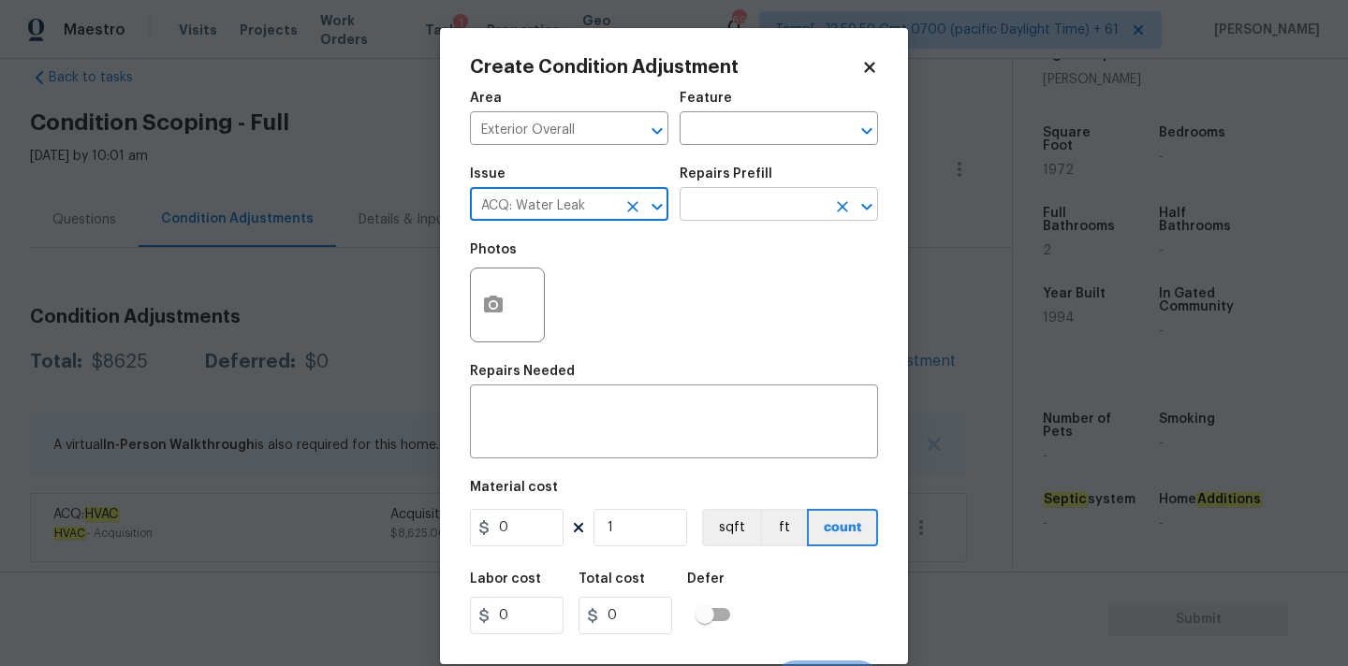
type input "ACQ: Water Leak"
click at [717, 203] on input "text" at bounding box center [752, 206] width 146 height 29
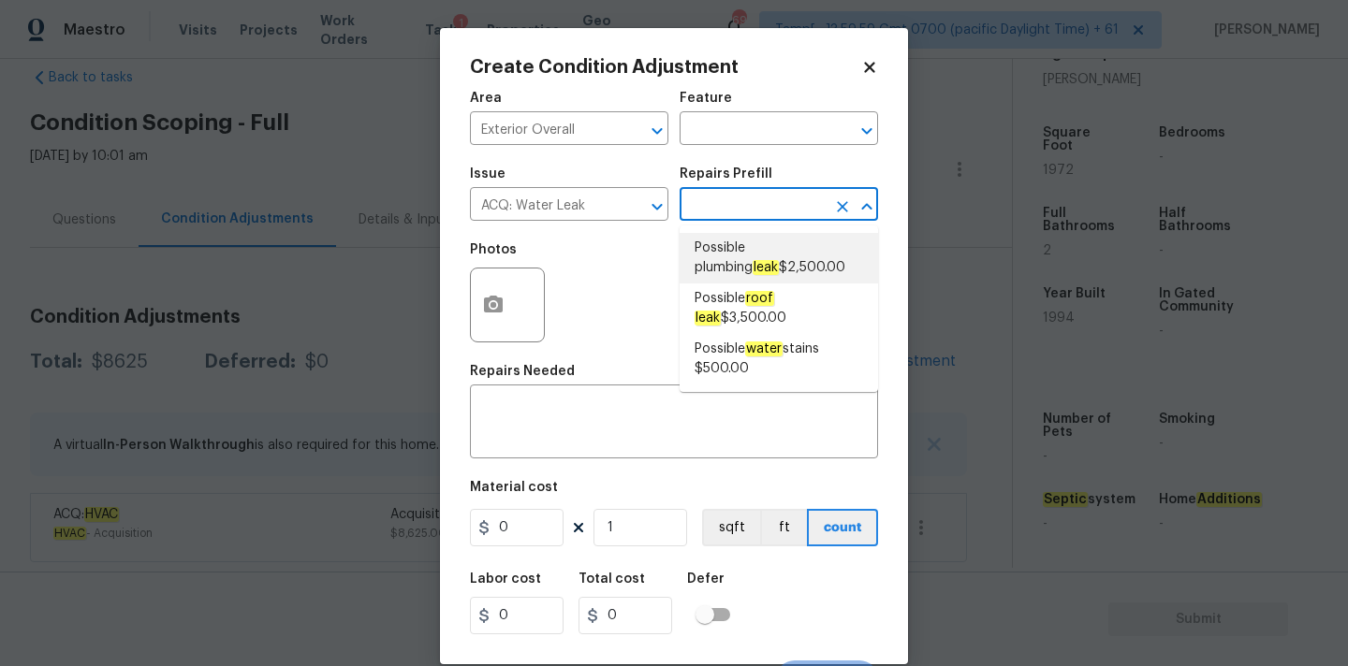
click at [726, 280] on li "Possible plumbing leak $2,500.00" at bounding box center [778, 258] width 198 height 51
type input "Acquisition"
type textarea "Acquisition Scope: Possible plumbing leak"
type input "2500"
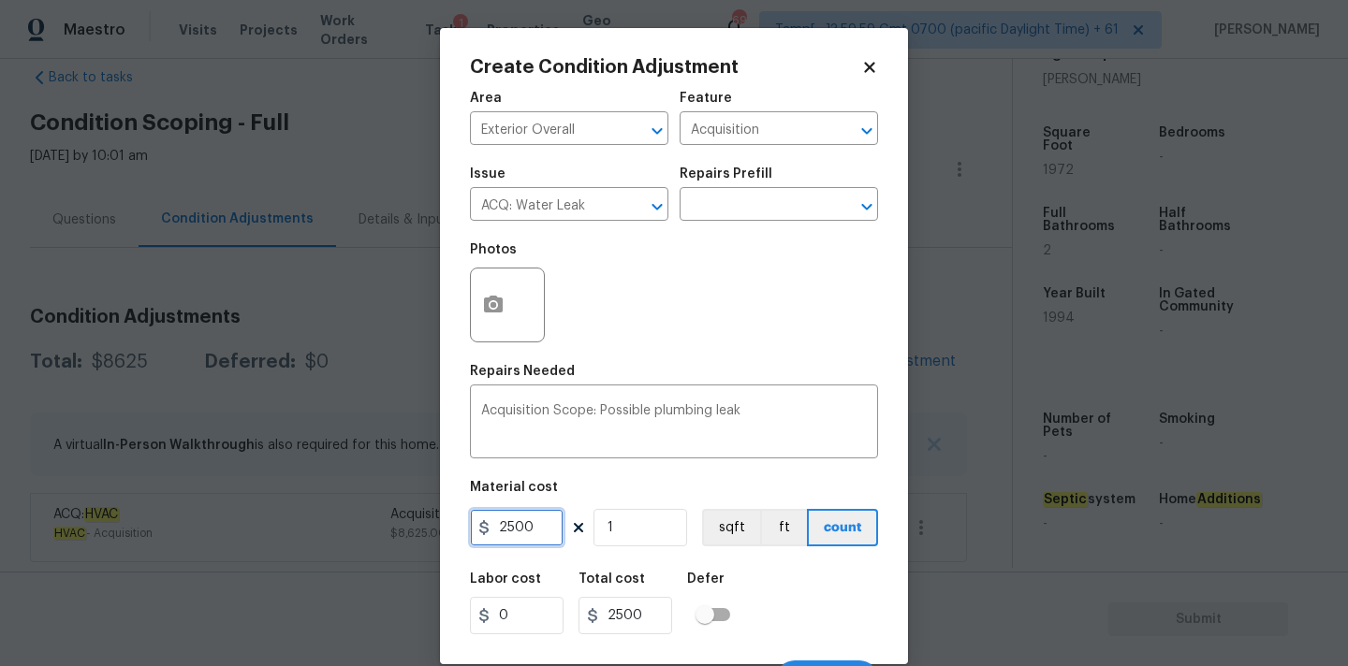
click at [538, 547] on input "2500" at bounding box center [517, 527] width 94 height 37
type input "0"
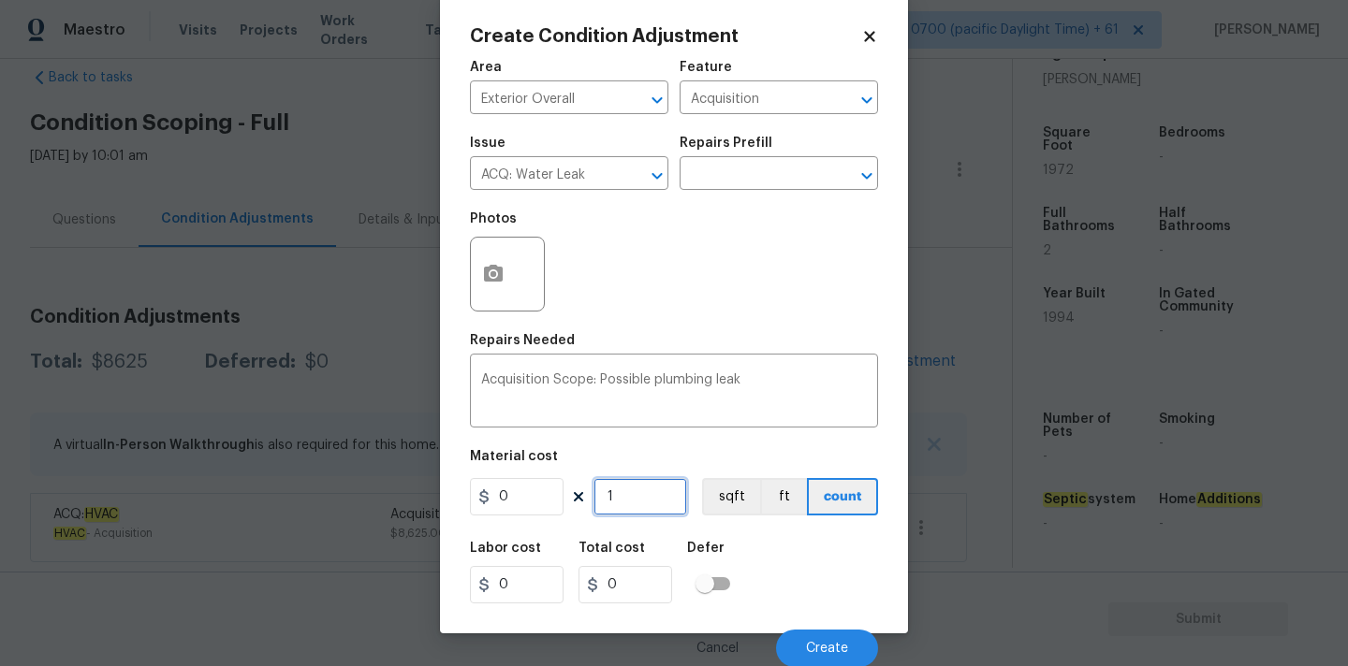
scroll to position [33, 0]
click at [501, 281] on icon "button" at bounding box center [493, 273] width 22 height 22
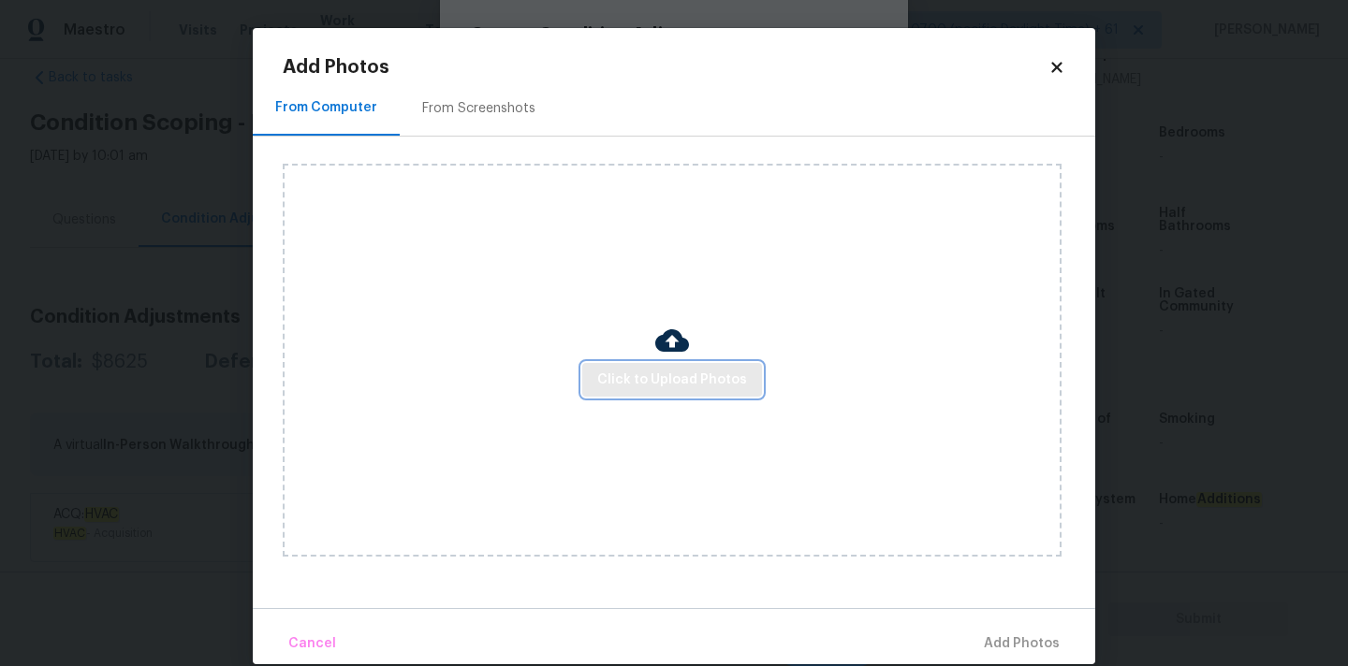
click at [627, 390] on button "Click to Upload Photos" at bounding box center [672, 380] width 180 height 35
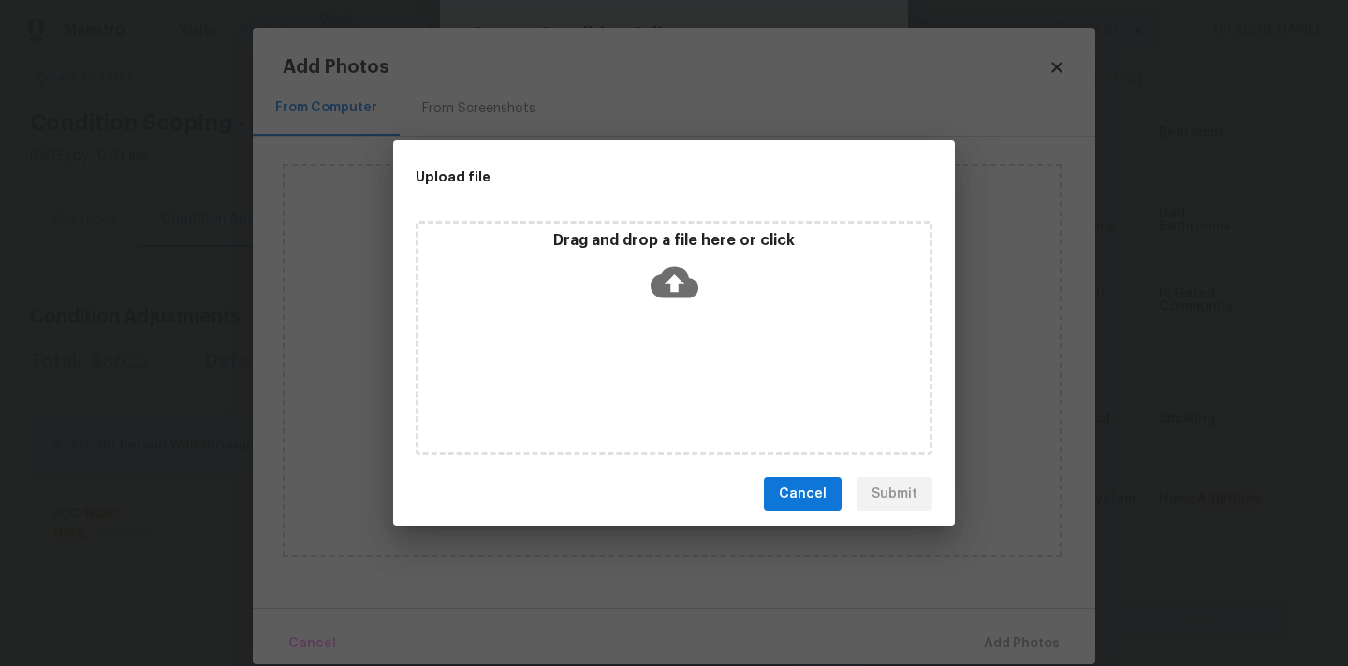
click at [682, 265] on icon at bounding box center [674, 282] width 48 height 48
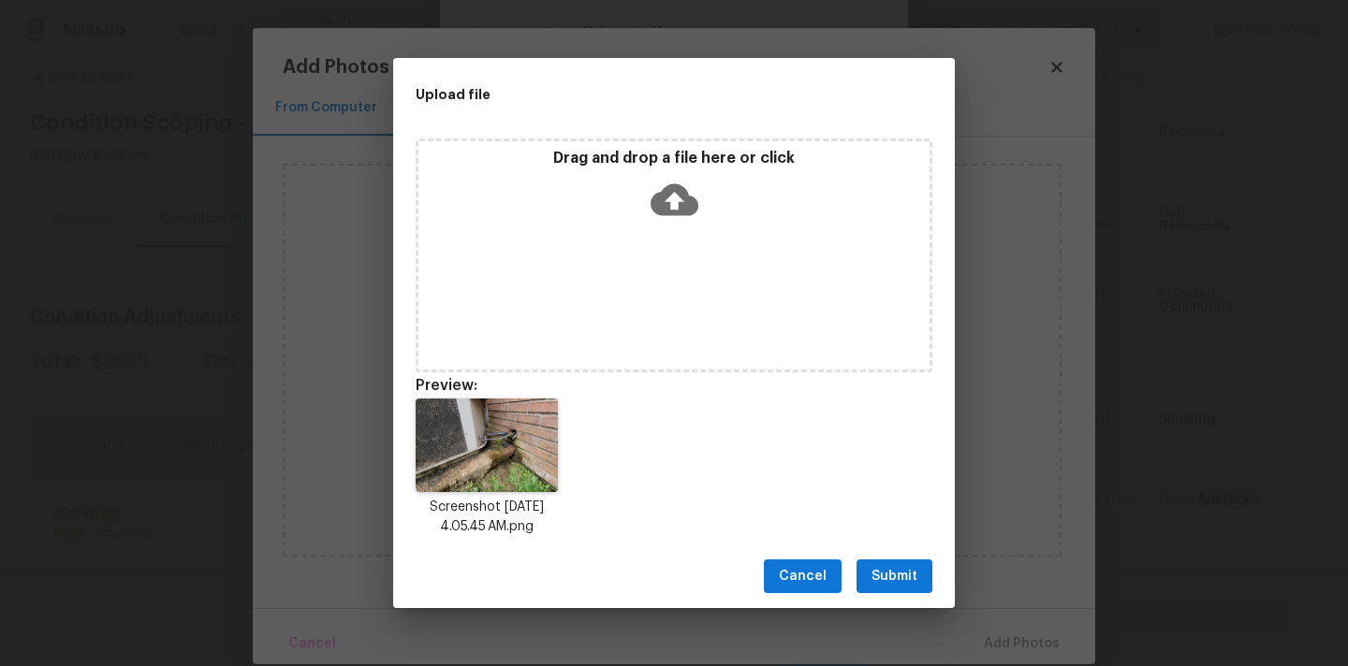
click at [911, 591] on button "Submit" at bounding box center [894, 577] width 76 height 35
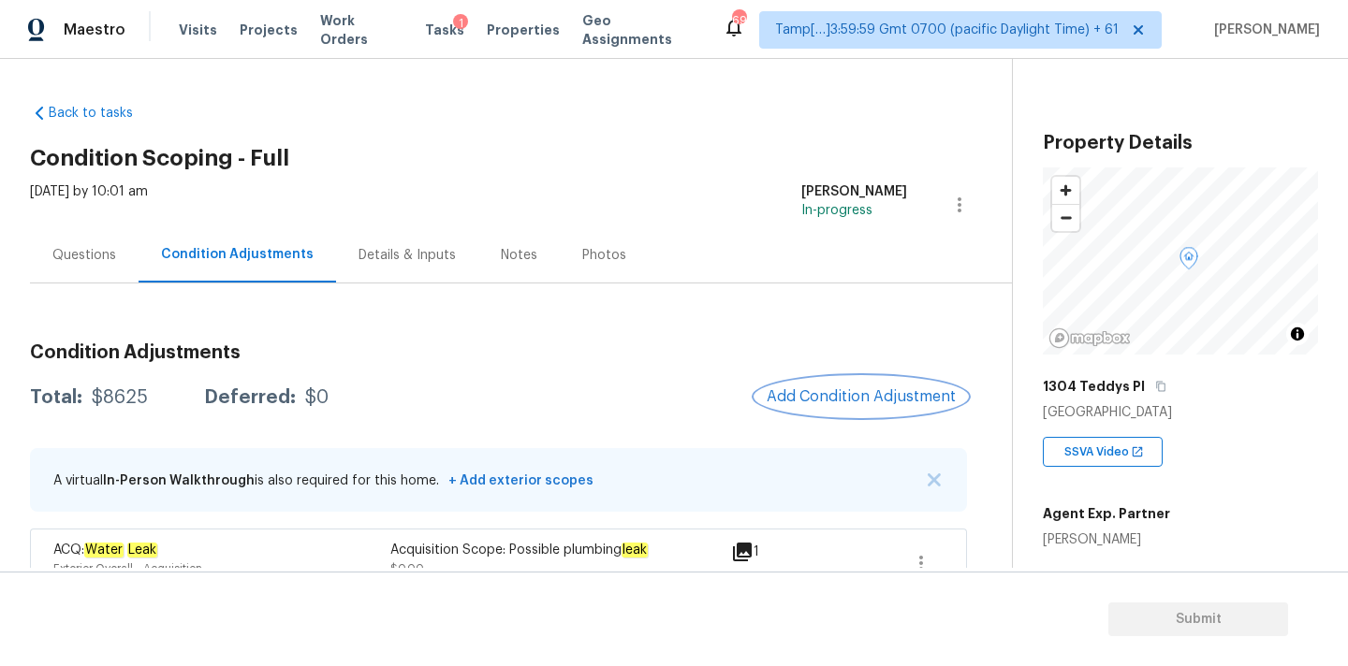
scroll to position [460, 0]
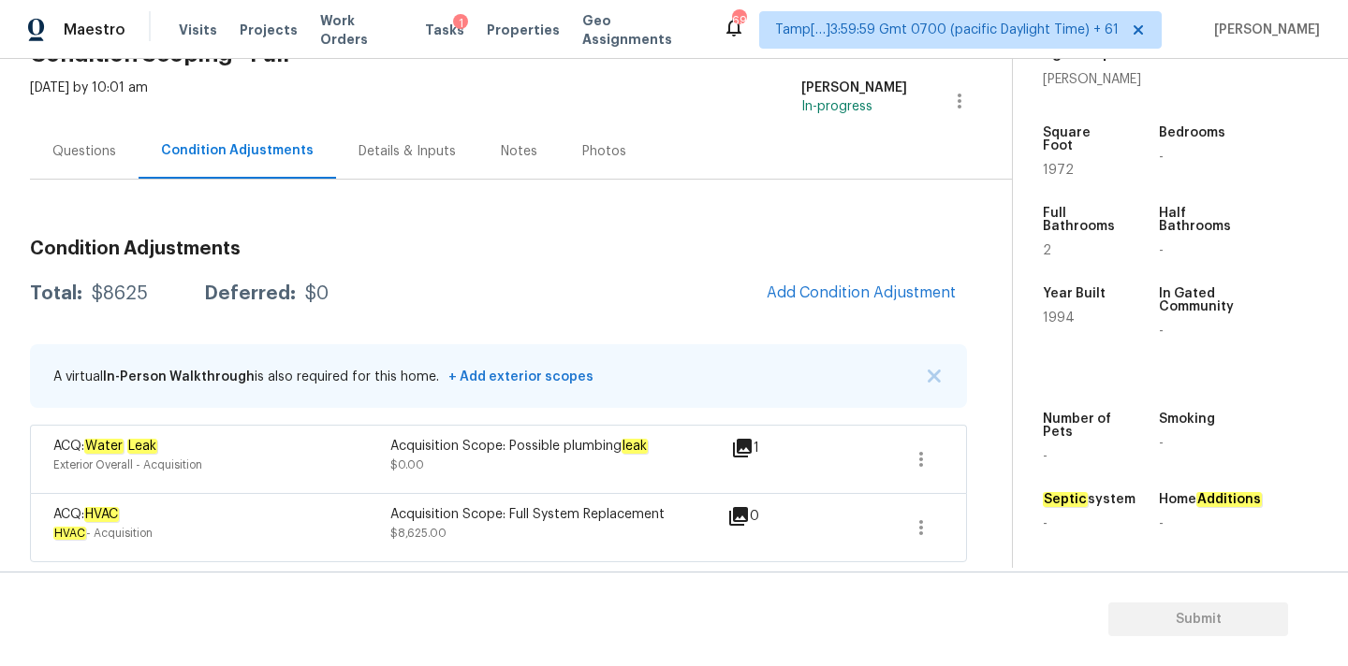
click at [81, 149] on div "Questions" at bounding box center [84, 151] width 64 height 19
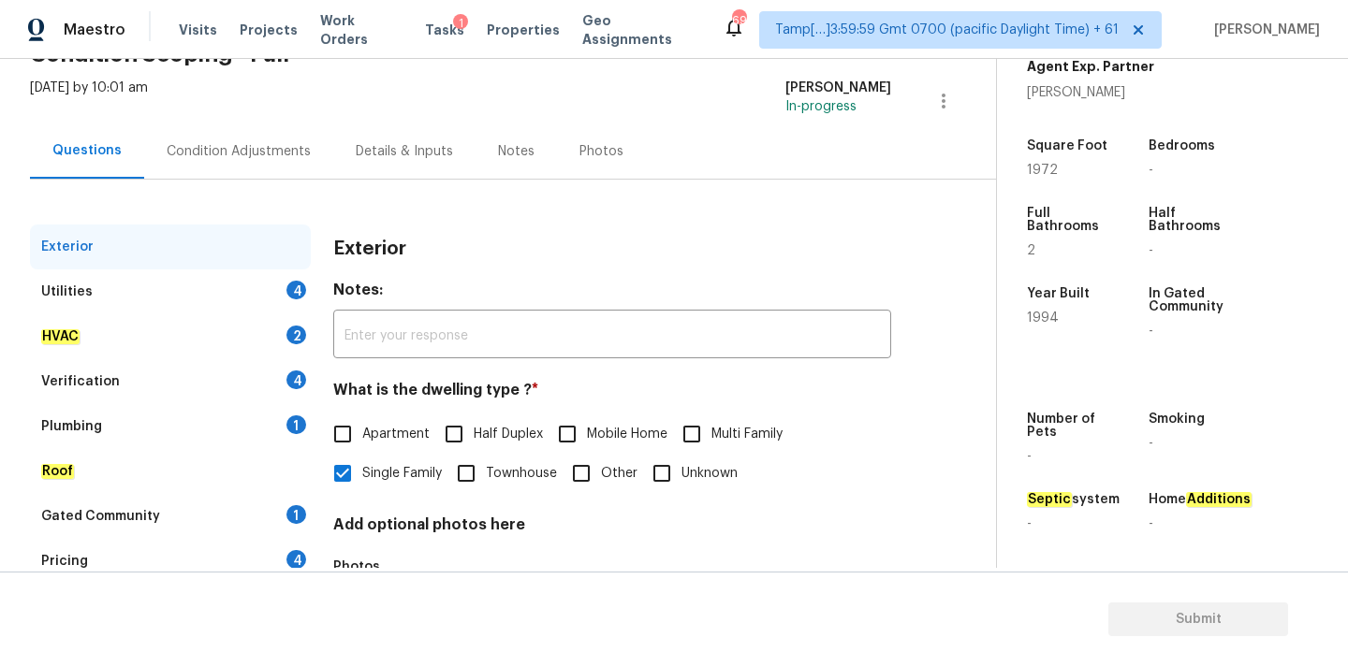
scroll to position [235, 0]
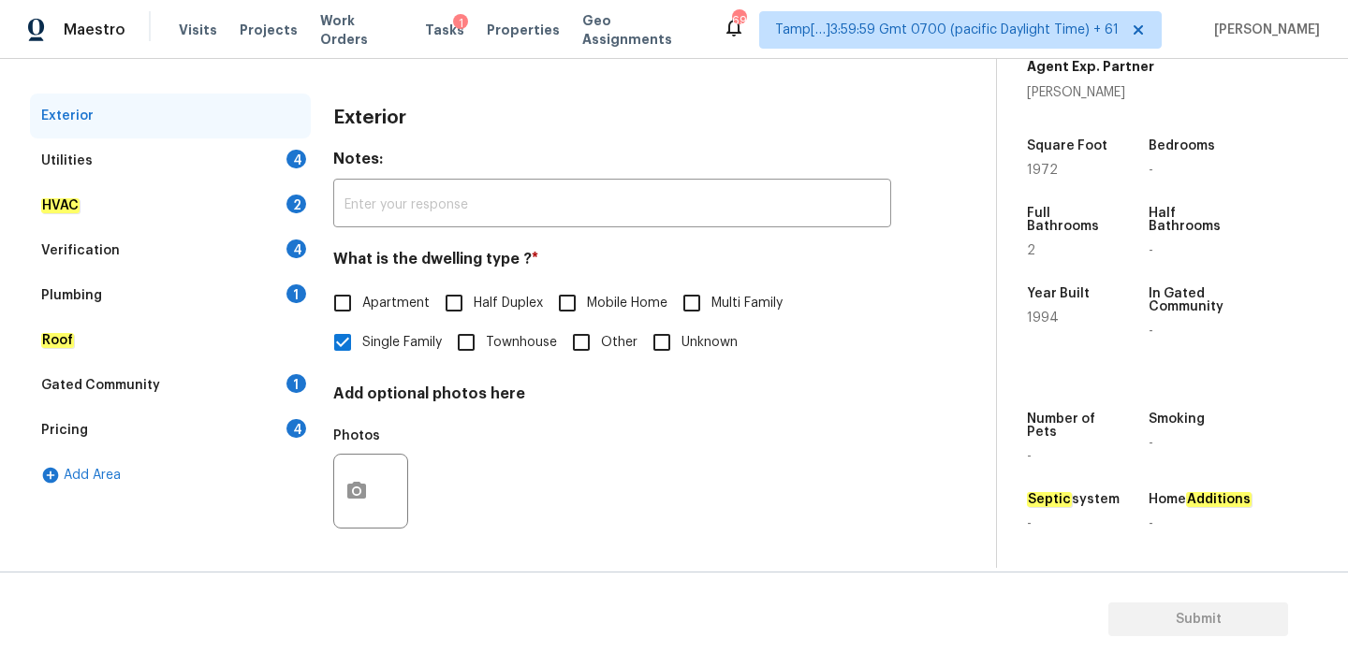
click at [117, 240] on div "Verification 4" at bounding box center [170, 250] width 281 height 45
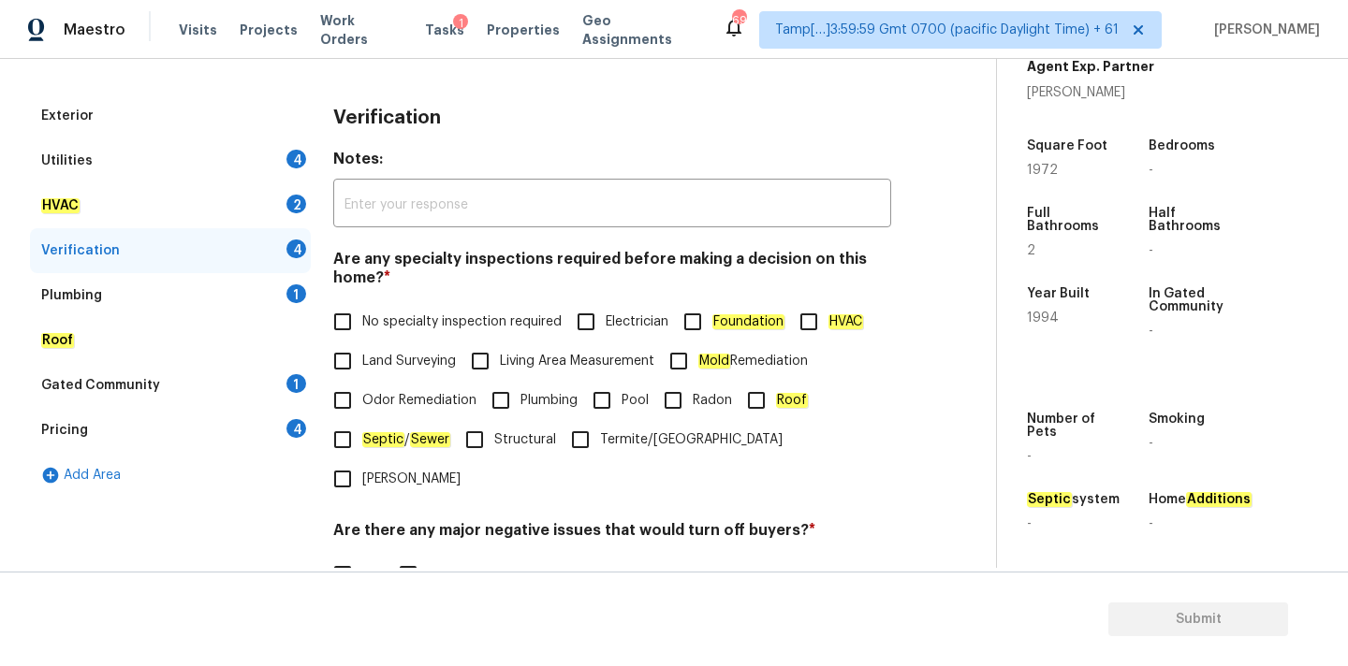
scroll to position [459, 0]
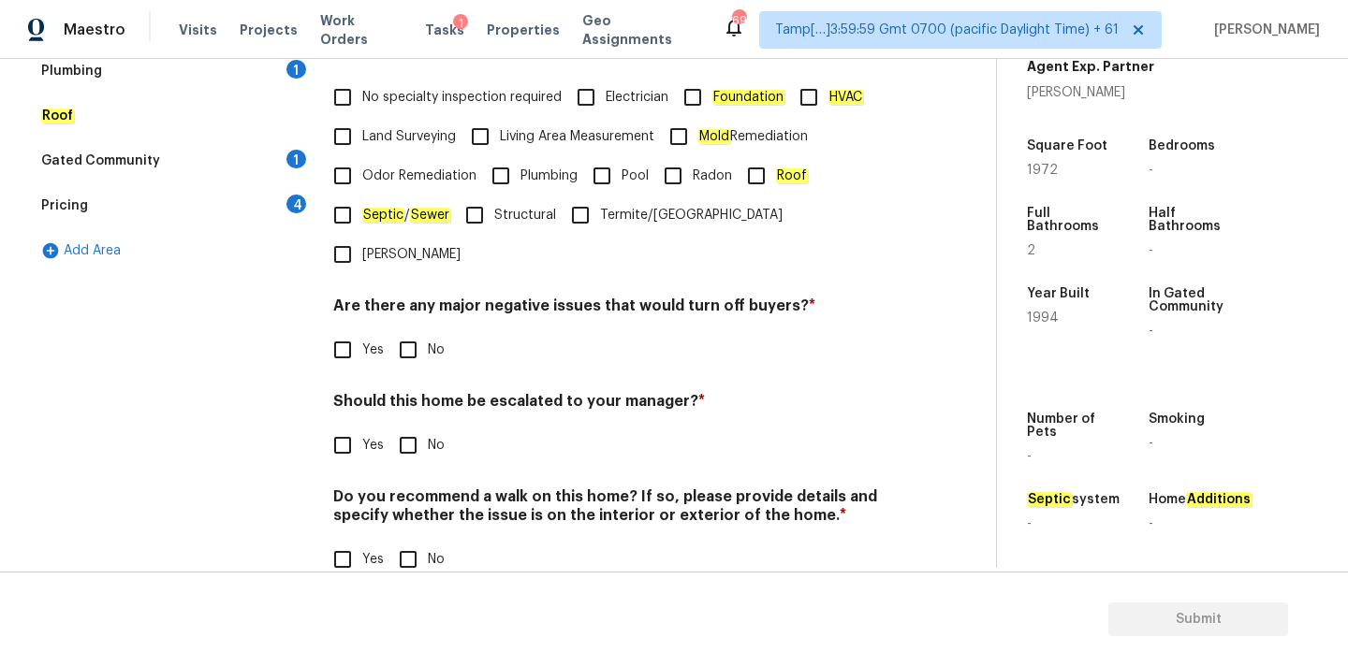
click at [372, 436] on span "Yes" at bounding box center [373, 446] width 22 height 20
click at [362, 426] on input "Yes" at bounding box center [342, 445] width 39 height 39
checkbox input "true"
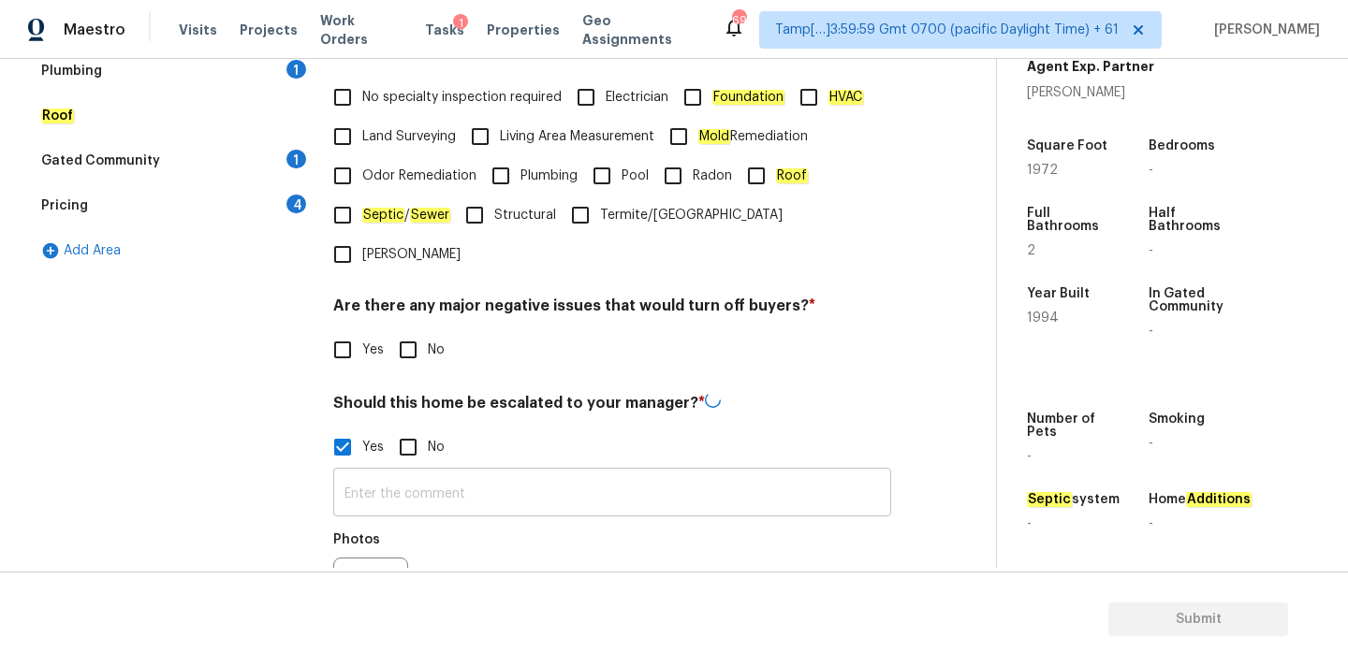
click at [420, 473] on input "text" at bounding box center [612, 495] width 558 height 44
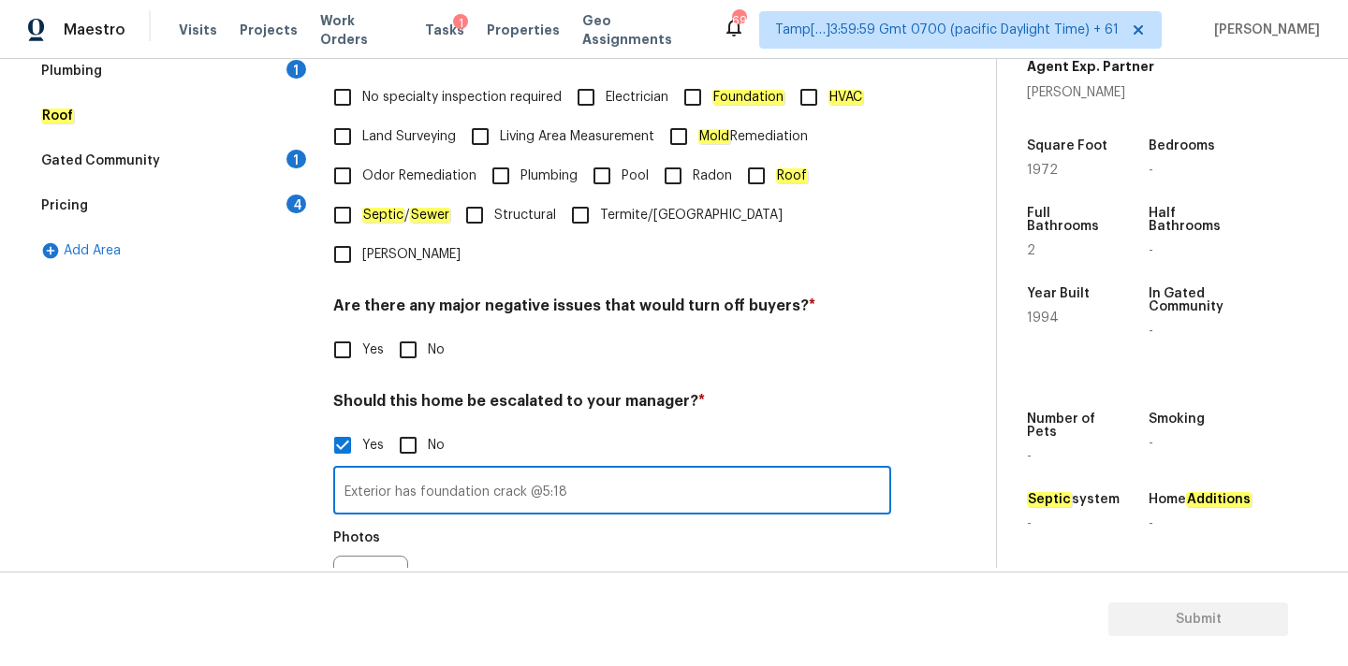
click at [518, 471] on input "Exterior has foundation crack @5:18" at bounding box center [612, 493] width 558 height 44
click at [584, 471] on input "Exterior has foundation issue @5:18" at bounding box center [612, 493] width 558 height 44
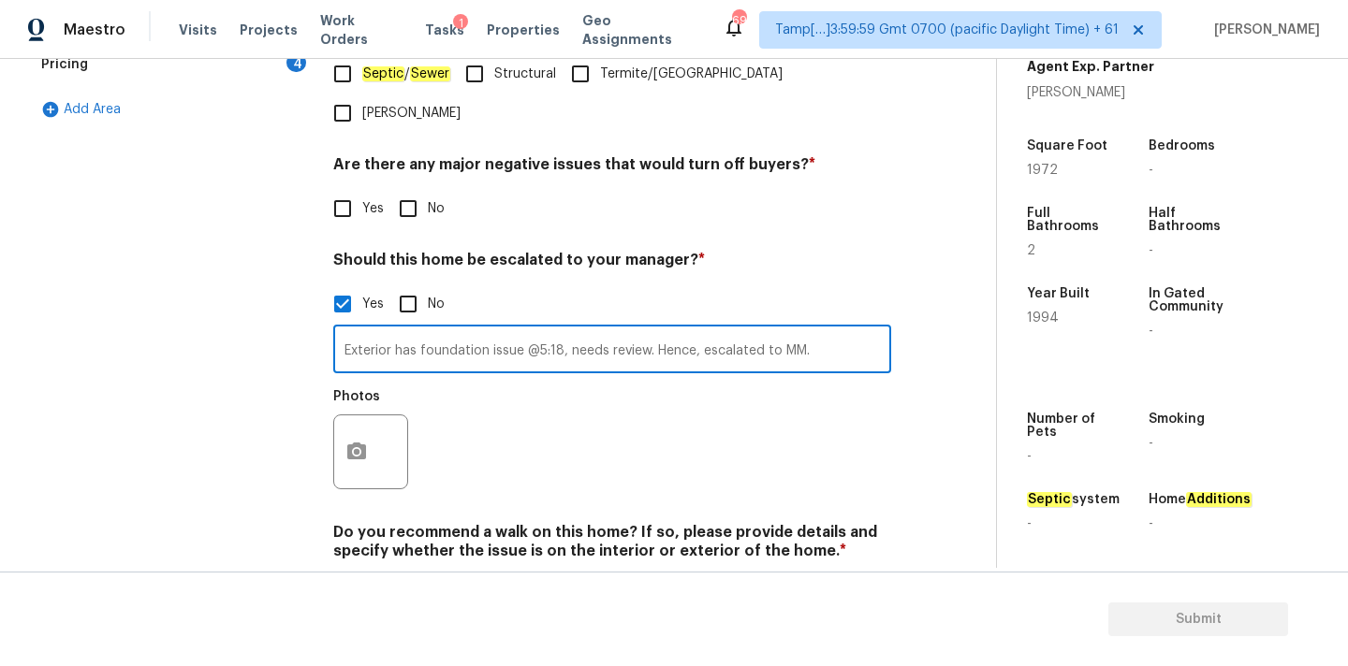
scroll to position [611, 0]
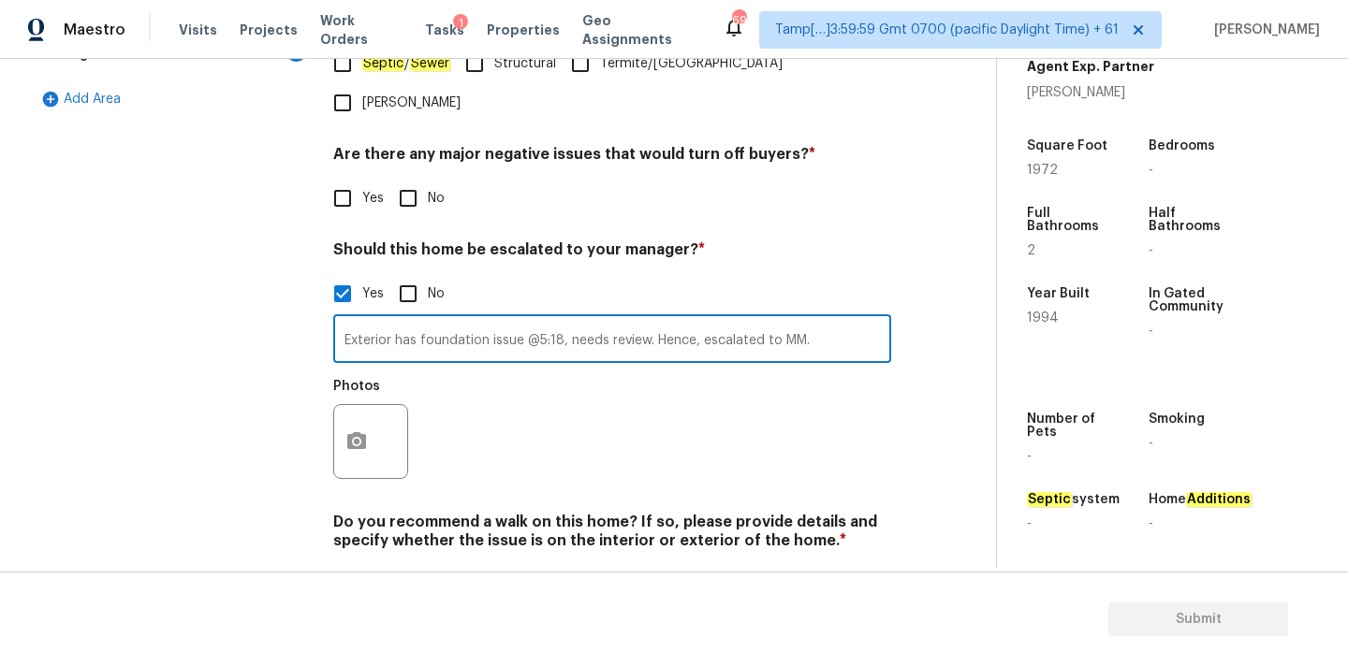
type input "Exterior has foundation issue @5:18, needs review. Hence, escalated to MM."
click at [358, 422] on button "button" at bounding box center [356, 441] width 45 height 73
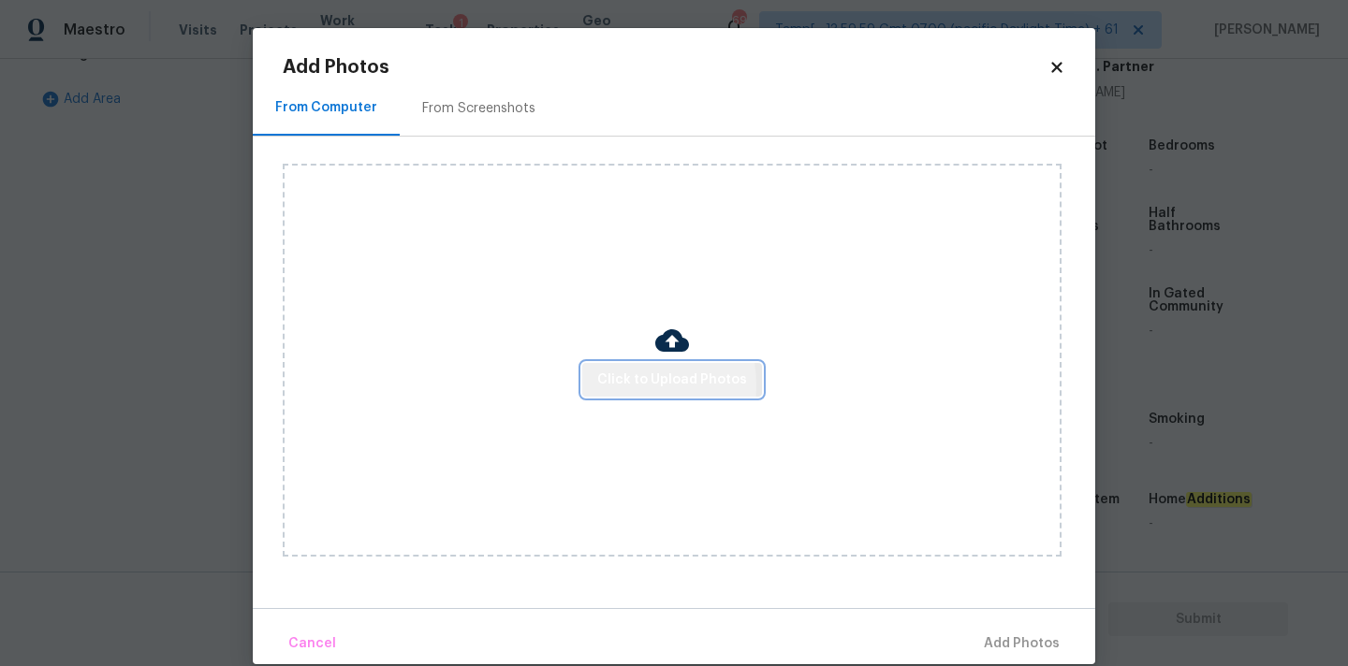
click at [612, 385] on span "Click to Upload Photos" at bounding box center [672, 380] width 150 height 23
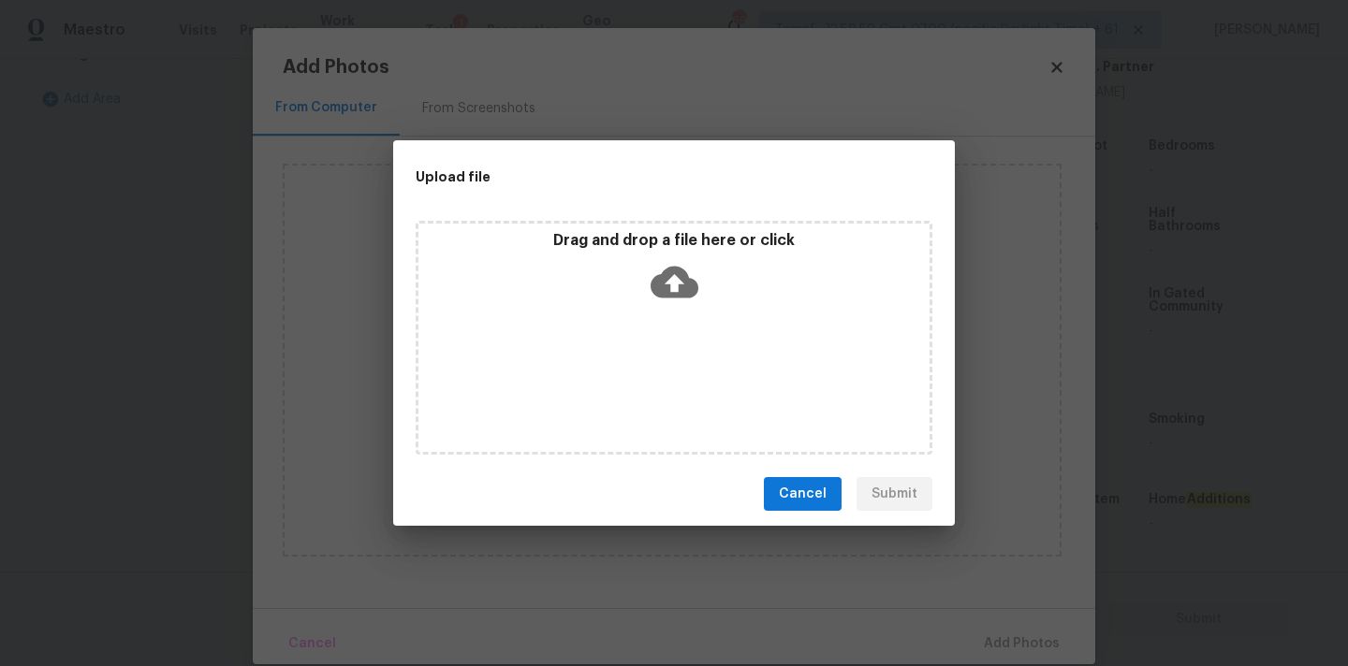
click at [664, 270] on icon at bounding box center [674, 283] width 48 height 32
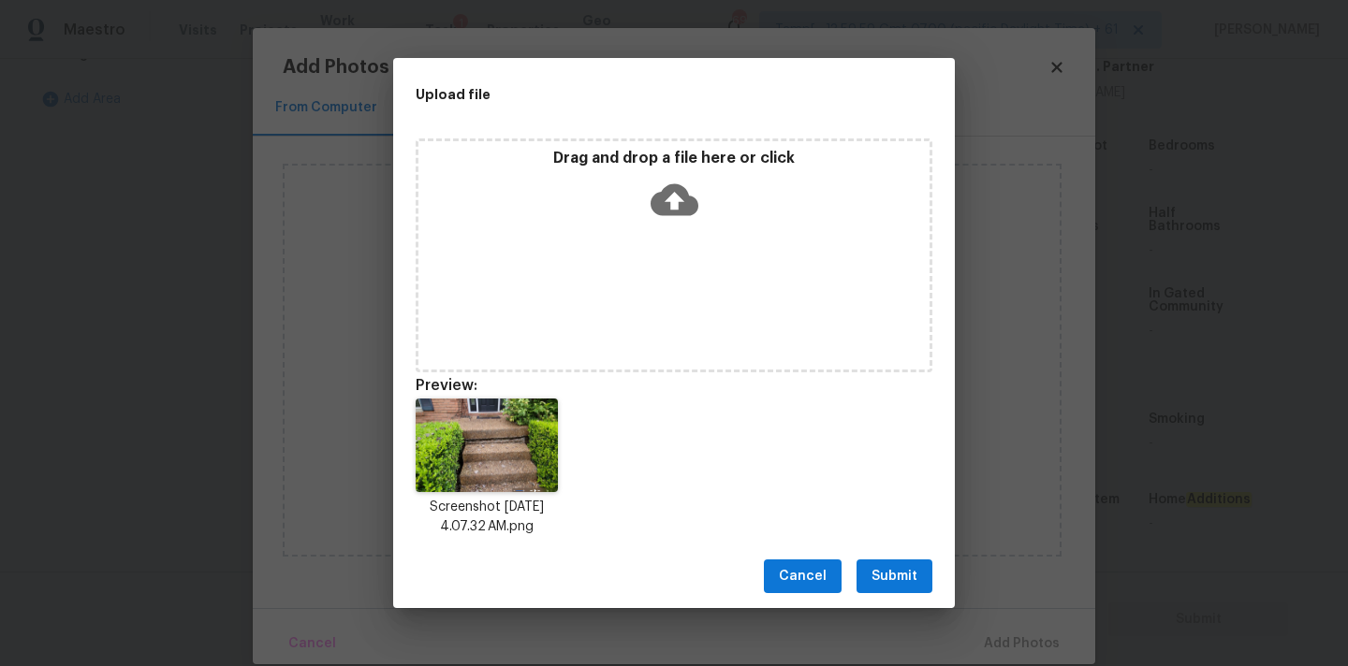
click at [897, 578] on span "Submit" at bounding box center [894, 576] width 46 height 23
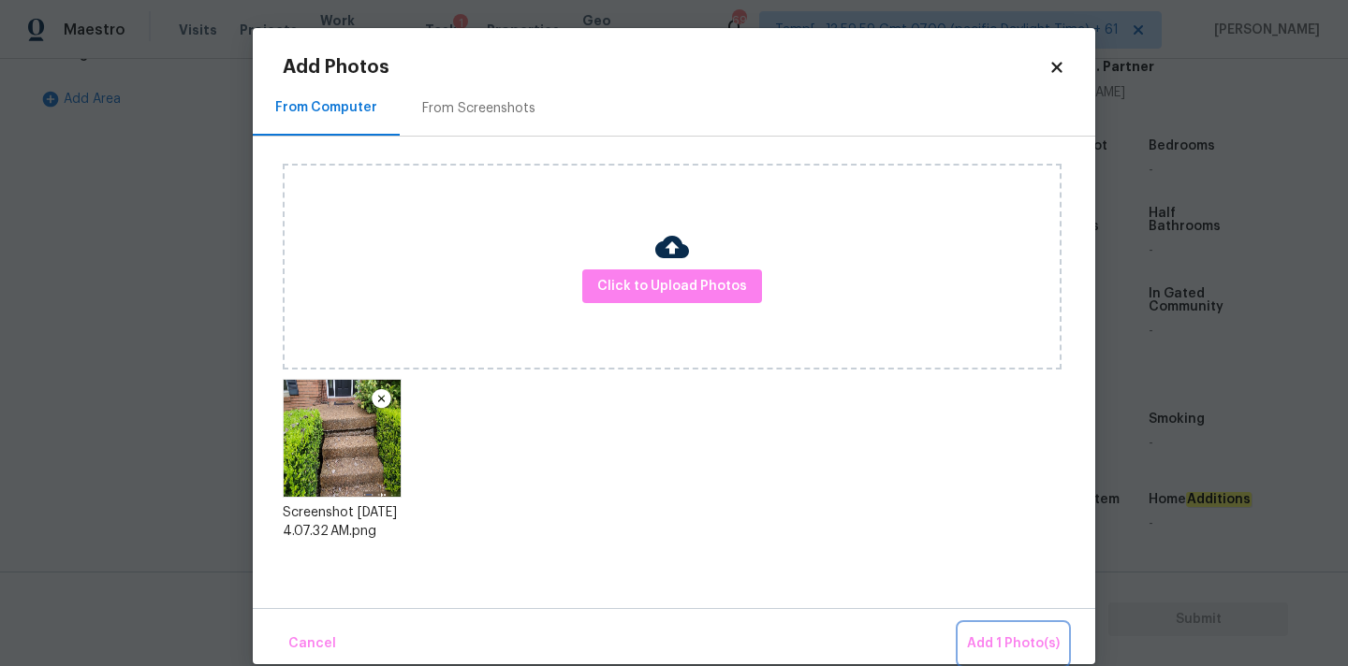
click at [1006, 645] on span "Add 1 Photo(s)" at bounding box center [1013, 644] width 93 height 23
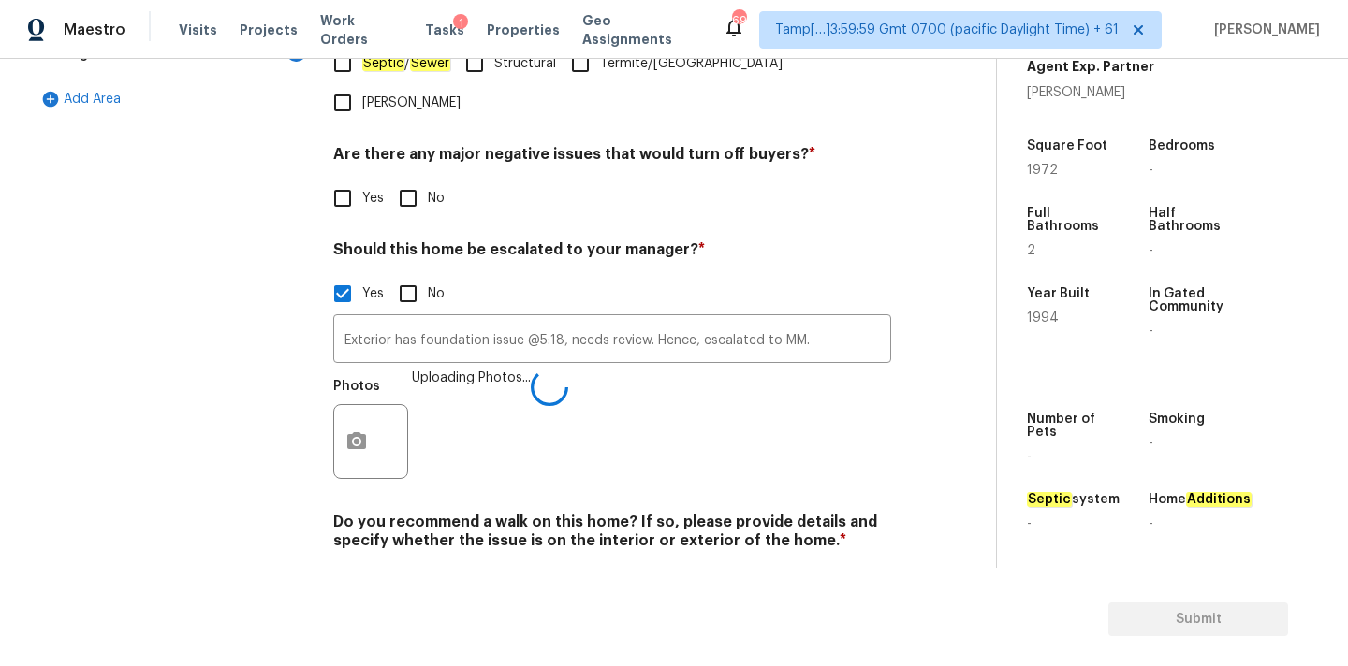
click at [424, 565] on input "No" at bounding box center [407, 584] width 39 height 39
checkbox input "true"
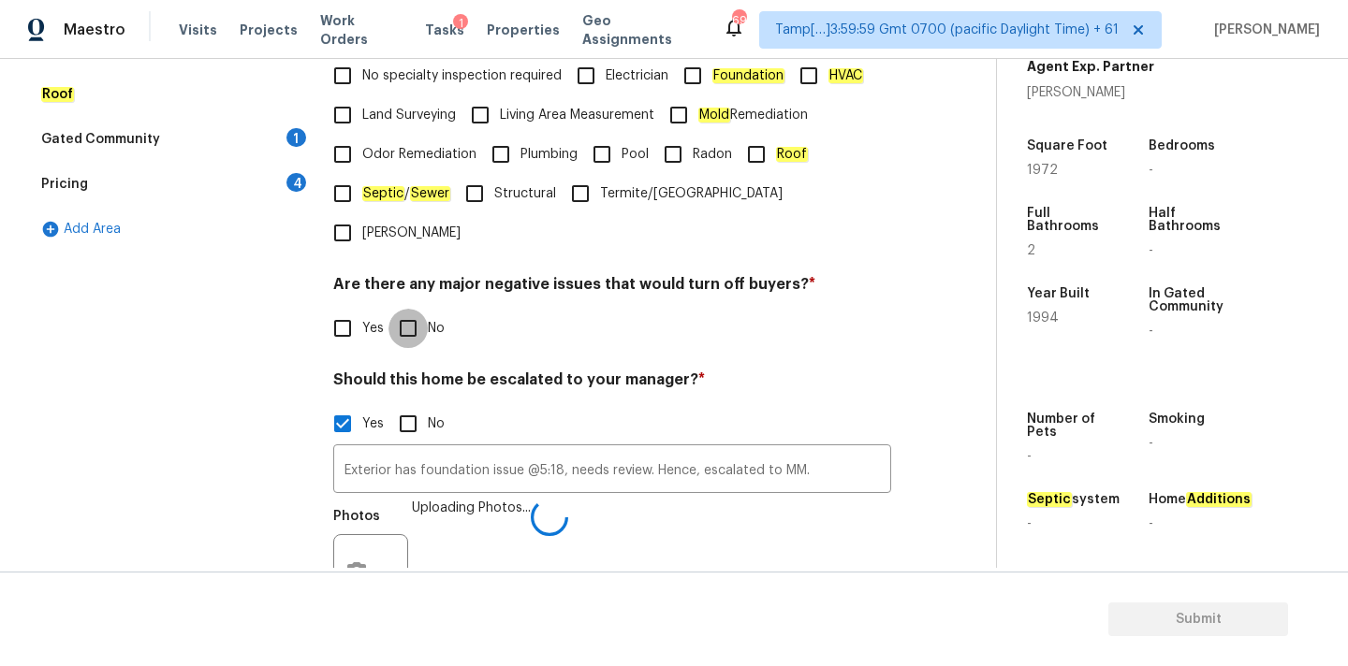
click at [419, 309] on input "No" at bounding box center [407, 328] width 39 height 39
checkbox input "true"
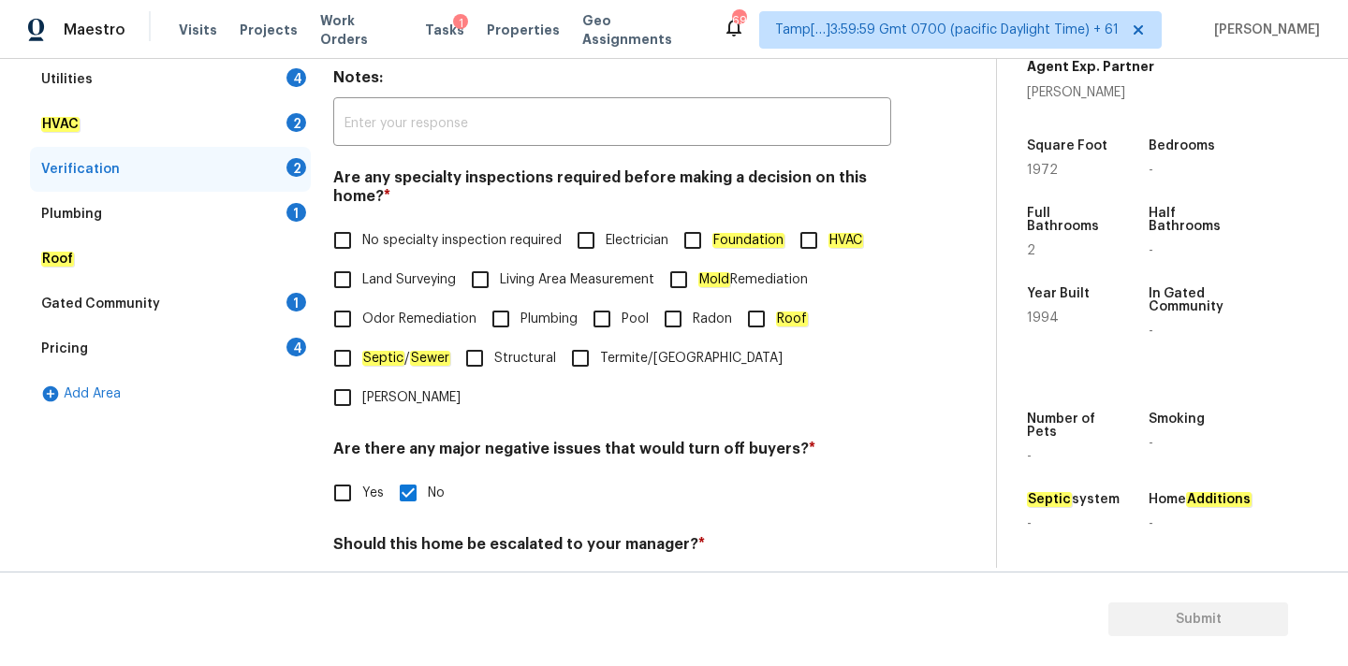
click at [409, 241] on span "No specialty inspection required" at bounding box center [461, 241] width 199 height 20
click at [362, 241] on input "No specialty inspection required" at bounding box center [342, 240] width 39 height 39
checkbox input "true"
click at [146, 211] on div "Plumbing 1" at bounding box center [170, 214] width 281 height 45
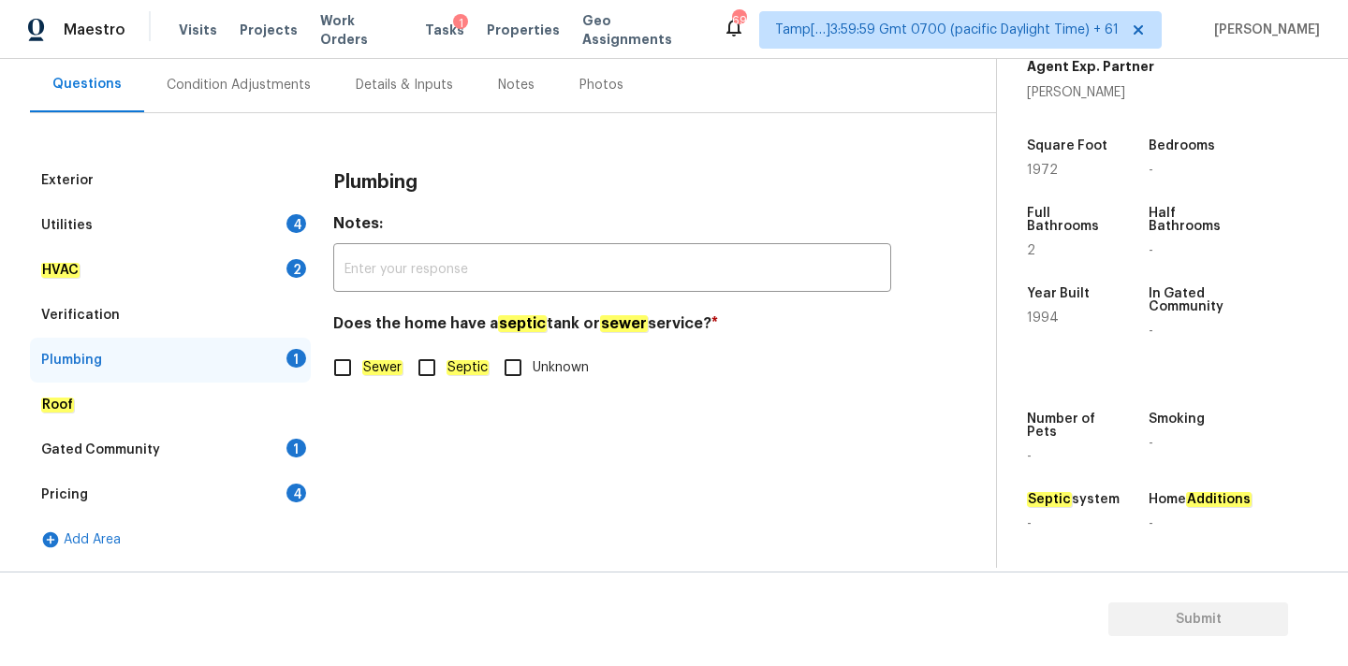
click at [339, 357] on input "Sewer" at bounding box center [342, 367] width 39 height 39
checkbox input "true"
click at [228, 454] on div "Gated Community 1" at bounding box center [170, 450] width 281 height 45
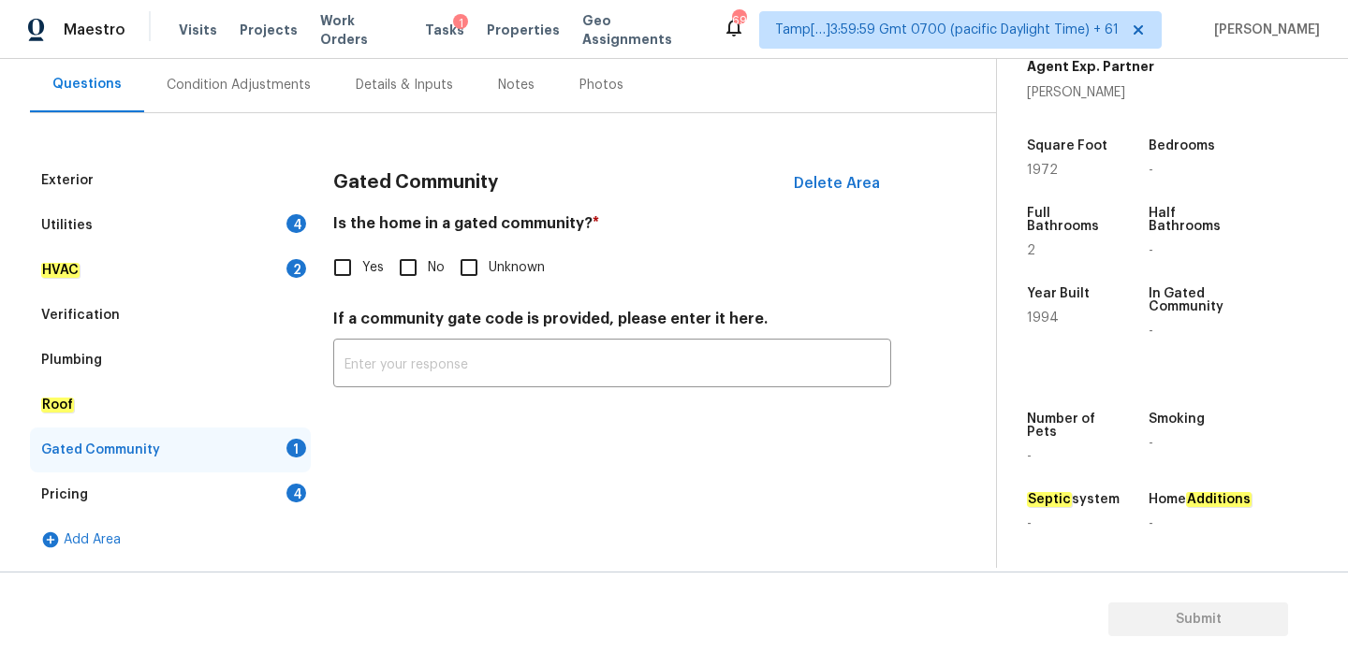
click at [430, 266] on span "No" at bounding box center [436, 268] width 17 height 20
click at [428, 266] on input "No" at bounding box center [407, 267] width 39 height 39
checkbox input "true"
click at [258, 489] on div "Pricing 4" at bounding box center [170, 495] width 281 height 45
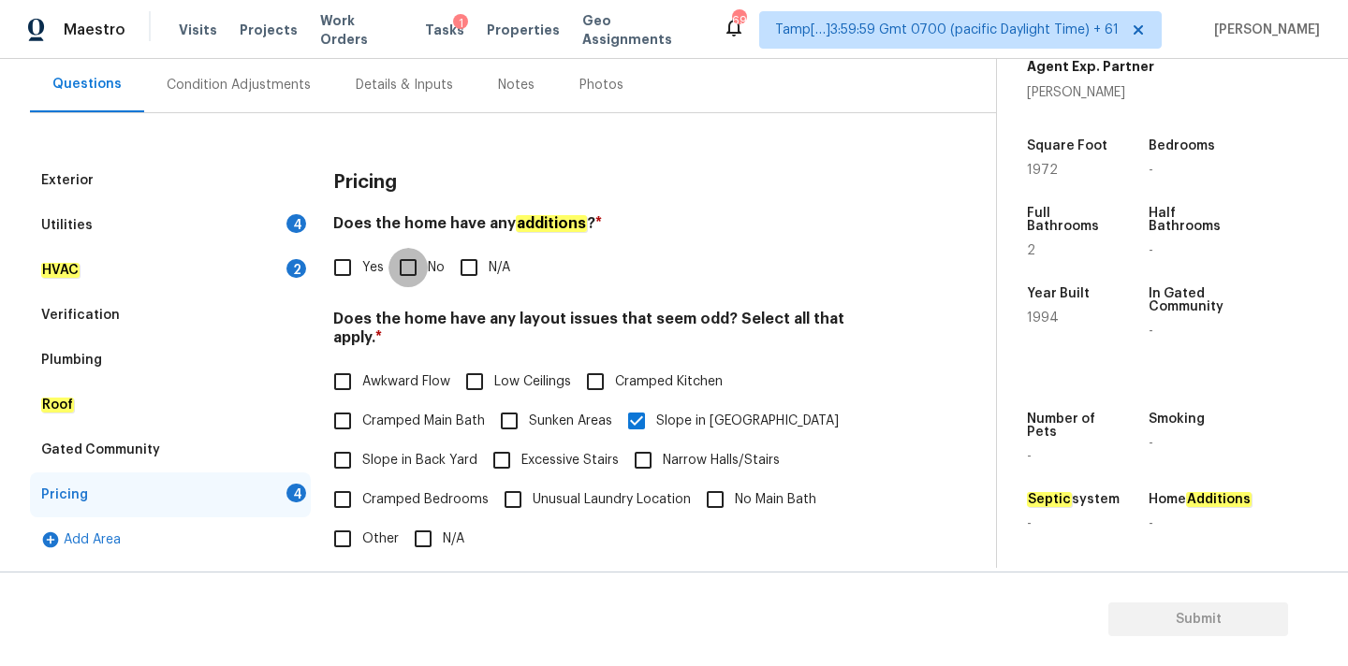
click at [410, 272] on input "No" at bounding box center [407, 267] width 39 height 39
checkbox input "true"
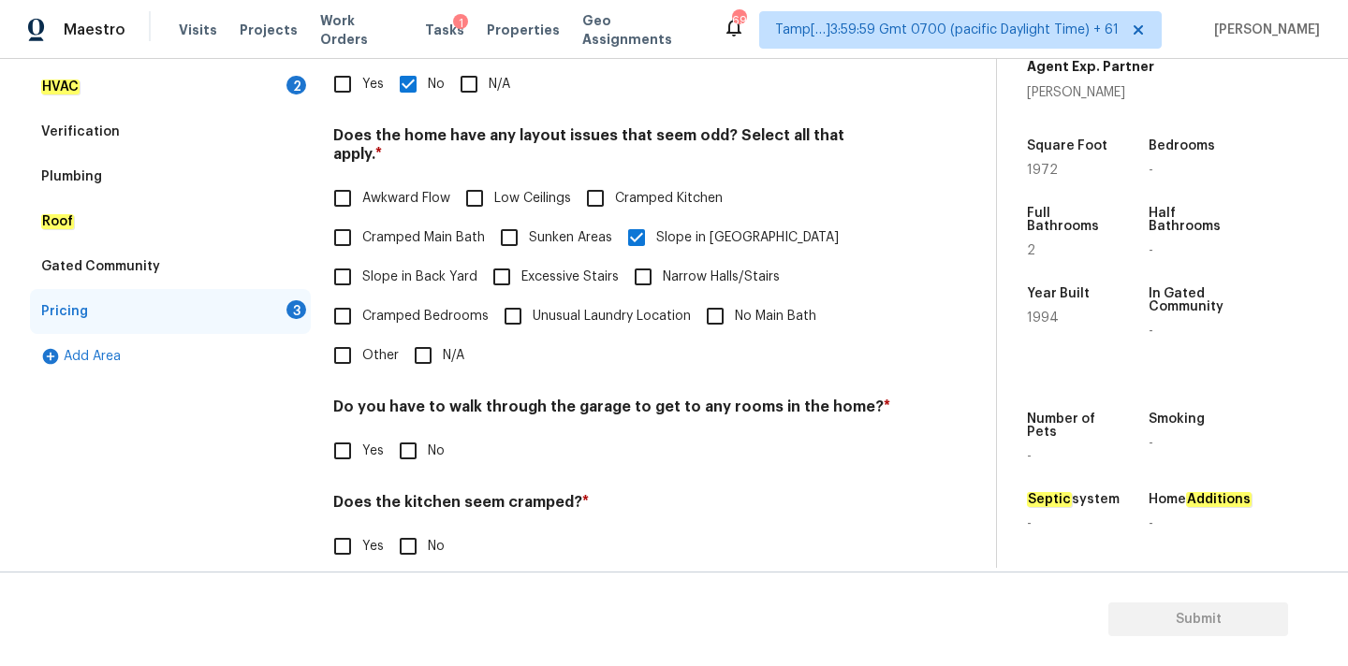
scroll to position [457, 0]
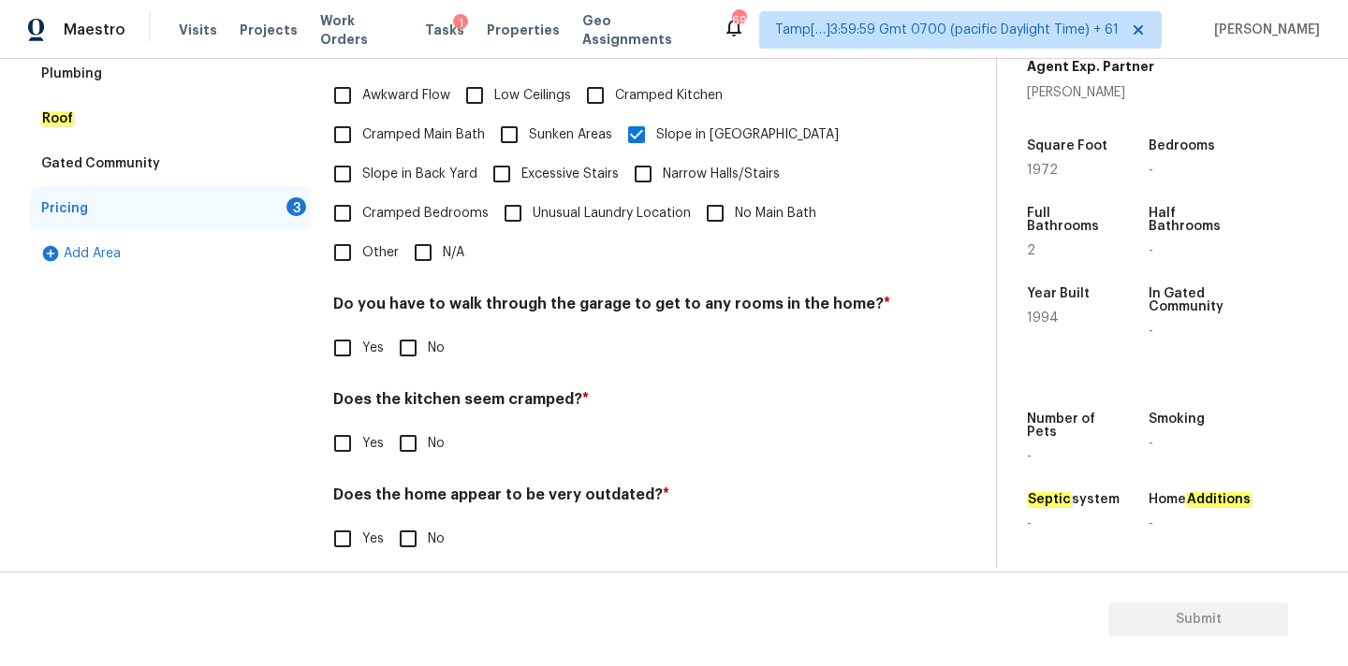
click at [415, 328] on input "No" at bounding box center [407, 347] width 39 height 39
checkbox input "true"
click at [420, 435] on input "No" at bounding box center [407, 443] width 39 height 39
checkbox input "true"
click at [420, 529] on input "No" at bounding box center [407, 540] width 39 height 39
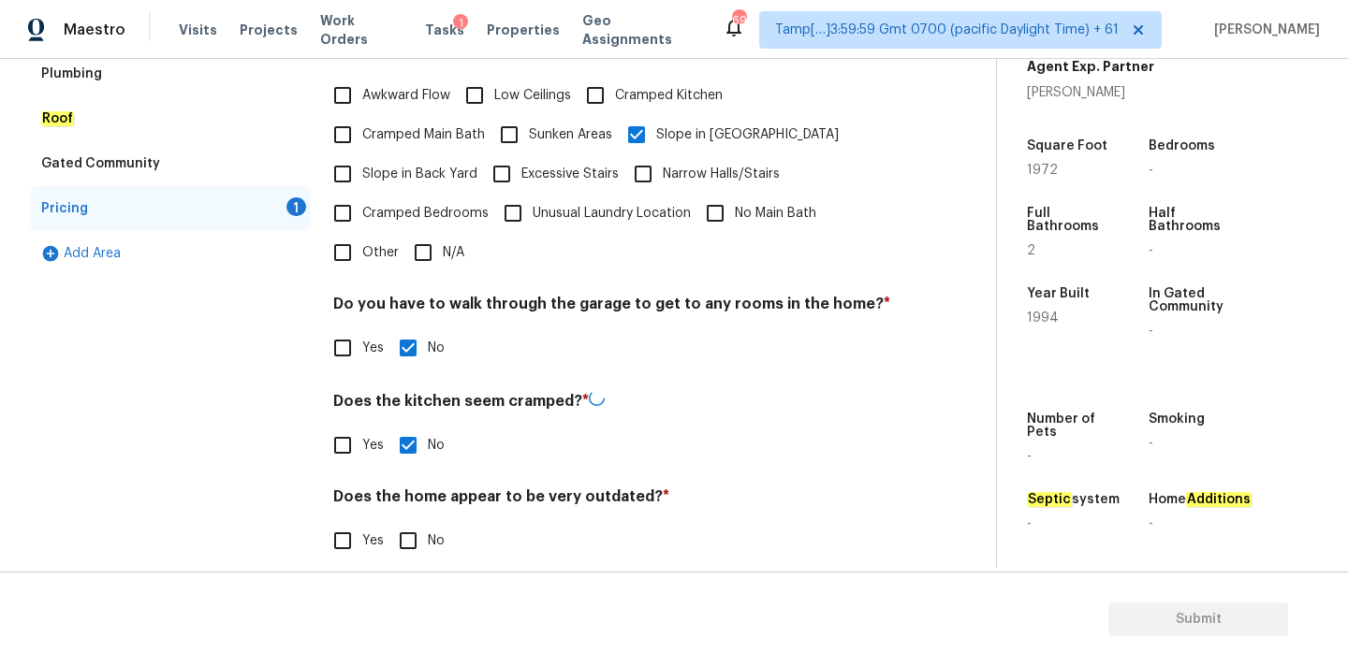
checkbox input "true"
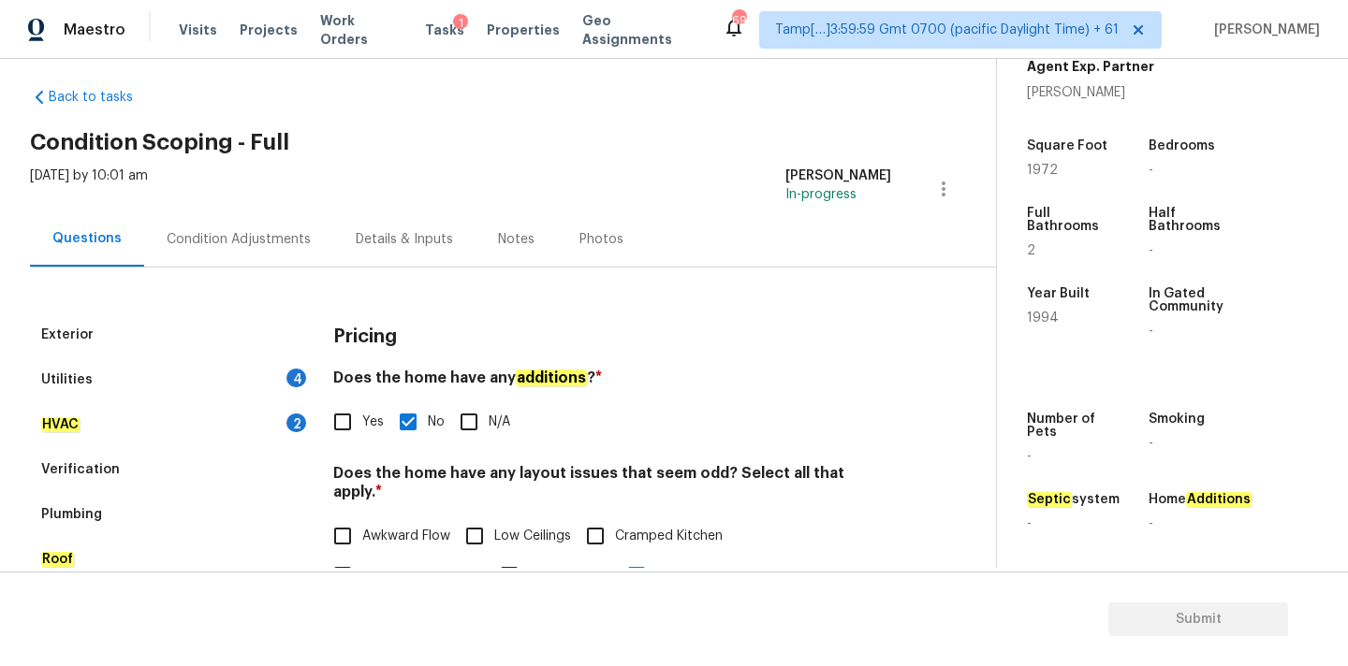
scroll to position [0, 0]
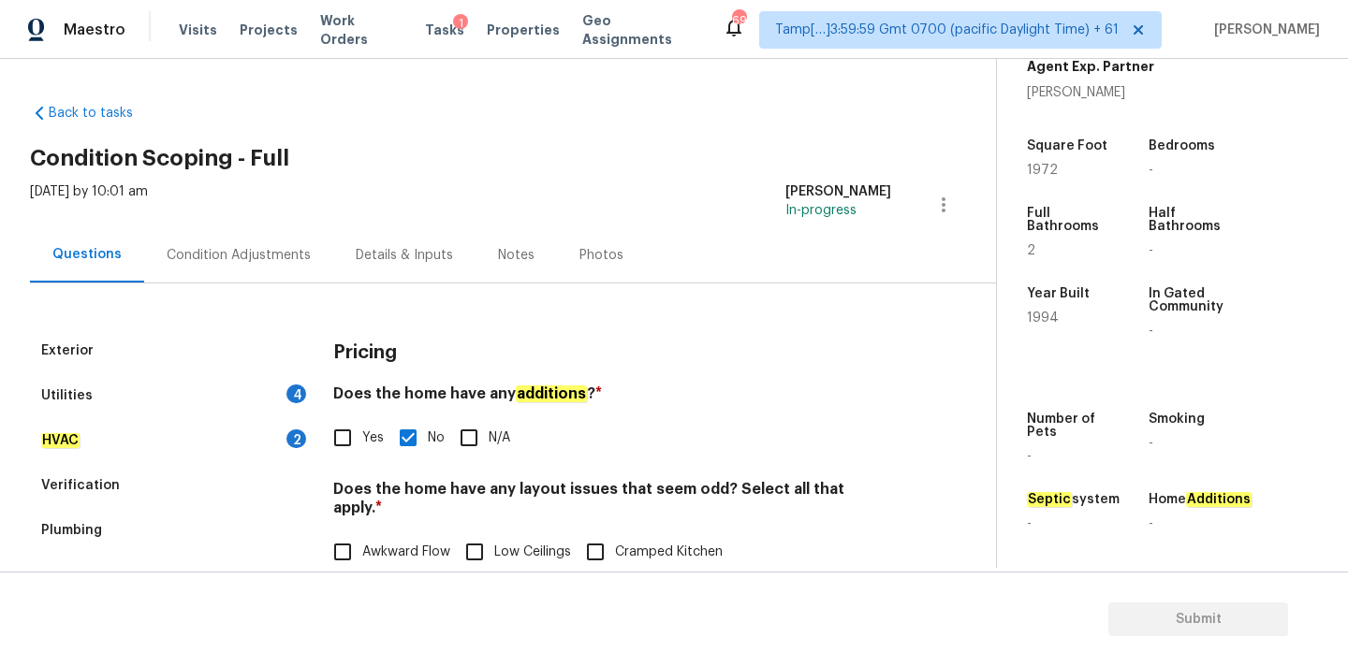
click at [197, 432] on div "HVAC 2" at bounding box center [170, 440] width 281 height 45
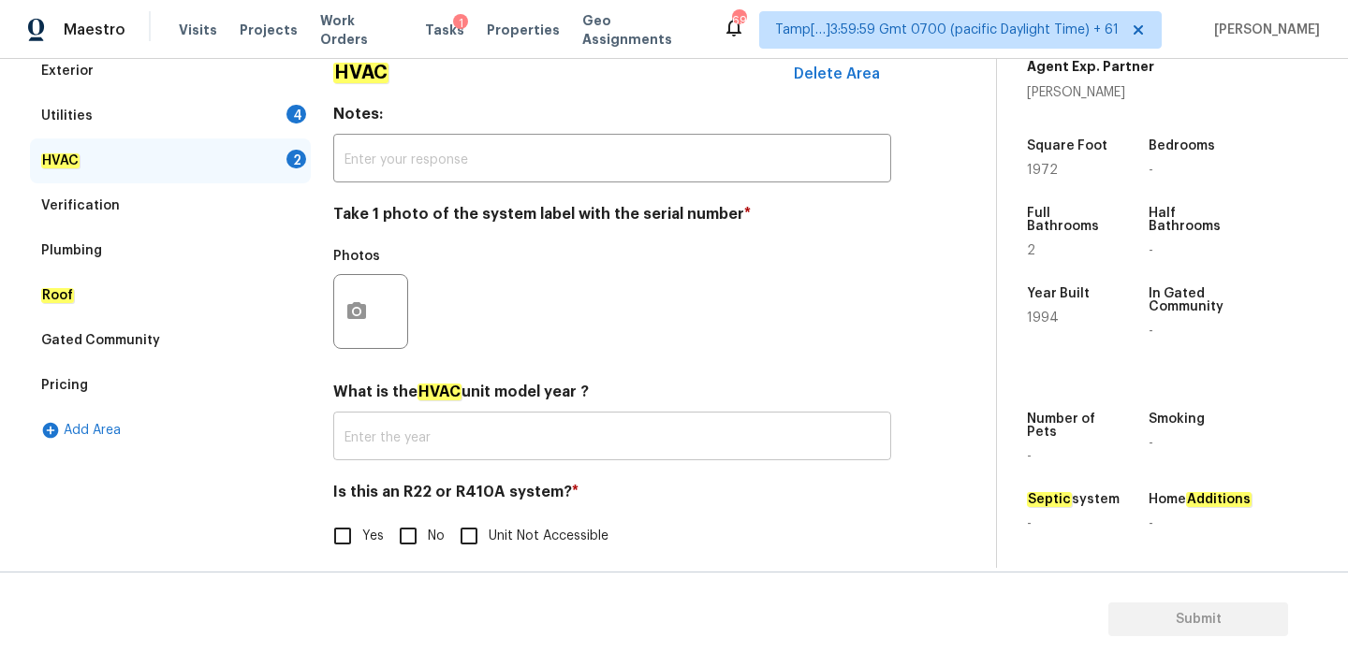
scroll to position [297, 0]
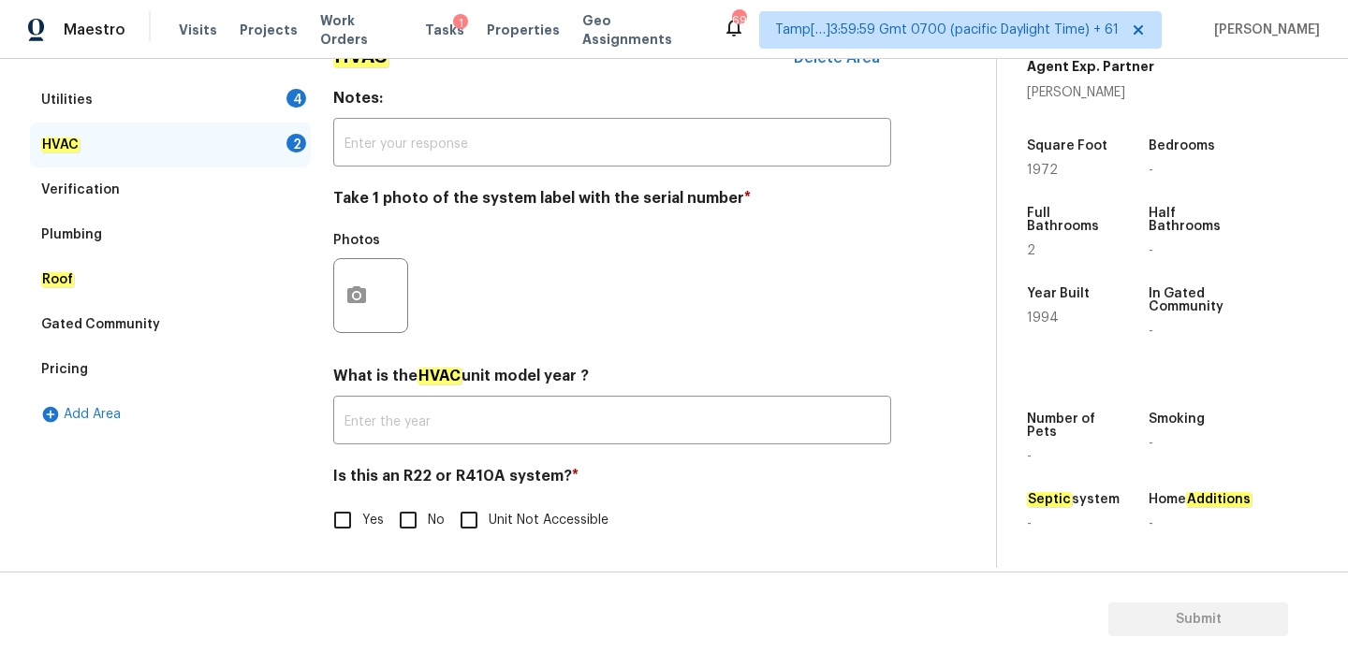
click at [405, 516] on input "No" at bounding box center [407, 520] width 39 height 39
checkbox input "true"
click at [344, 277] on button "button" at bounding box center [356, 295] width 45 height 73
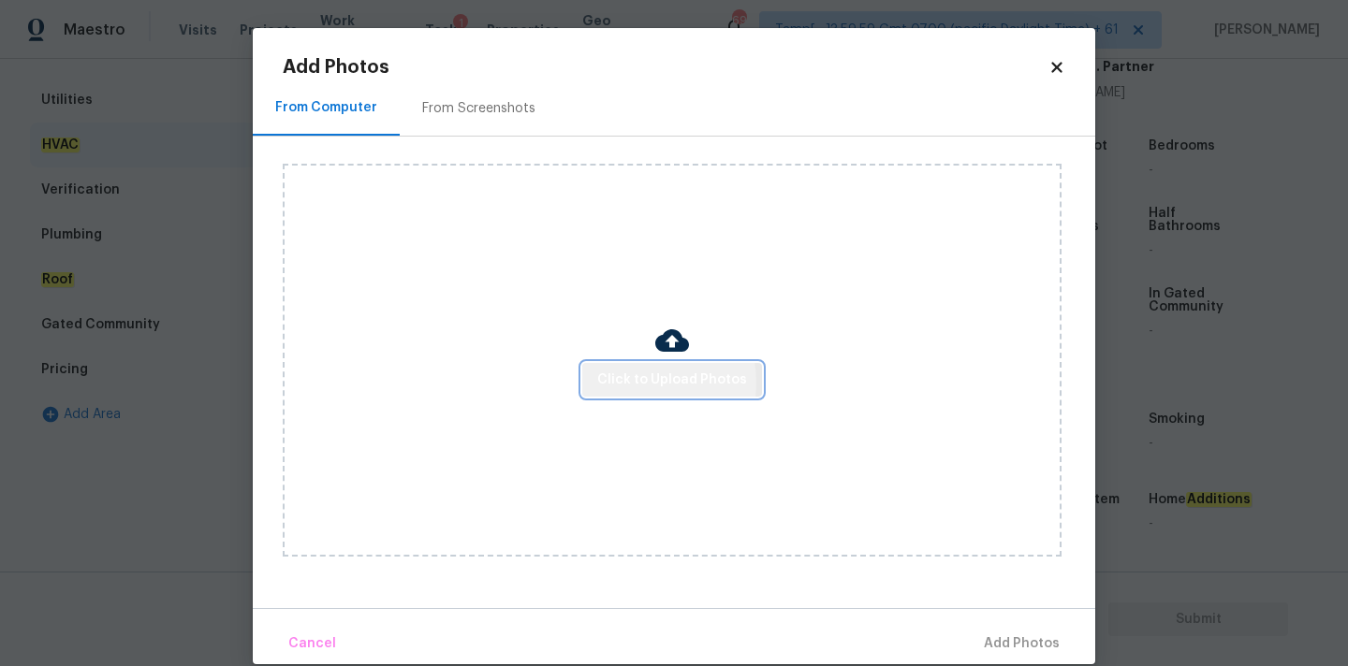
click at [639, 382] on span "Click to Upload Photos" at bounding box center [672, 380] width 150 height 23
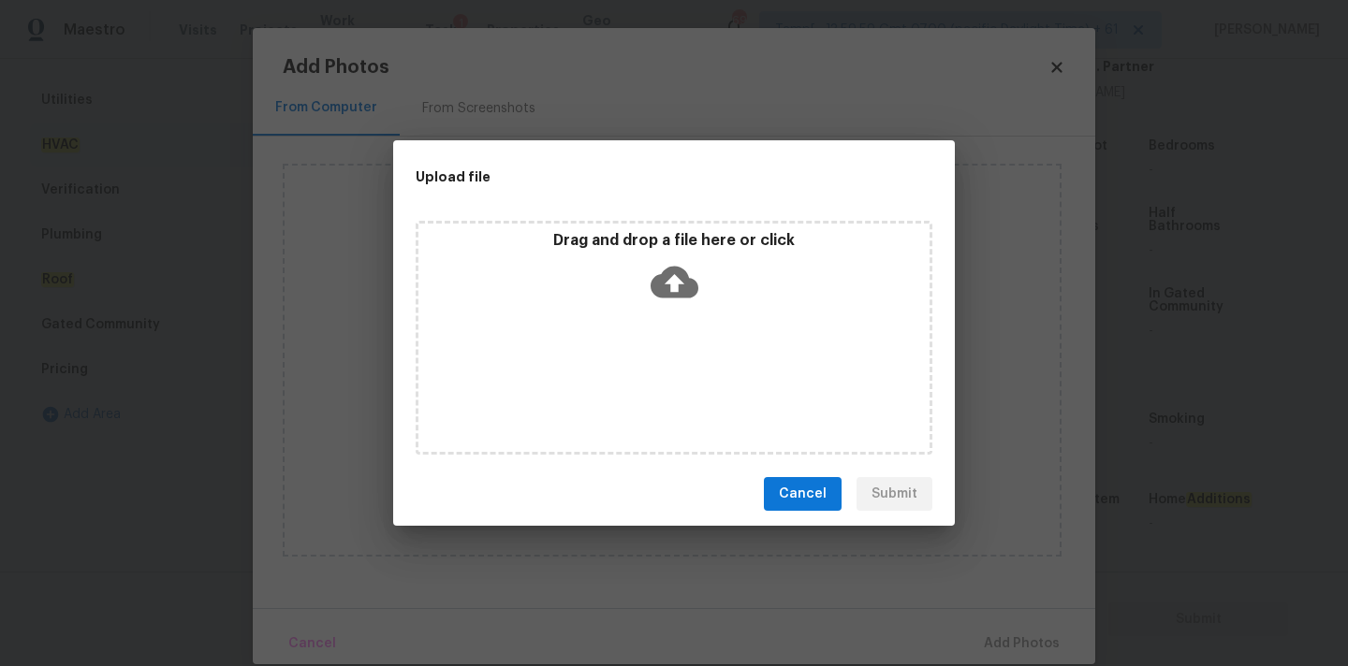
click at [670, 276] on icon at bounding box center [674, 282] width 48 height 48
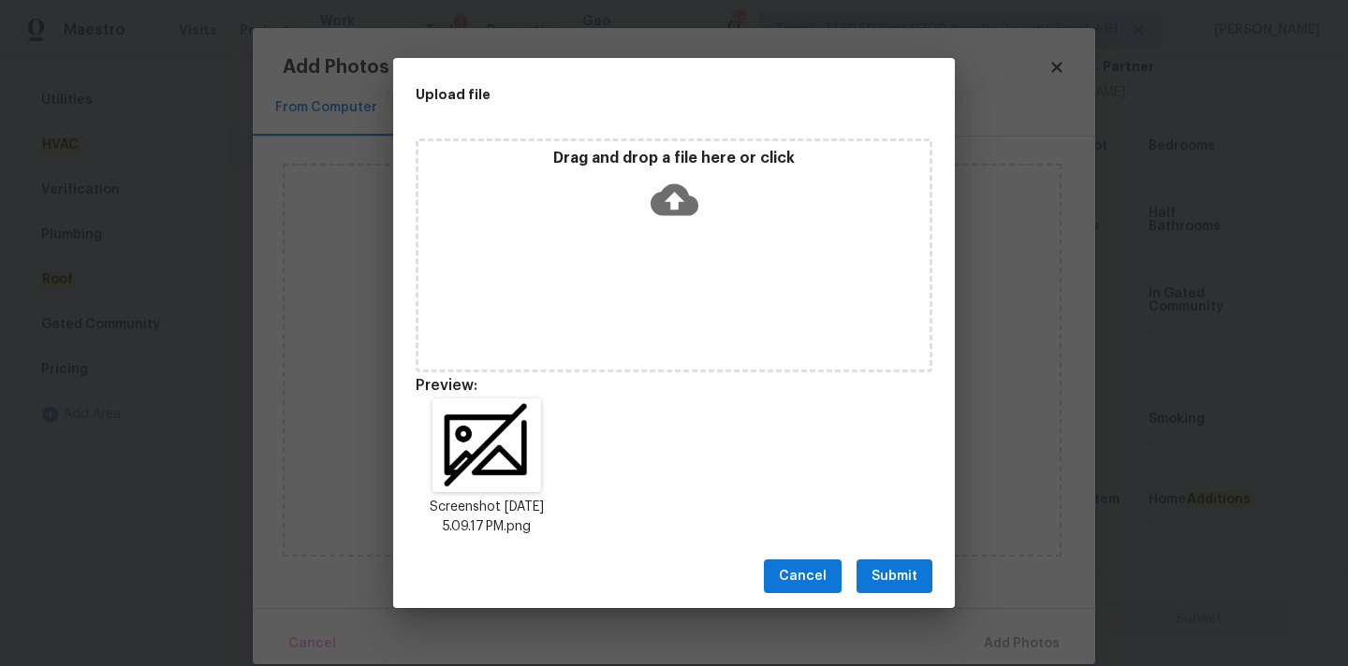
click at [899, 579] on span "Submit" at bounding box center [894, 576] width 46 height 23
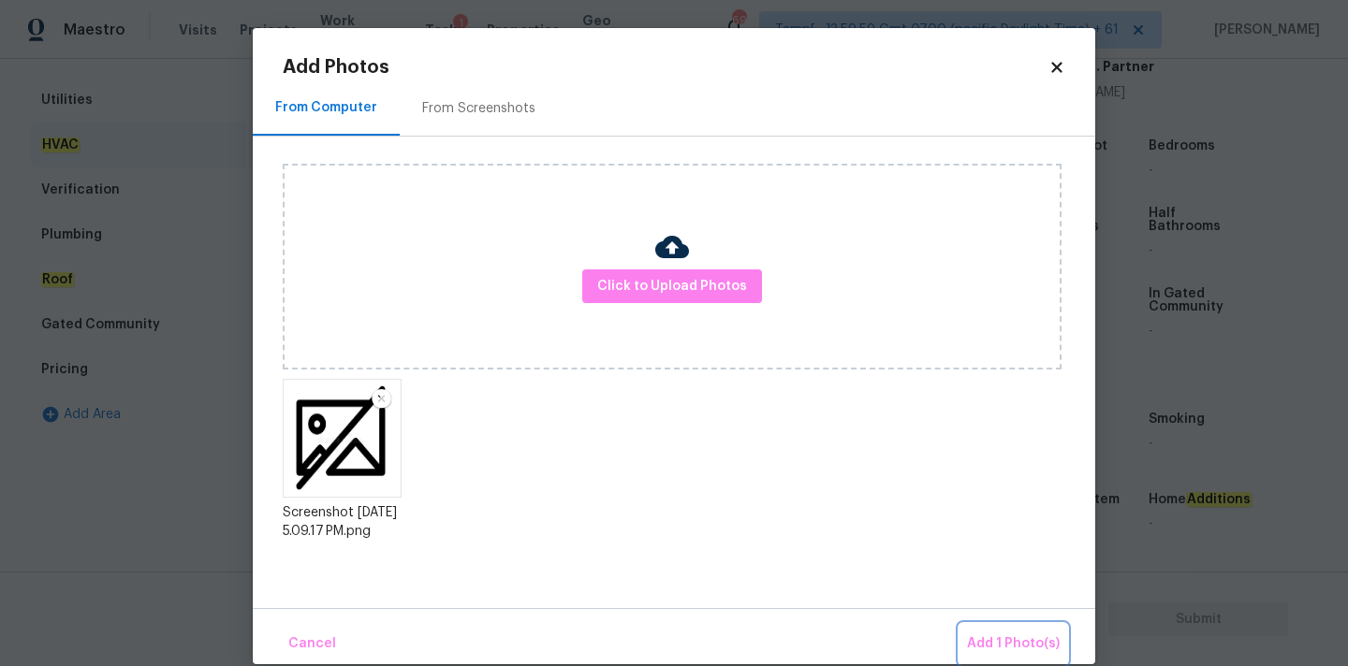
click at [1021, 633] on span "Add 1 Photo(s)" at bounding box center [1013, 644] width 93 height 23
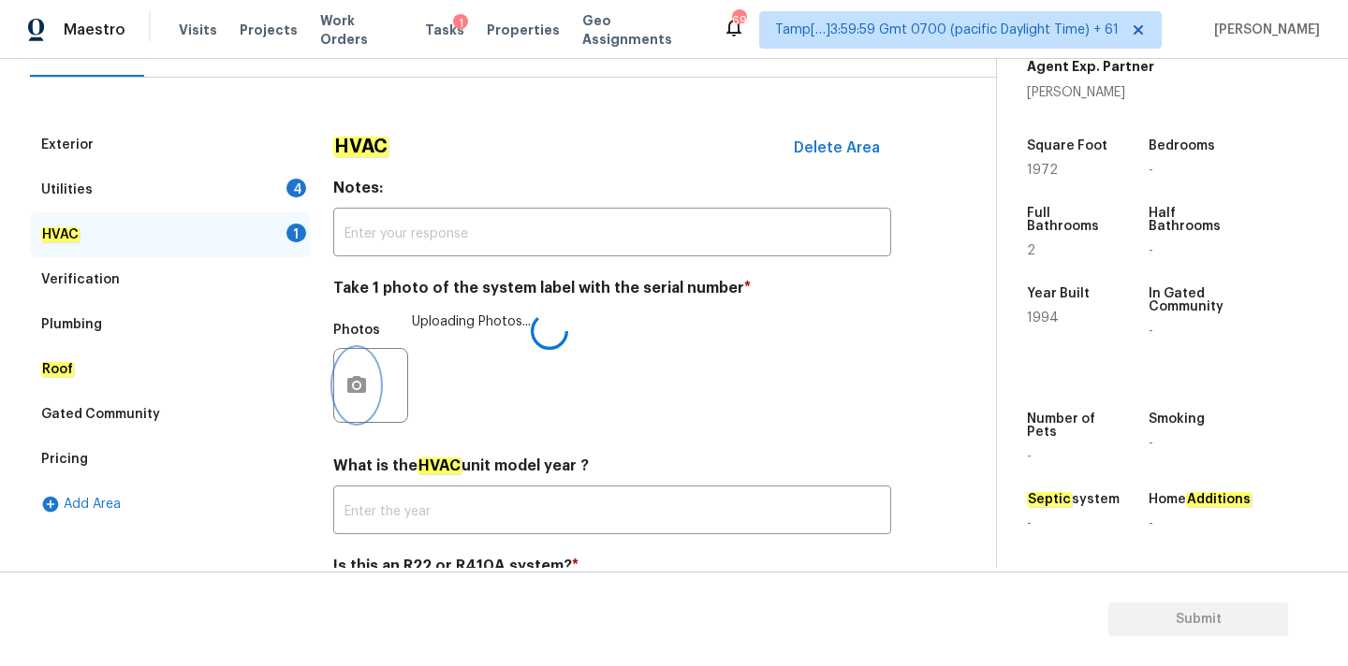
scroll to position [186, 0]
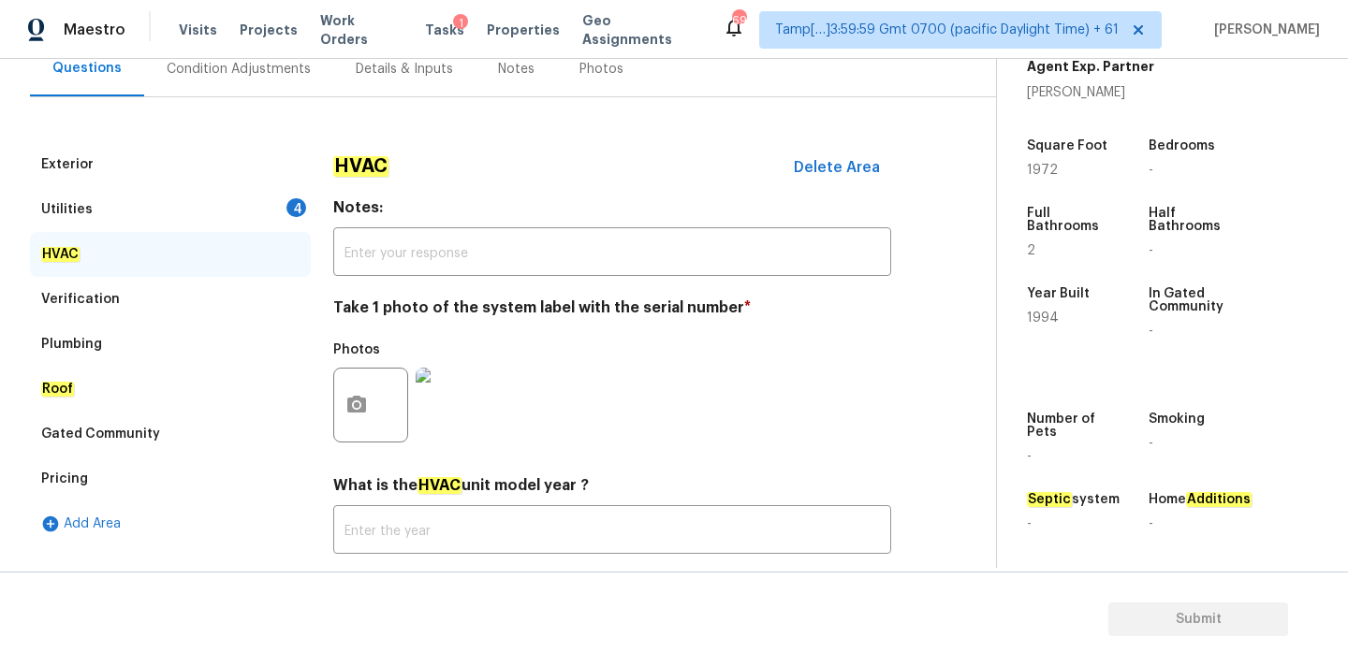
click at [253, 215] on div "Utilities 4" at bounding box center [170, 209] width 281 height 45
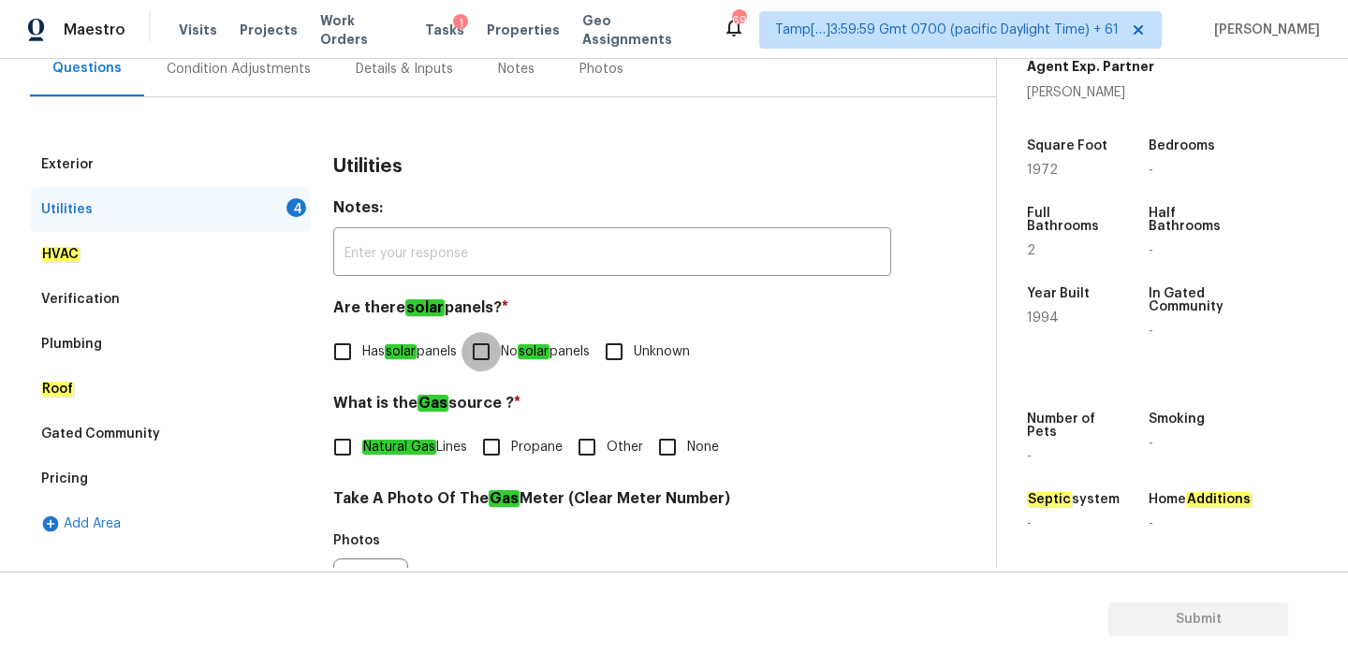
click at [492, 356] on input "No solar panels" at bounding box center [480, 351] width 39 height 39
checkbox input "true"
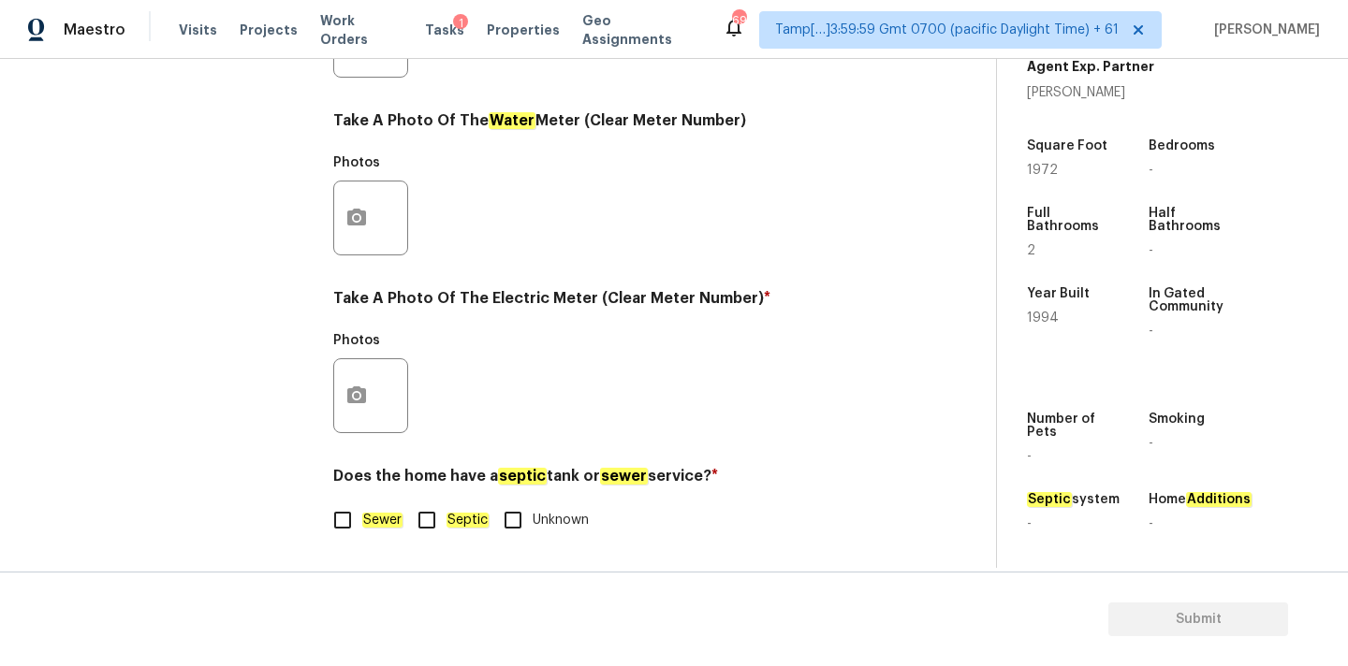
click at [363, 525] on em "Sewer" at bounding box center [382, 520] width 40 height 15
click at [362, 525] on input "Sewer" at bounding box center [342, 520] width 39 height 39
checkbox input "true"
click at [381, 364] on div at bounding box center [370, 395] width 75 height 75
click at [363, 390] on icon "button" at bounding box center [356, 394] width 19 height 17
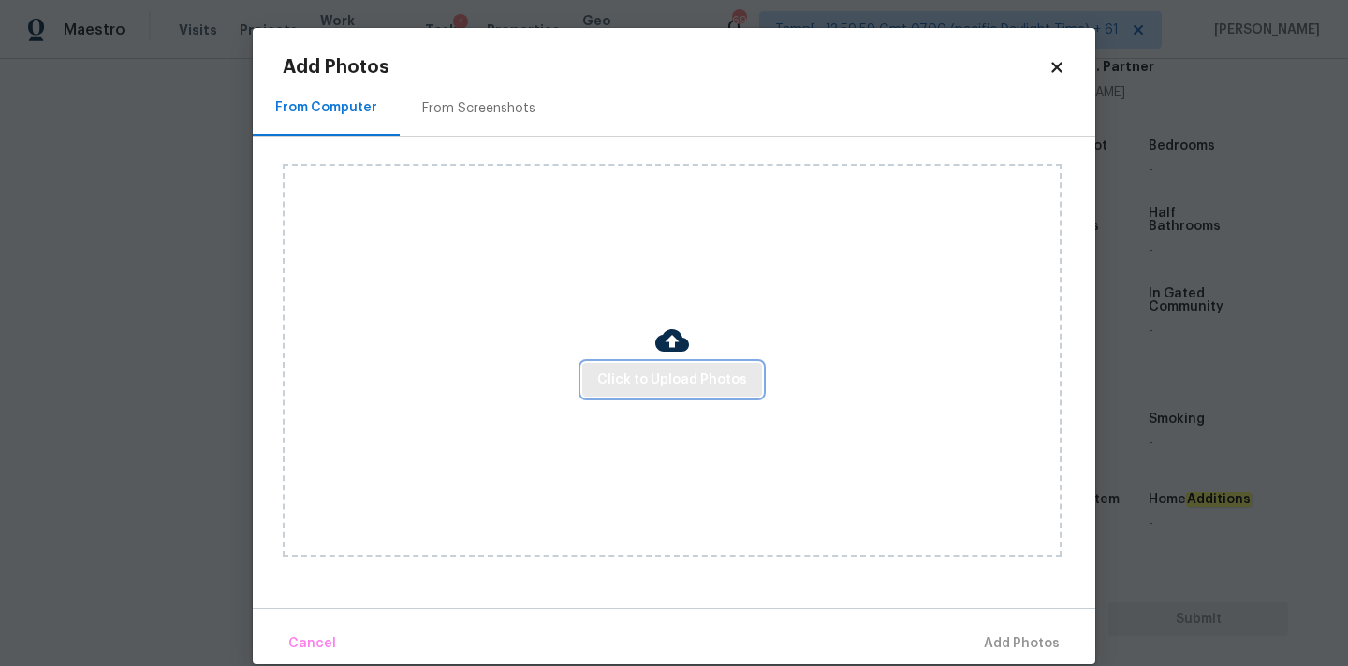
click at [665, 394] on button "Click to Upload Photos" at bounding box center [672, 380] width 180 height 35
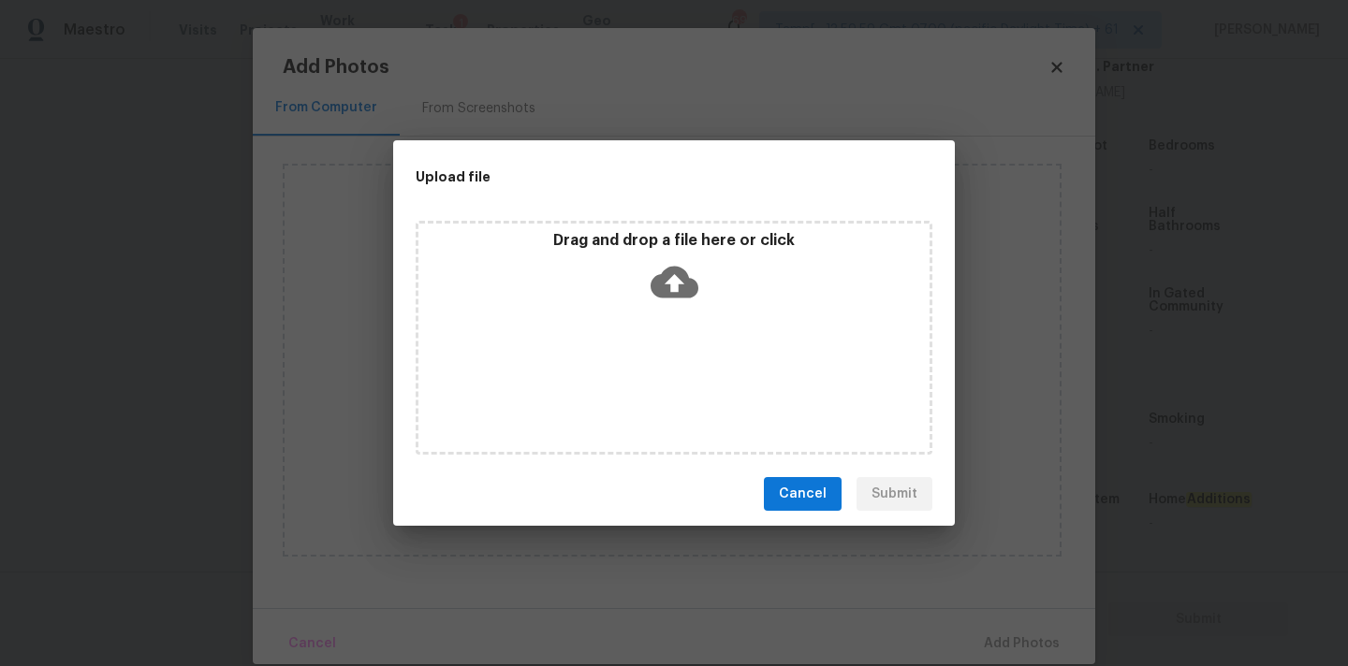
click at [678, 280] on icon at bounding box center [674, 282] width 48 height 48
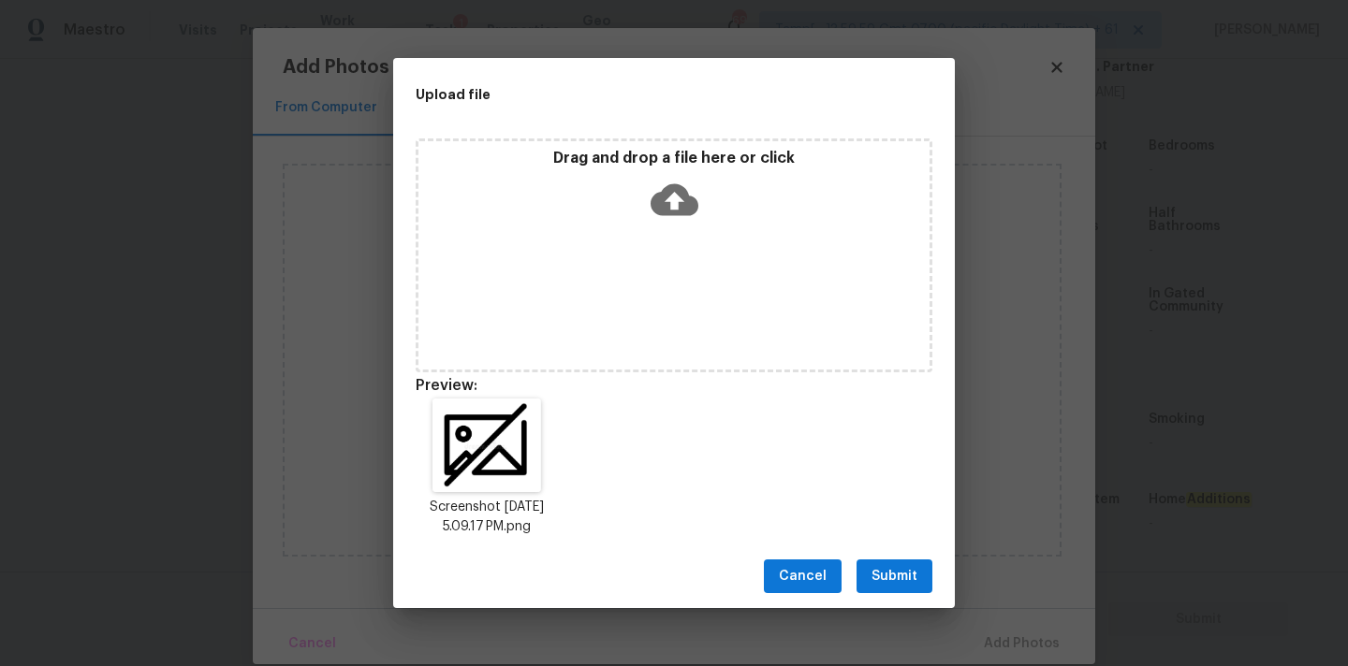
click at [918, 573] on button "Submit" at bounding box center [894, 577] width 76 height 35
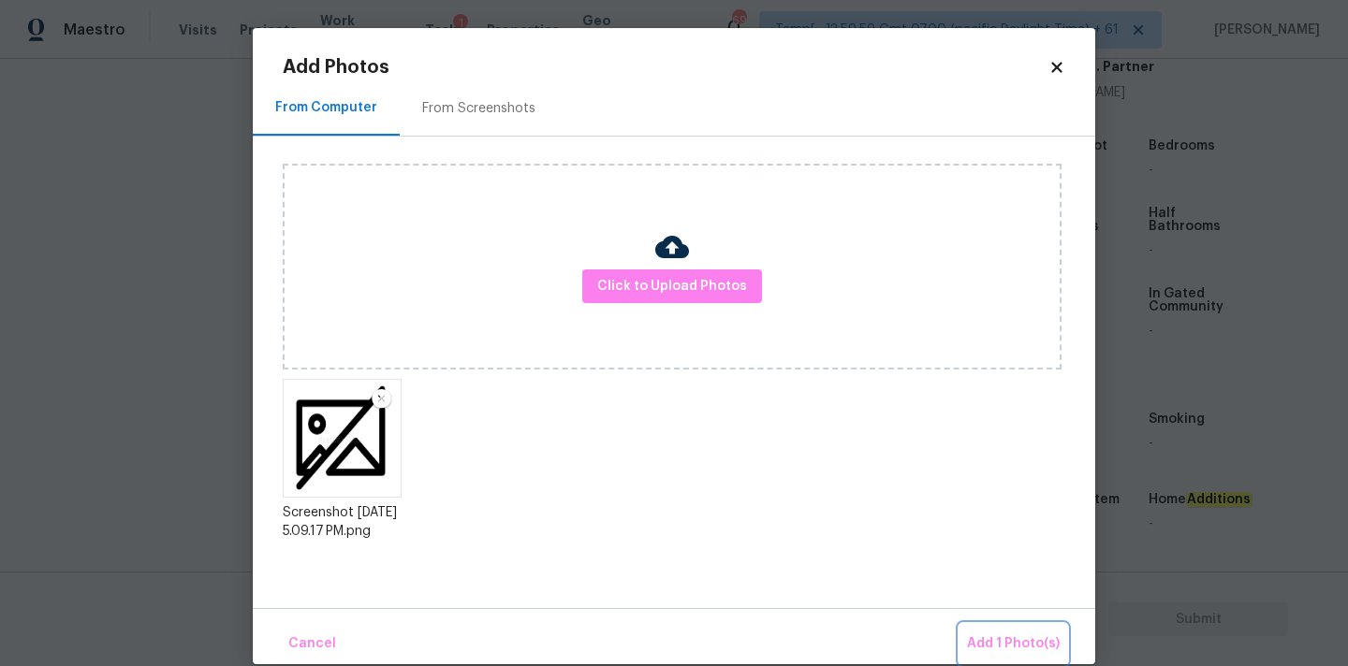
click at [1017, 644] on span "Add 1 Photo(s)" at bounding box center [1013, 644] width 93 height 23
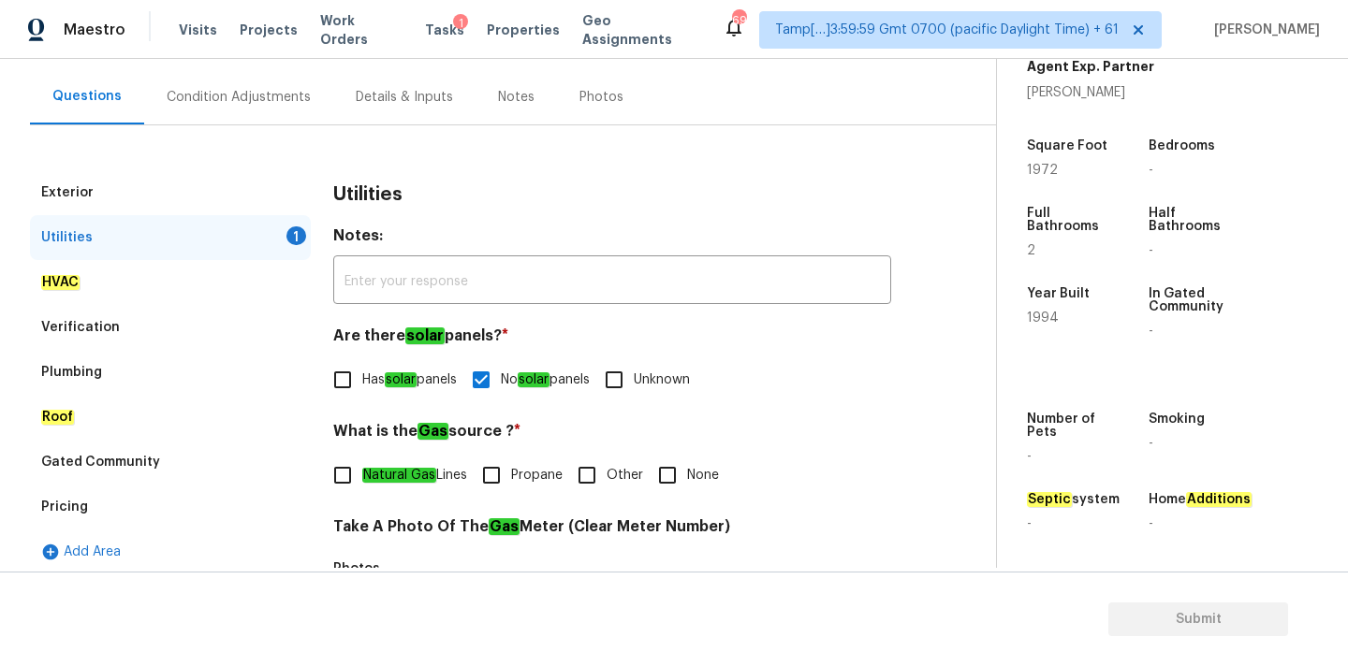
scroll to position [147, 0]
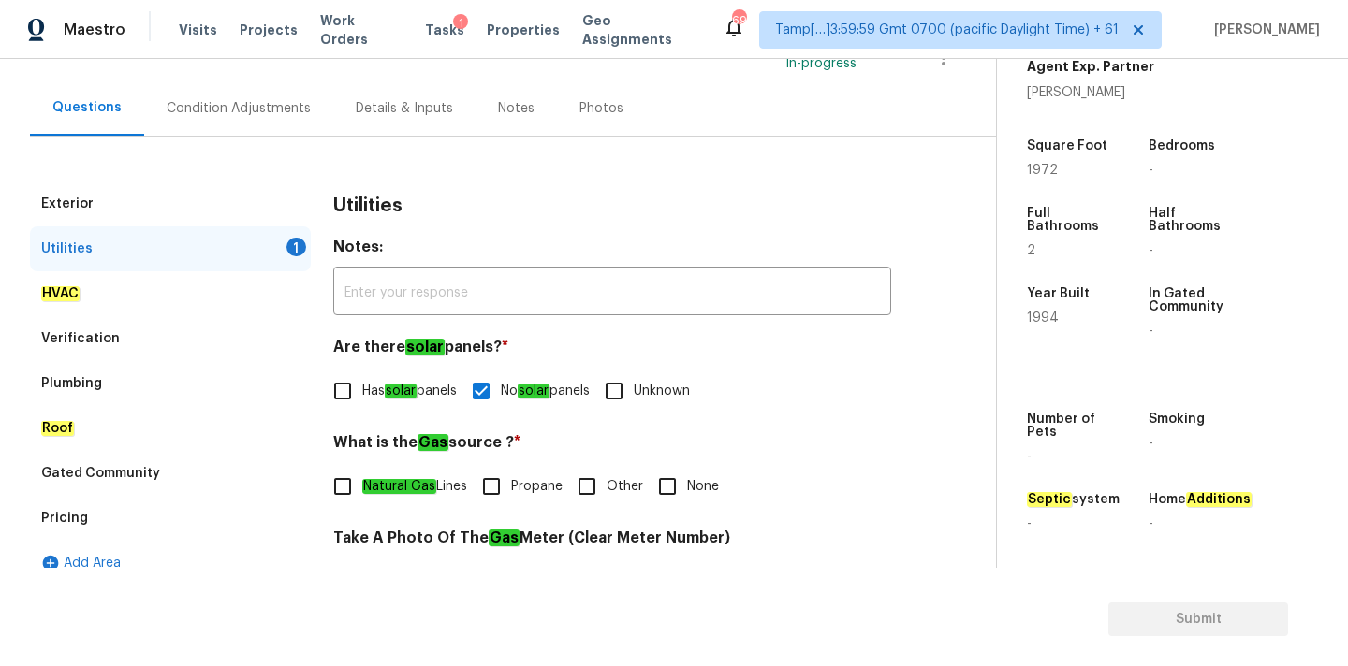
click at [272, 108] on div "Condition Adjustments" at bounding box center [239, 108] width 144 height 19
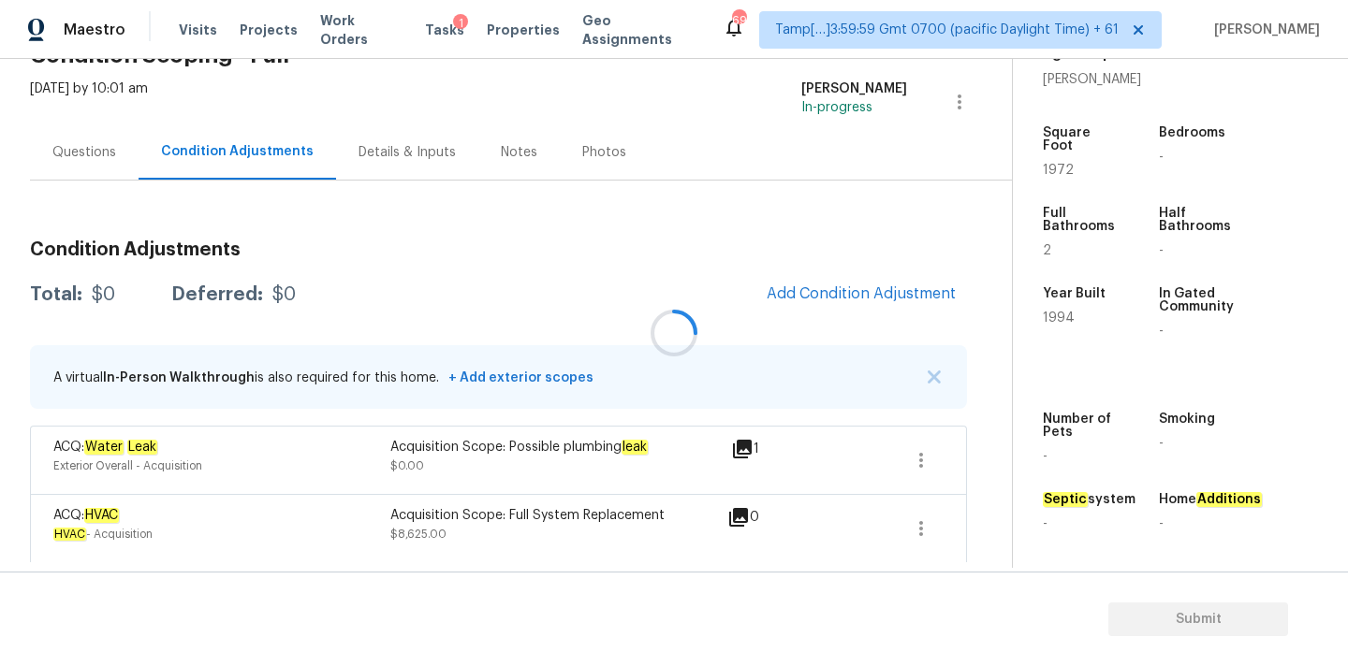
scroll to position [104, 0]
click at [799, 307] on button "Add Condition Adjustment" at bounding box center [860, 292] width 211 height 39
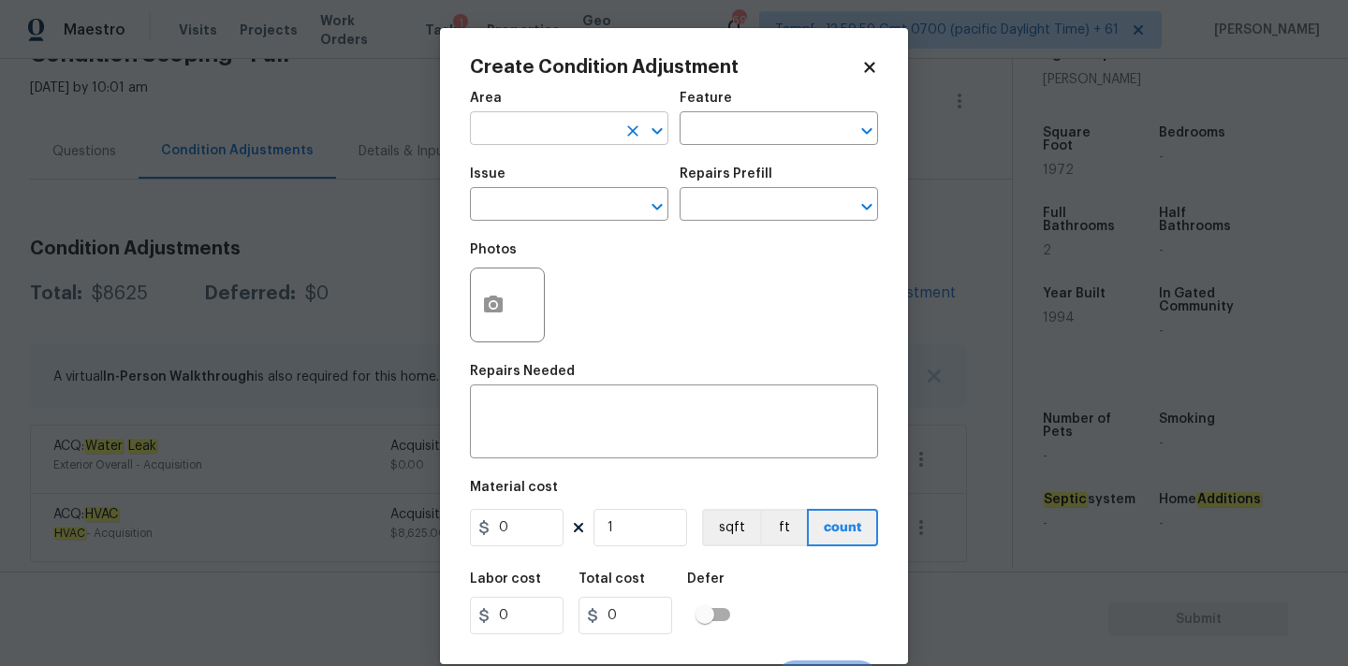
click at [562, 143] on input "text" at bounding box center [543, 130] width 146 height 29
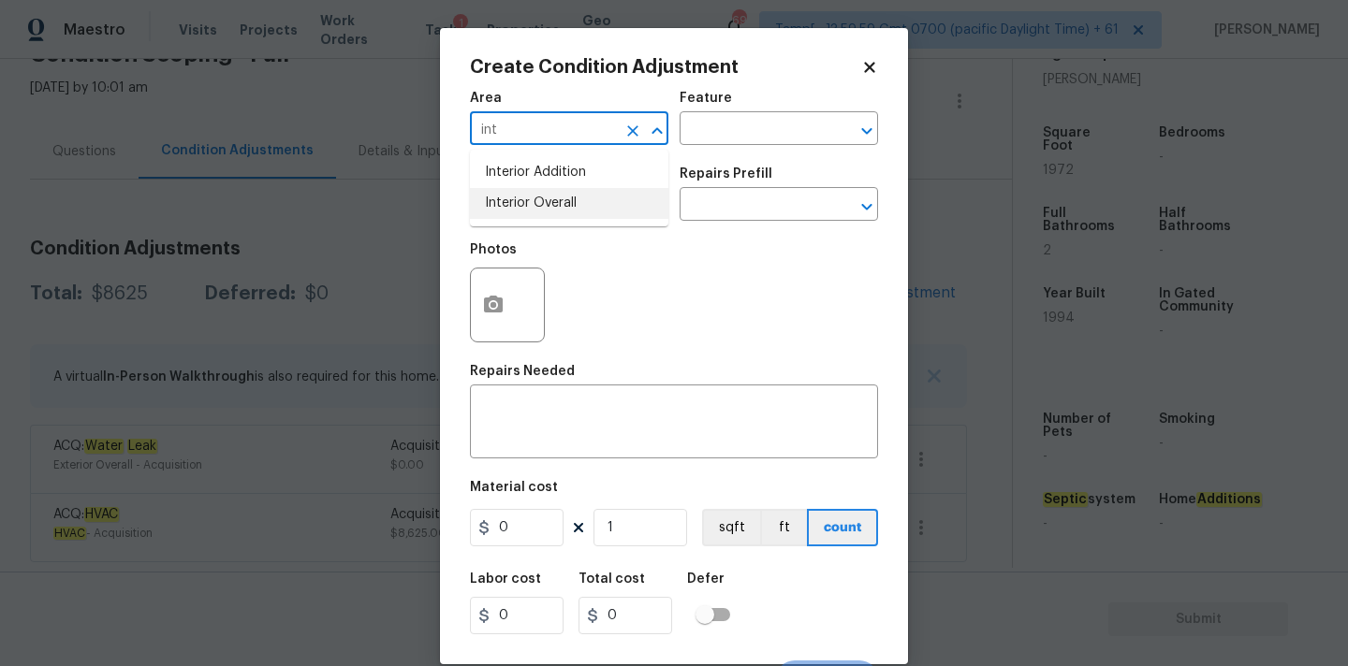
click at [566, 205] on li "Interior Overall" at bounding box center [569, 203] width 198 height 31
type input "Interior Overall"
click at [566, 205] on input "text" at bounding box center [543, 206] width 146 height 29
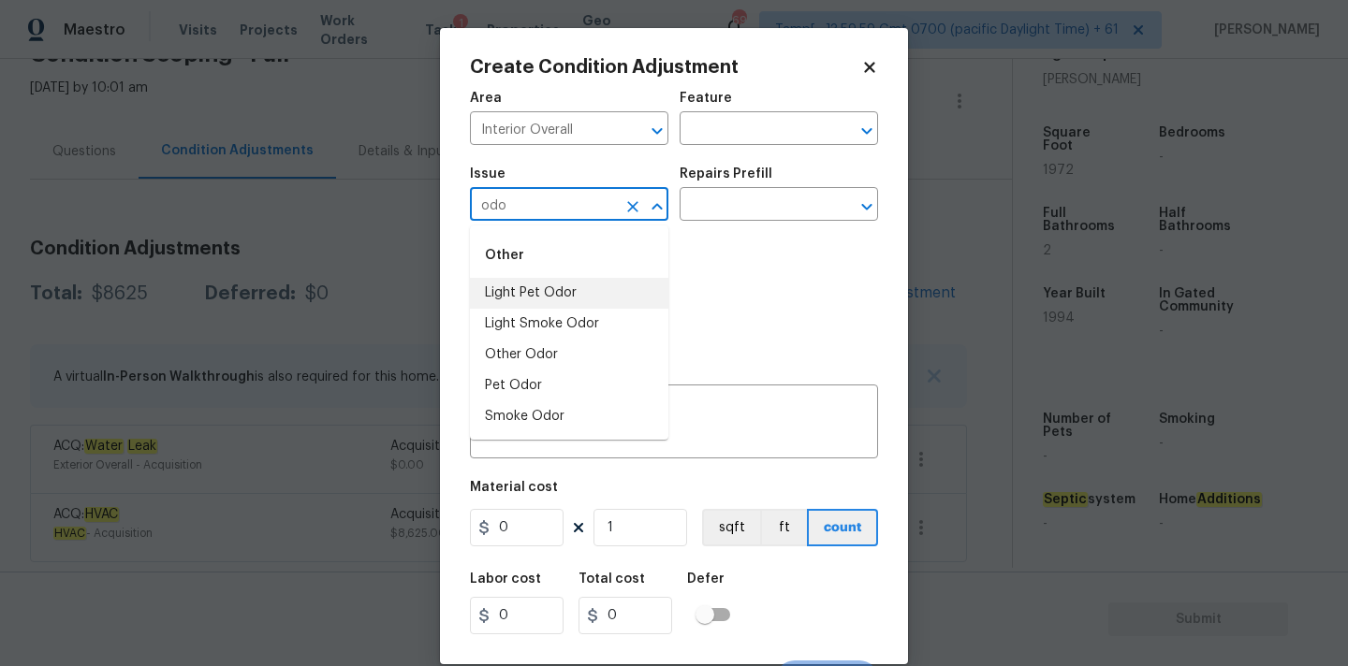
click at [571, 287] on li "Light Pet Odor" at bounding box center [569, 293] width 198 height 31
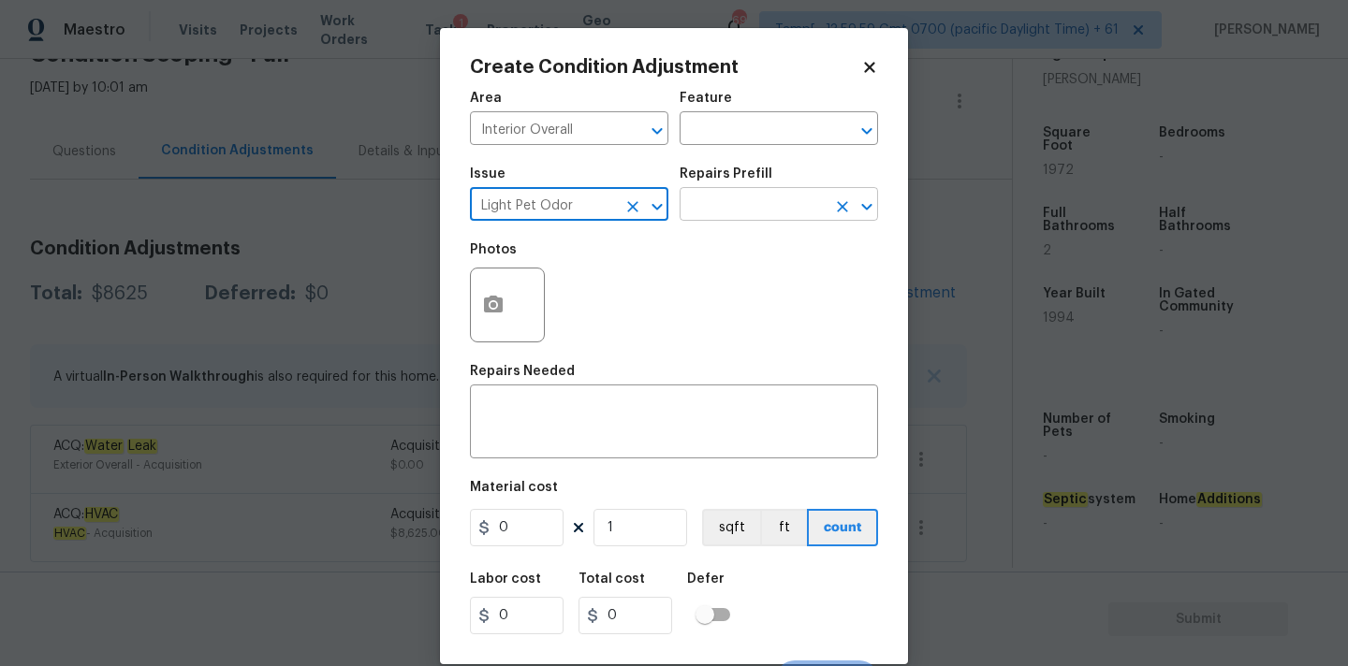
type input "Light Pet Odor"
click at [762, 204] on input "text" at bounding box center [752, 206] width 146 height 29
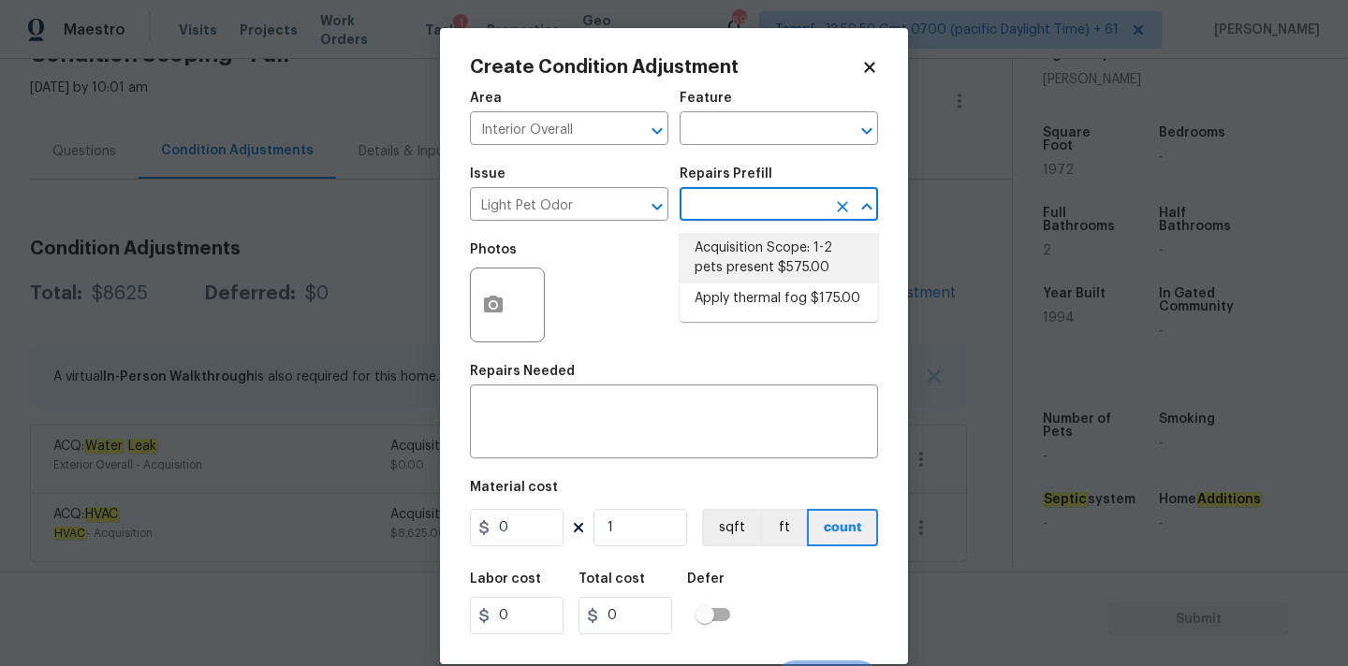
click at [762, 259] on li "Acquisition Scope: 1-2 pets present $575.00" at bounding box center [778, 258] width 198 height 51
type textarea "Acquisition Scope: 1-2 pets present"
type input "575"
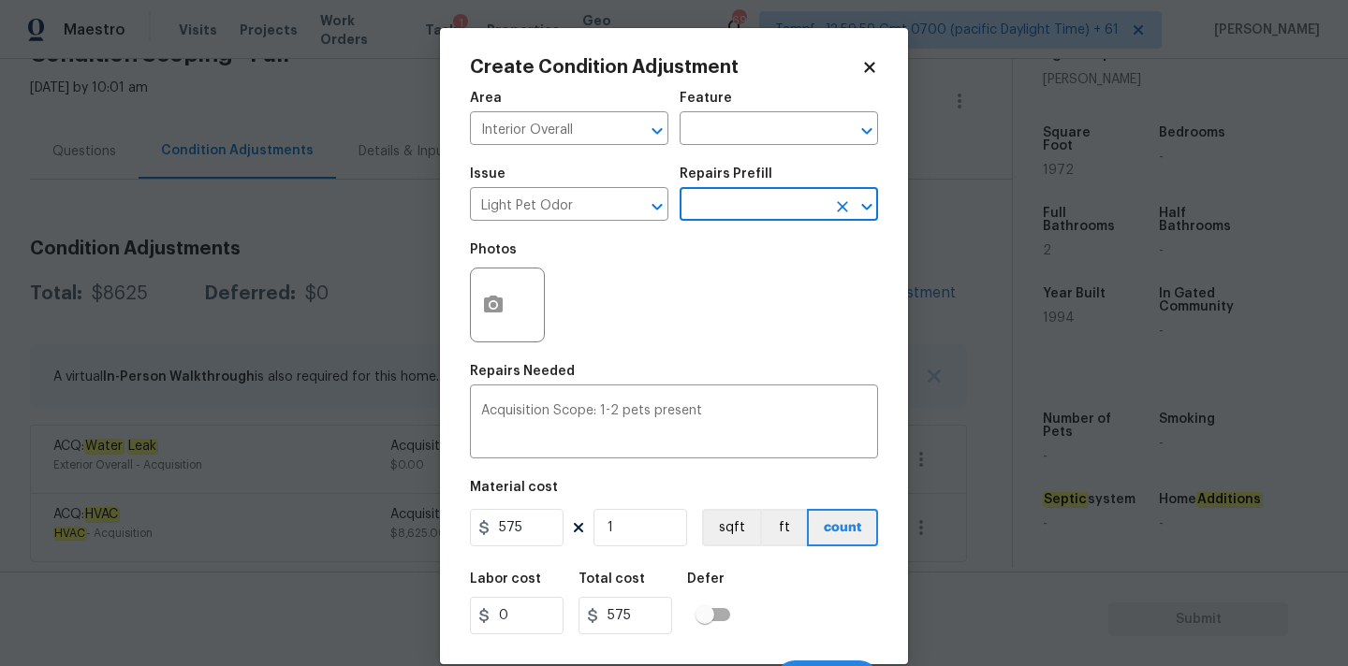
scroll to position [33, 0]
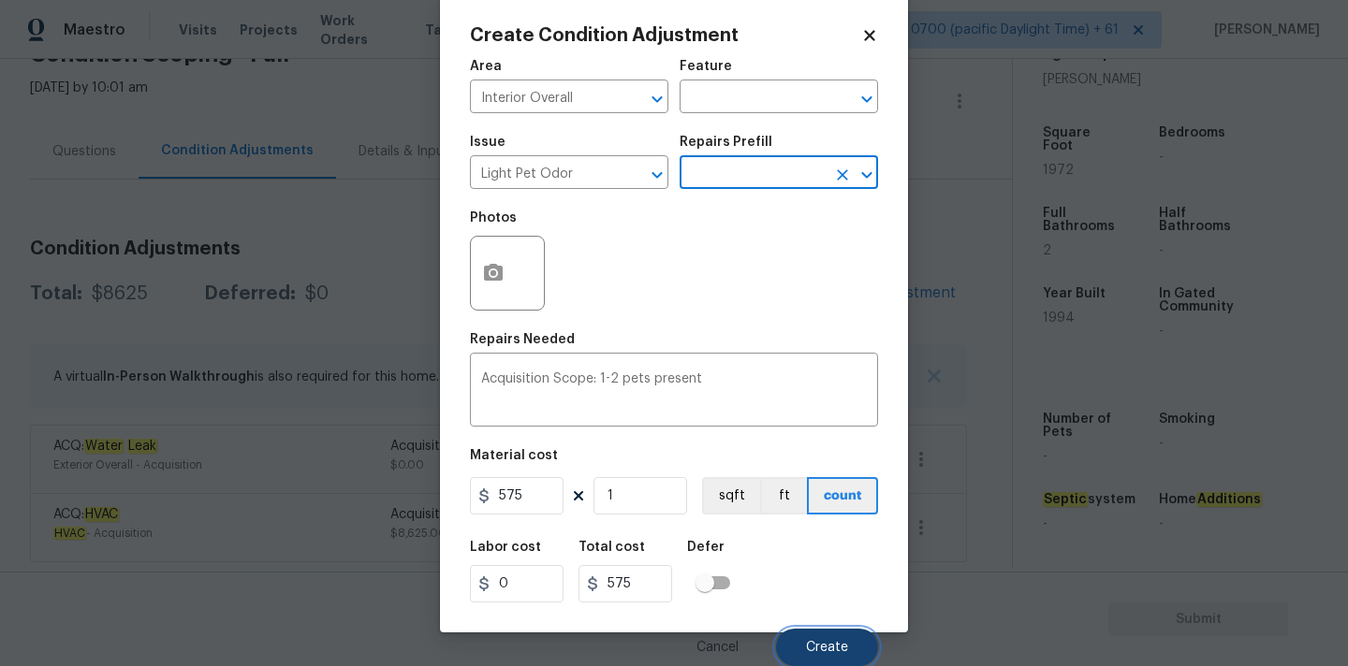
click at [818, 642] on span "Create" at bounding box center [827, 648] width 42 height 14
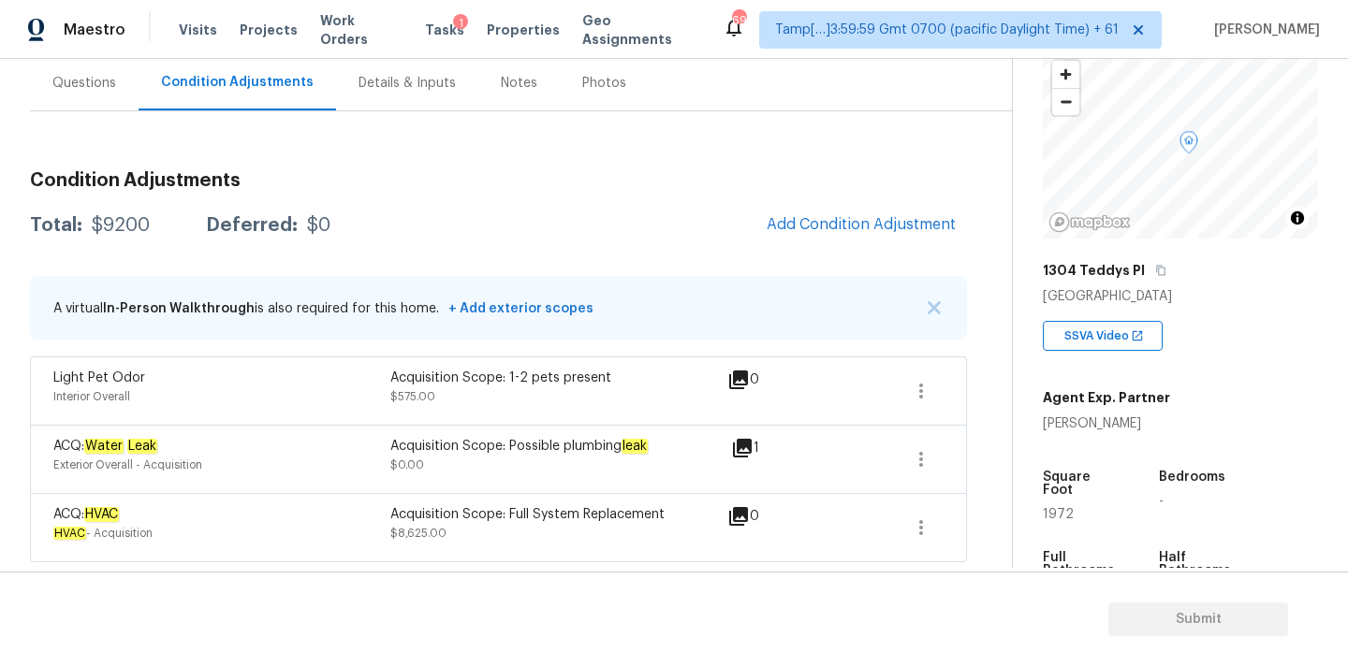
scroll to position [114, 0]
click at [842, 220] on span "Add Condition Adjustment" at bounding box center [860, 224] width 189 height 17
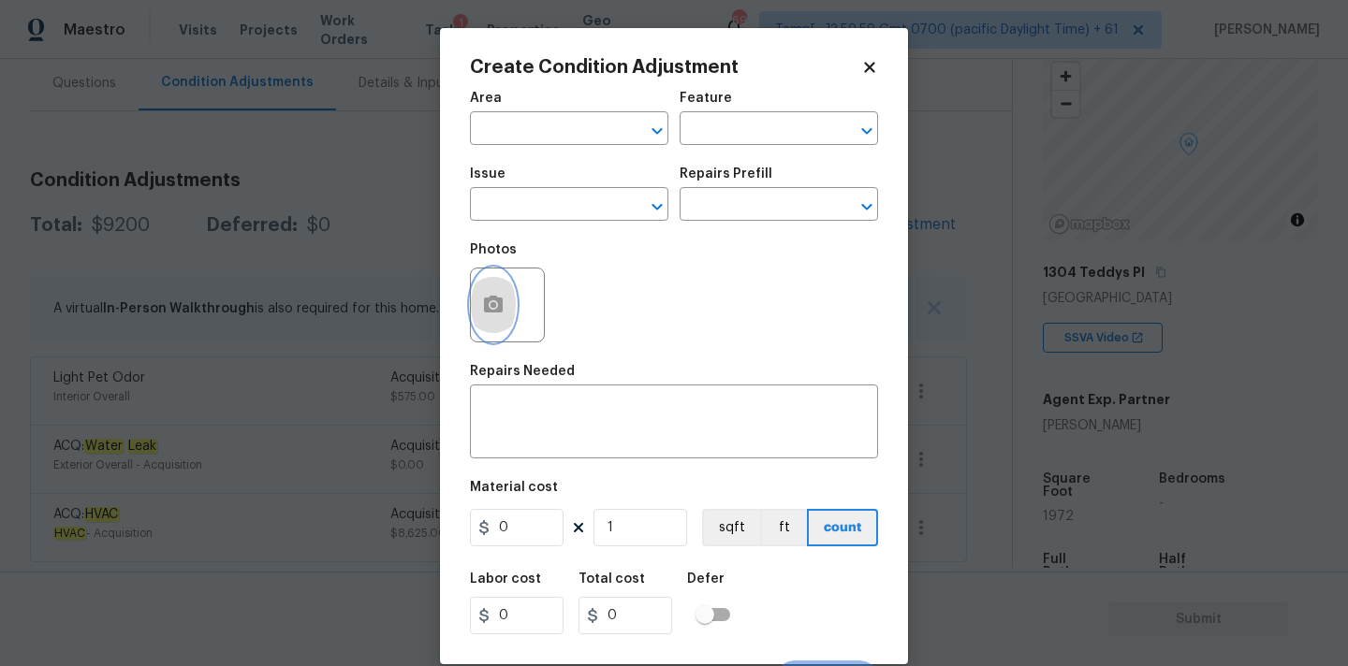
click at [505, 313] on button "button" at bounding box center [493, 305] width 45 height 73
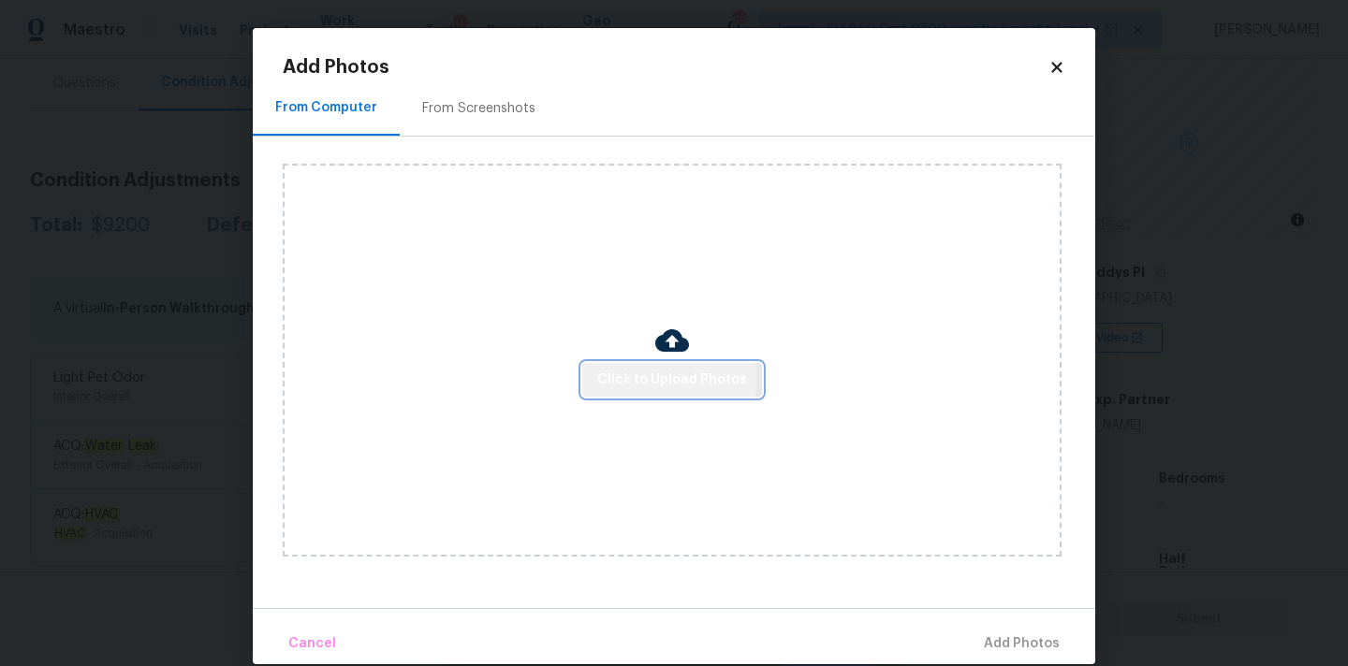
click at [631, 381] on span "Click to Upload Photos" at bounding box center [672, 380] width 150 height 23
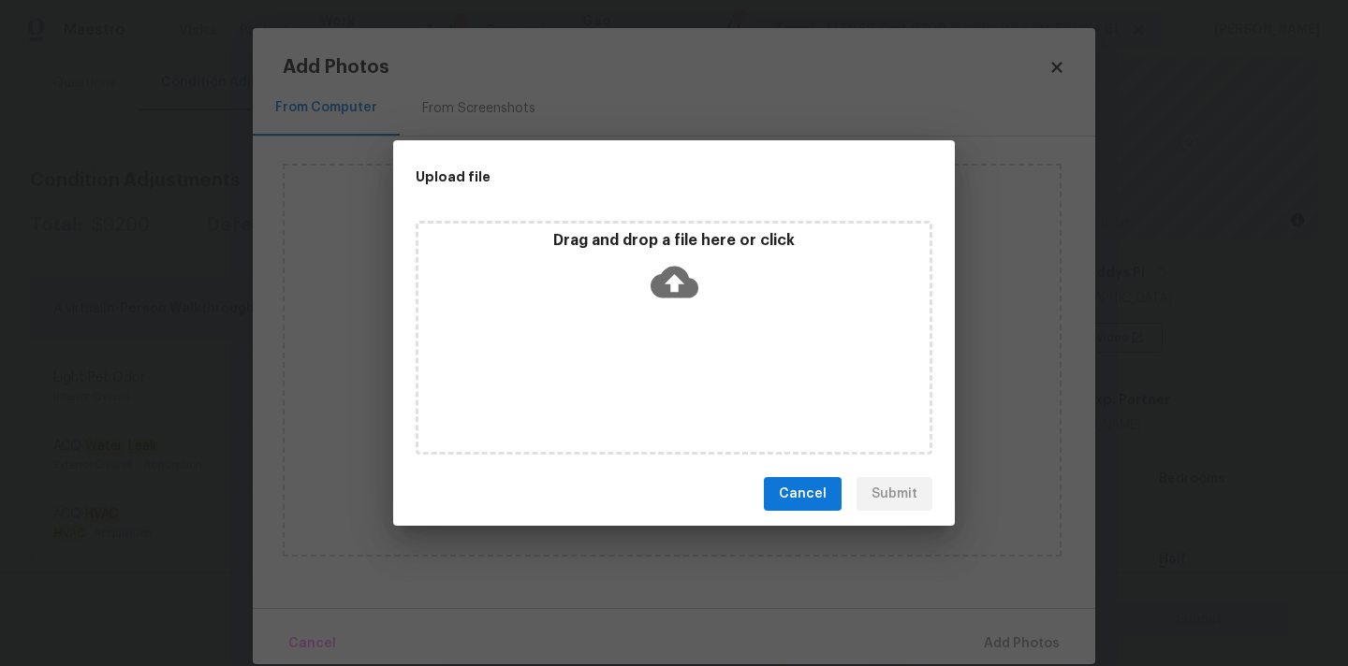
click at [663, 274] on icon at bounding box center [674, 283] width 48 height 32
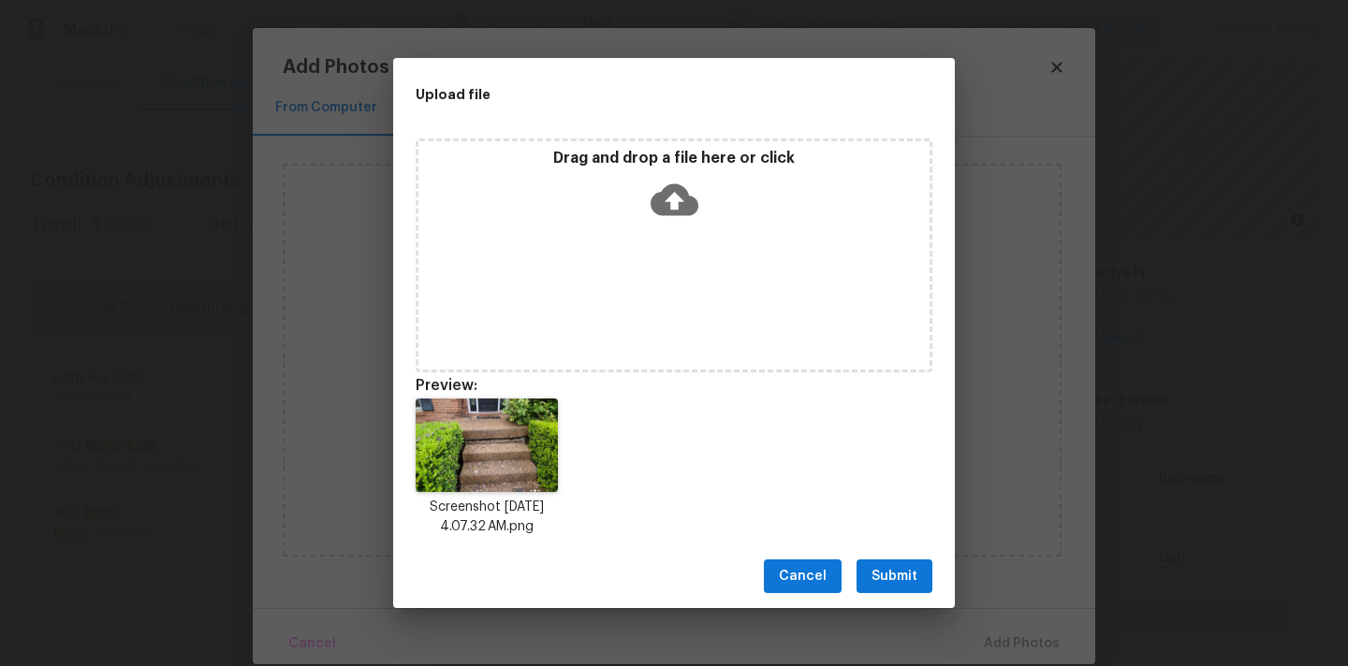
click at [892, 572] on span "Submit" at bounding box center [894, 576] width 46 height 23
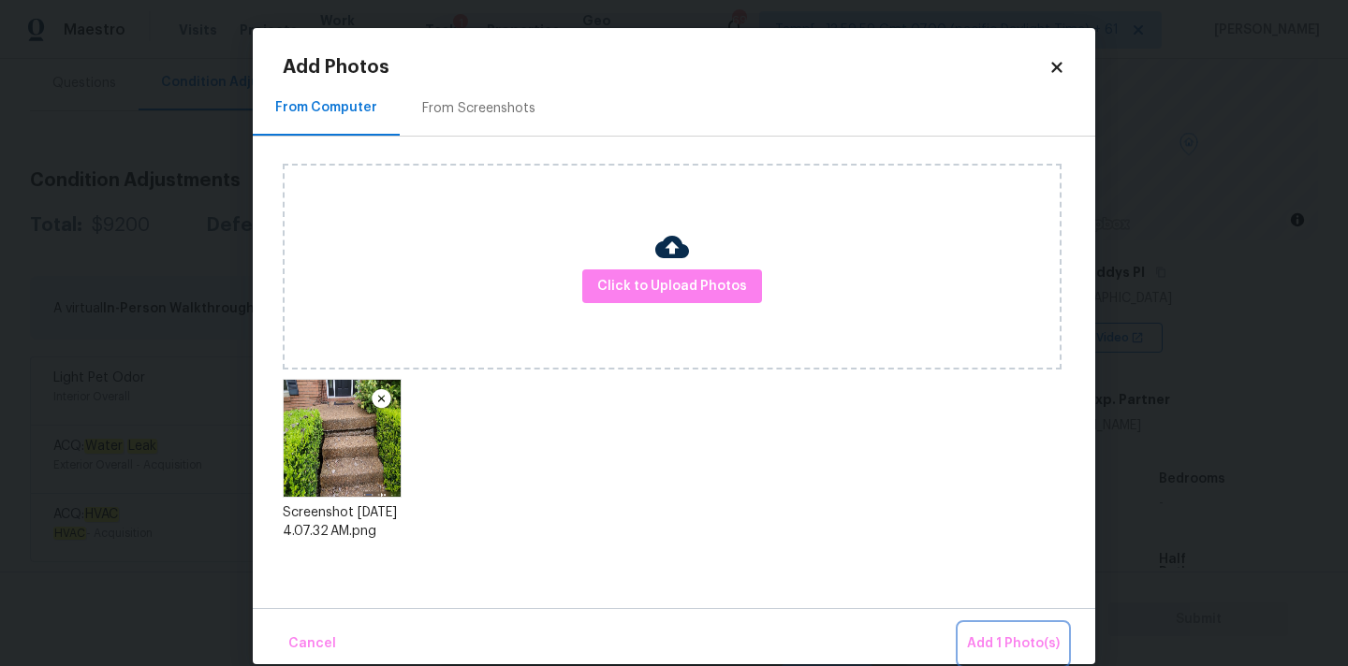
click at [977, 641] on span "Add 1 Photo(s)" at bounding box center [1013, 644] width 93 height 23
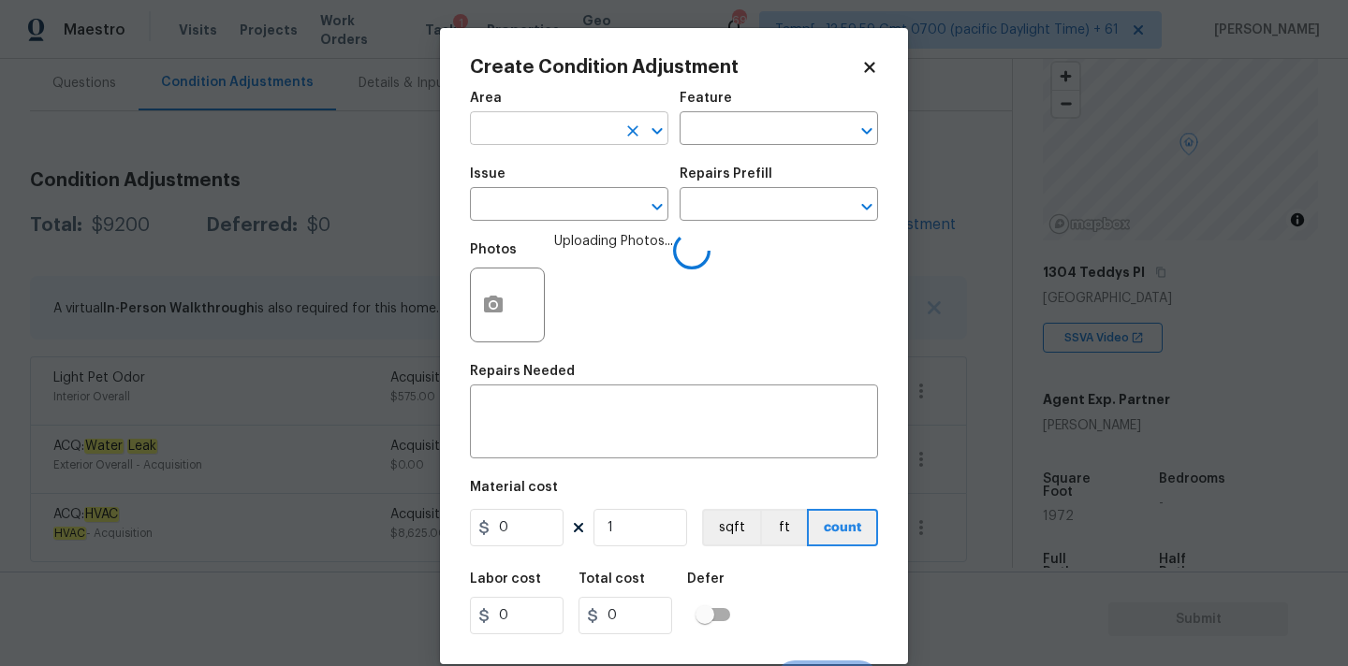
click at [484, 130] on input "text" at bounding box center [543, 130] width 146 height 29
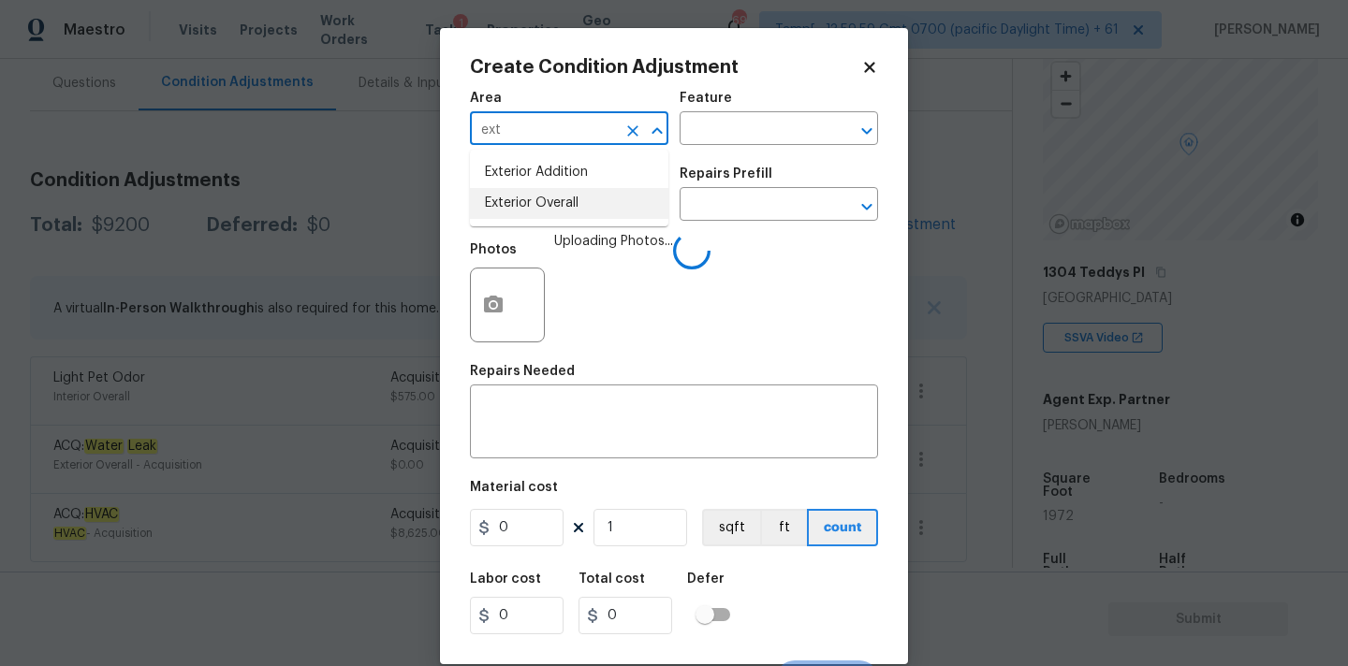
click at [507, 191] on li "Exterior Overall" at bounding box center [569, 203] width 198 height 31
type input "Exterior Overall"
click at [518, 205] on input "text" at bounding box center [543, 206] width 146 height 29
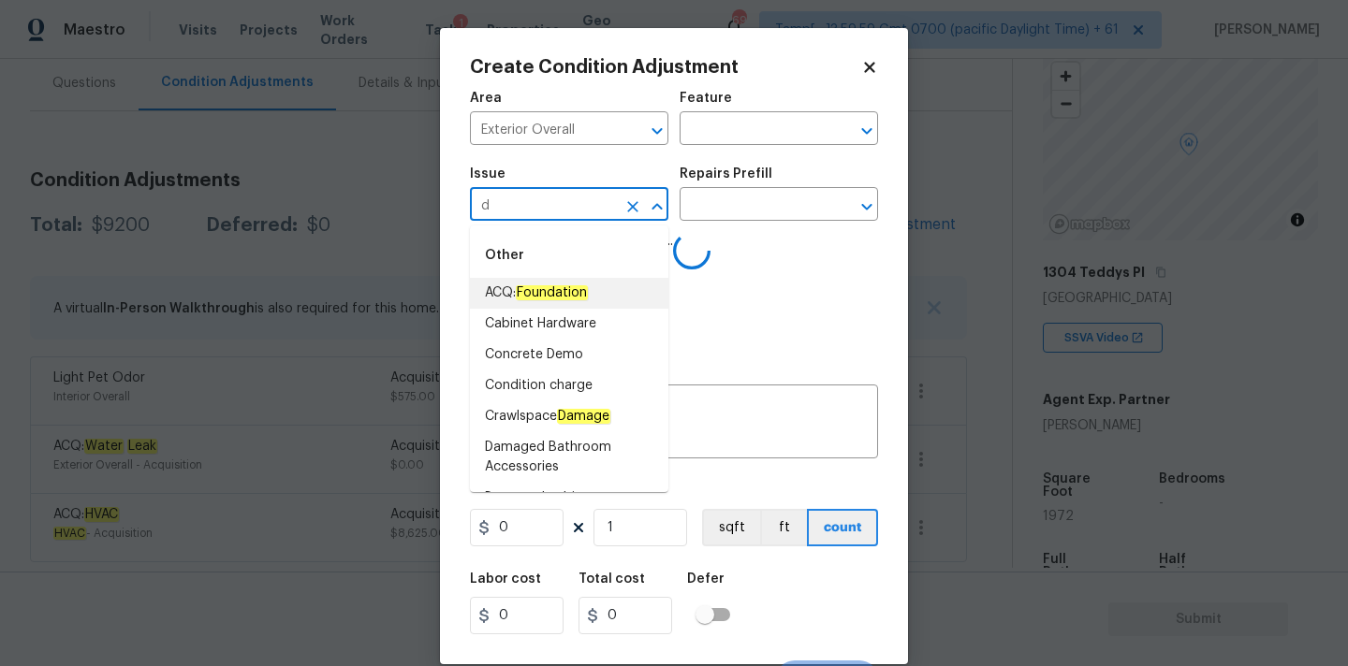
click at [544, 288] on em "Foundation" at bounding box center [552, 292] width 72 height 15
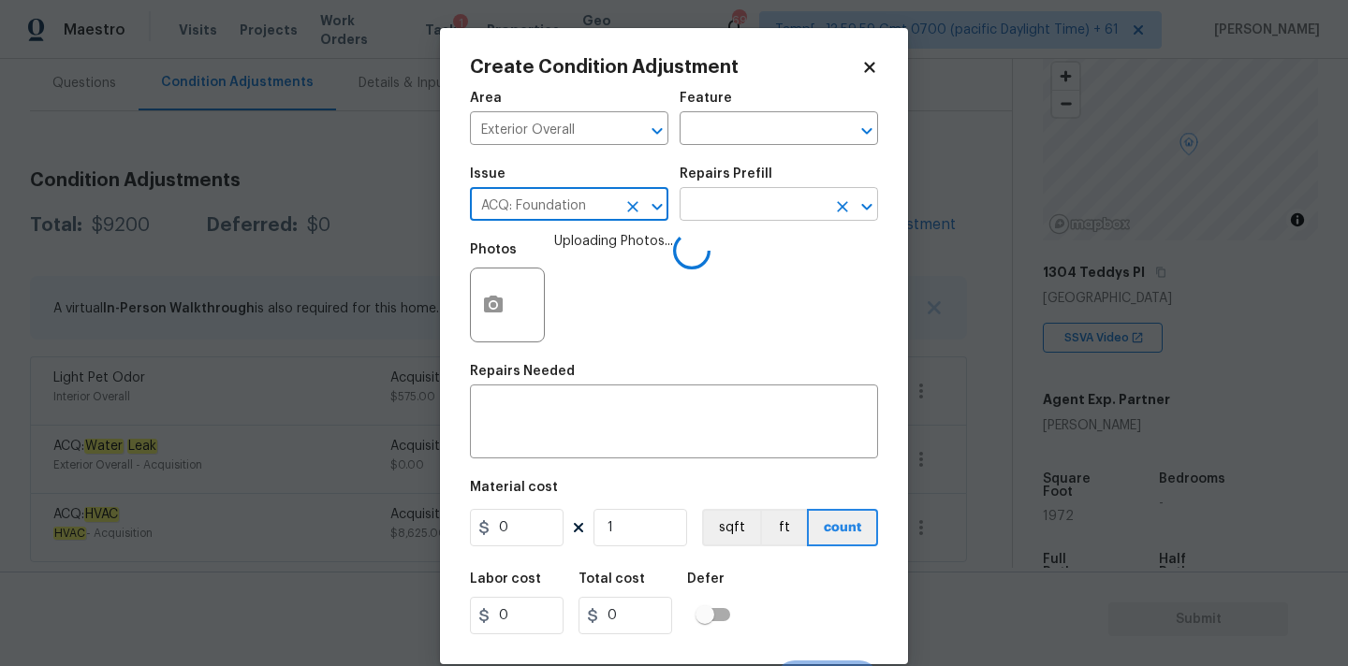
type input "ACQ: Foundation"
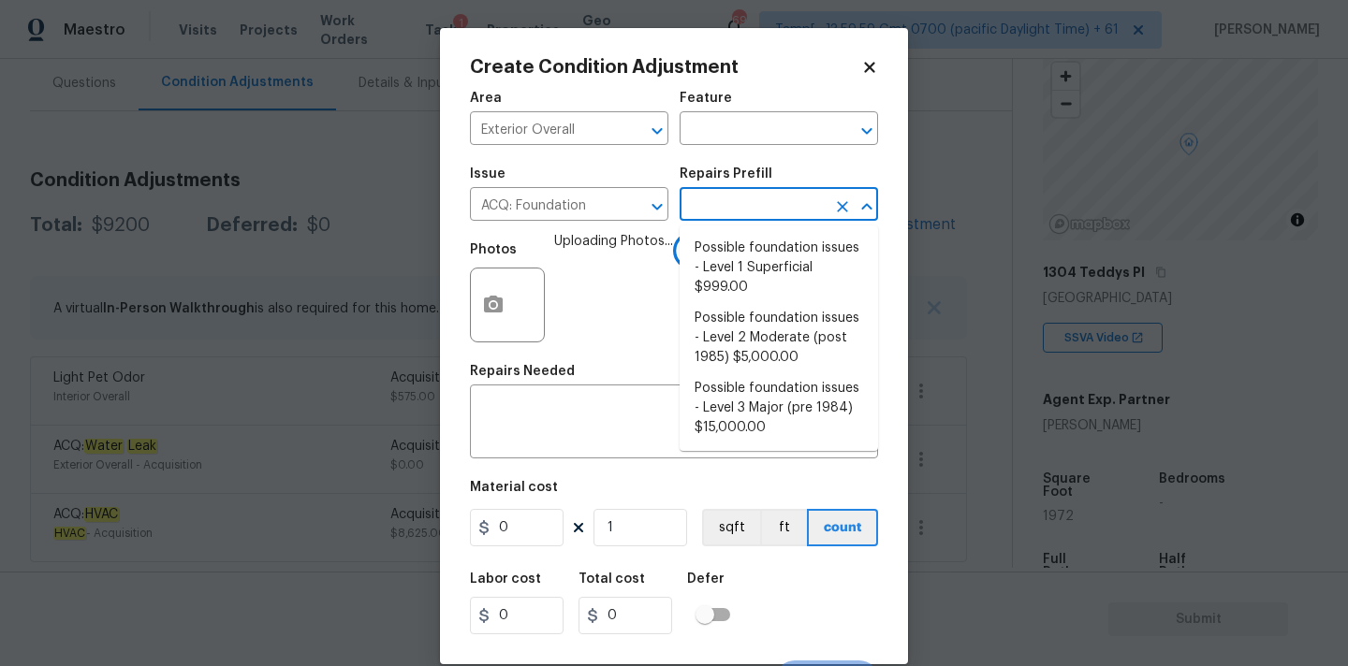
click at [733, 220] on input "text" at bounding box center [752, 206] width 146 height 29
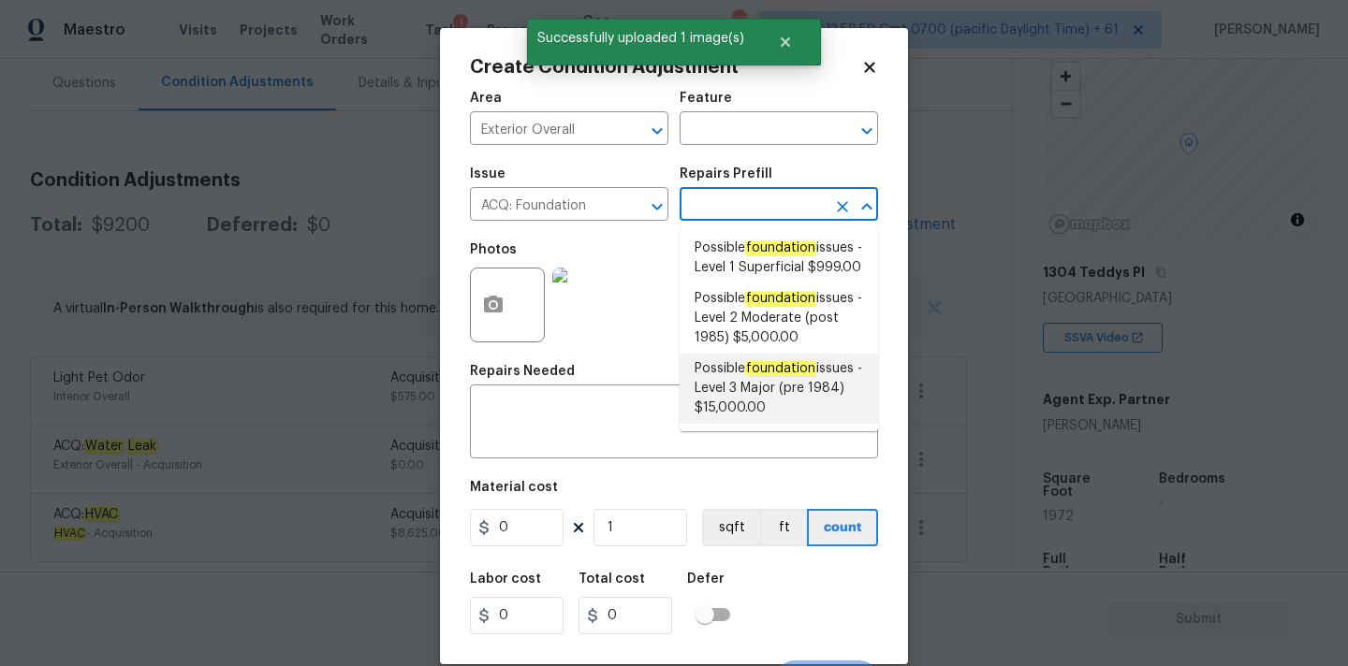
click at [746, 401] on span "Possible foundation issues - Level 3 Major (pre 1984) $15,000.00" at bounding box center [778, 388] width 168 height 59
type input "Acquisition"
type textarea "Possible foundation issues - Level 3 Major: Disclaimer: This is NOT a technical…"
type input "15000"
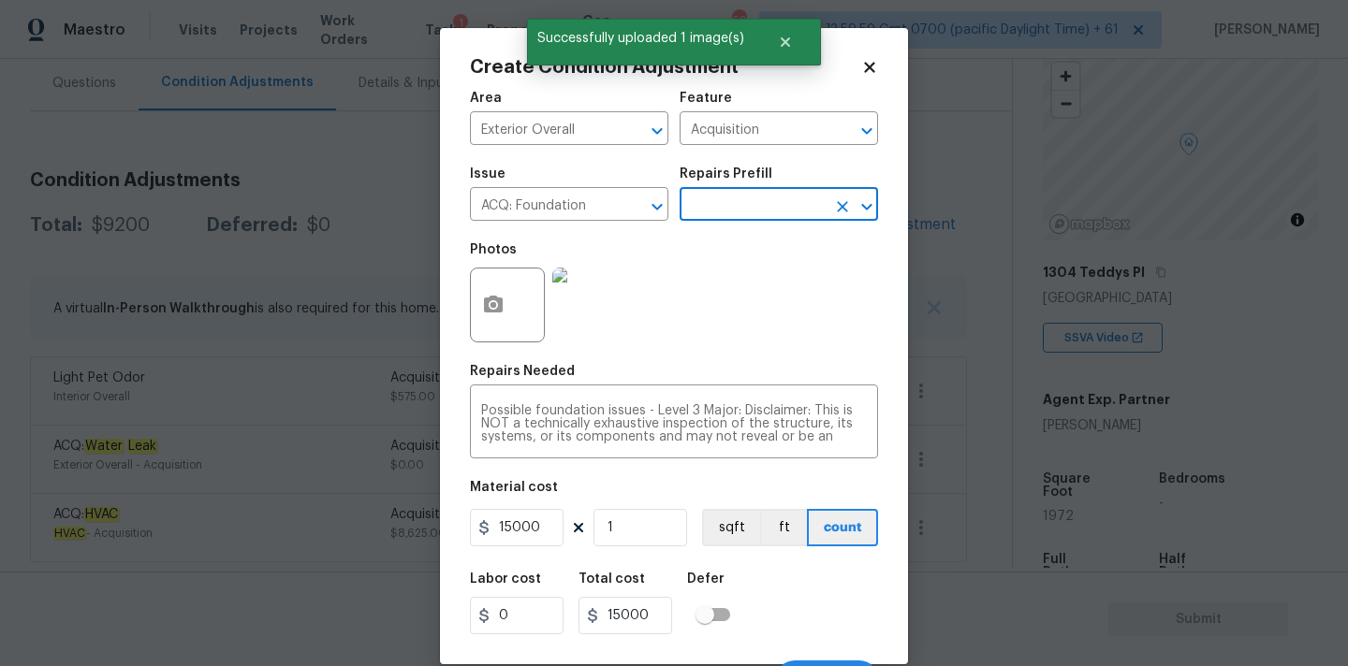
scroll to position [33, 0]
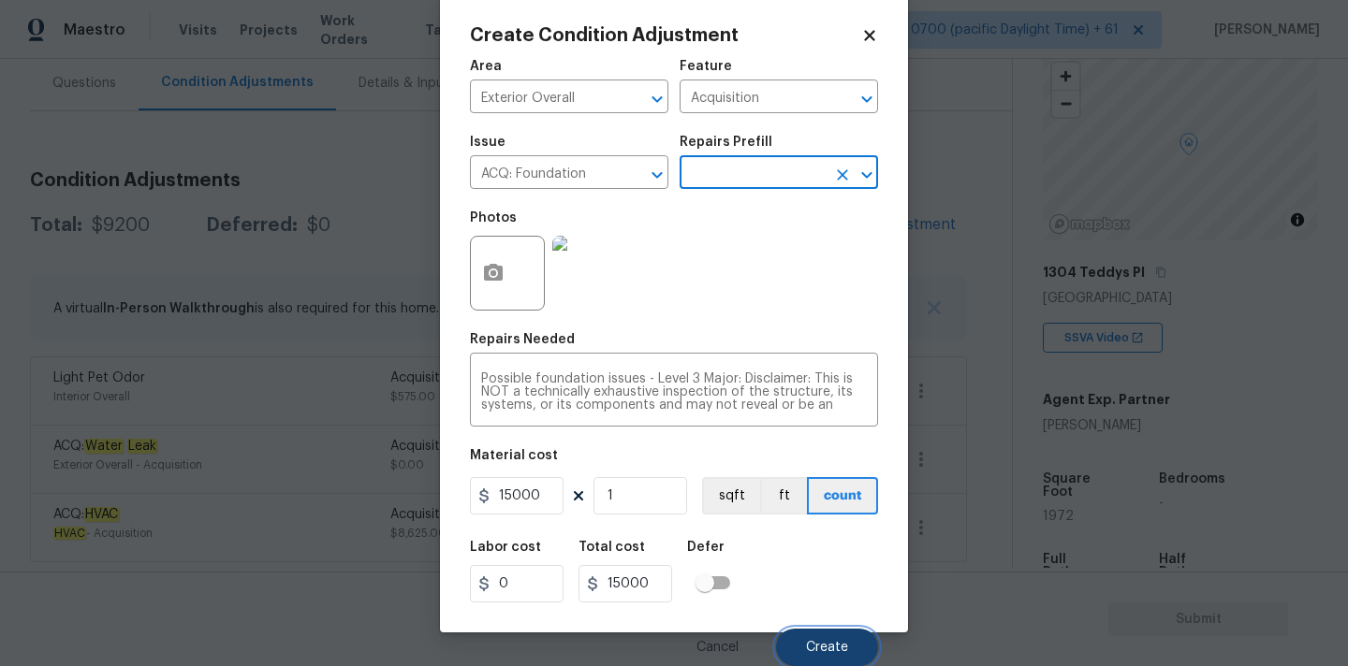
click at [808, 638] on button "Create" at bounding box center [827, 647] width 102 height 37
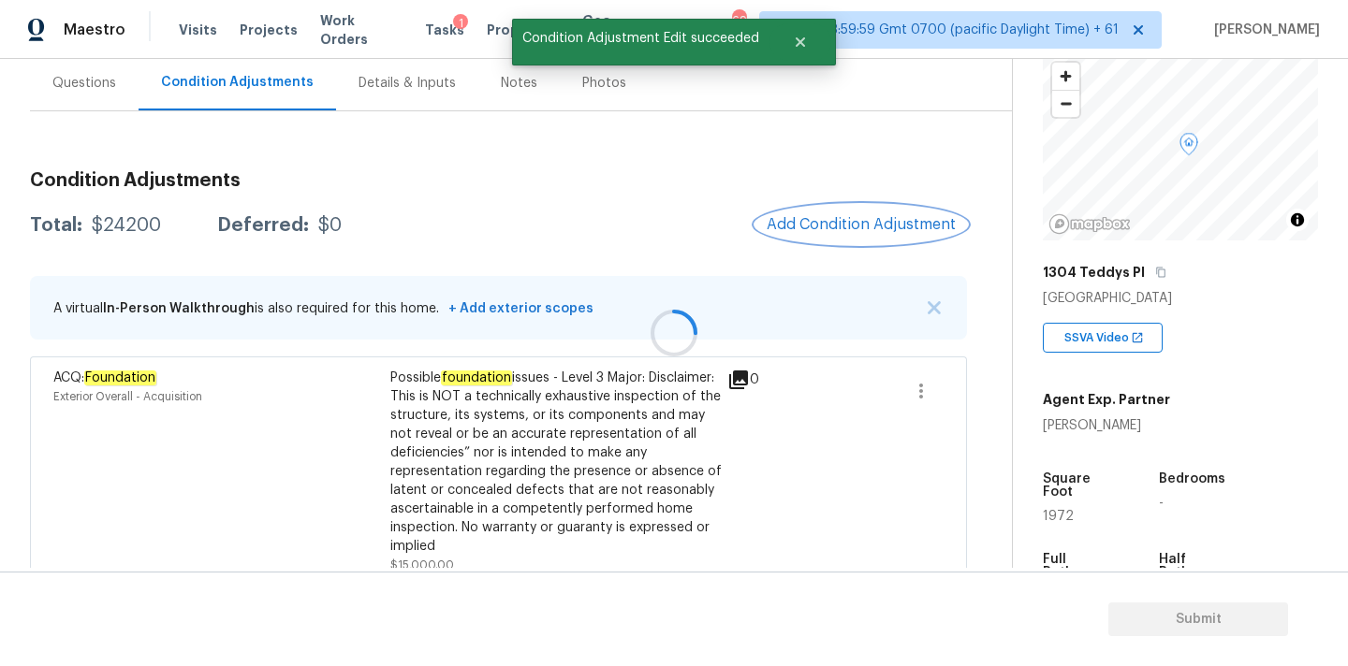
scroll to position [0, 0]
click at [830, 223] on span "Add Condition Adjustment" at bounding box center [860, 224] width 189 height 17
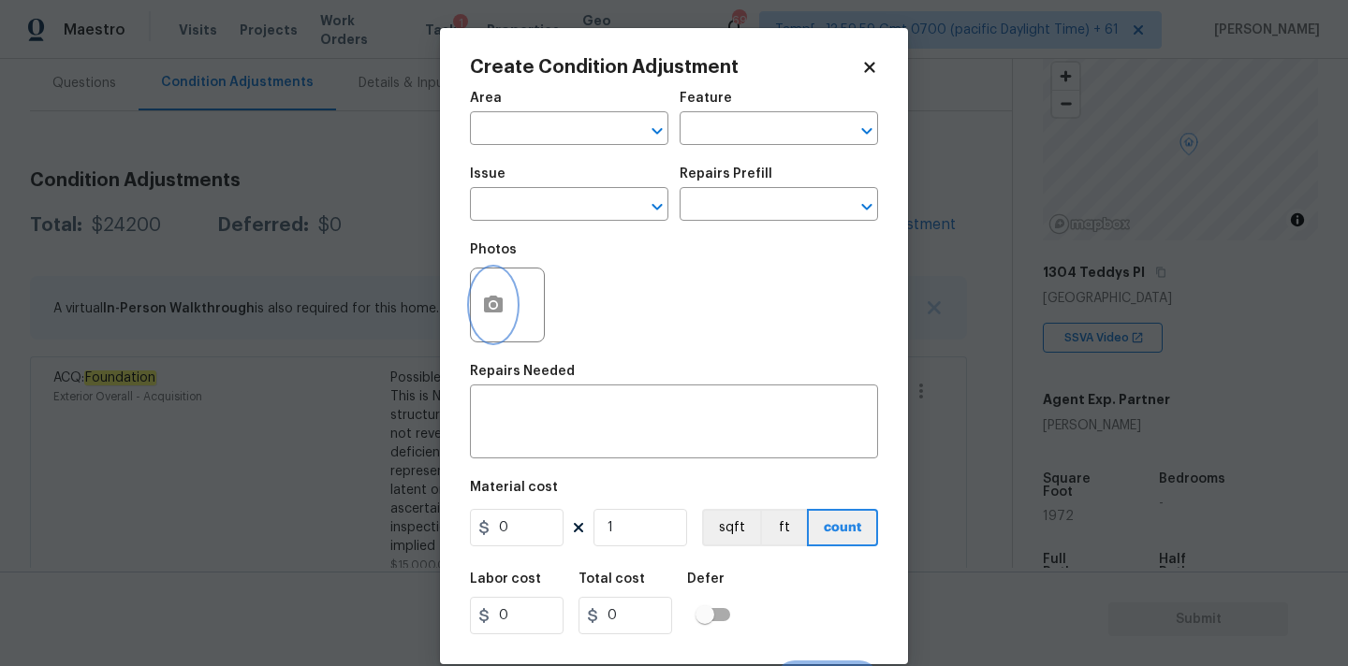
click at [486, 310] on icon "button" at bounding box center [493, 304] width 19 height 17
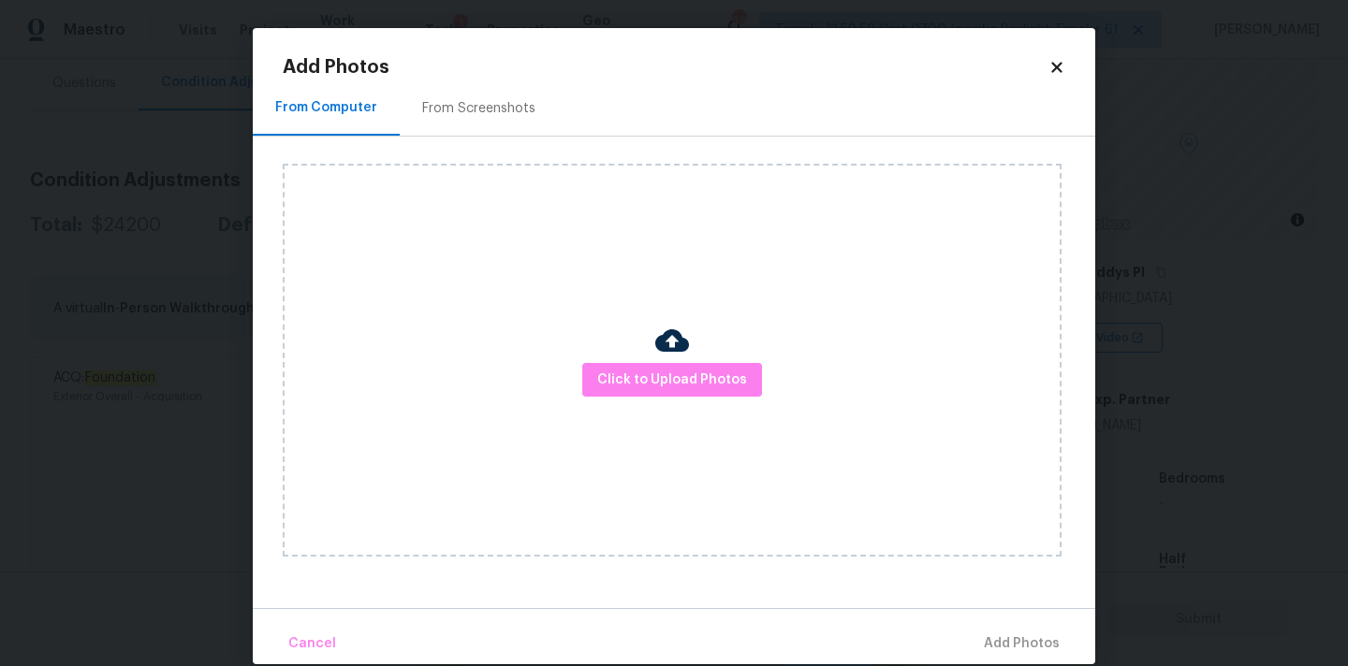
click at [654, 403] on div "Click to Upload Photos" at bounding box center [672, 360] width 779 height 393
click at [629, 364] on button "Click to Upload Photos" at bounding box center [672, 380] width 180 height 35
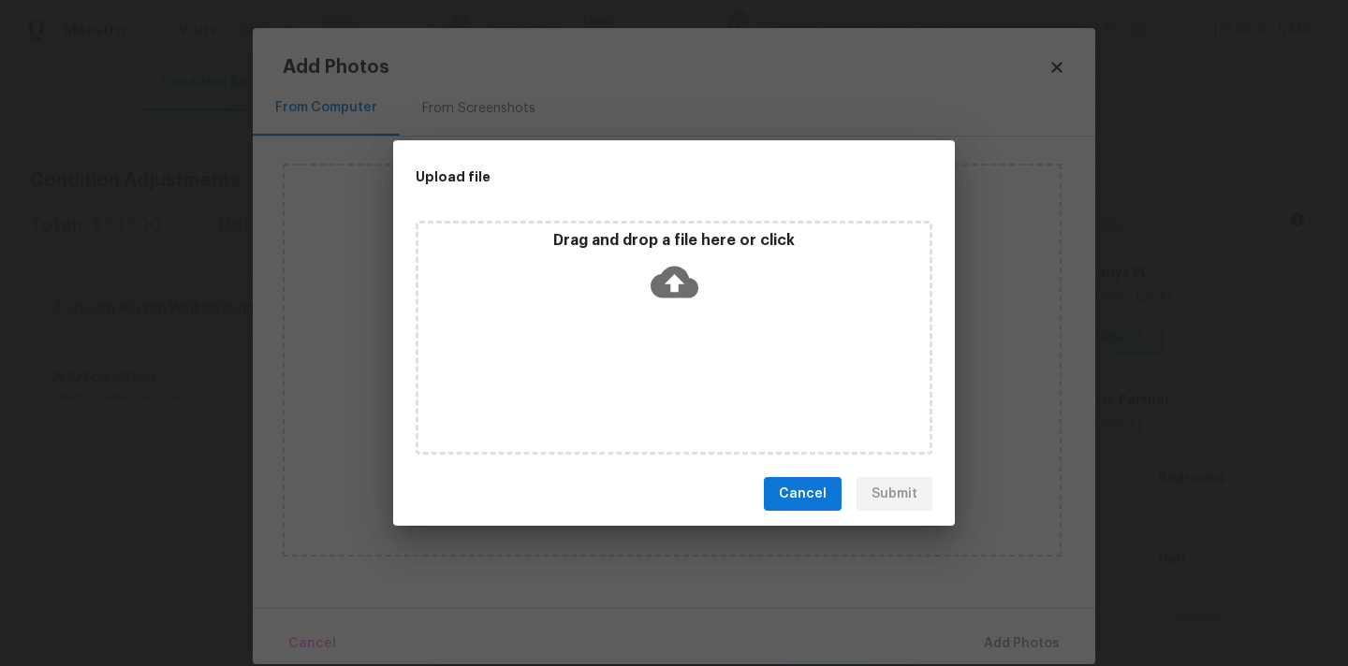
click at [675, 291] on icon at bounding box center [674, 283] width 48 height 32
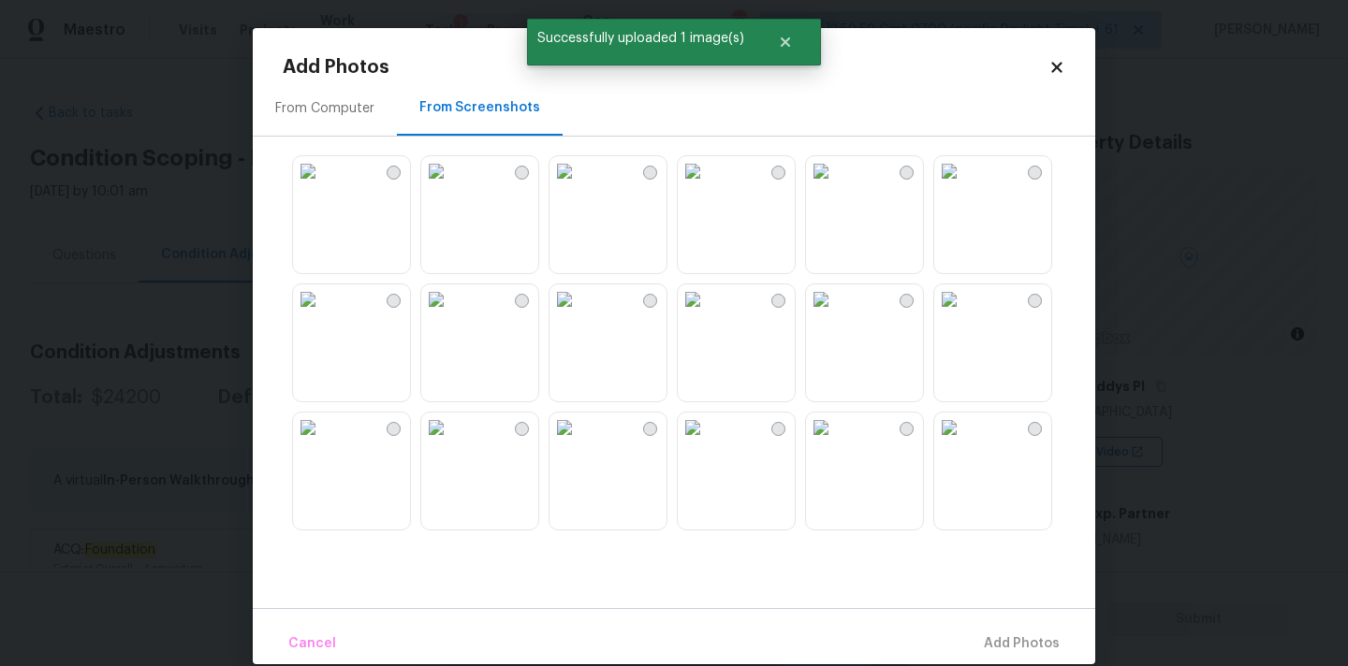
scroll to position [114, 0]
click at [579, 186] on img at bounding box center [564, 171] width 30 height 30
click at [964, 186] on img at bounding box center [949, 171] width 30 height 30
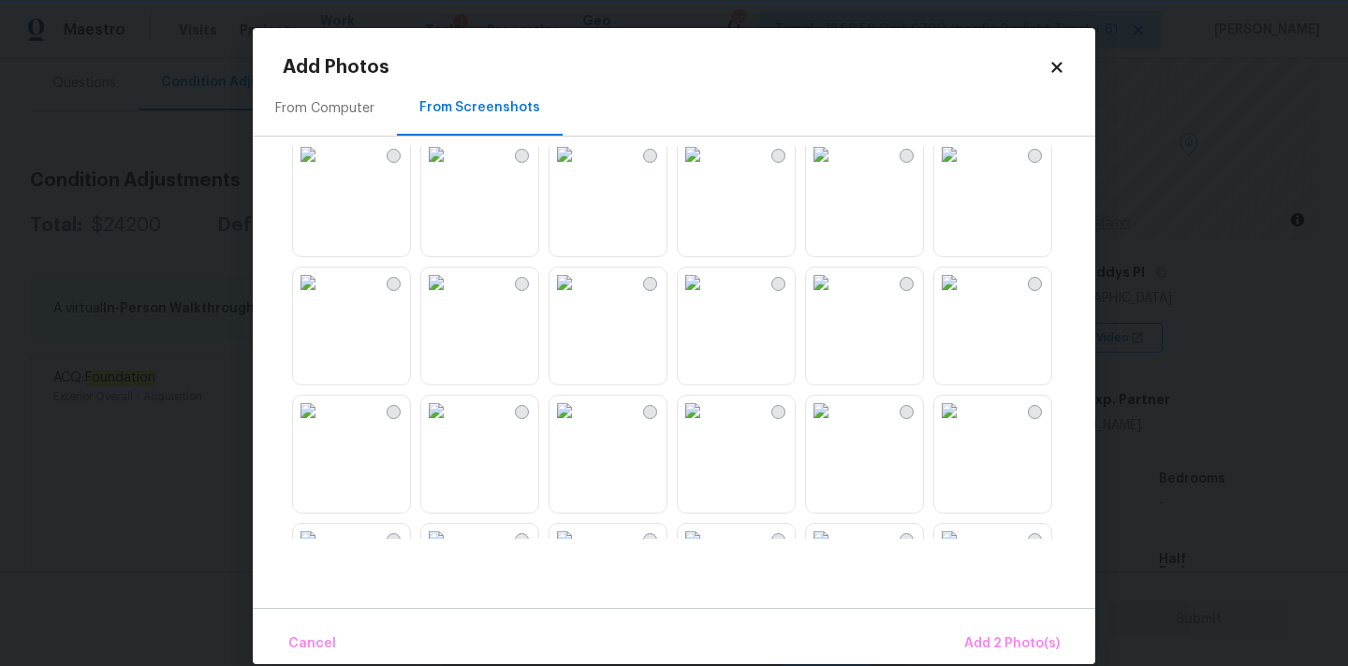
scroll to position [442, 0]
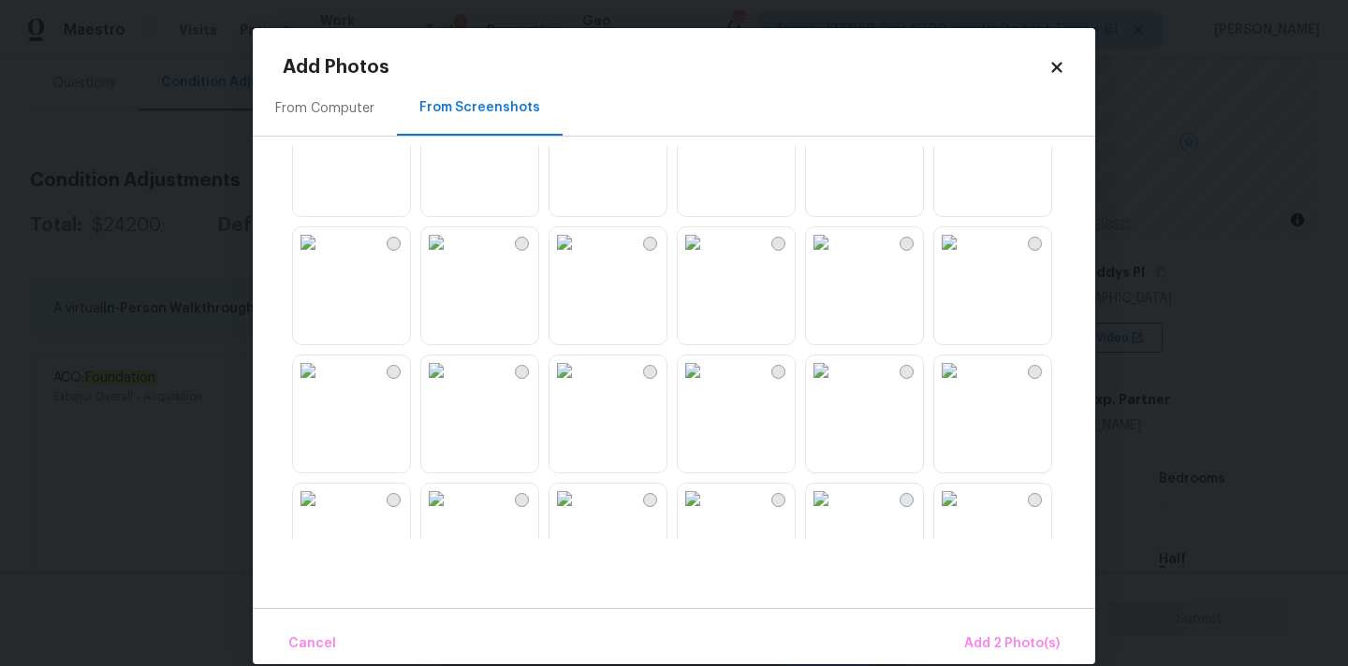
click at [834, 386] on img at bounding box center [821, 371] width 30 height 30
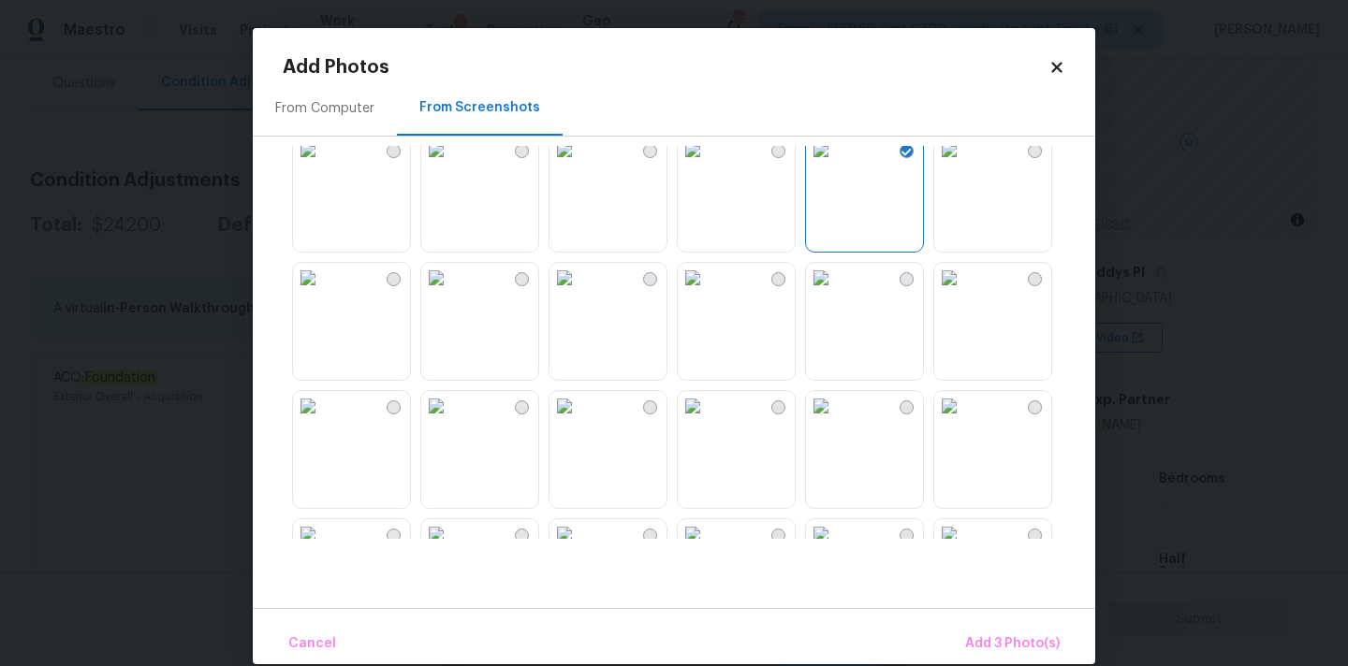
scroll to position [776, 0]
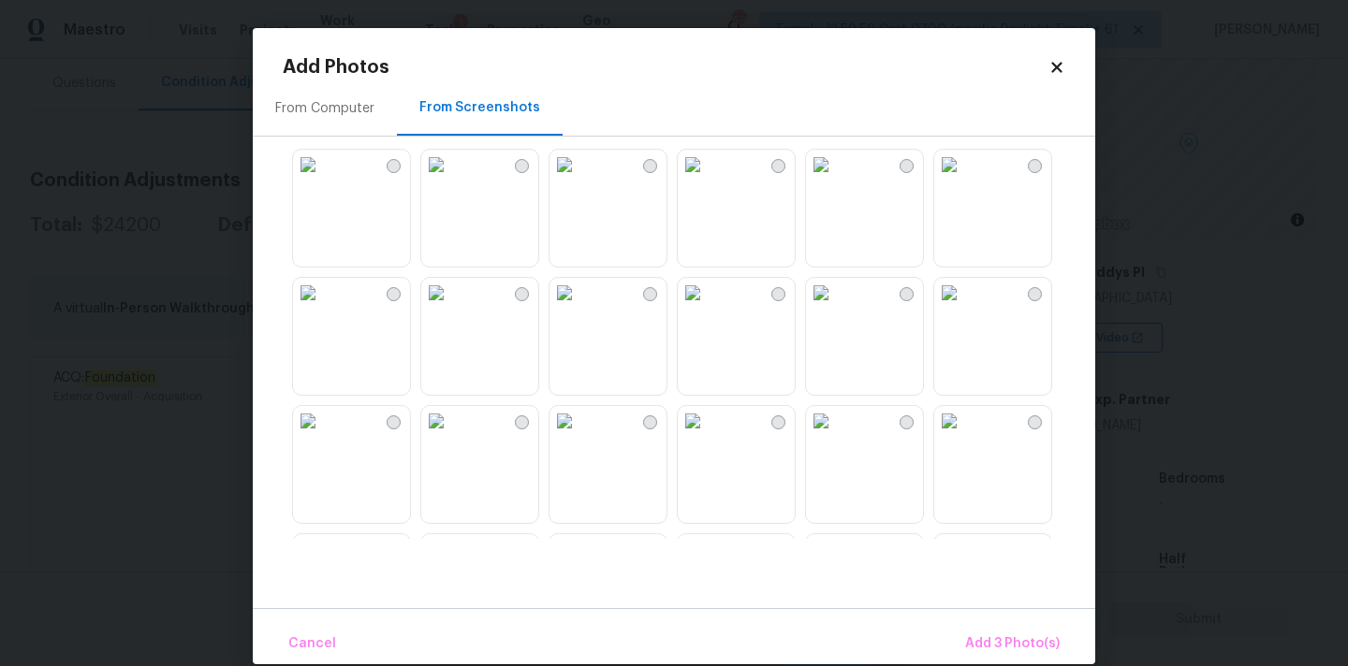
click at [707, 308] on img at bounding box center [693, 293] width 30 height 30
click at [997, 643] on span "Add 4 Photo(s)" at bounding box center [1011, 644] width 96 height 23
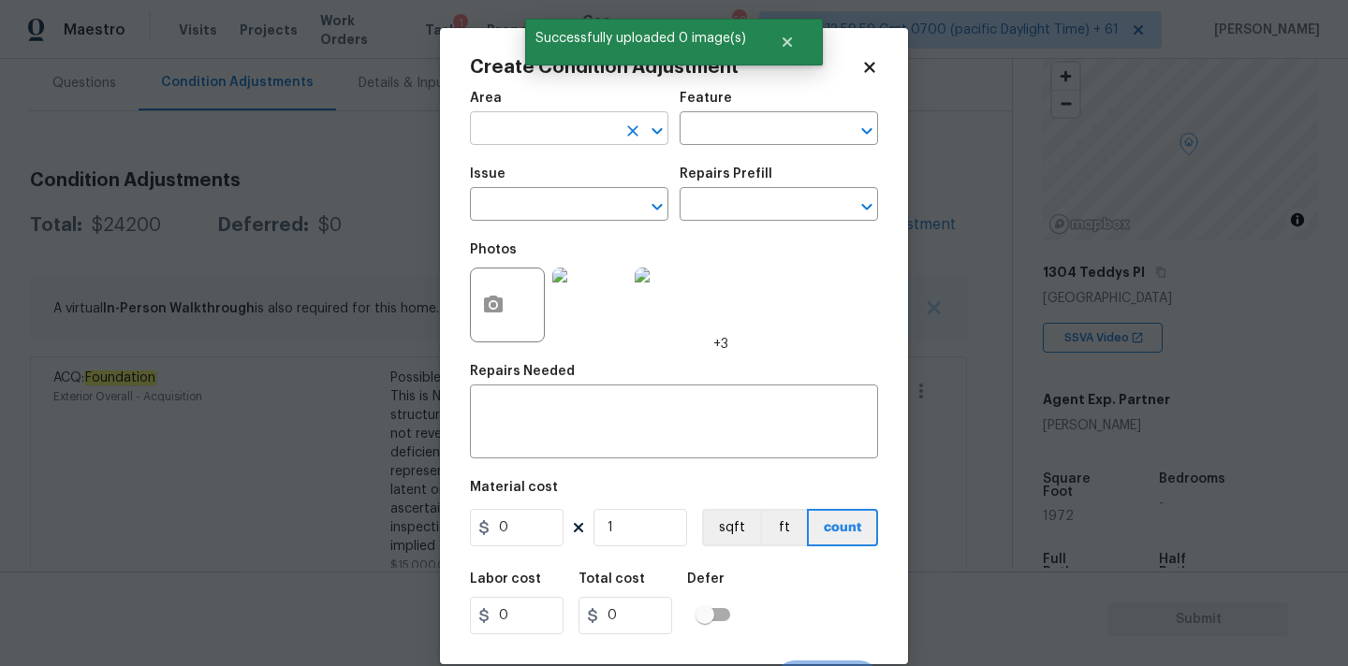
click at [545, 137] on input "text" at bounding box center [543, 130] width 146 height 29
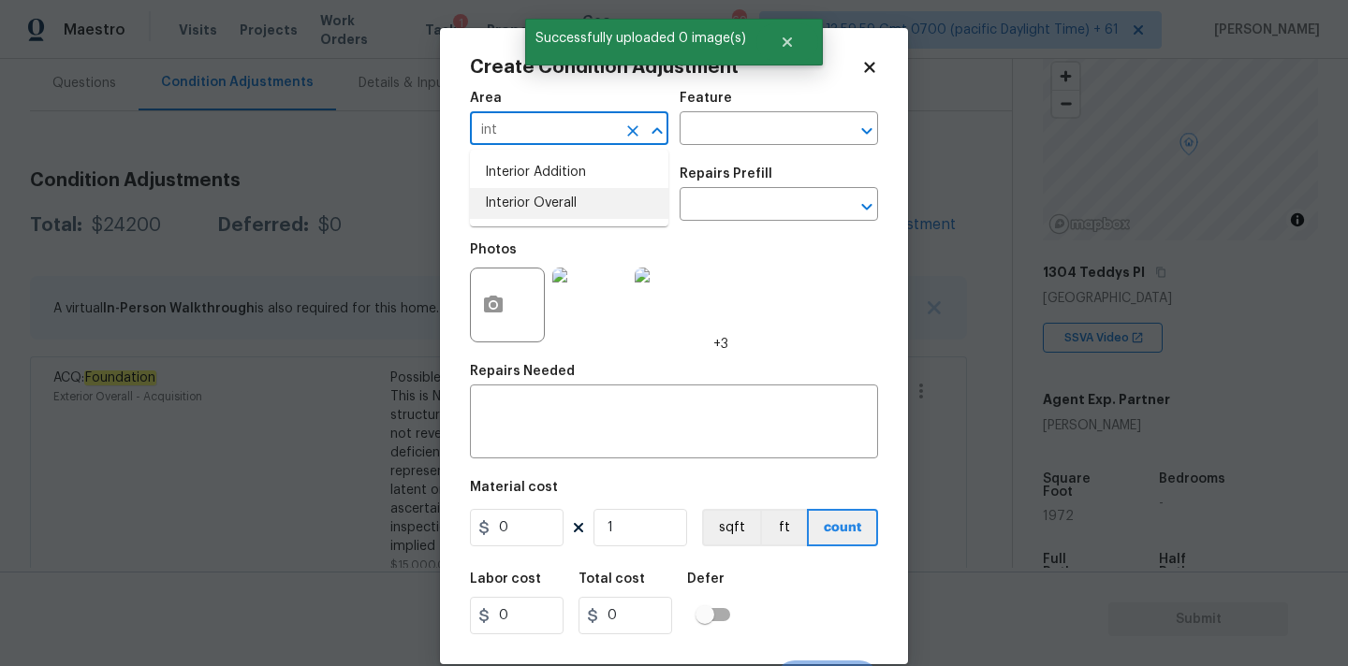
click at [548, 199] on li "Interior Overall" at bounding box center [569, 203] width 198 height 31
type input "Interior Overall"
click at [578, 201] on input "text" at bounding box center [543, 206] width 146 height 29
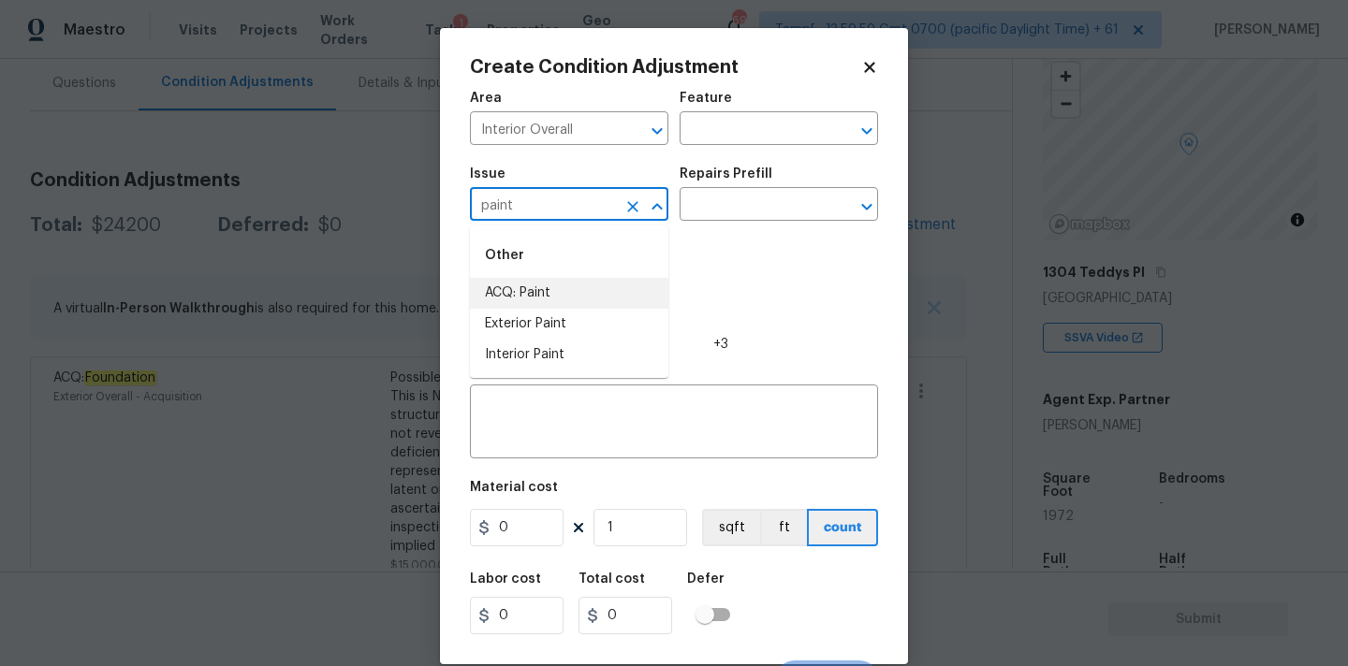
click at [561, 287] on li "ACQ: Paint" at bounding box center [569, 293] width 198 height 31
type input "ACQ: Paint"
click at [722, 212] on input "text" at bounding box center [752, 206] width 146 height 29
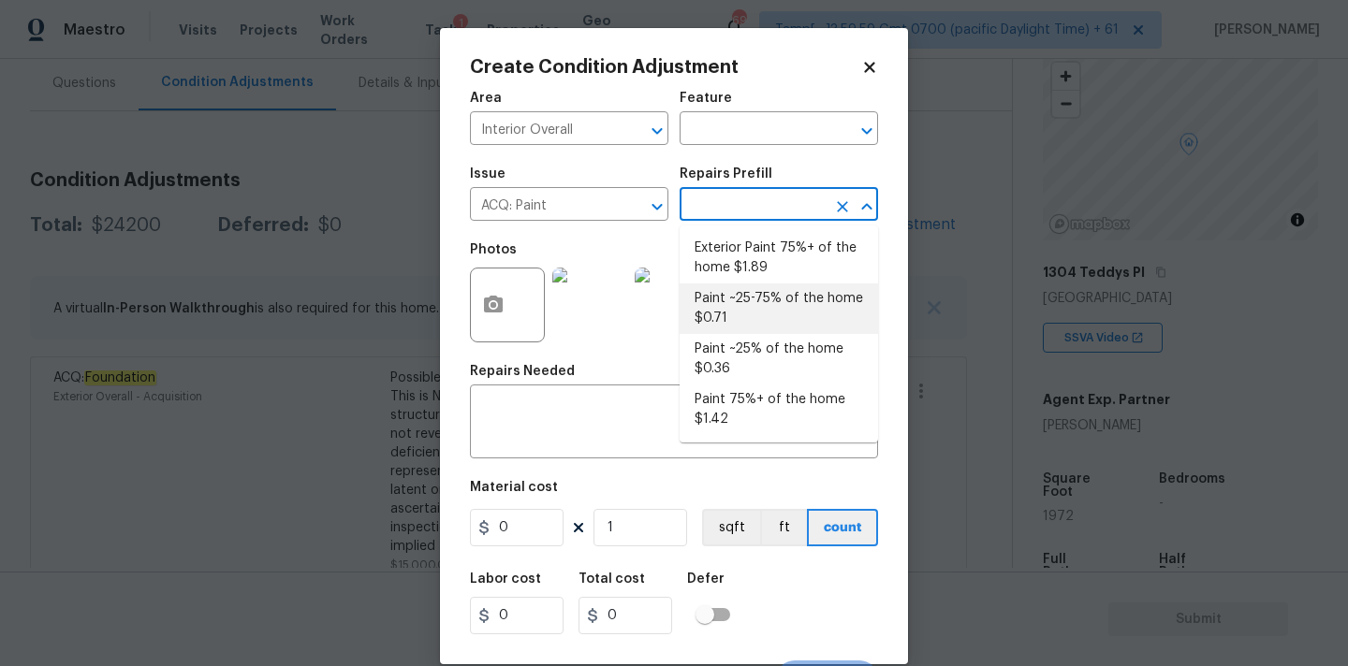
click at [730, 311] on li "Paint ~25-75% of the home $0.71" at bounding box center [778, 309] width 198 height 51
type input "Acquisition"
type input "0.71"
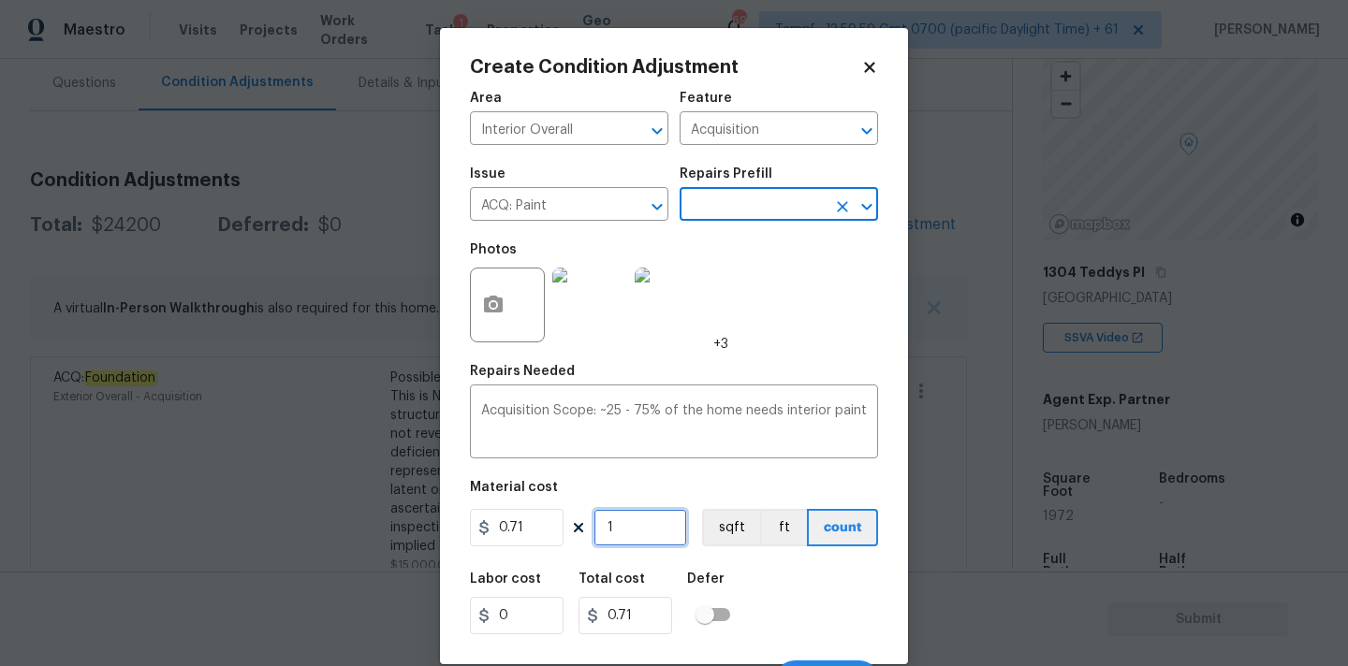
click at [632, 533] on input "1" at bounding box center [640, 527] width 94 height 37
type input "19"
type input "13.49"
type input "197"
type input "139.87"
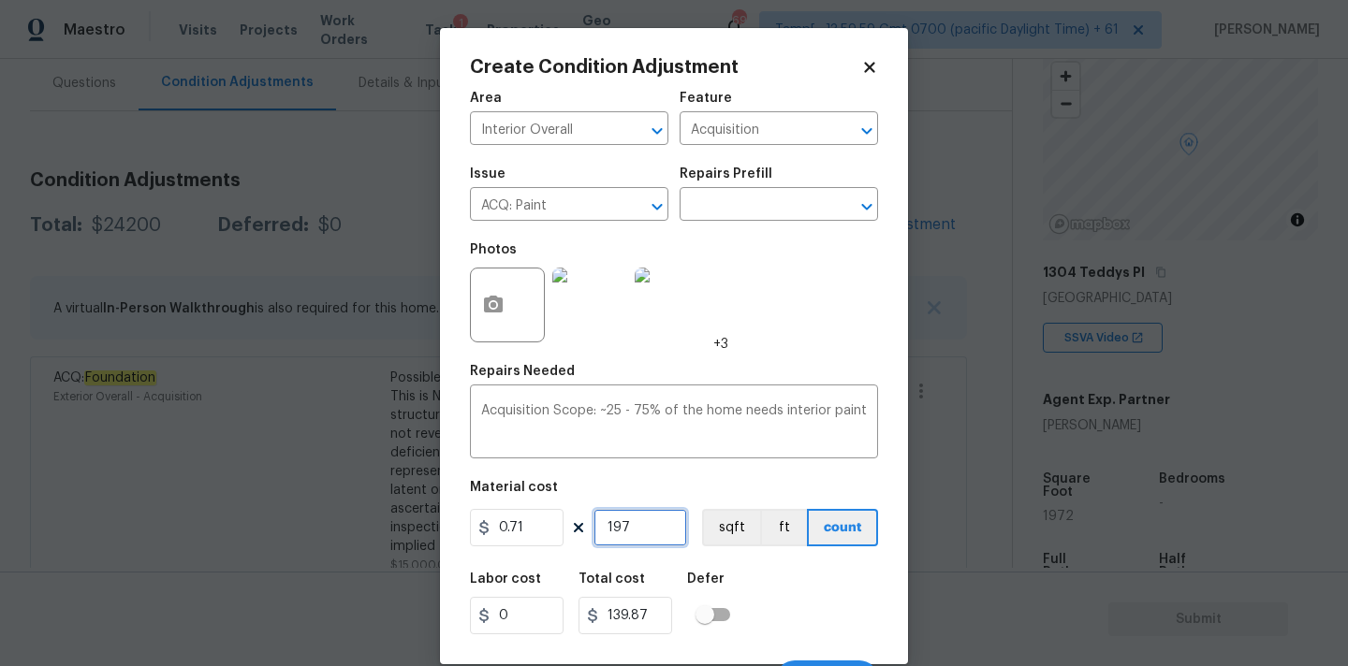
type input "1972"
type input "1400.12"
click at [647, 526] on input "1972" at bounding box center [640, 527] width 94 height 37
type input "3"
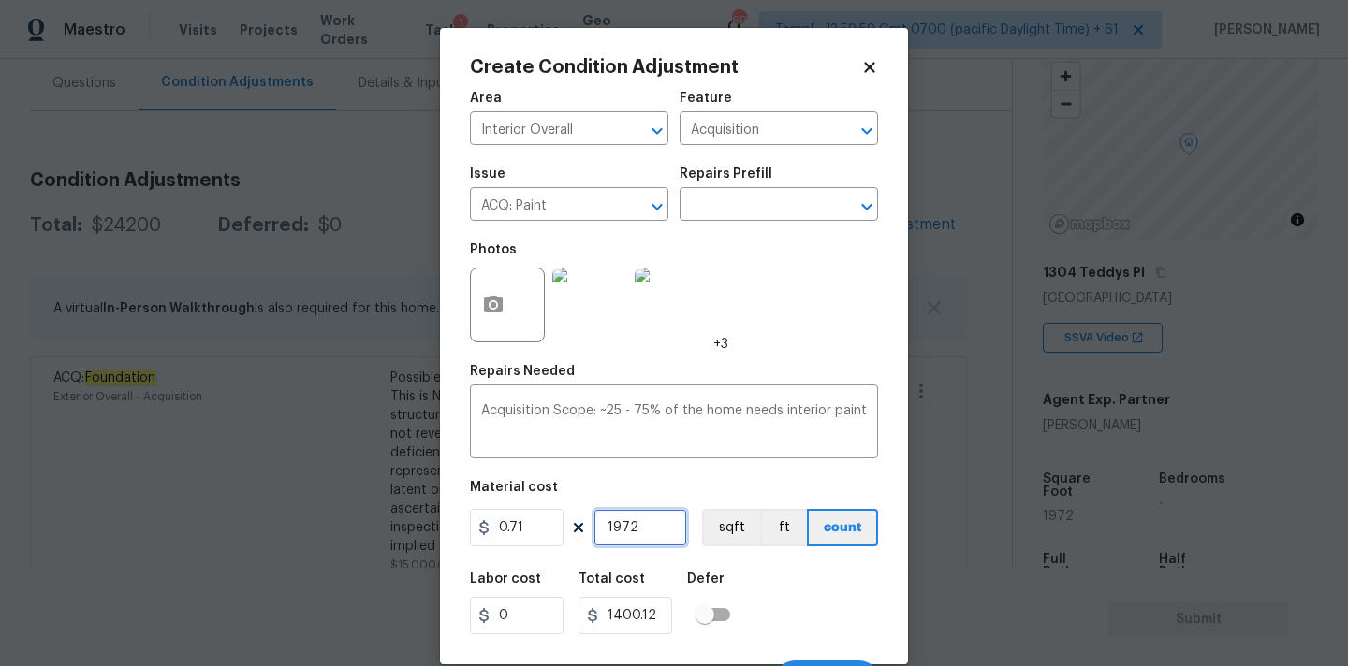
type input "2.13"
type input "39"
type input "27.69"
type input "394"
type input "279.74"
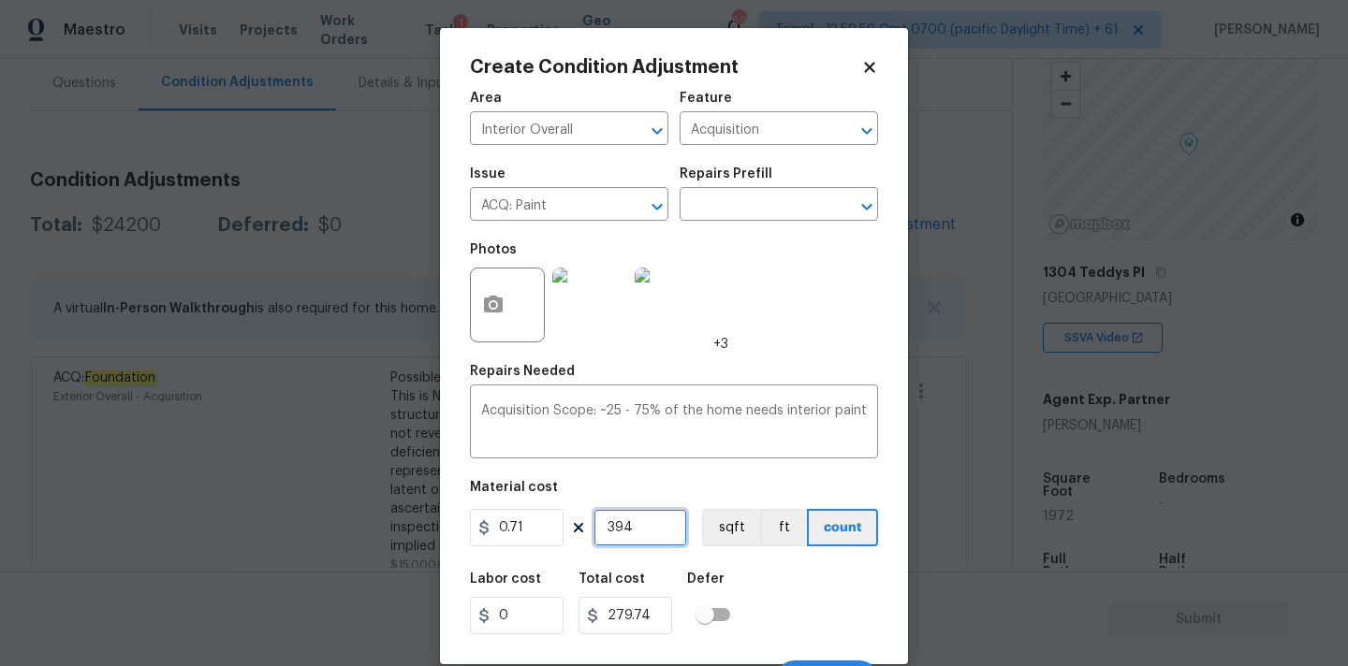
type input "3944"
type input "2800.24"
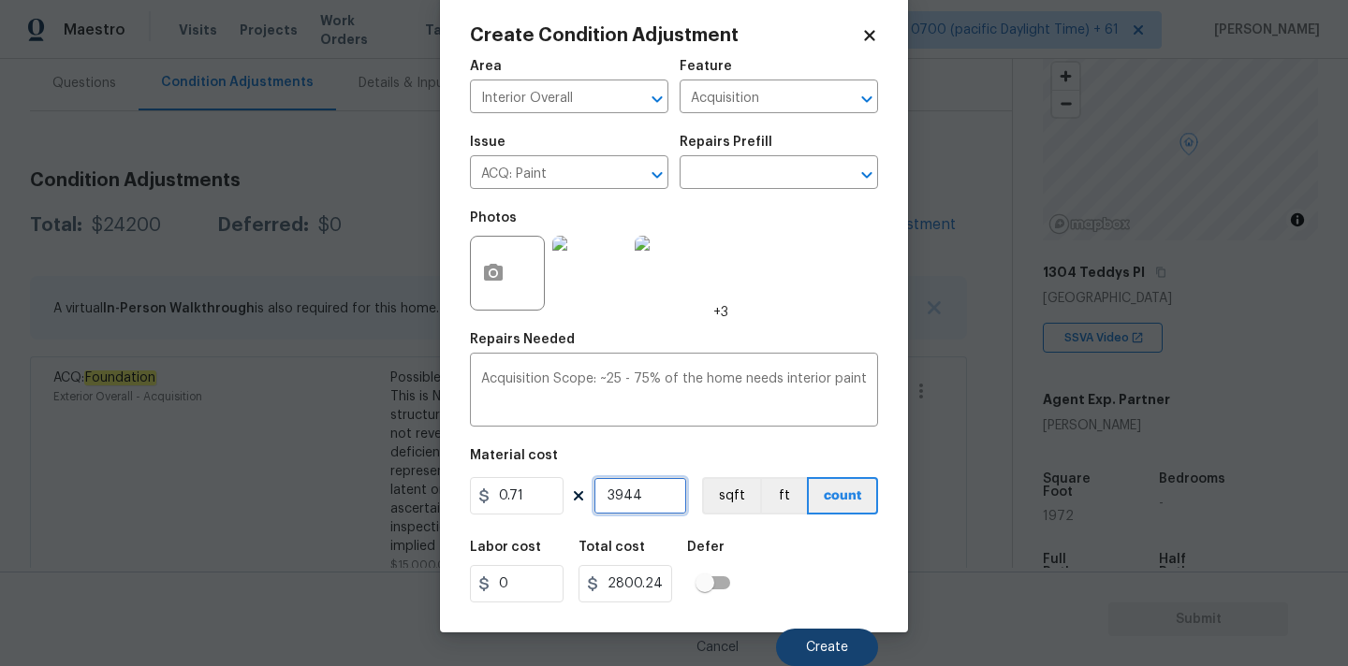
type input "3944"
click at [829, 641] on span "Create" at bounding box center [827, 648] width 42 height 14
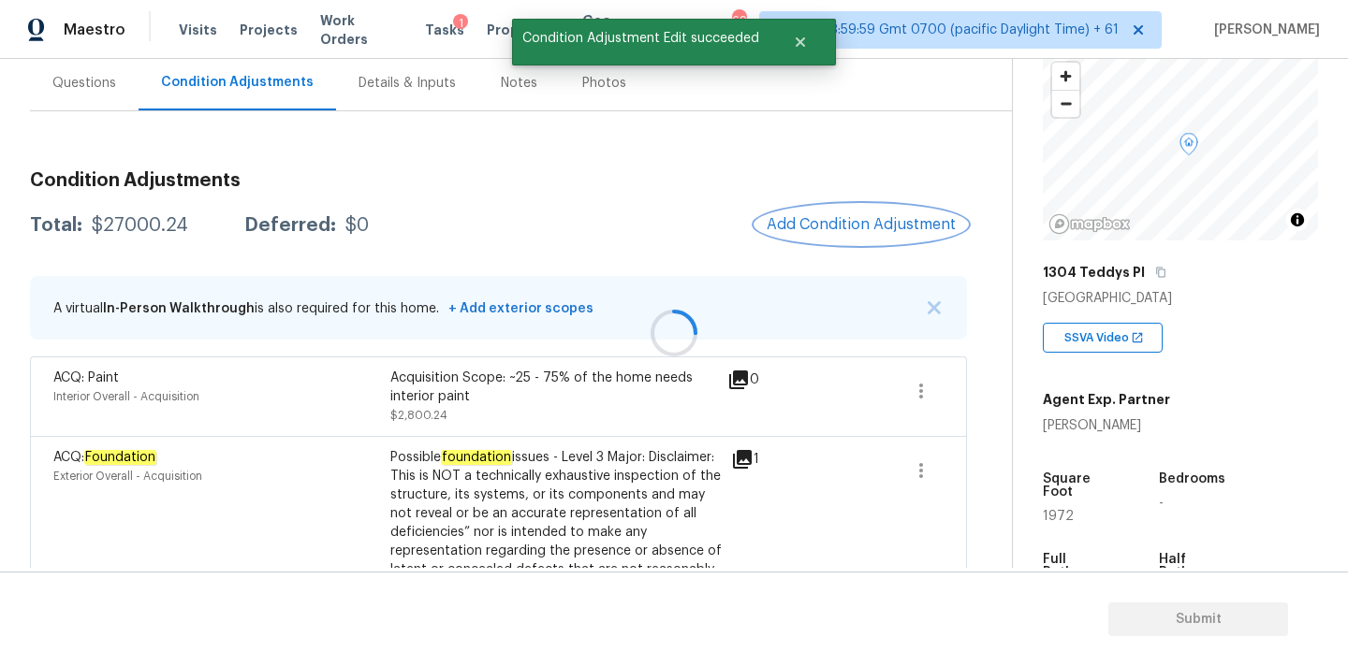
scroll to position [0, 0]
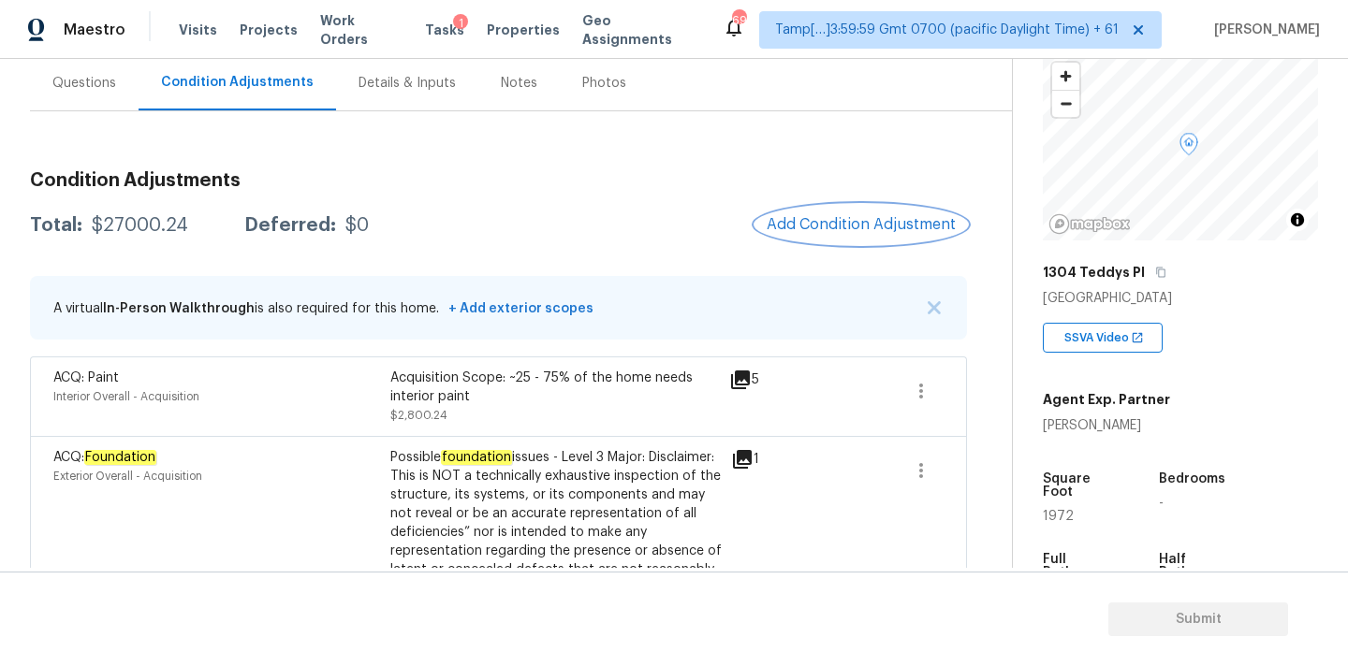
click at [817, 229] on span "Add Condition Adjustment" at bounding box center [860, 224] width 189 height 17
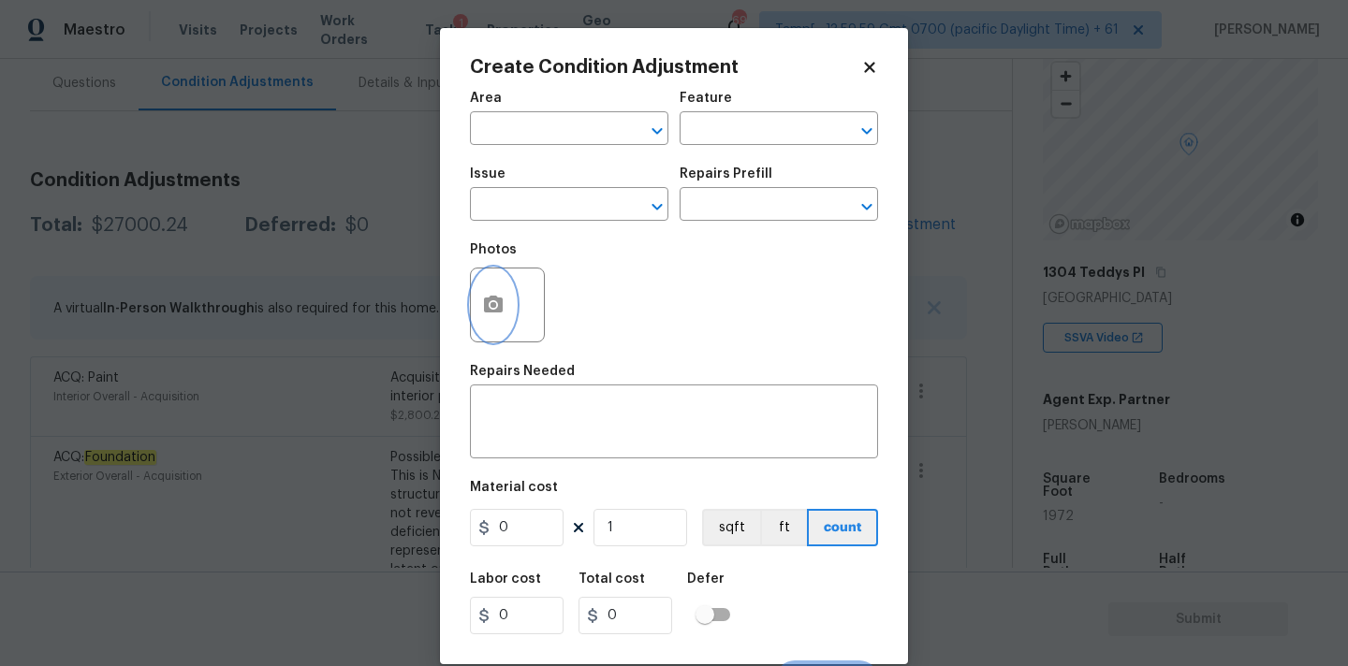
click at [501, 316] on icon "button" at bounding box center [493, 305] width 22 height 22
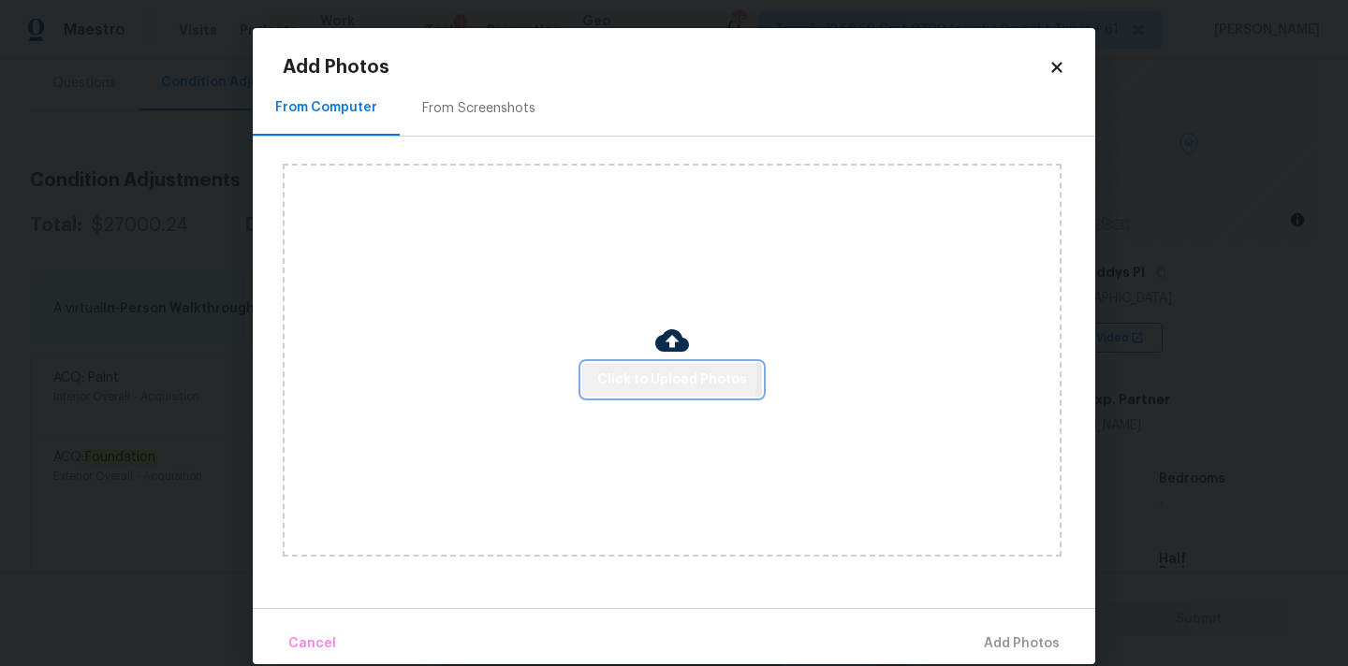
click at [659, 375] on span "Click to Upload Photos" at bounding box center [672, 380] width 150 height 23
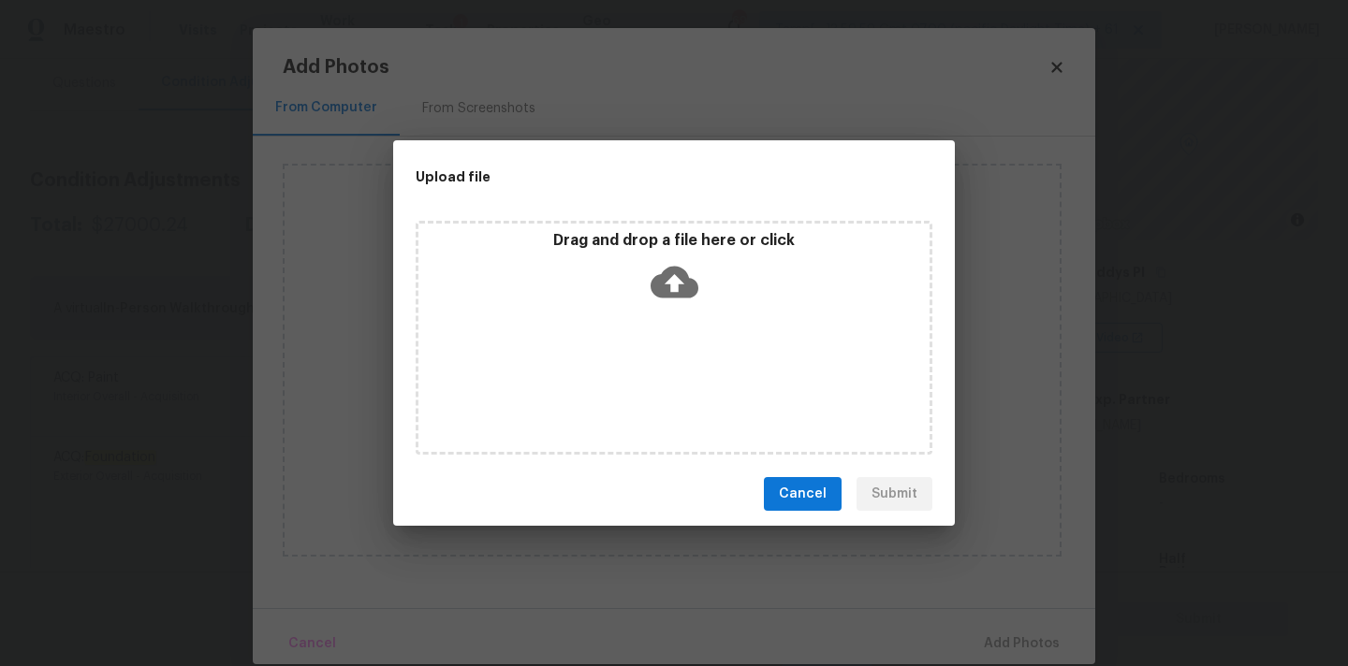
click at [659, 283] on icon at bounding box center [674, 283] width 48 height 32
